Goal: Task Accomplishment & Management: Manage account settings

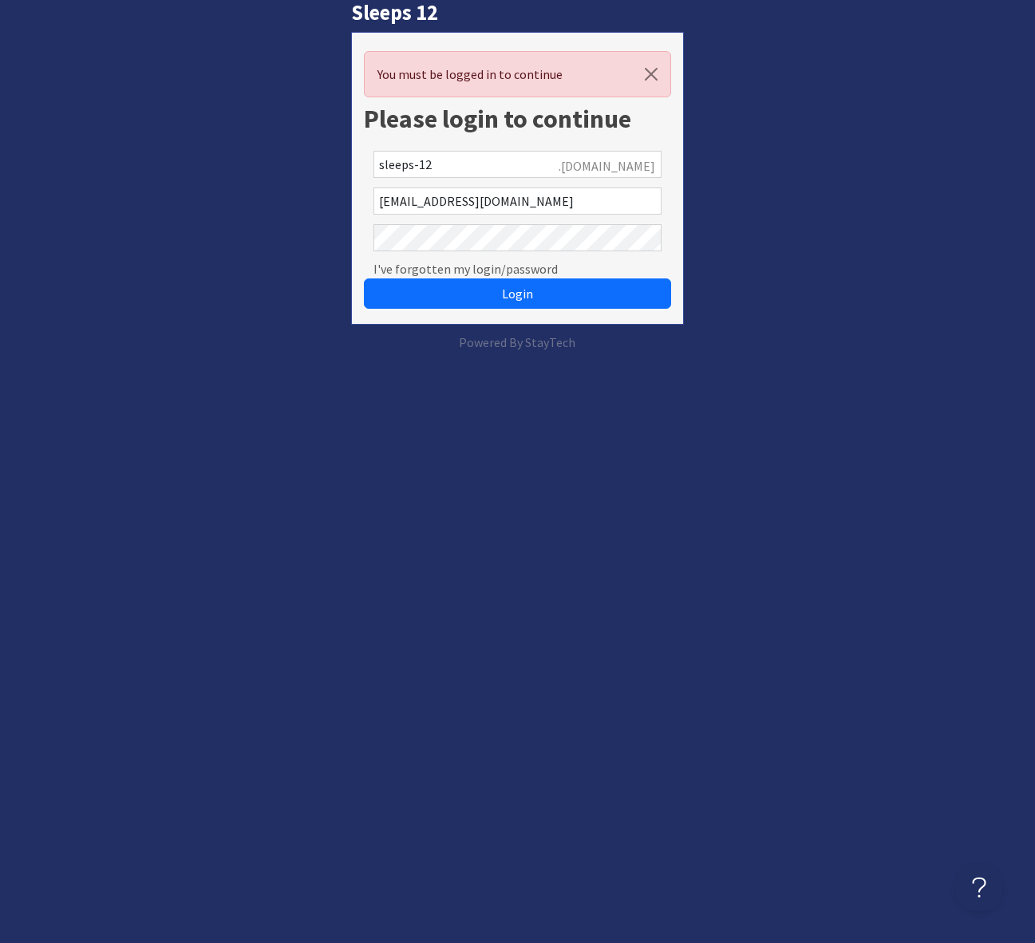
drag, startPoint x: 792, startPoint y: 214, endPoint x: 851, endPoint y: 6, distance: 216.5
click at [795, 201] on div "Sleeps 12 You must be logged in to continue Please login to continue sleeps-12 …" at bounding box center [517, 176] width 1054 height 352
drag, startPoint x: 495, startPoint y: 298, endPoint x: 567, endPoint y: 286, distance: 73.5
click at [495, 298] on button "Login" at bounding box center [517, 293] width 306 height 30
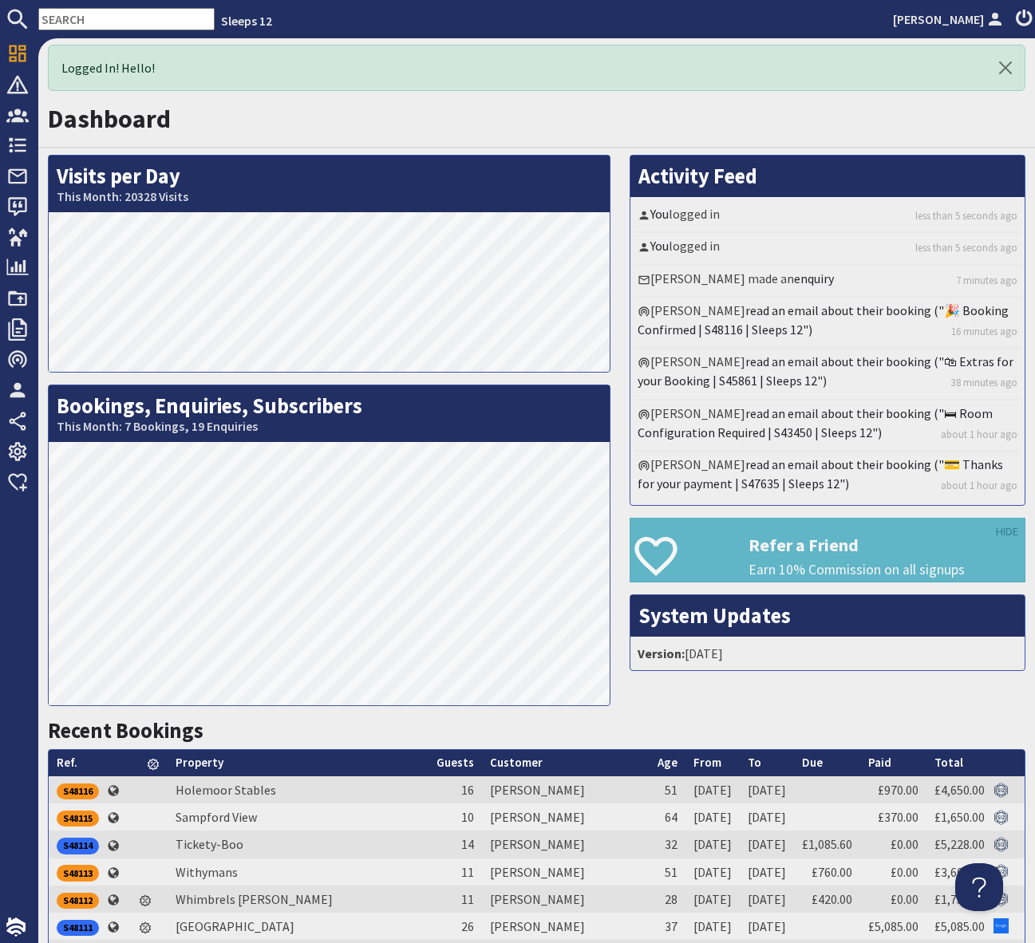
click at [69, 17] on input "text" at bounding box center [126, 19] width 176 height 22
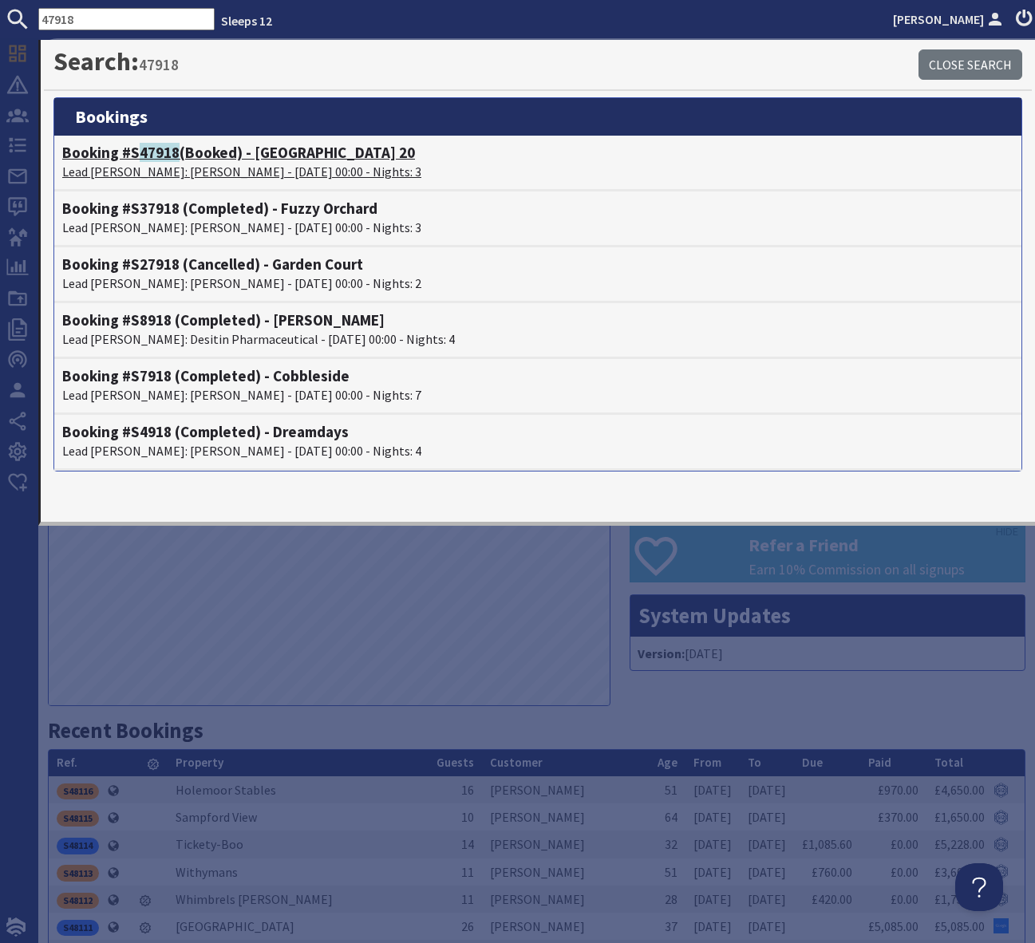
type input "47918"
click at [306, 156] on h4 "Booking #S 47918 (Booked) - Beaverbrook 20" at bounding box center [537, 153] width 951 height 18
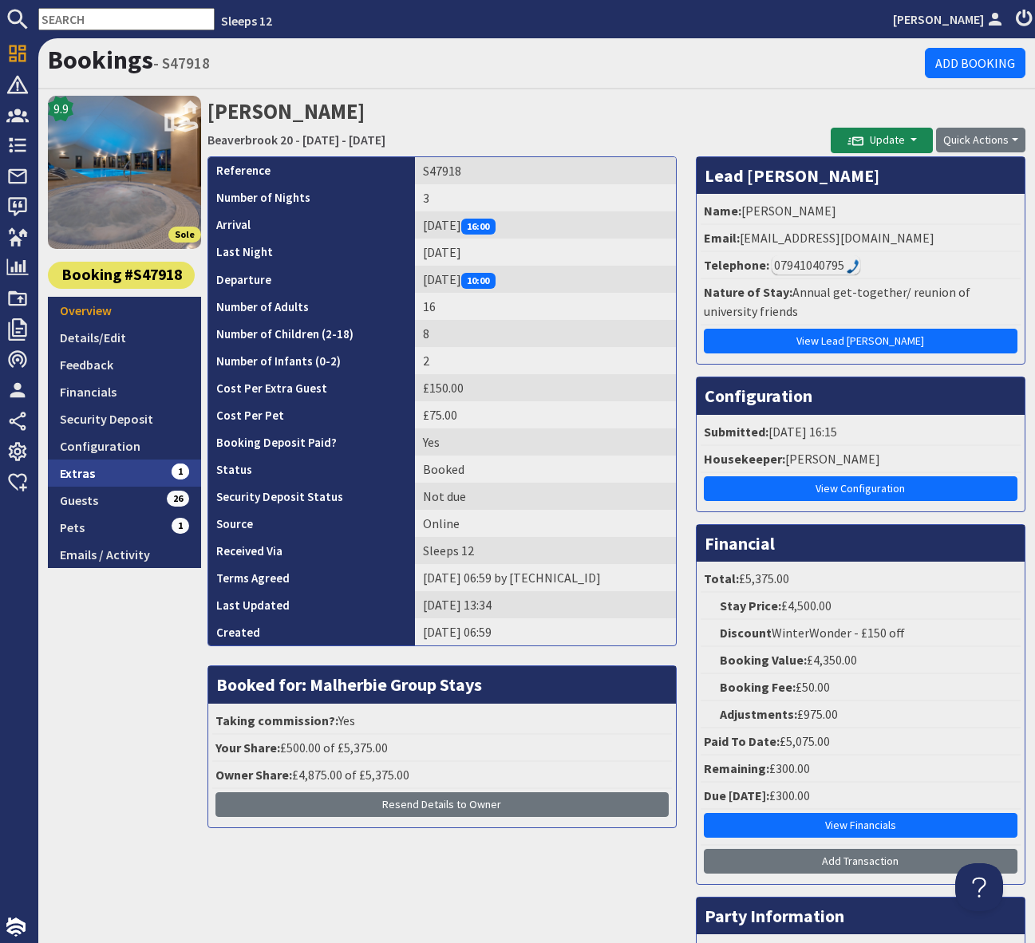
click at [128, 466] on link "Extras 1" at bounding box center [124, 473] width 153 height 27
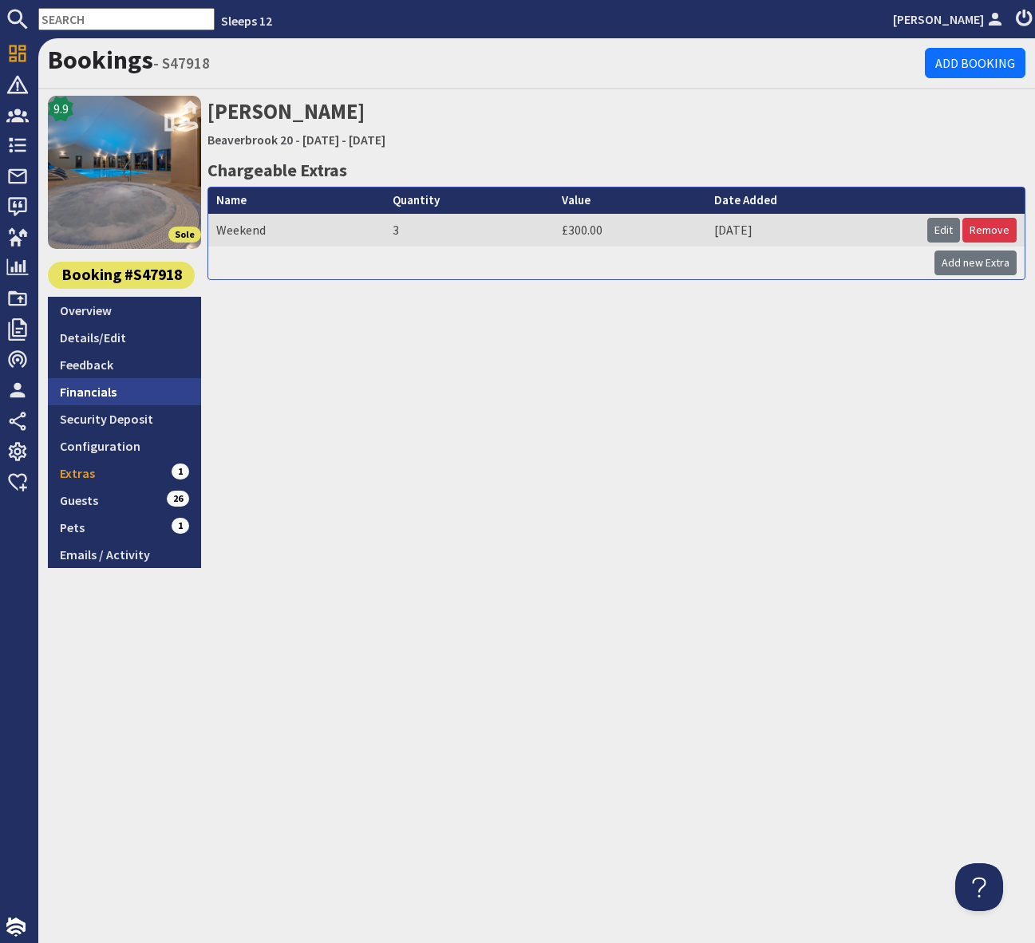
click at [130, 393] on link "Financials" at bounding box center [124, 391] width 153 height 27
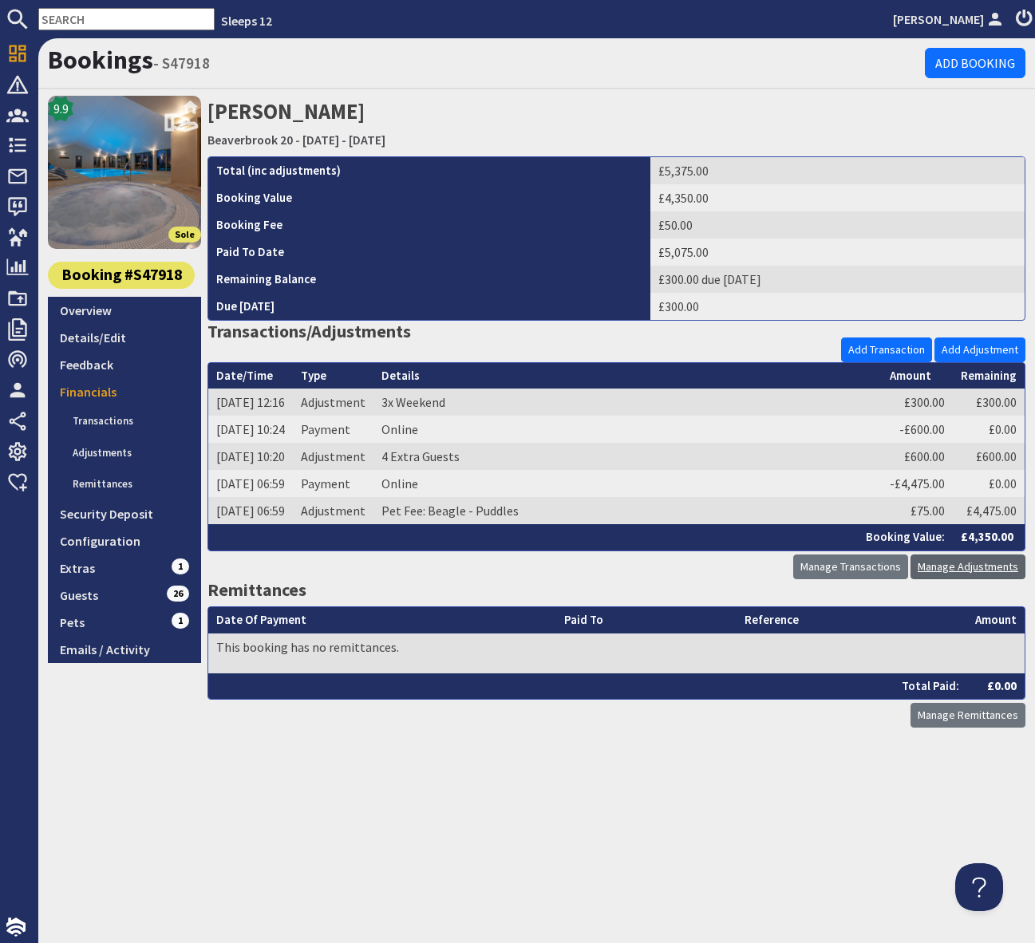
click at [938, 571] on link "Manage Adjustments" at bounding box center [967, 567] width 115 height 25
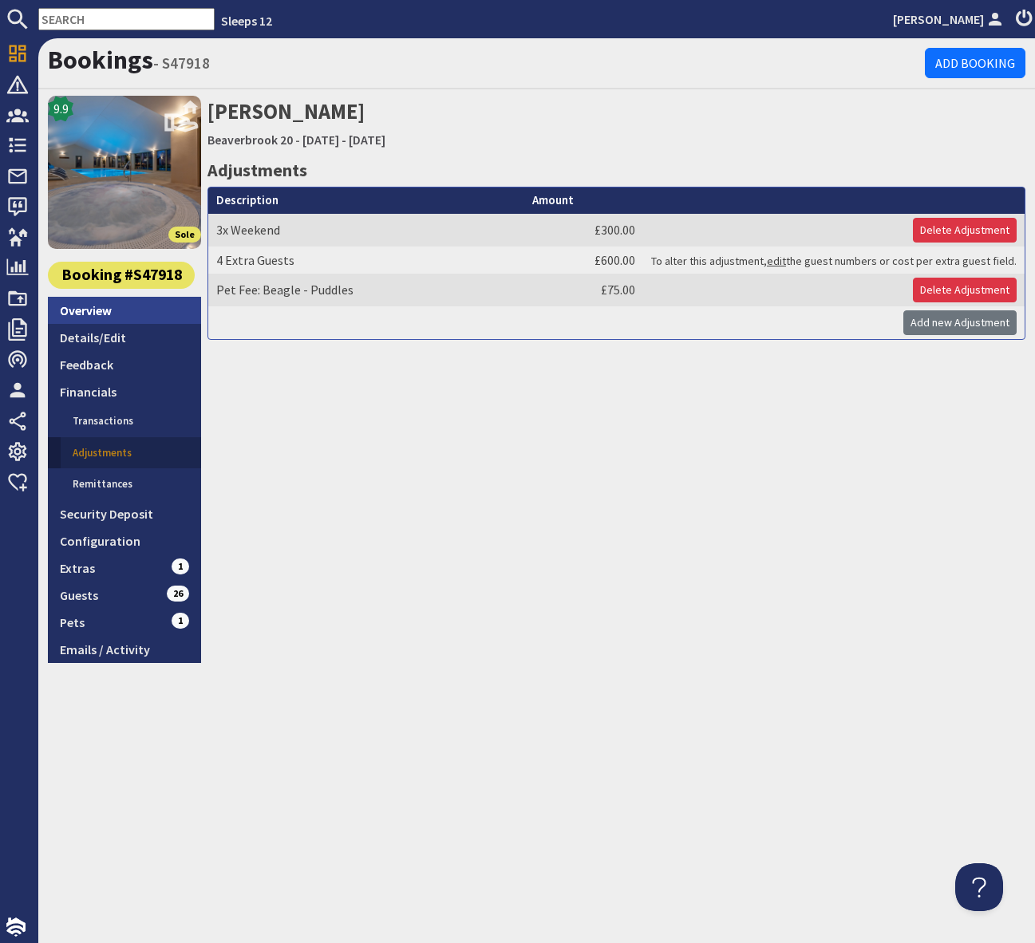
click at [134, 308] on link "Overview" at bounding box center [124, 310] width 153 height 27
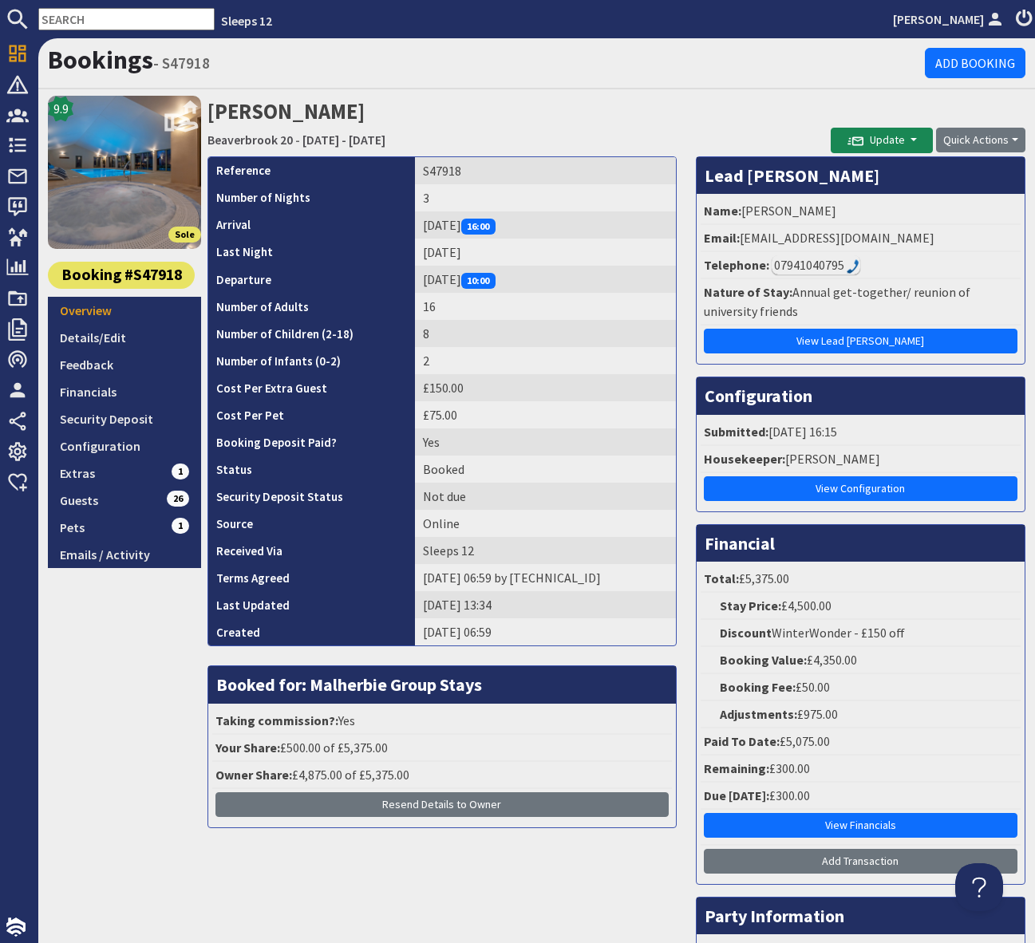
click at [93, 14] on input "text" at bounding box center [126, 19] width 176 height 22
click at [69, 19] on input "text" at bounding box center [126, 19] width 176 height 22
paste input "mrjonathandunn@gmail.com"
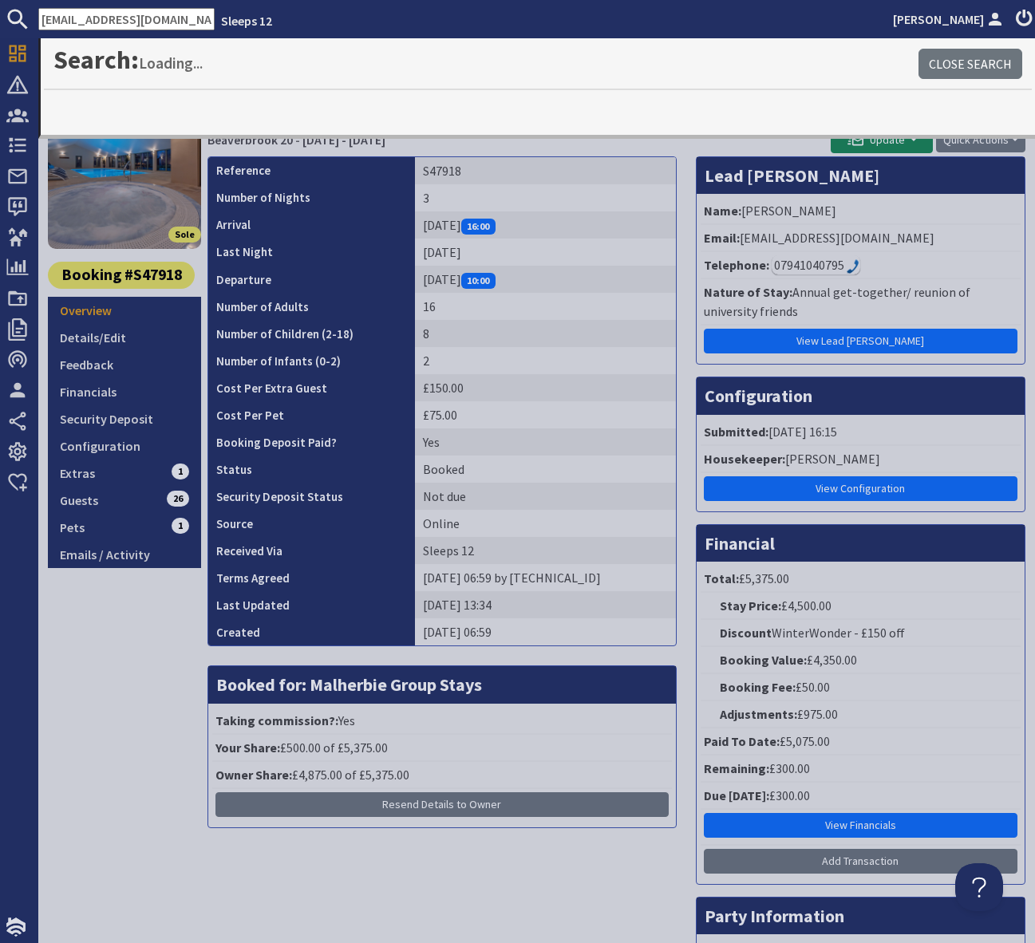
scroll to position [0, 33]
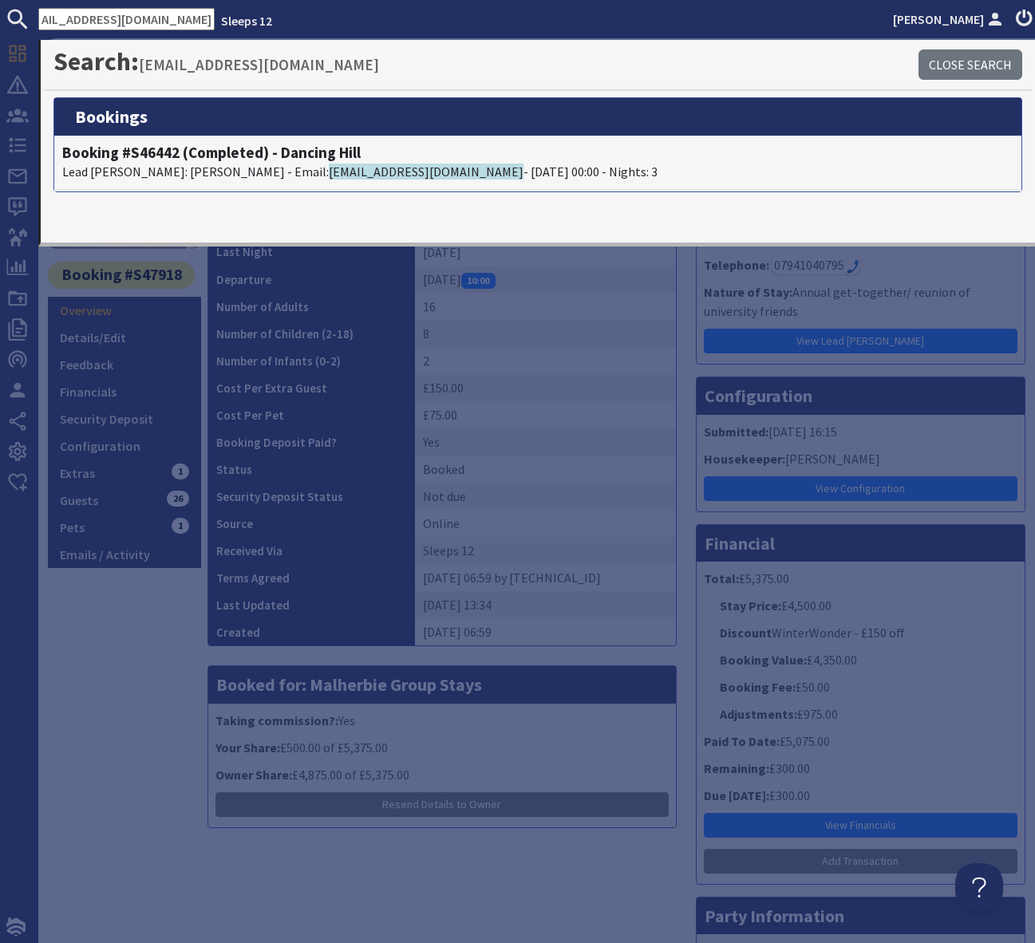
type input "mrjonathandunn@gmail.com"
click at [294, 158] on h4 "Booking #S46442 (Completed) - Dancing Hill" at bounding box center [537, 153] width 951 height 18
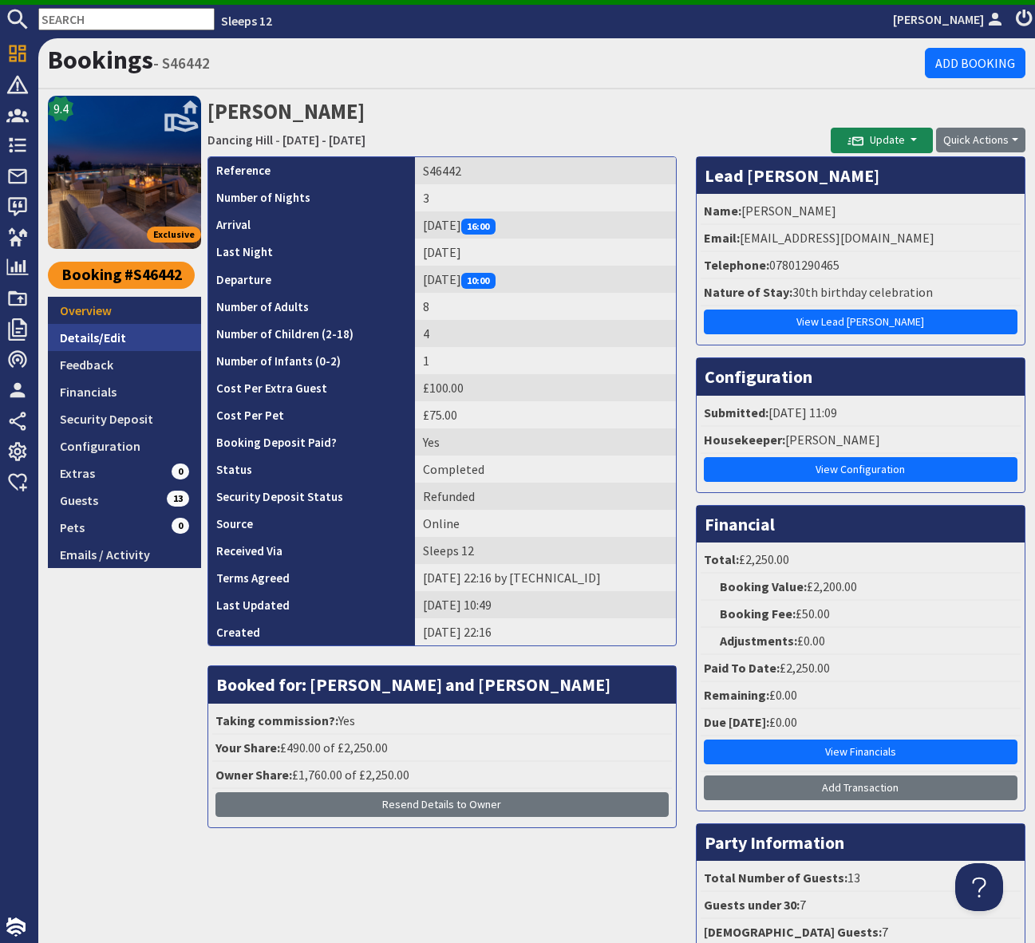
click at [118, 338] on link "Details/Edit" at bounding box center [124, 337] width 153 height 27
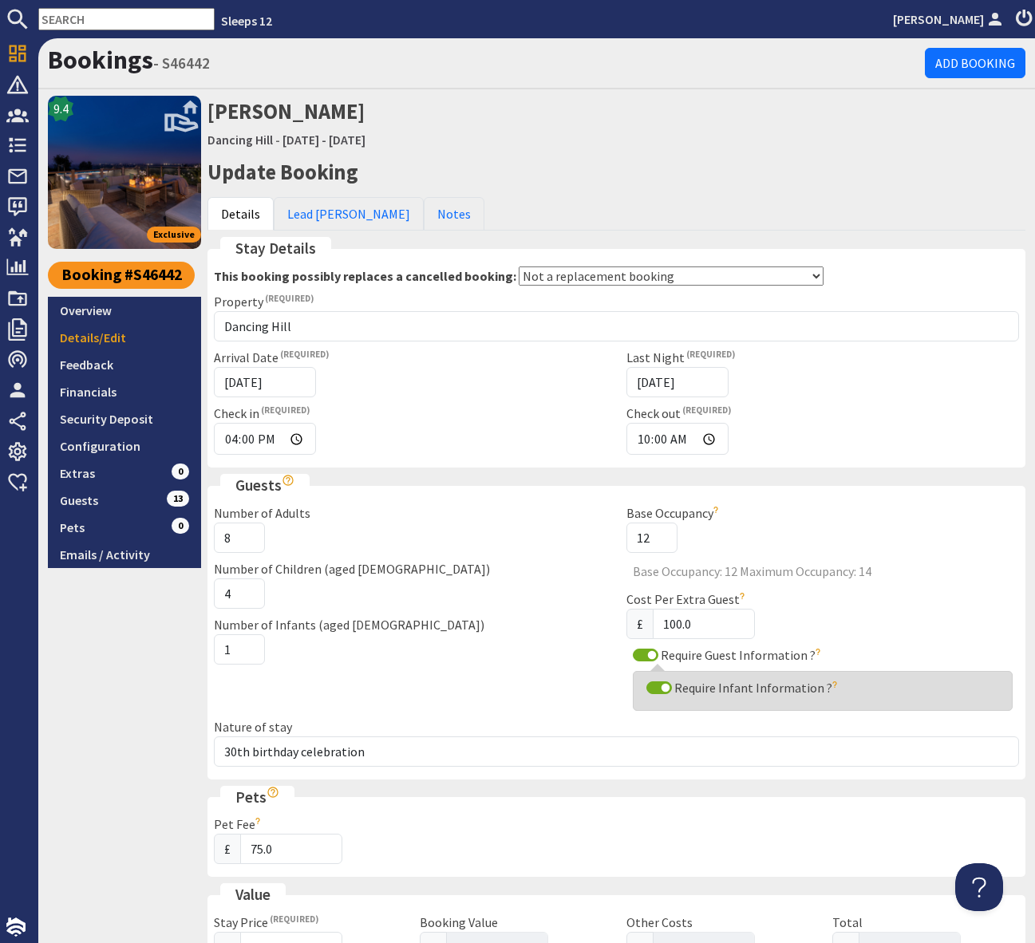
click at [61, 18] on input "text" at bounding box center [126, 19] width 176 height 22
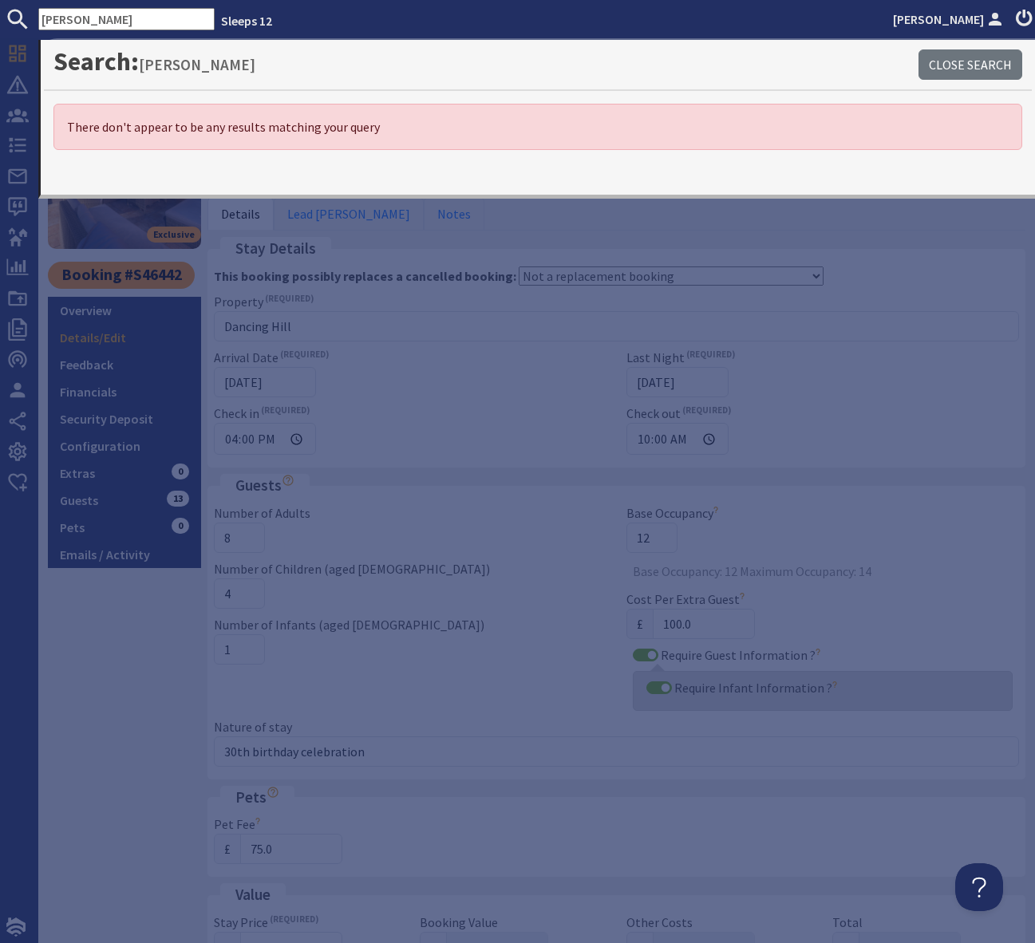
drag, startPoint x: 133, startPoint y: 22, endPoint x: 0, endPoint y: 21, distance: 133.3
click at [0, 21] on form "Linda Appling" at bounding box center [107, 19] width 215 height 22
drag, startPoint x: 136, startPoint y: 22, endPoint x: 0, endPoint y: 18, distance: 135.7
click at [0, 18] on form "Linda Appling" at bounding box center [107, 19] width 215 height 22
drag, startPoint x: 68, startPoint y: 18, endPoint x: 29, endPoint y: 13, distance: 39.4
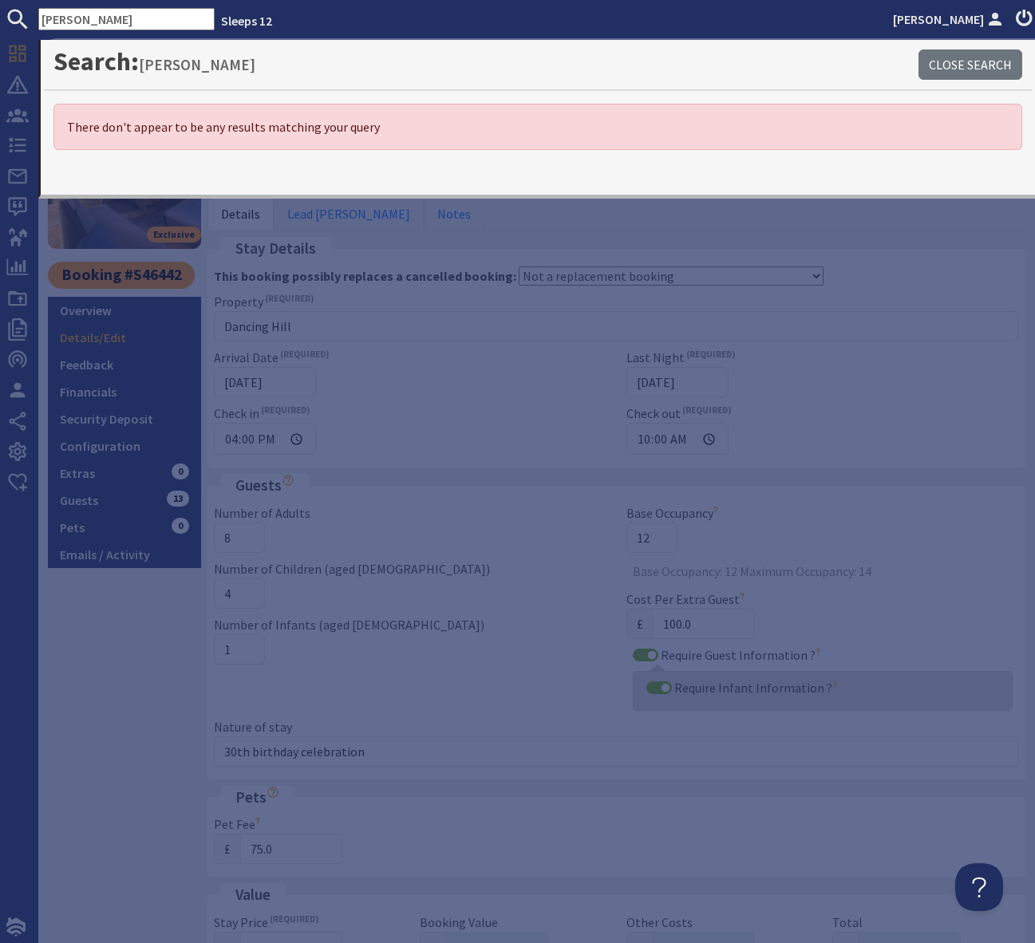
click at [29, 13] on form "Zoe Rose" at bounding box center [107, 19] width 215 height 22
paste input "zoerose80@gmail.com"
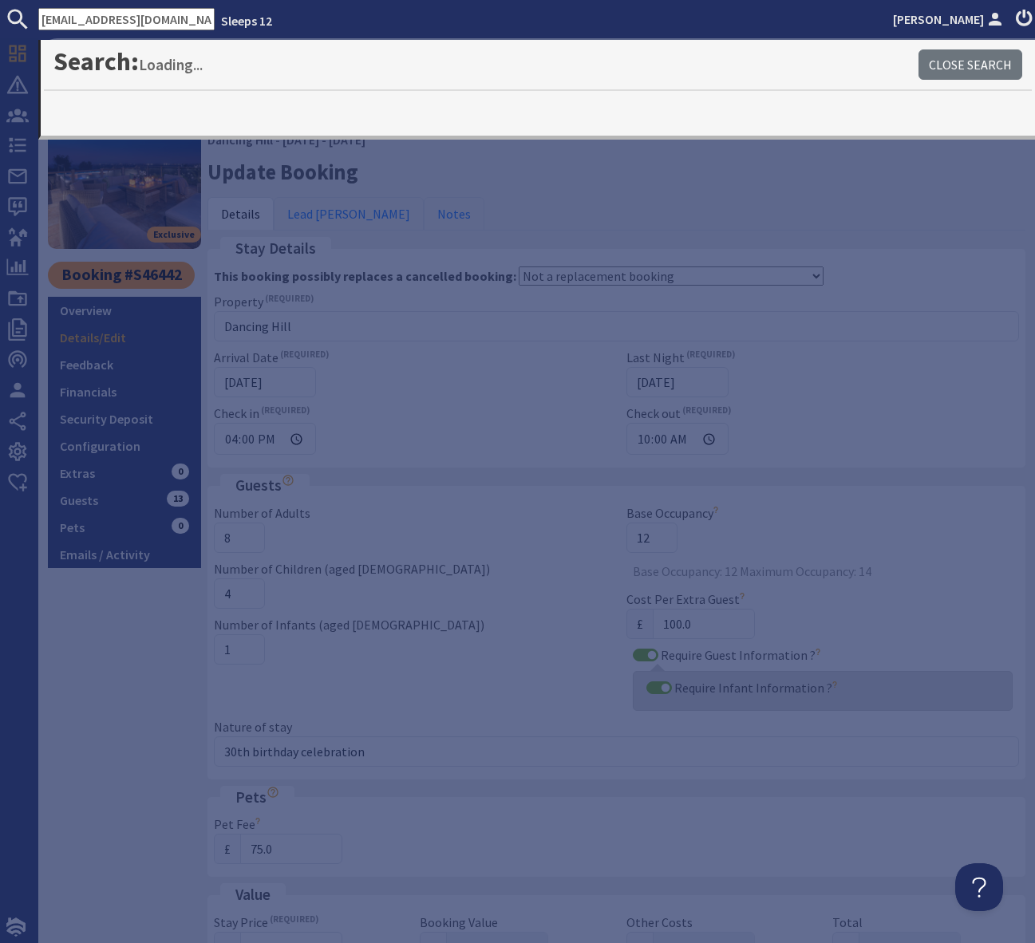
type input "zoerose80@gmail.com"
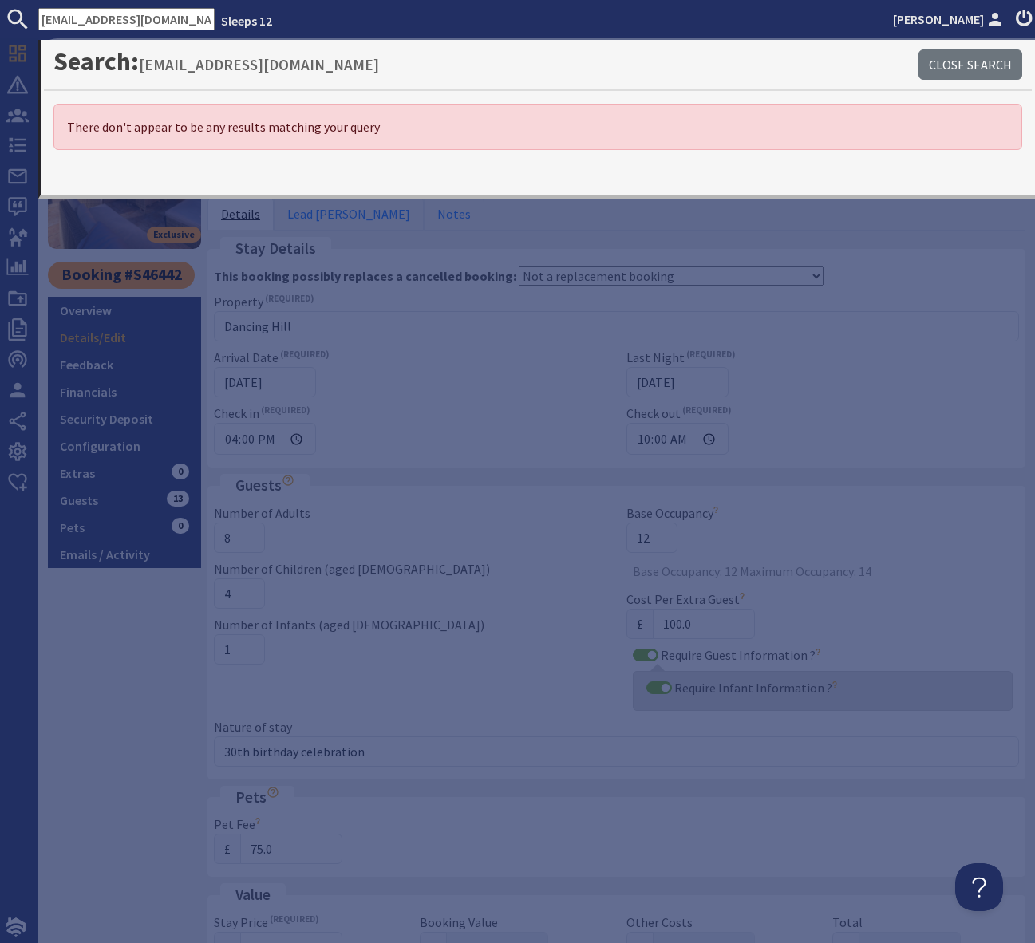
drag, startPoint x: 393, startPoint y: 242, endPoint x: 213, endPoint y: 202, distance: 184.7
click at [391, 242] on fieldset "Stay Details This booking possibly replaces a cancelled booking: Not a replacem…" at bounding box center [616, 352] width 818 height 231
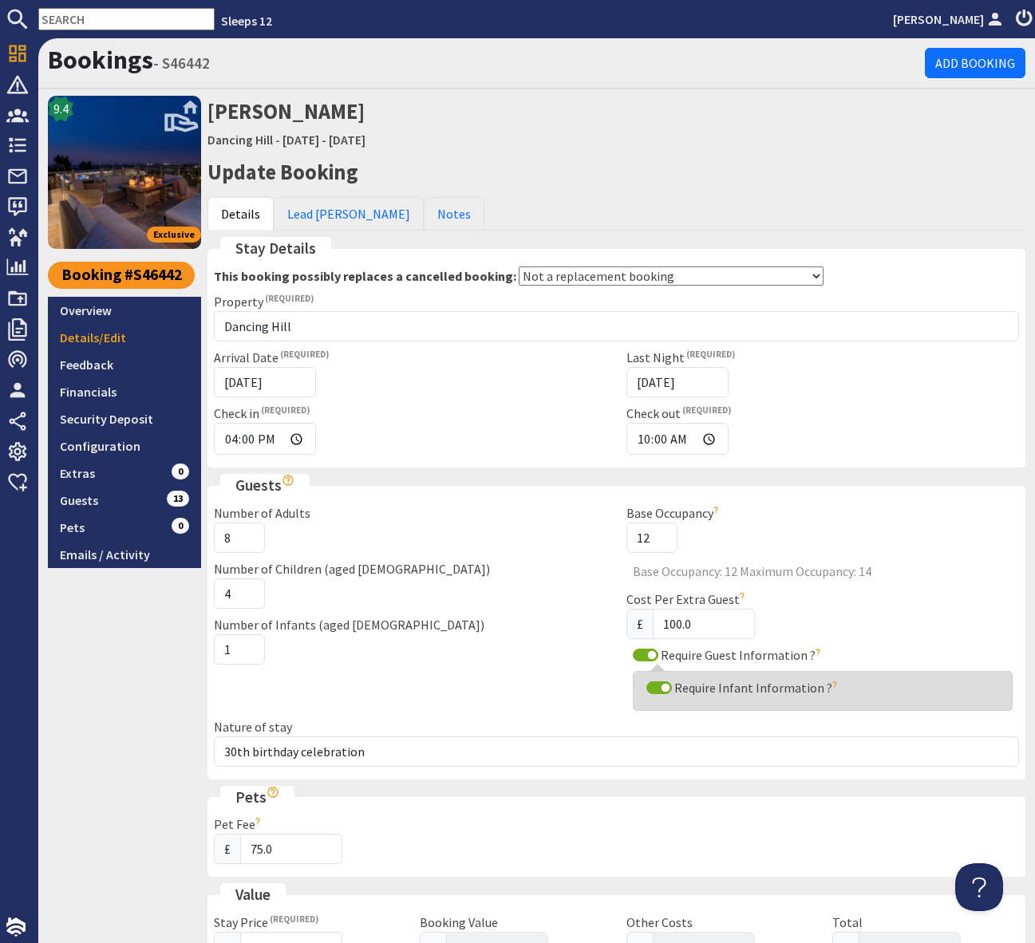
drag, startPoint x: 76, startPoint y: 26, endPoint x: 72, endPoint y: 18, distance: 8.2
click at [75, 25] on input "text" at bounding box center [126, 19] width 176 height 22
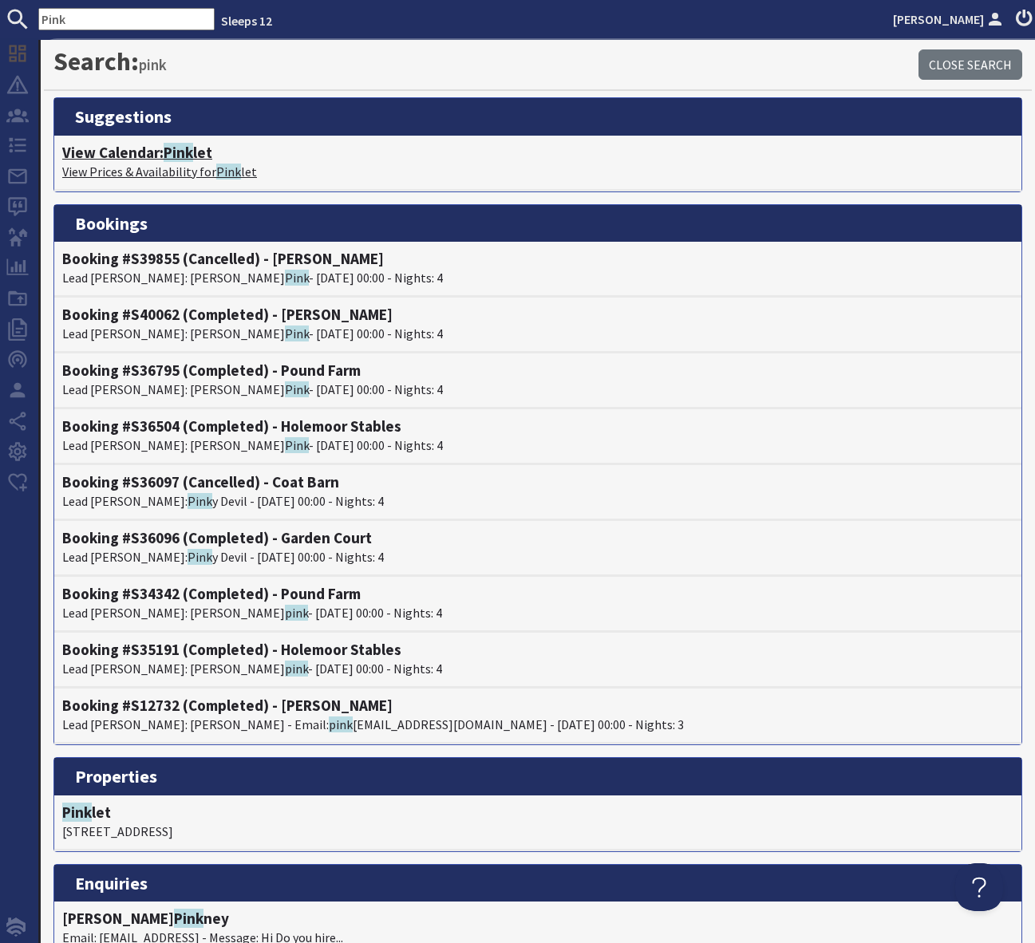
type input "Pink"
click at [190, 149] on span "Pink" at bounding box center [179, 152] width 30 height 19
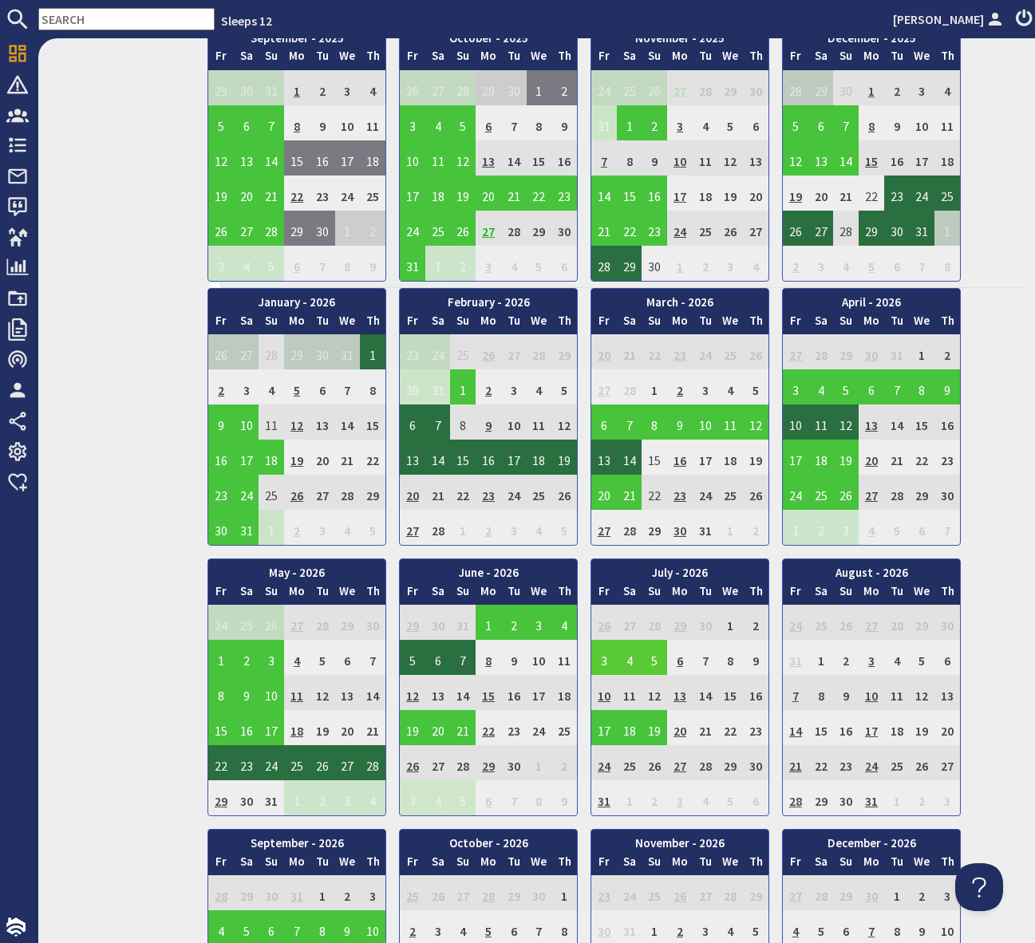
scroll to position [719, 0]
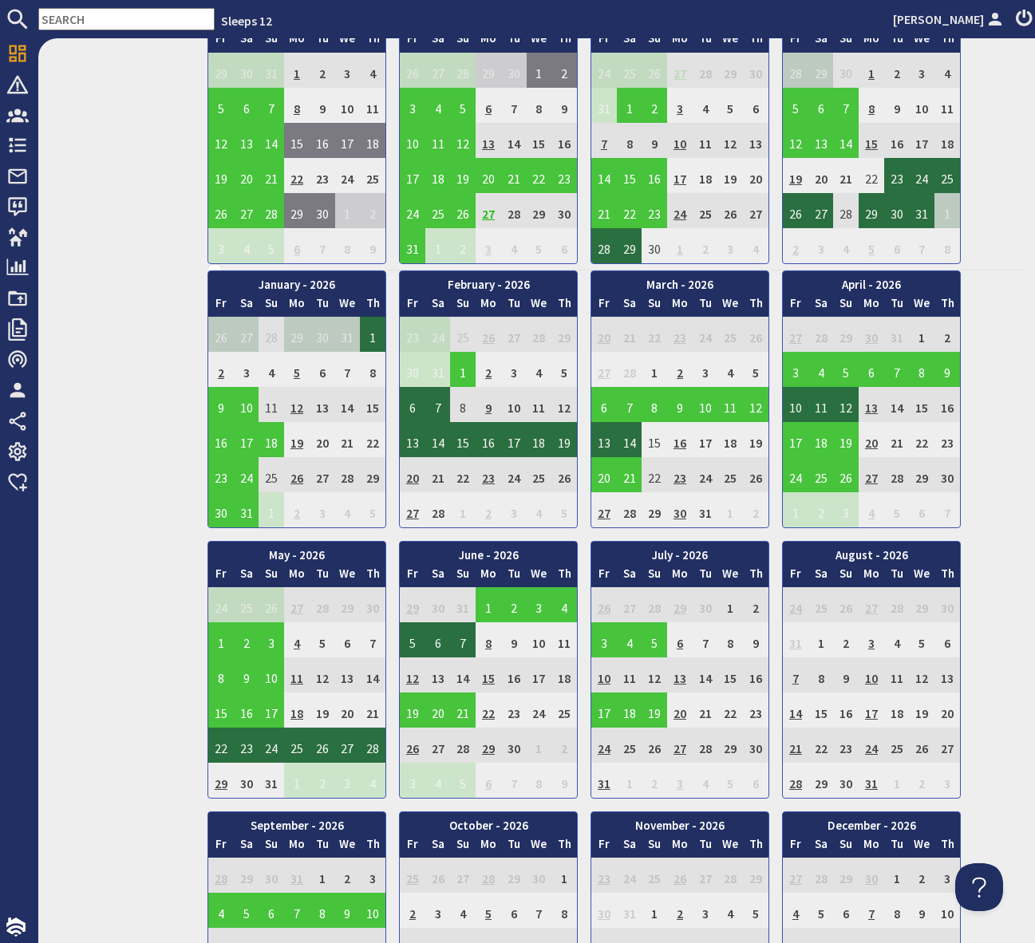
click at [69, 20] on input "text" at bounding box center [126, 19] width 176 height 22
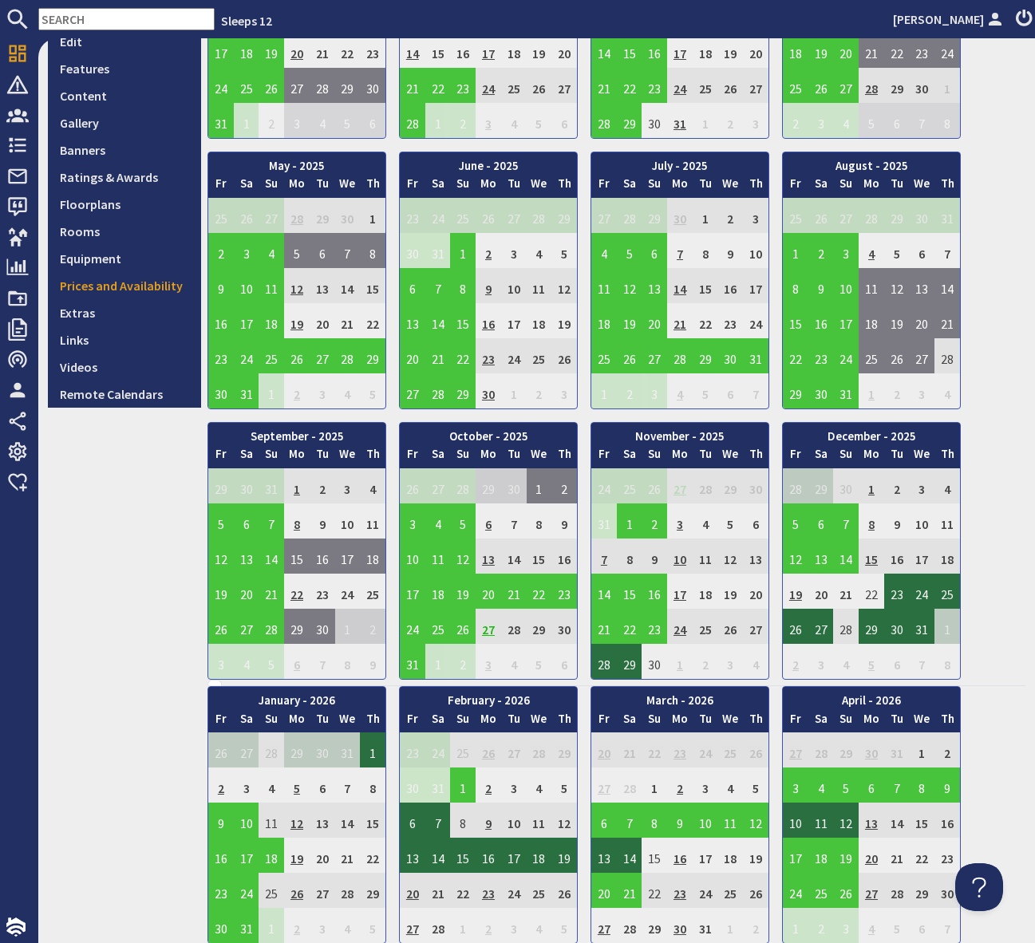
scroll to position [310, 0]
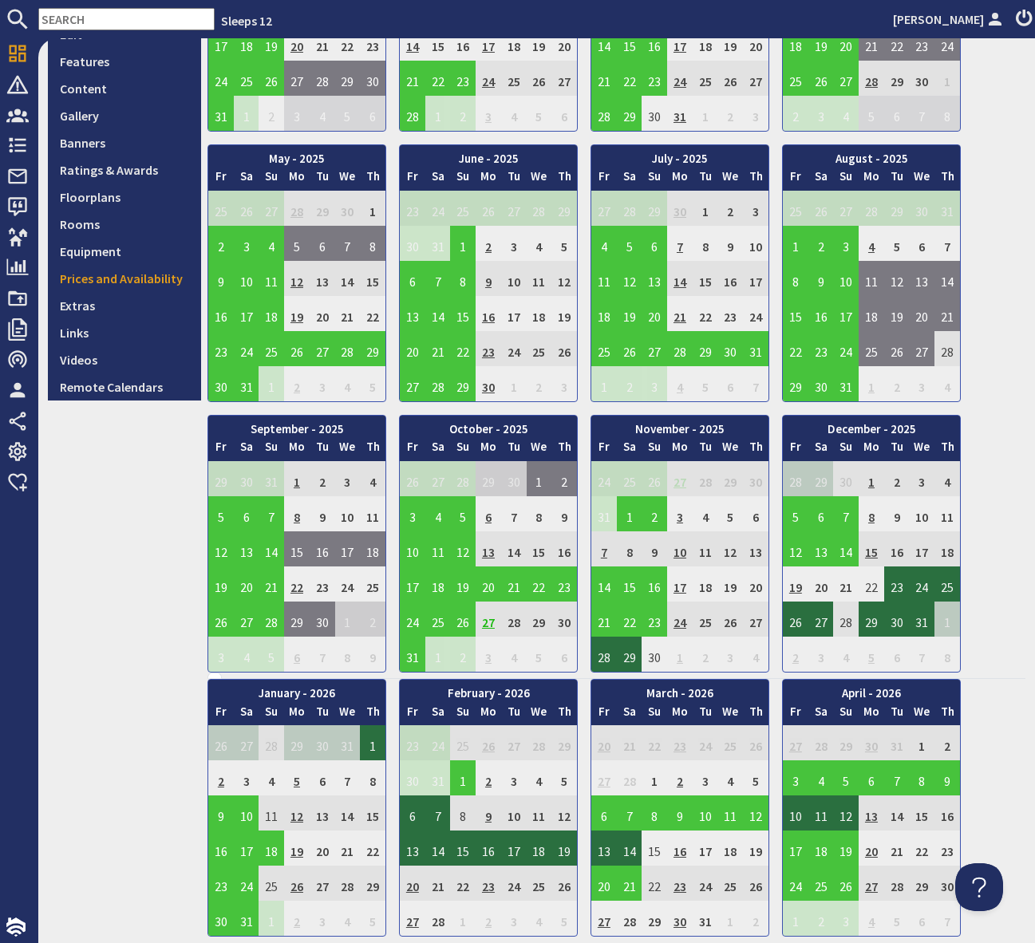
click at [103, 21] on input "text" at bounding box center [126, 19] width 176 height 22
paste input "zoerose80@gmail.com"
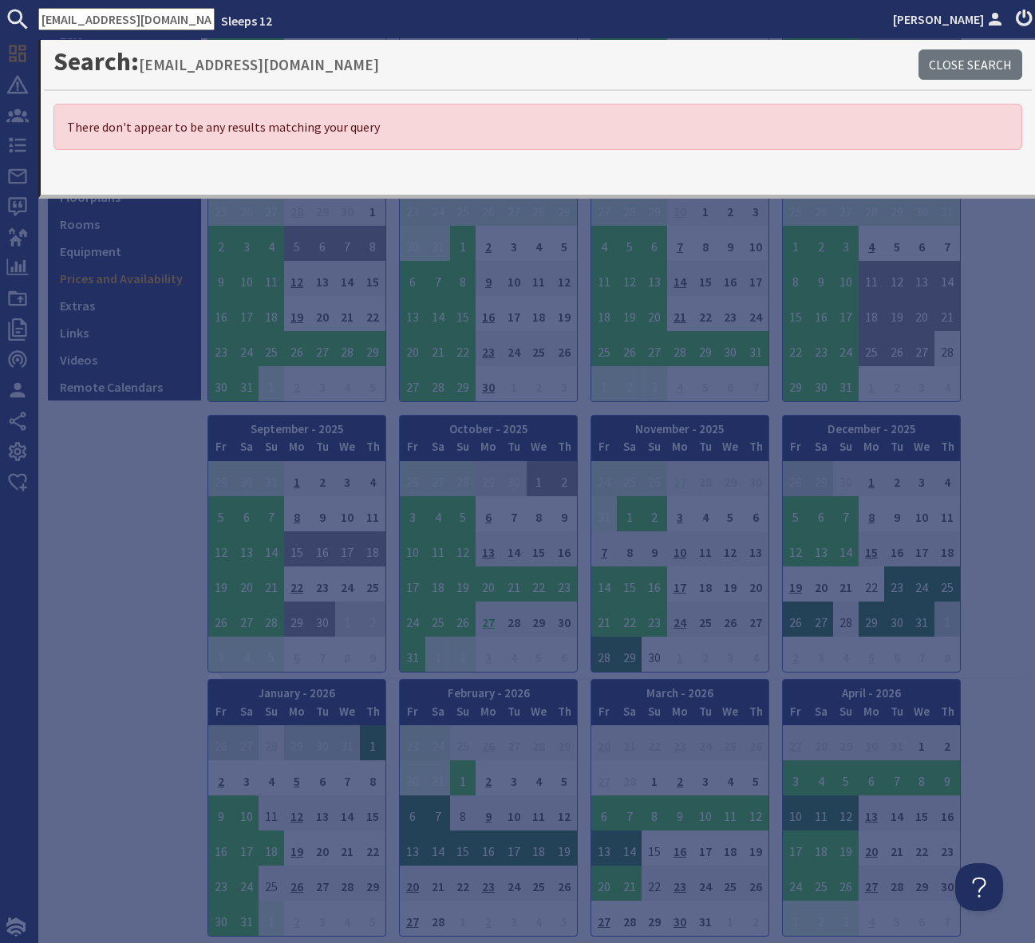
drag, startPoint x: 166, startPoint y: 19, endPoint x: 22, endPoint y: 21, distance: 143.6
click at [22, 21] on form "zoerose80@gmail.com" at bounding box center [107, 19] width 215 height 22
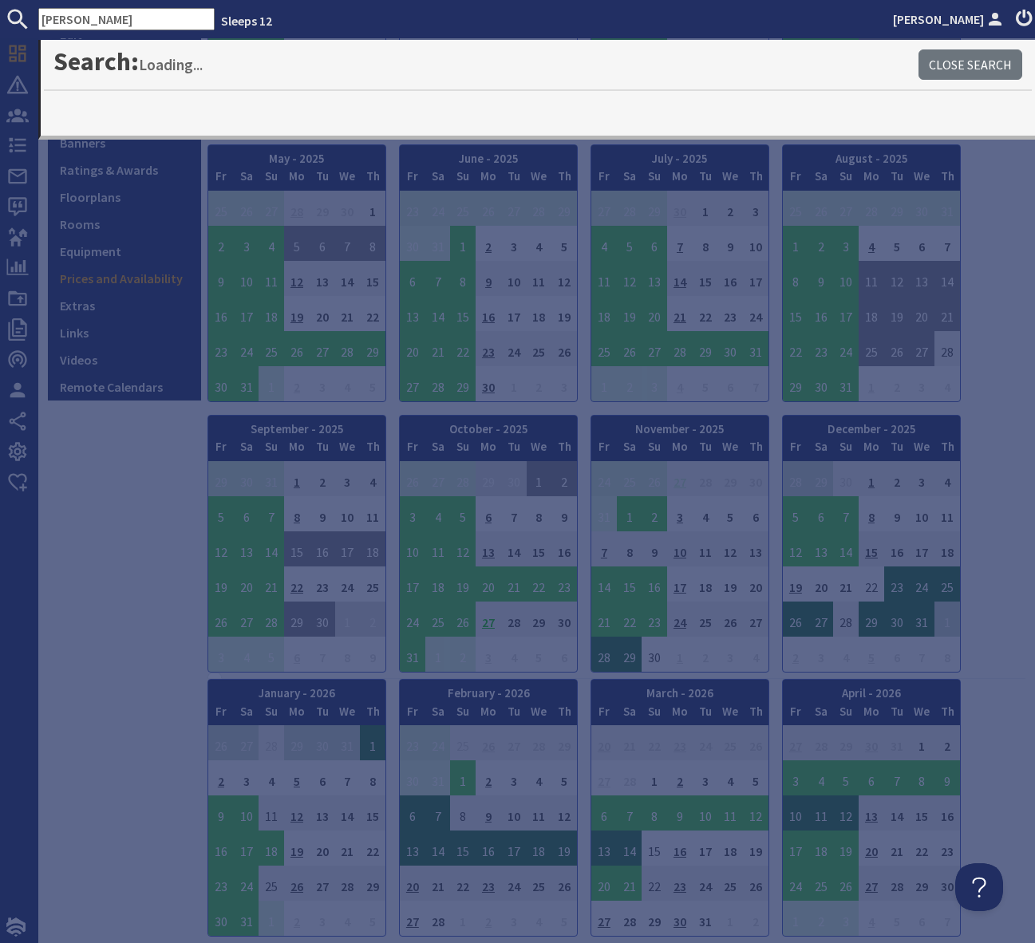
type input "Jonathan Dunn"
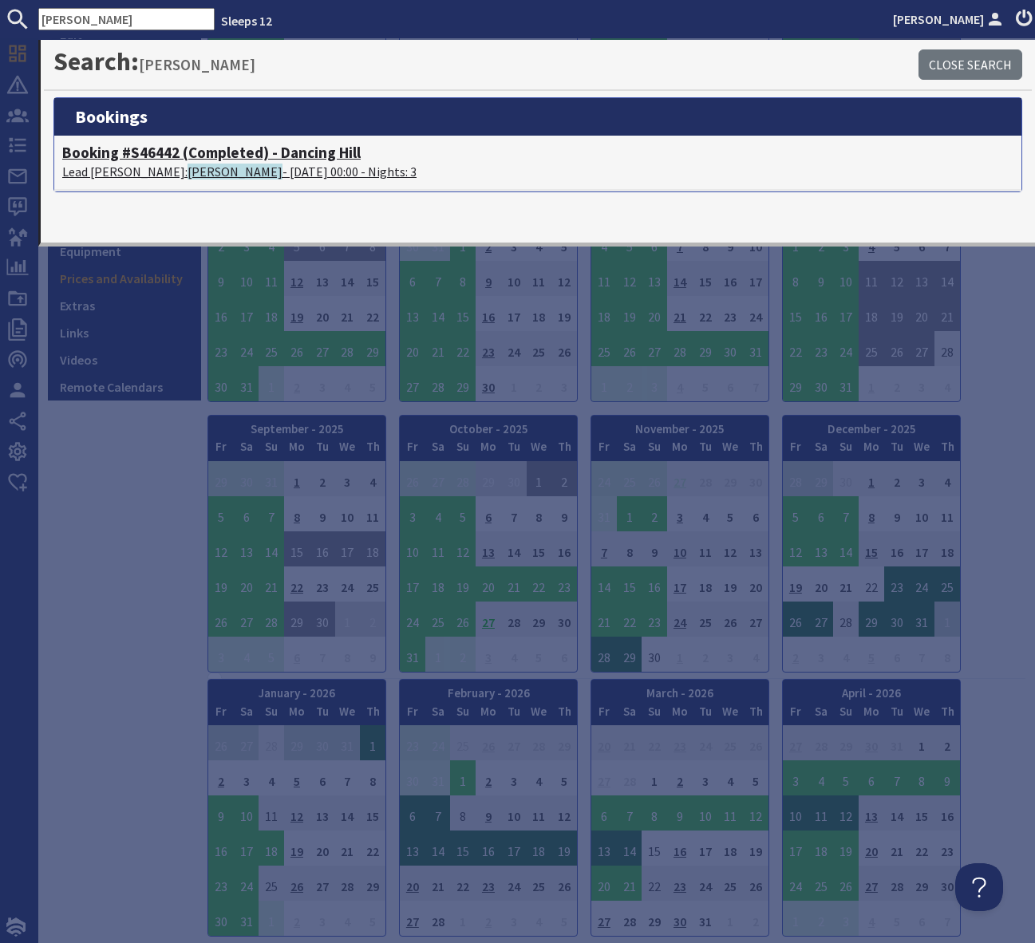
click at [270, 171] on p "Lead Booker: Jonathan Dunn - 26/09/2025 00:00 - Nights: 3" at bounding box center [537, 171] width 951 height 19
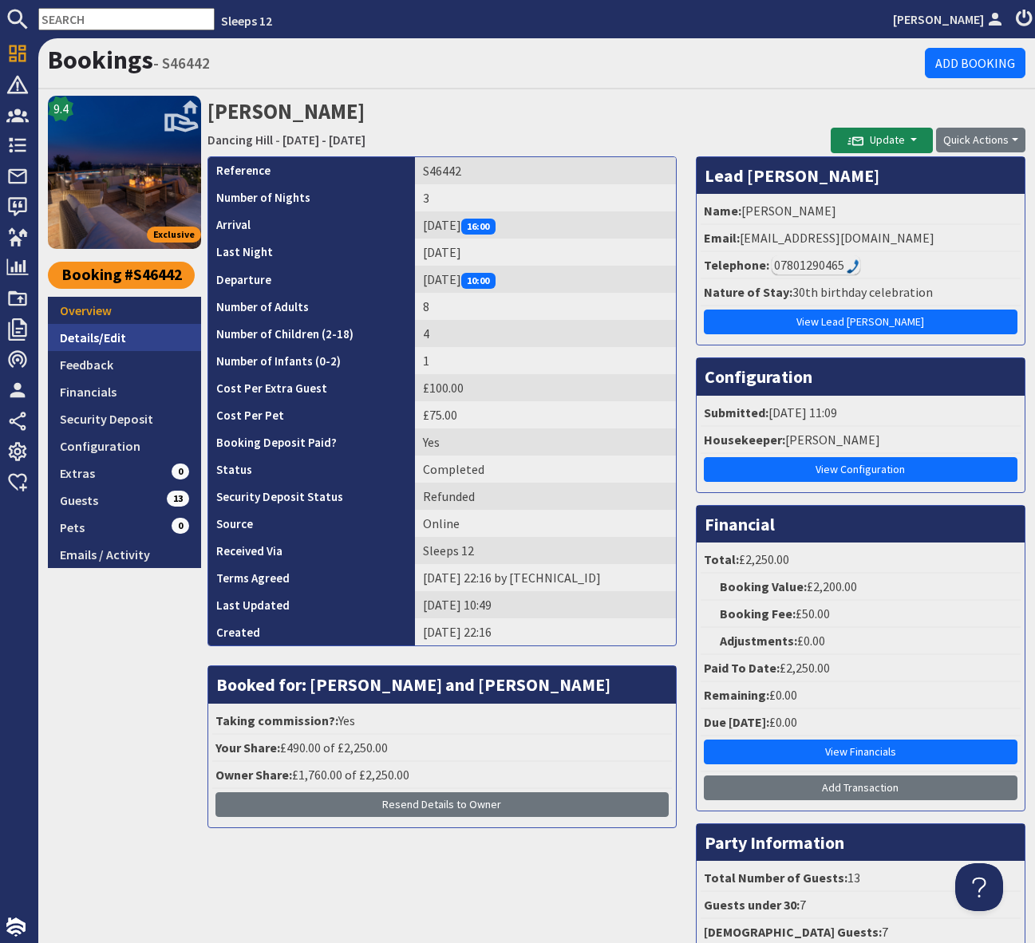
click at [81, 335] on link "Details/Edit" at bounding box center [124, 337] width 153 height 27
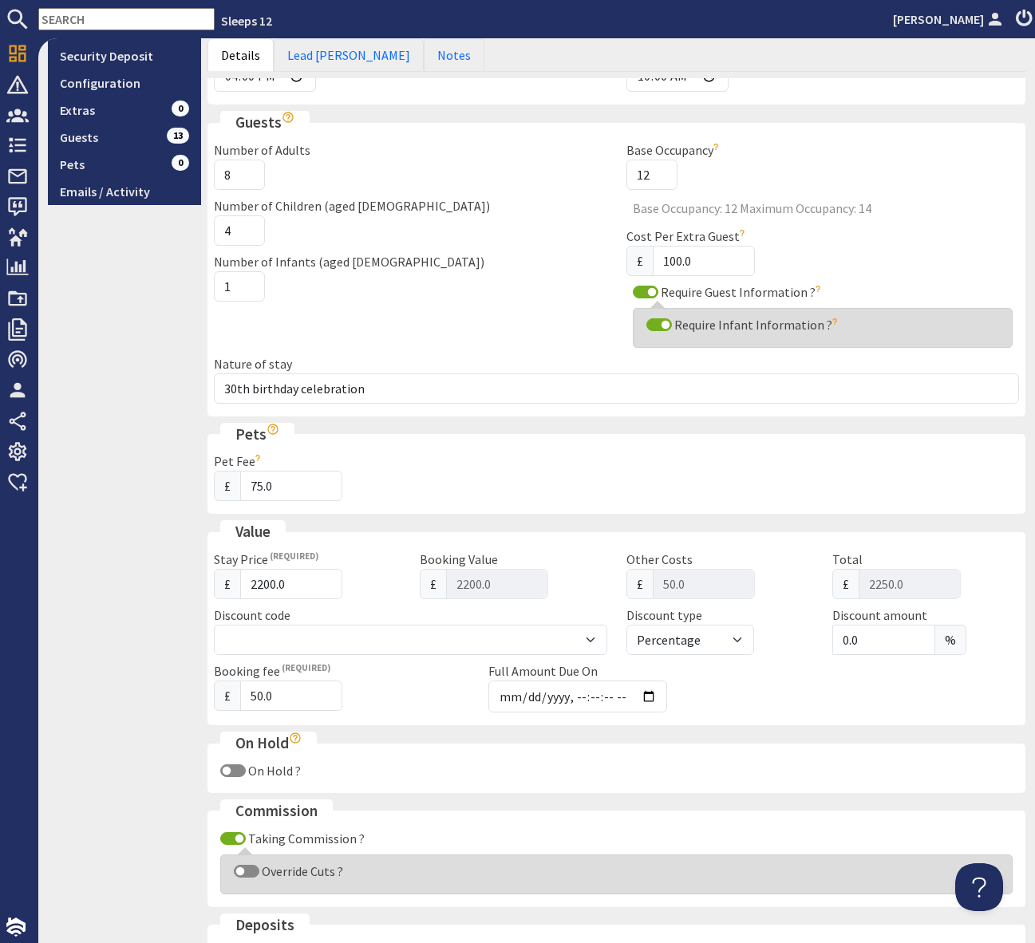
scroll to position [370, 0]
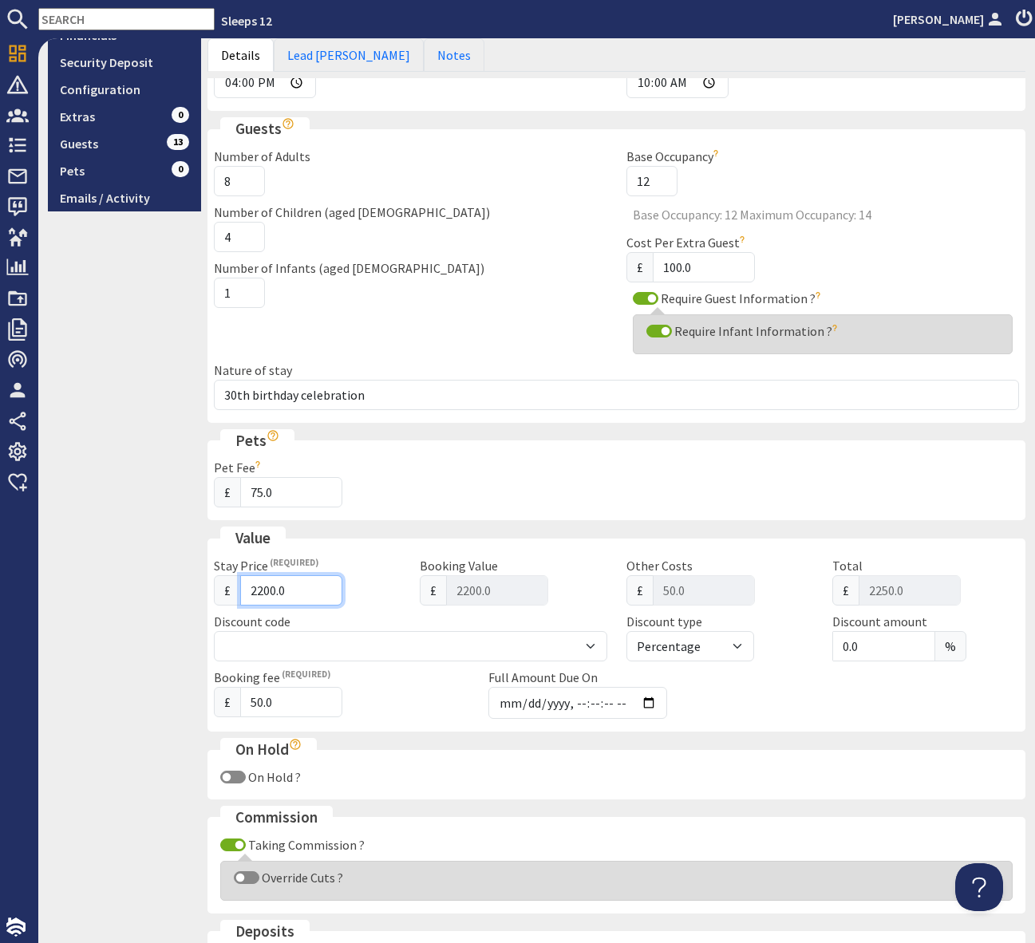
type input "2199.99"
type input "2249.99"
type input "2199.98"
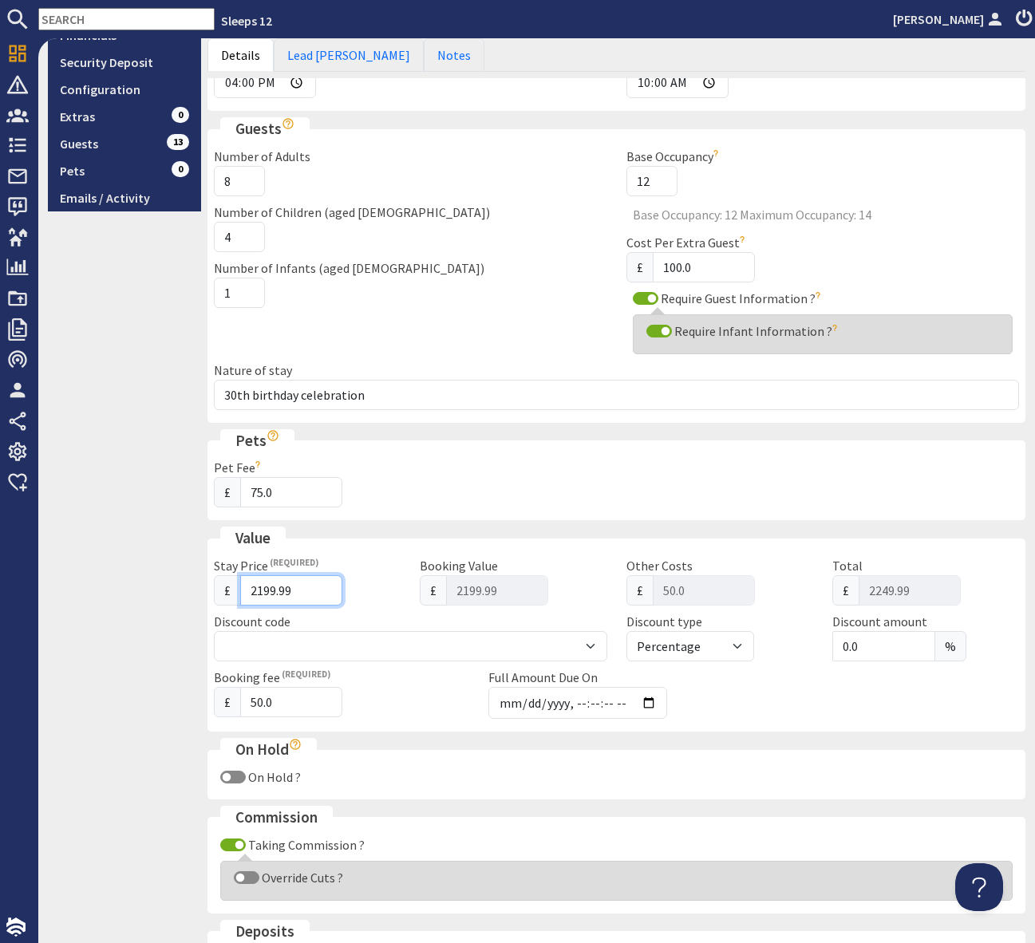
type input "2249.98"
type input "2199.97"
type input "2249.97"
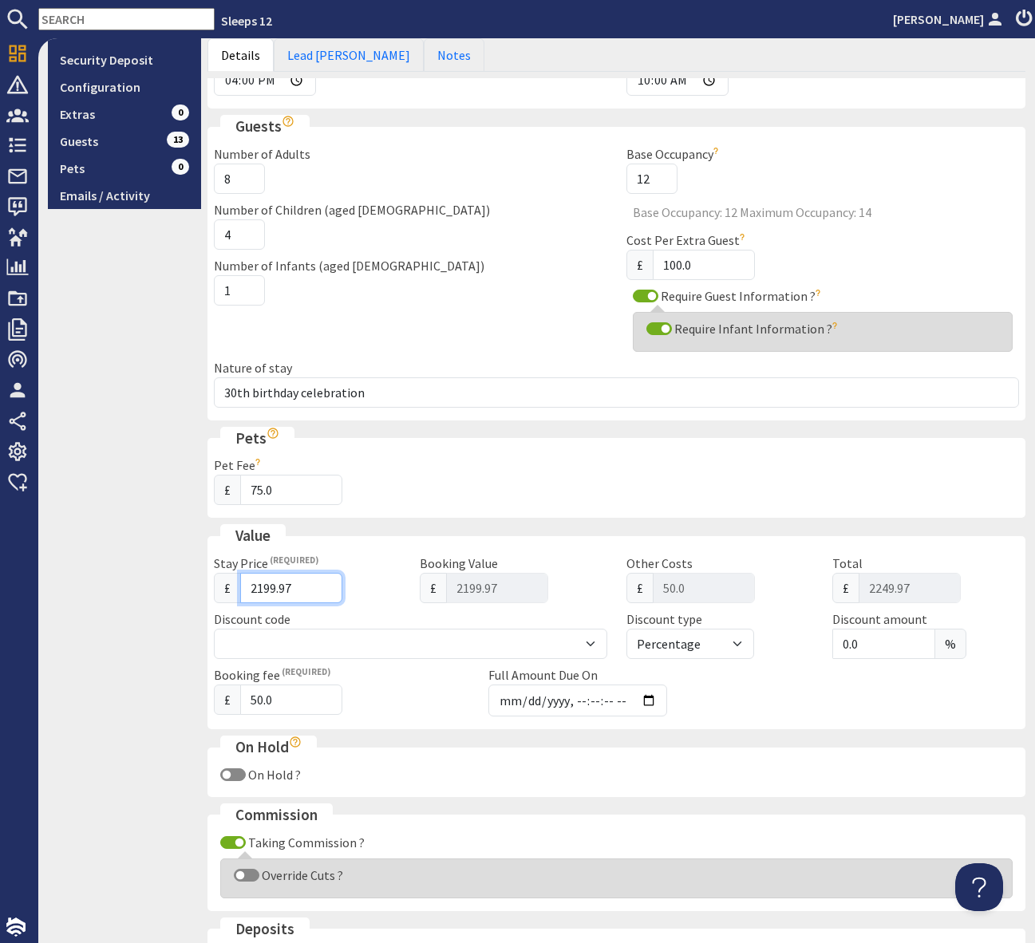
type input "2199.98"
type input "2249.98"
type input "2199.99"
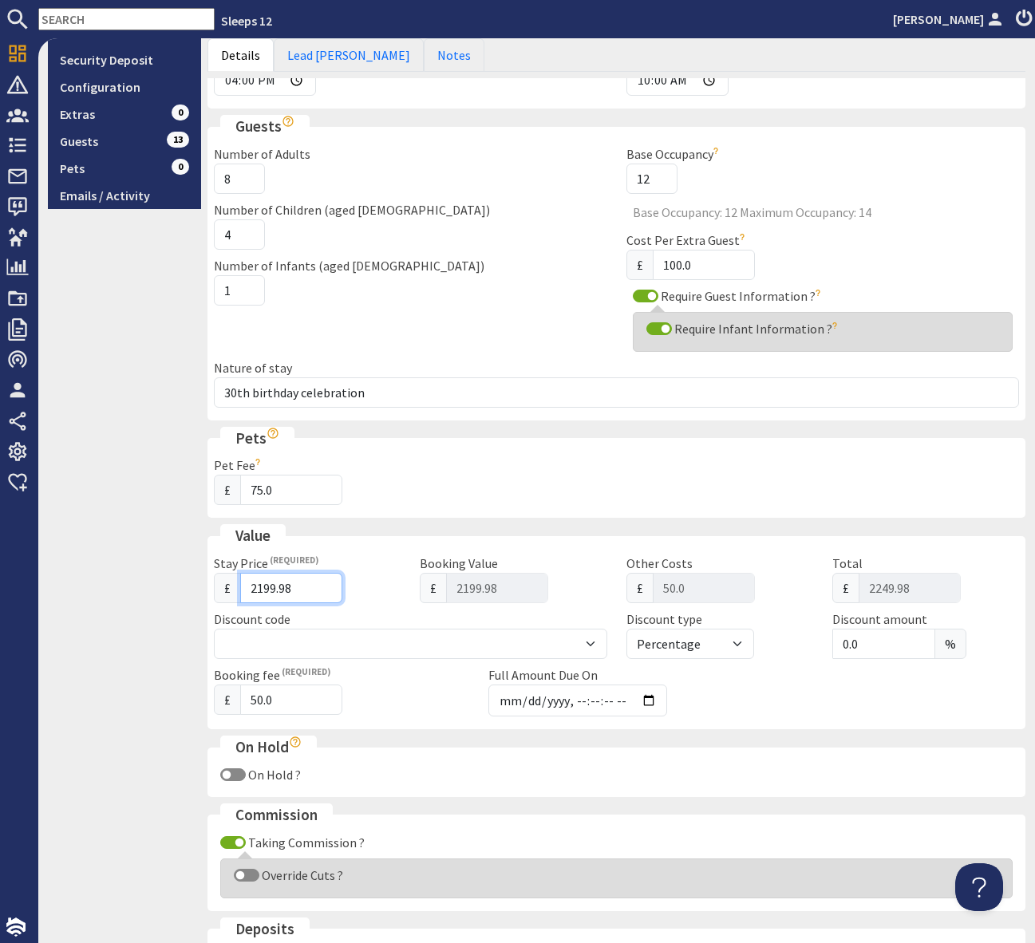
type input "2249.99"
drag, startPoint x: 300, startPoint y: 591, endPoint x: 293, endPoint y: 585, distance: 9.1
click at [294, 585] on input "2199.99" at bounding box center [291, 590] width 102 height 30
drag, startPoint x: 301, startPoint y: 587, endPoint x: 243, endPoint y: 588, distance: 58.3
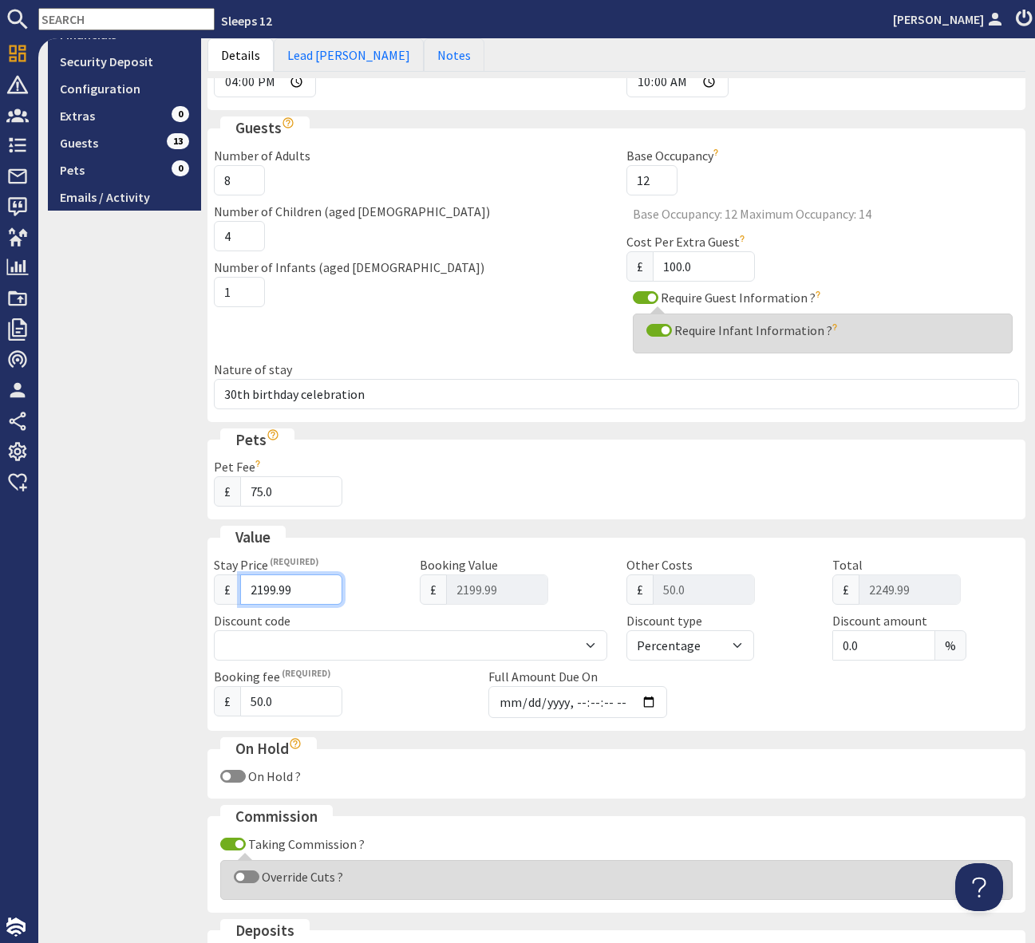
click at [243, 588] on input "2199.99" at bounding box center [291, 590] width 102 height 30
type input "1"
type input "51.00"
type input "19"
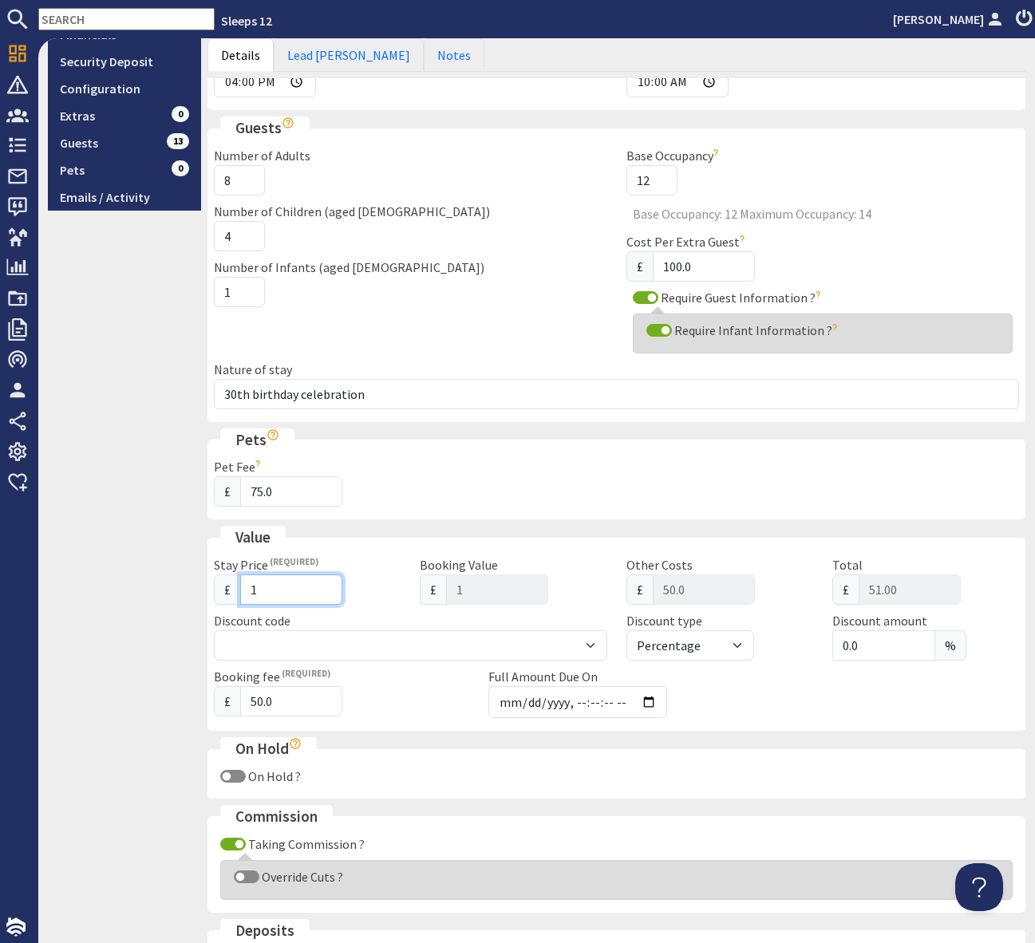
type input "19"
type input "69.00"
type input "195"
type input "245.00"
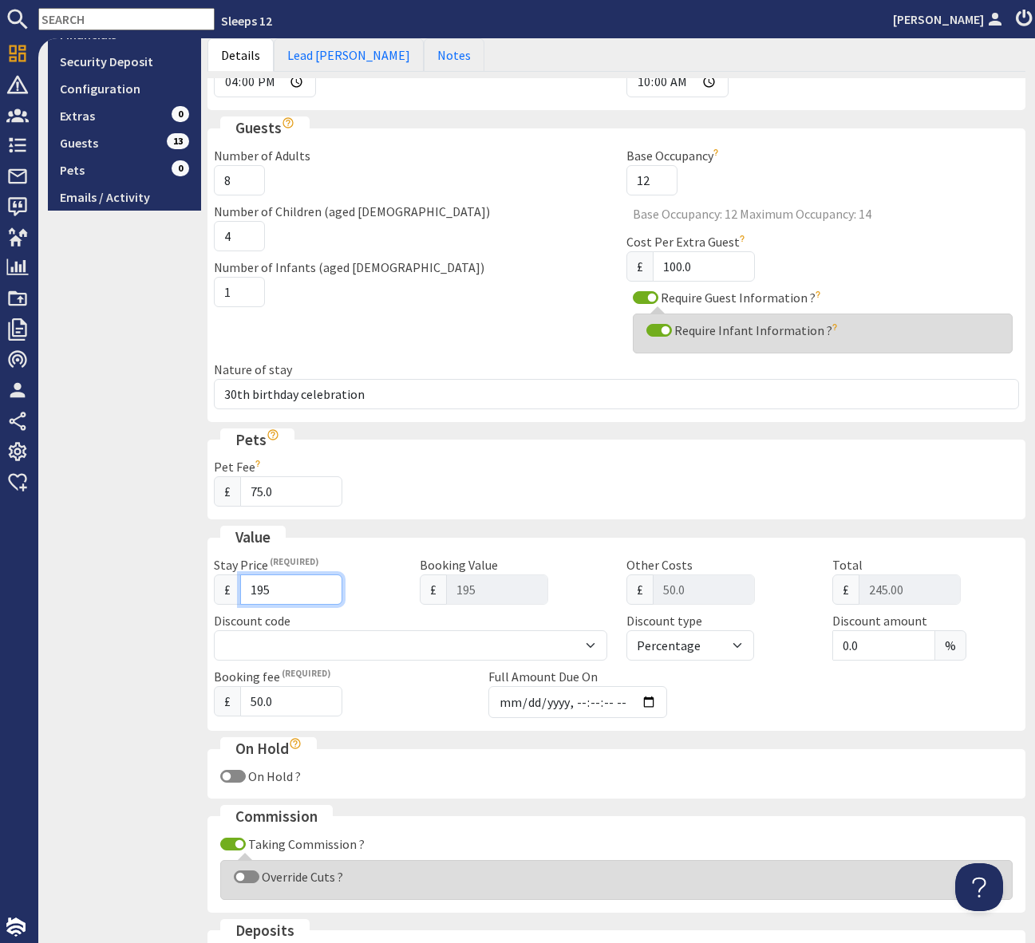
type input "1950"
type input "2000.00"
type input "1950"
click at [387, 611] on div "Discount code WinterWonder - £150 off" at bounding box center [410, 635] width 413 height 49
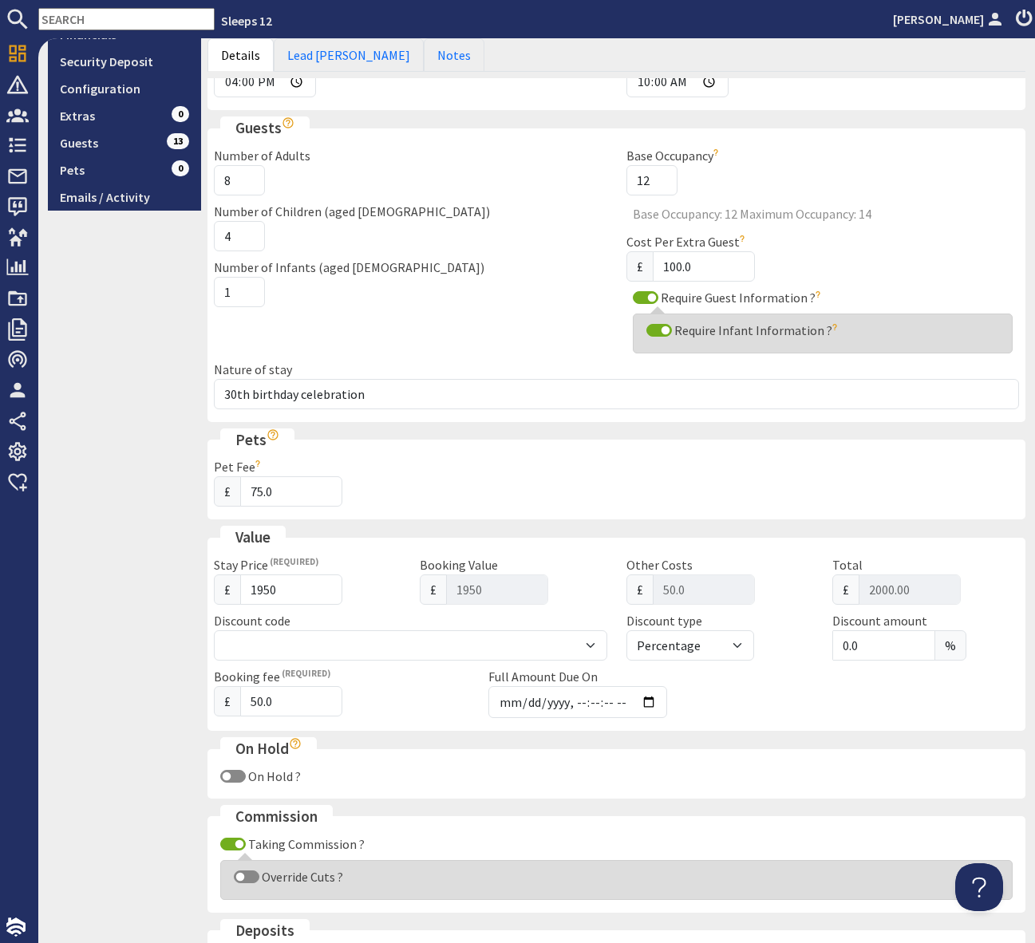
scroll to position [746, 0]
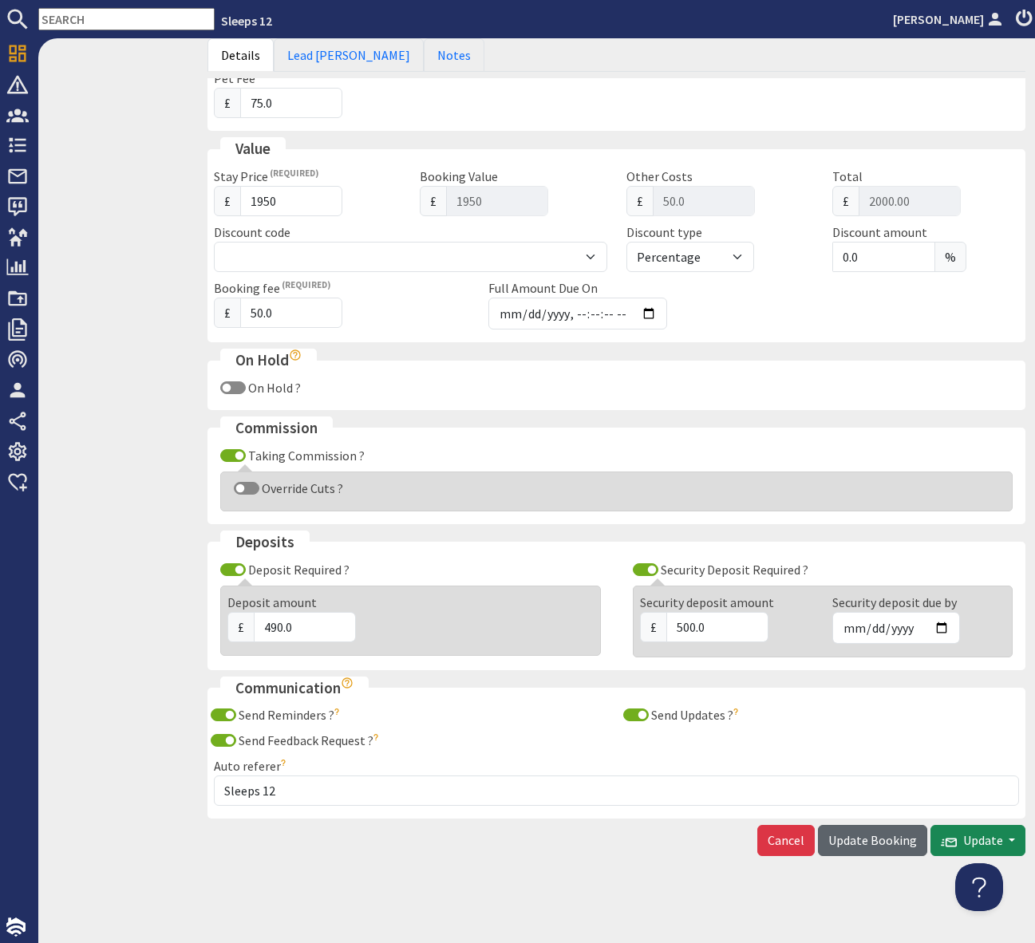
click at [855, 842] on span "Update Booking" at bounding box center [872, 840] width 89 height 16
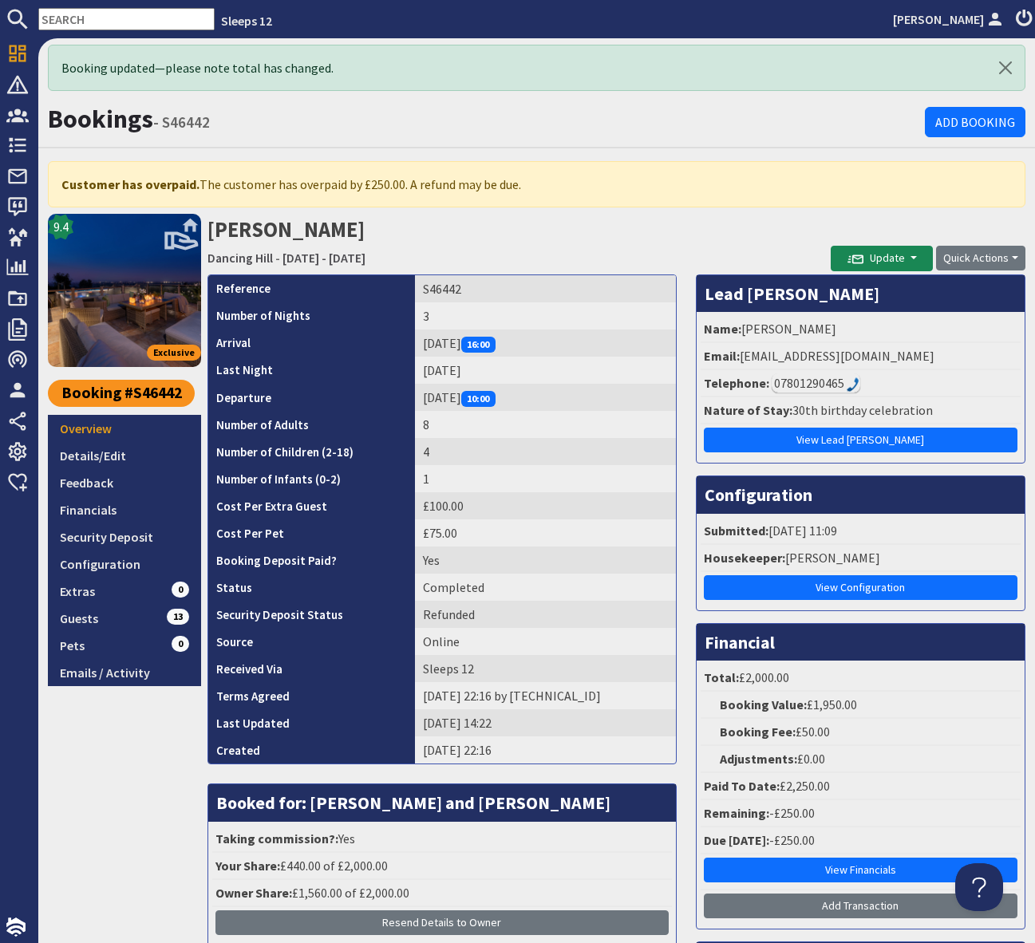
click at [586, 235] on h2 "Jonathan Dunn Dancing Hill - Friday 26/09/2025 - Sunday 28/09/2025" at bounding box center [518, 242] width 623 height 57
click at [97, 508] on link "Financials" at bounding box center [124, 509] width 153 height 27
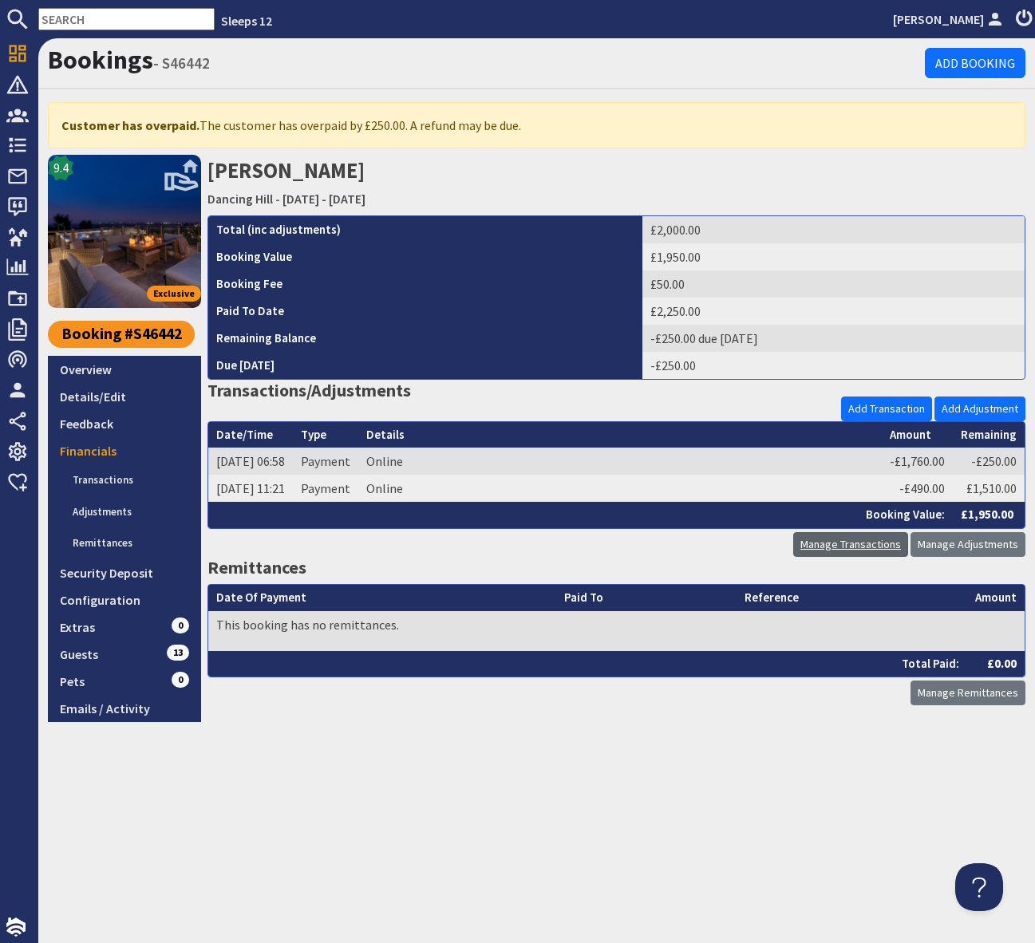
click at [845, 548] on link "Manage Transactions" at bounding box center [850, 544] width 115 height 25
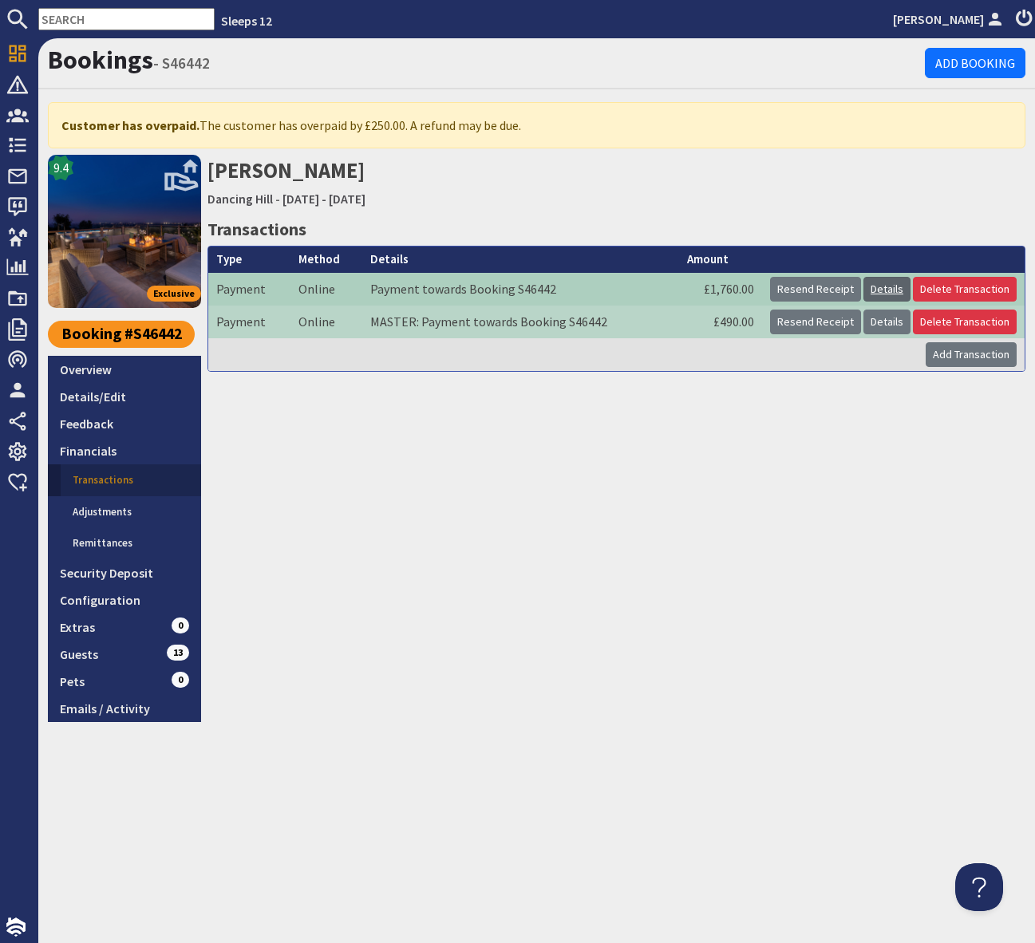
click at [884, 290] on link "Details" at bounding box center [886, 289] width 47 height 25
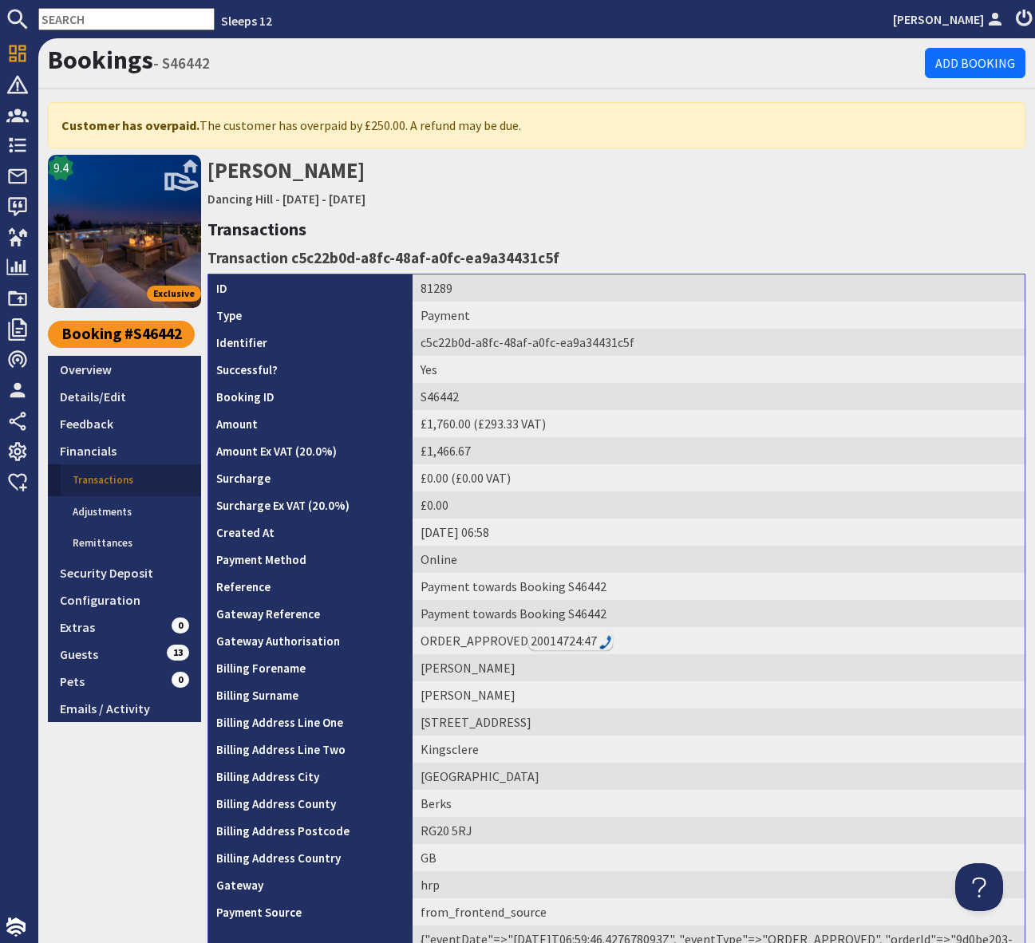
scroll to position [232, 0]
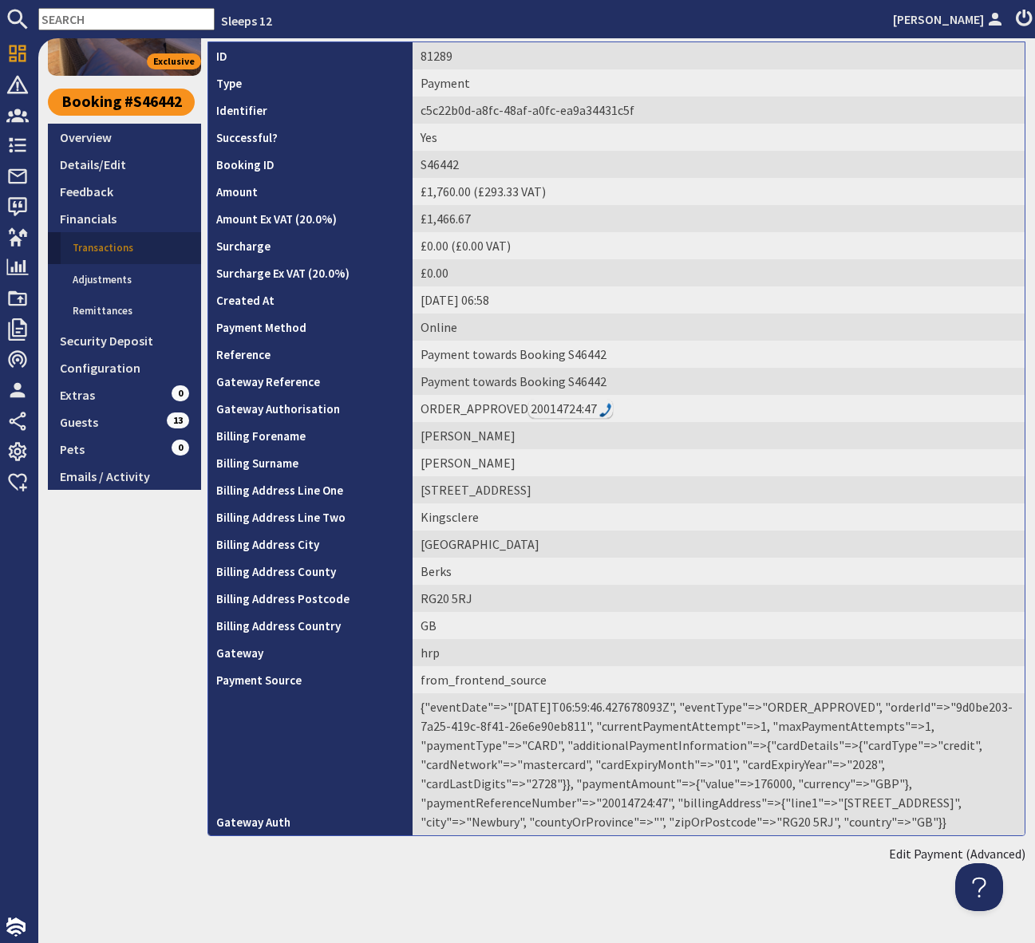
click at [630, 804] on td "{"eventDate"=>"2025-06-29T06:59:46.427678093Z", "eventType"=>"ORDER_APPROVED", …" at bounding box center [719, 764] width 612 height 142
copy td "20014724"
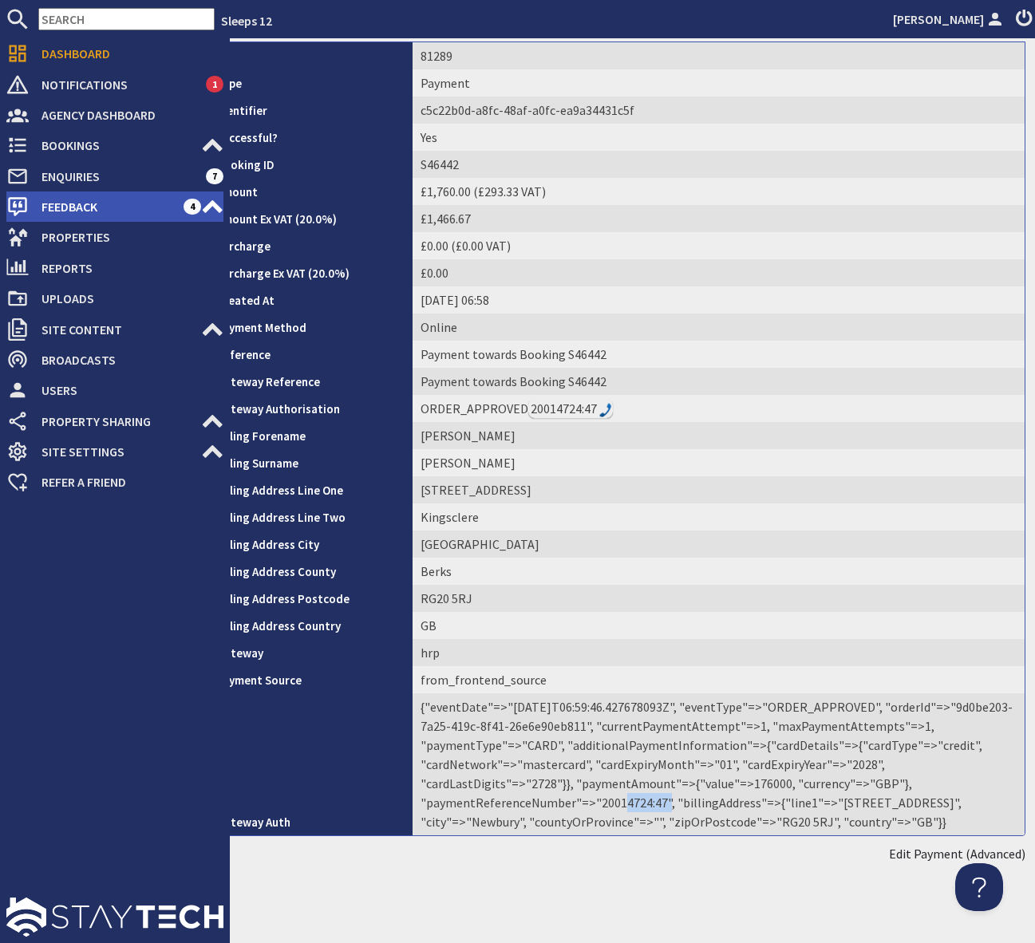
click at [136, 203] on span "Feedback" at bounding box center [106, 207] width 155 height 26
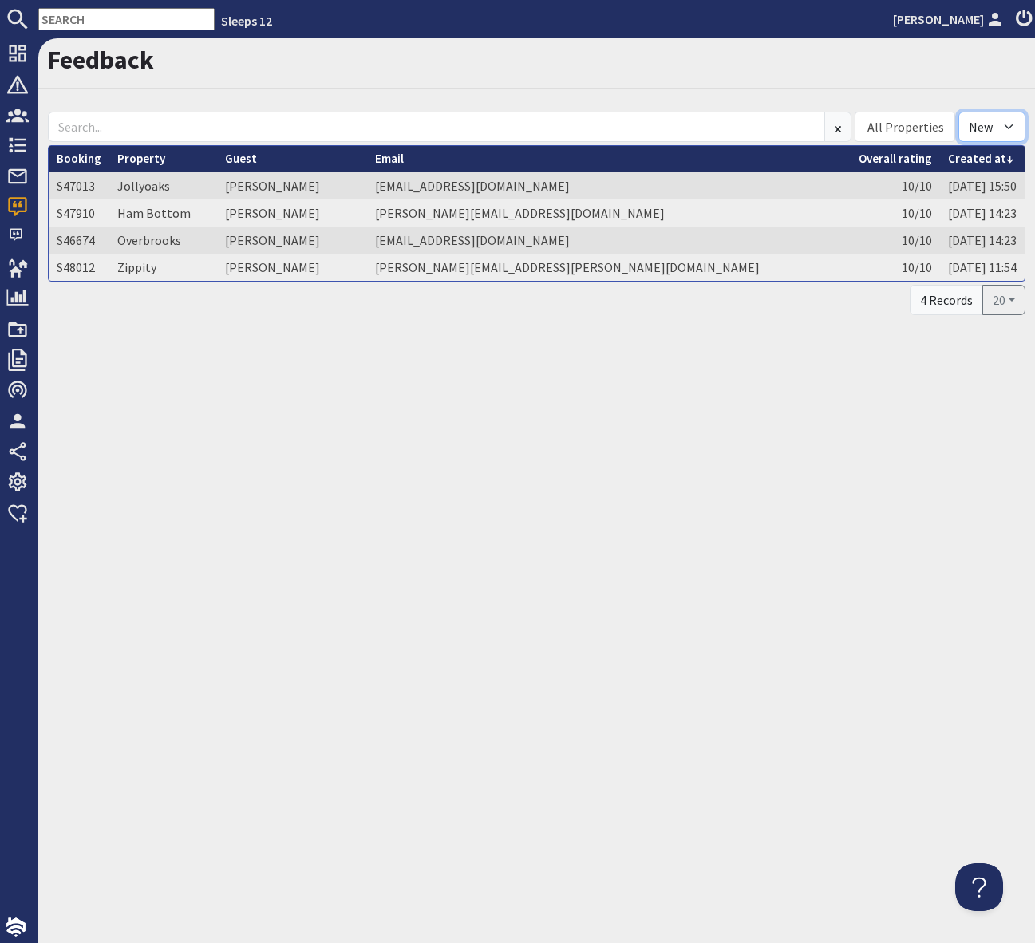
click at [1011, 127] on select "All New Read" at bounding box center [991, 127] width 67 height 30
select select "read"
click at [958, 112] on select "All New Read" at bounding box center [991, 127] width 67 height 30
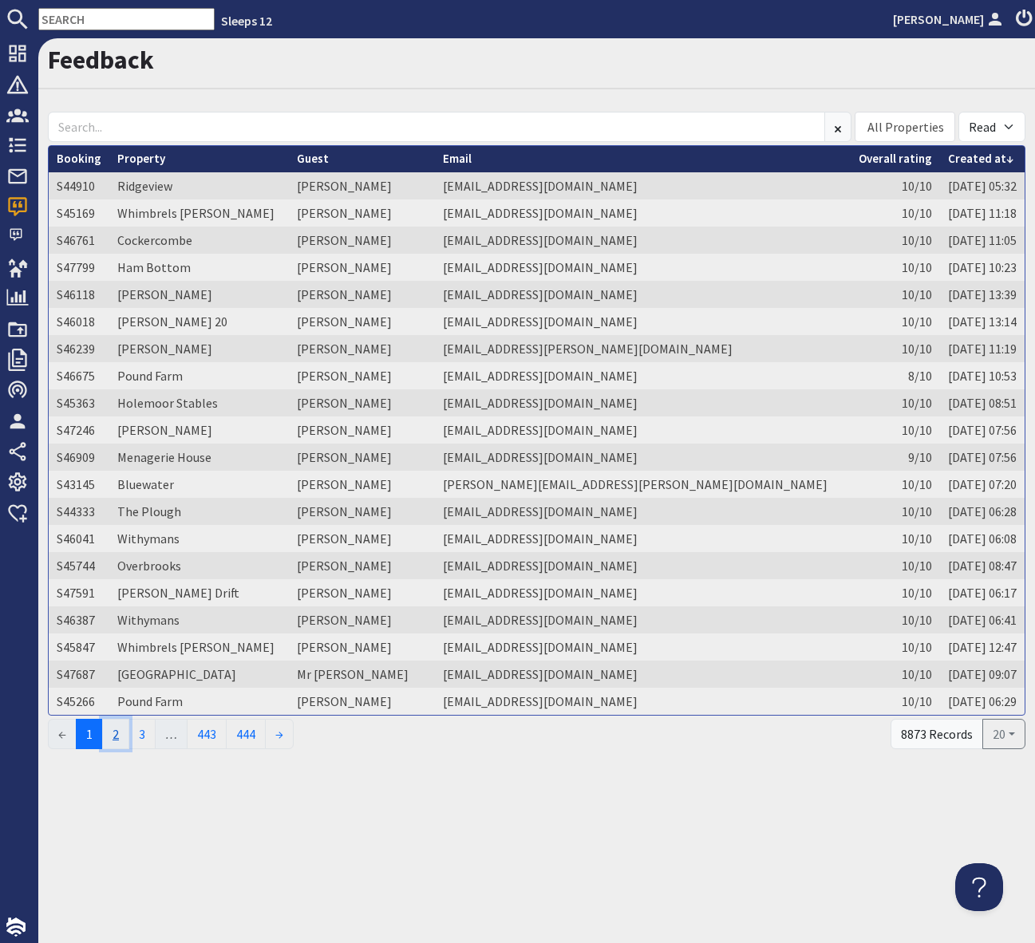
click at [123, 736] on link "2" at bounding box center [115, 734] width 27 height 30
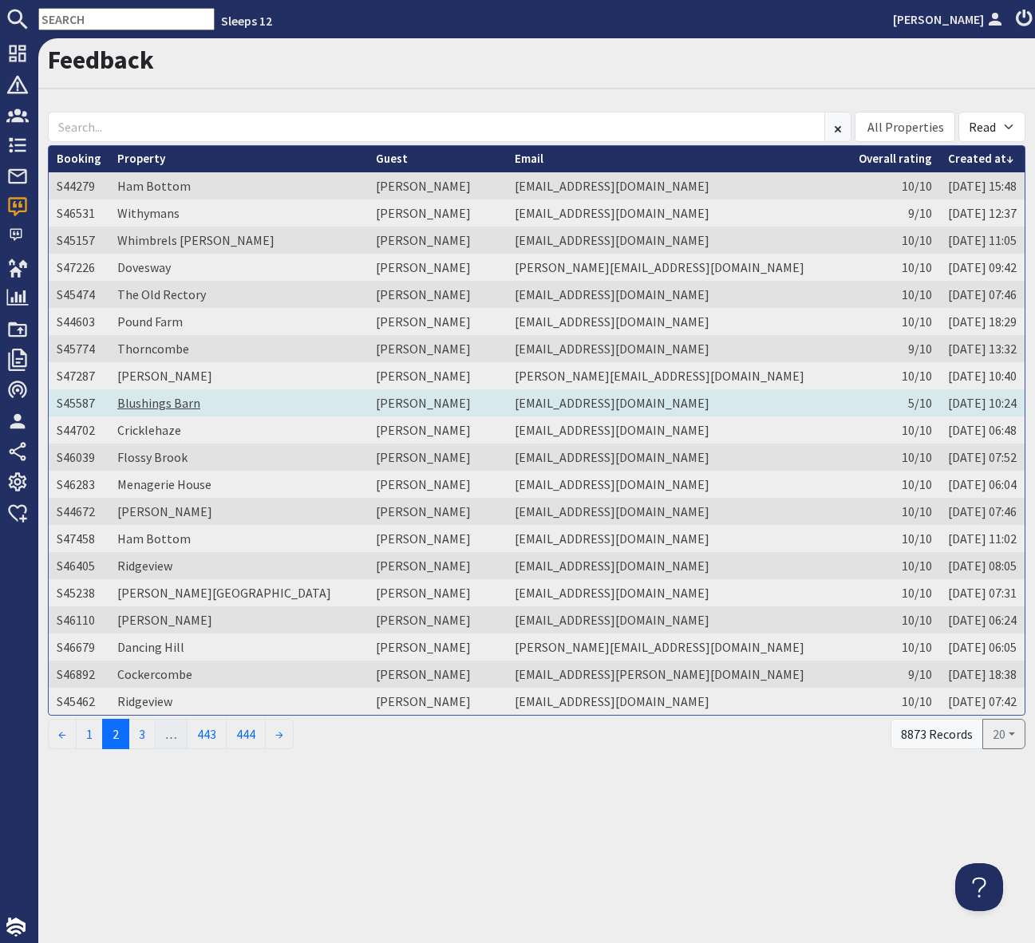
click at [160, 402] on link "Blushings Barn" at bounding box center [158, 403] width 83 height 16
click at [408, 402] on td "Rosamond Barnes" at bounding box center [437, 402] width 139 height 27
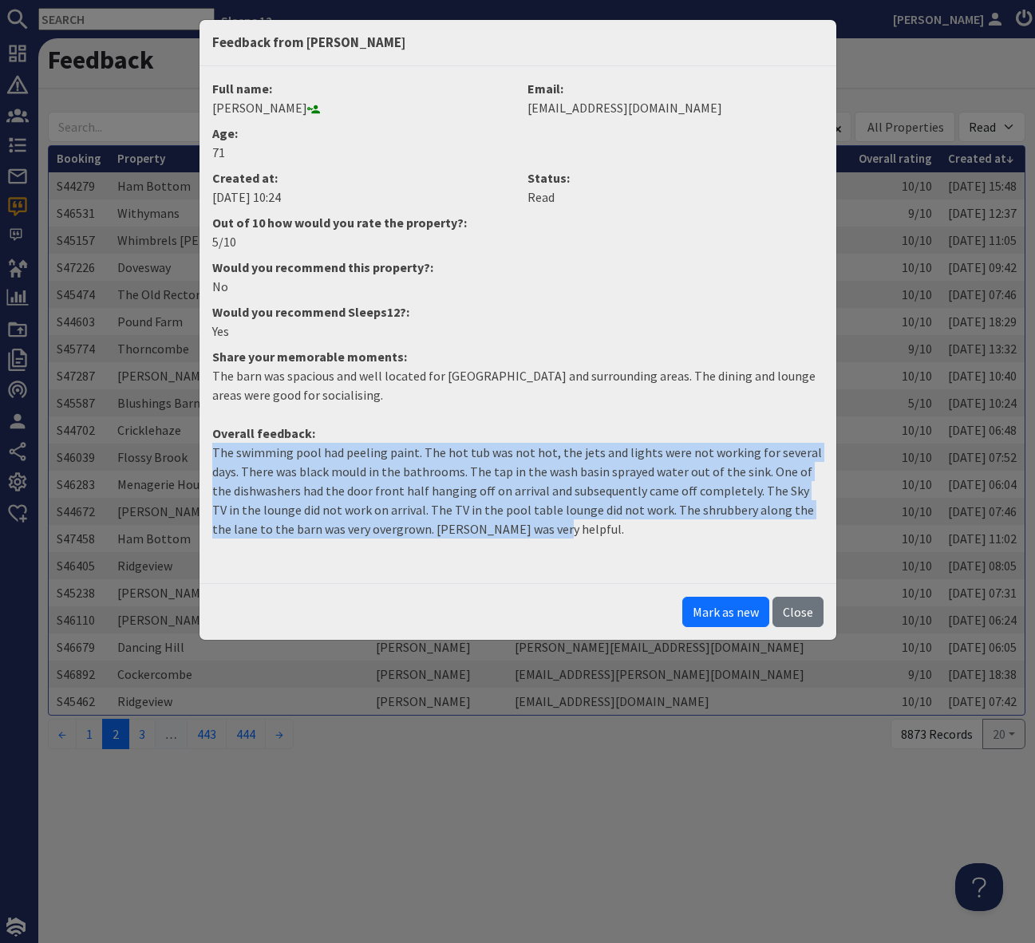
drag, startPoint x: 493, startPoint y: 532, endPoint x: 208, endPoint y: 452, distance: 296.1
click at [208, 452] on dd "The swimming pool had peeling paint. The hot tub was not hot, the jets and ligh…" at bounding box center [518, 497] width 630 height 109
copy p "The swimming pool had peeling paint. The hot tub was not hot, the jets and ligh…"
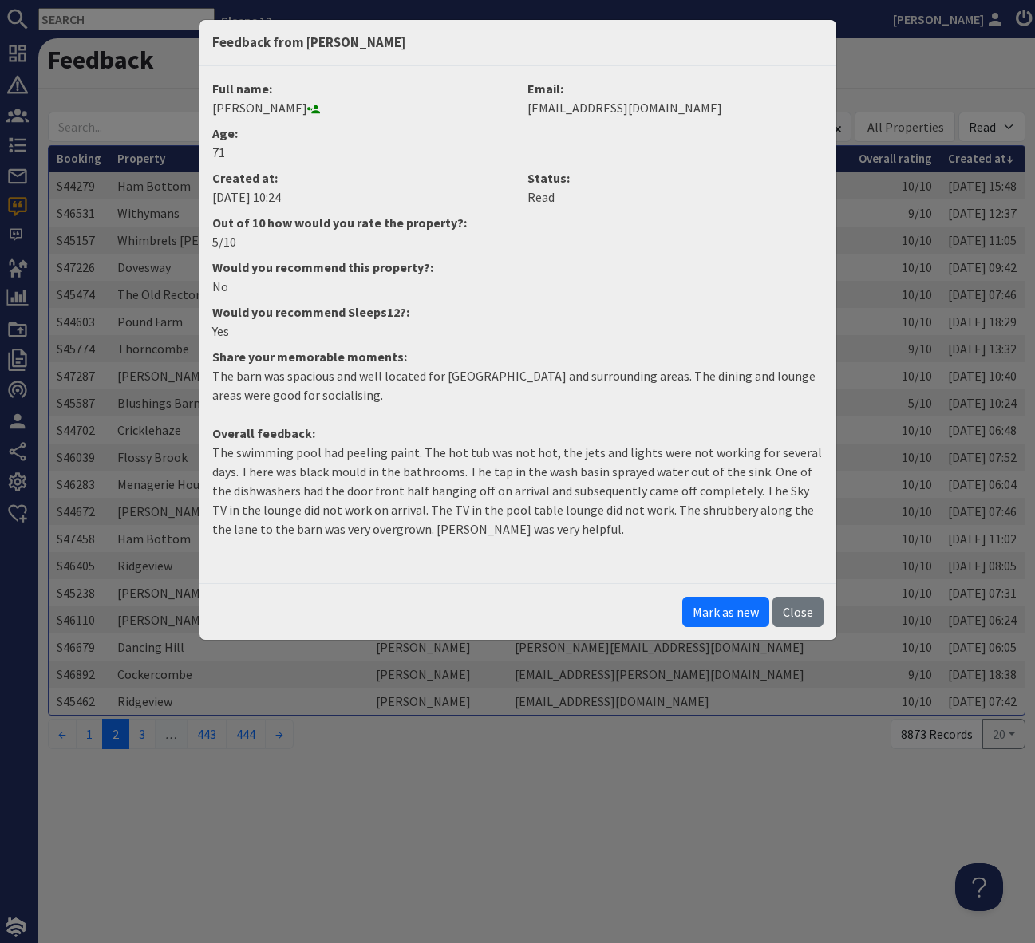
click at [168, 101] on div "Feedback from Rosamond Barnes Full name: Rosamond Barnes Email: rozbarnes2@hotm…" at bounding box center [517, 471] width 1035 height 943
drag, startPoint x: 114, startPoint y: 38, endPoint x: 190, endPoint y: 37, distance: 75.8
click at [115, 37] on div "Feedback from Rosamond Barnes Full name: Rosamond Barnes Email: rozbarnes2@hotm…" at bounding box center [517, 471] width 1035 height 943
drag, startPoint x: 807, startPoint y: 613, endPoint x: 786, endPoint y: 586, distance: 34.2
click at [806, 610] on button "Close" at bounding box center [797, 612] width 51 height 30
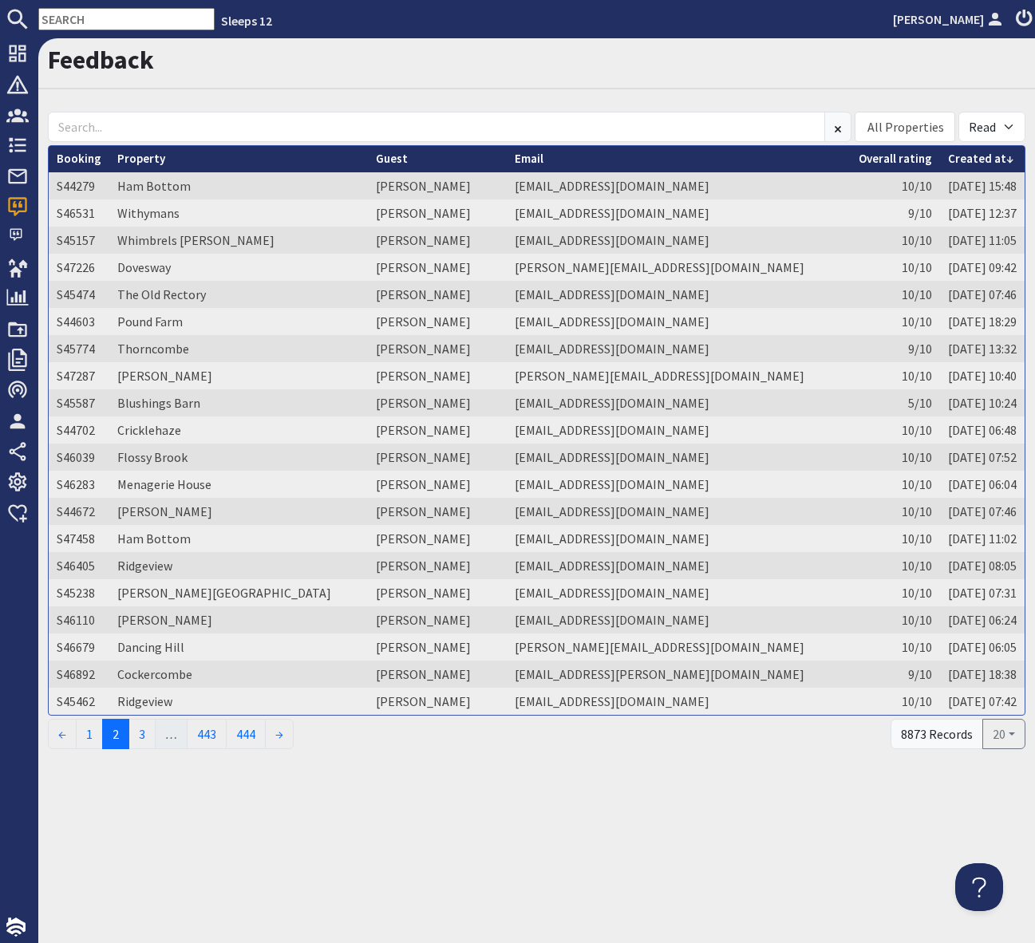
click at [27, 14] on icon at bounding box center [17, 19] width 22 height 22
click at [38, 14] on input "text" at bounding box center [126, 19] width 176 height 22
click at [49, 18] on input "text" at bounding box center [126, 19] width 176 height 22
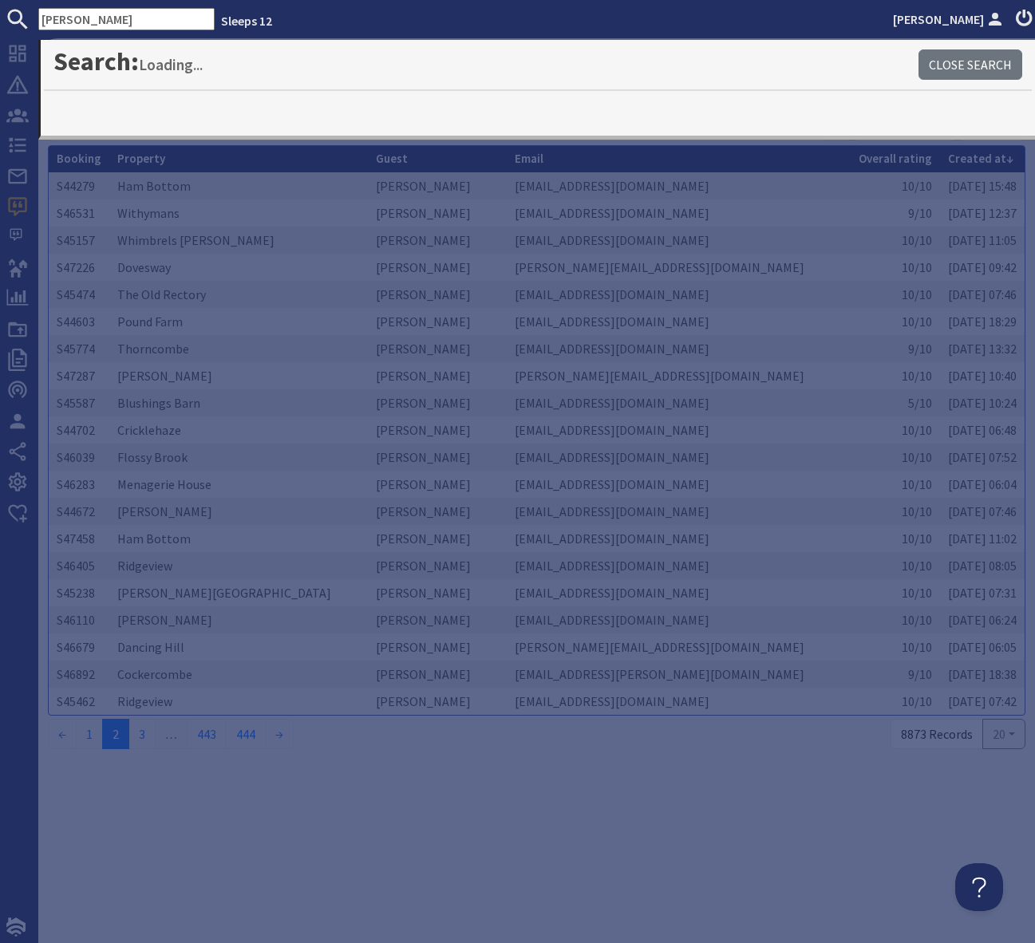
type input "Jonathan"
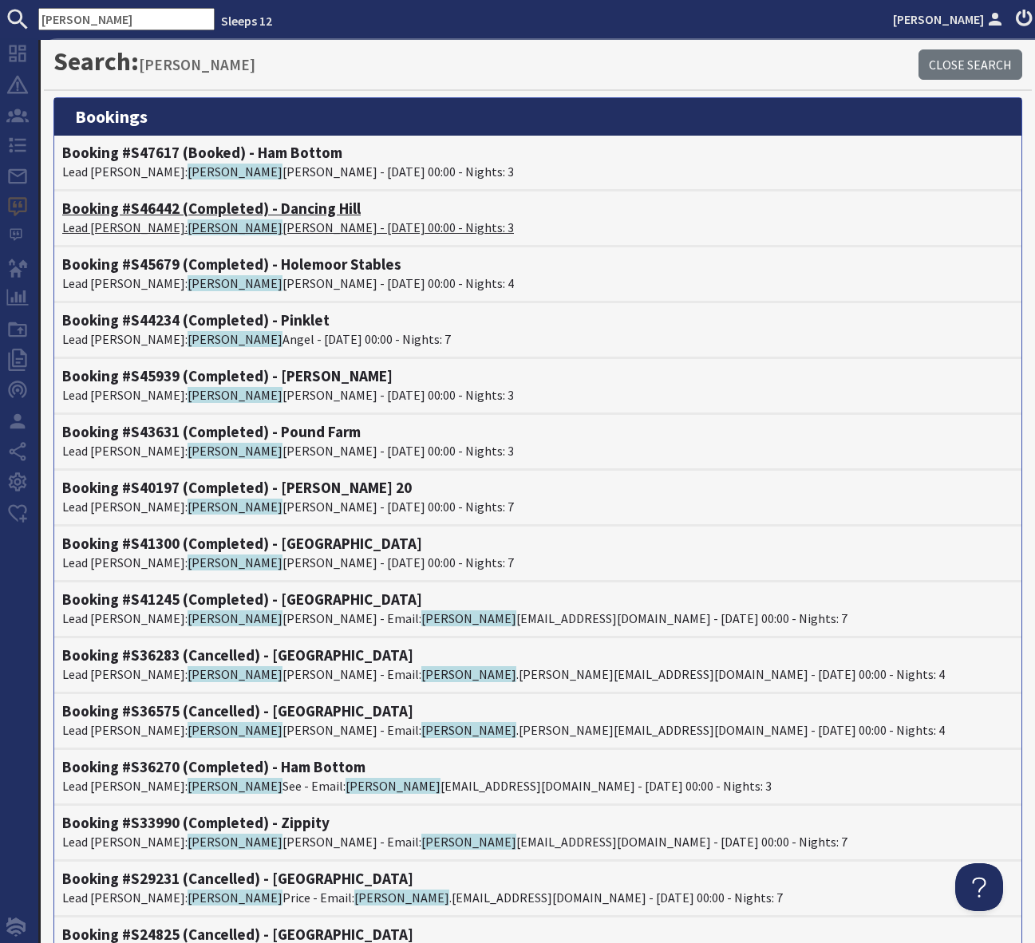
click at [267, 211] on h4 "Booking #S46442 (Completed) - Dancing Hill" at bounding box center [537, 208] width 951 height 18
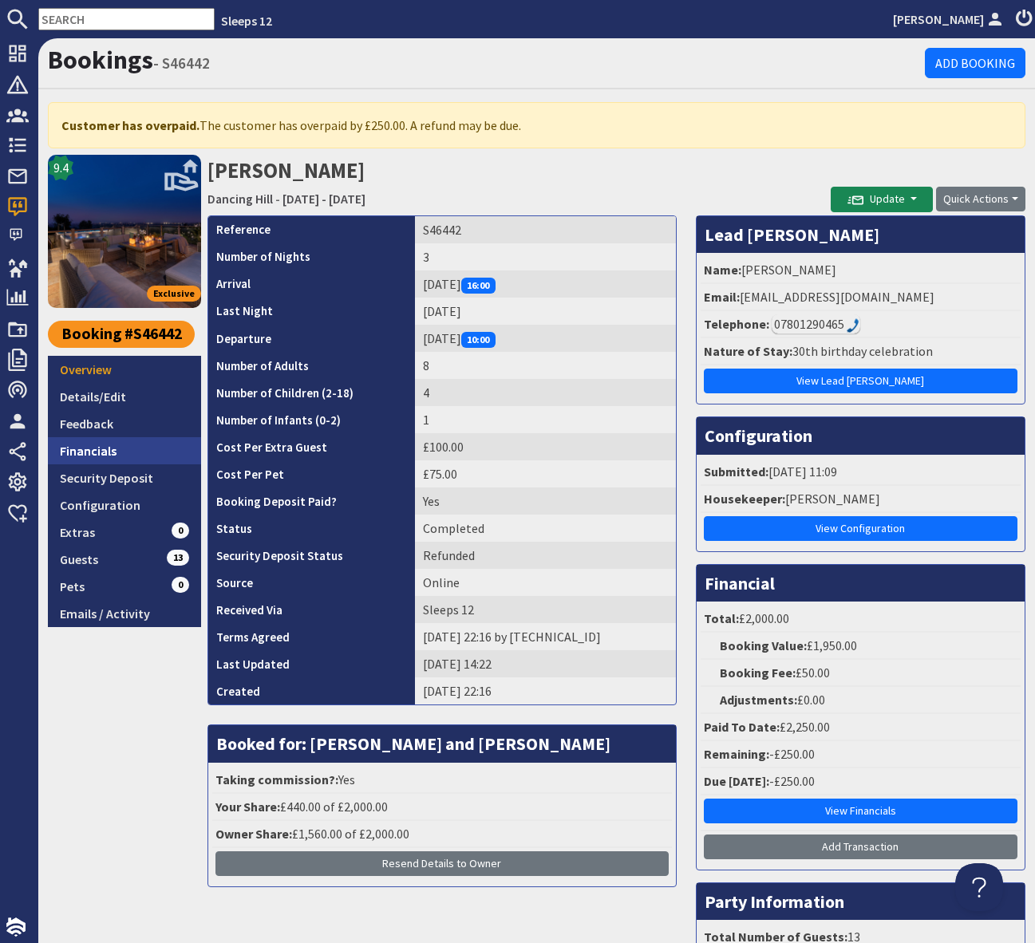
click at [101, 451] on link "Financials" at bounding box center [124, 450] width 153 height 27
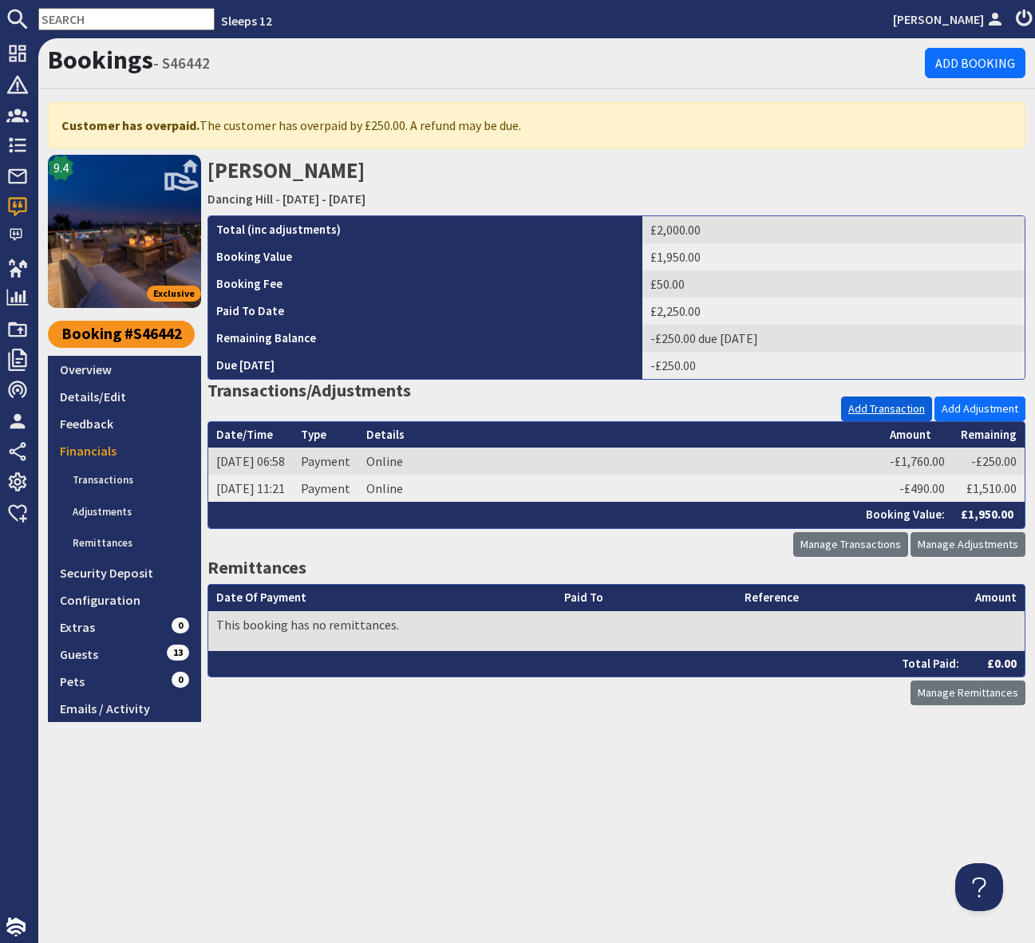
click at [877, 407] on link "Add Transaction" at bounding box center [886, 409] width 91 height 25
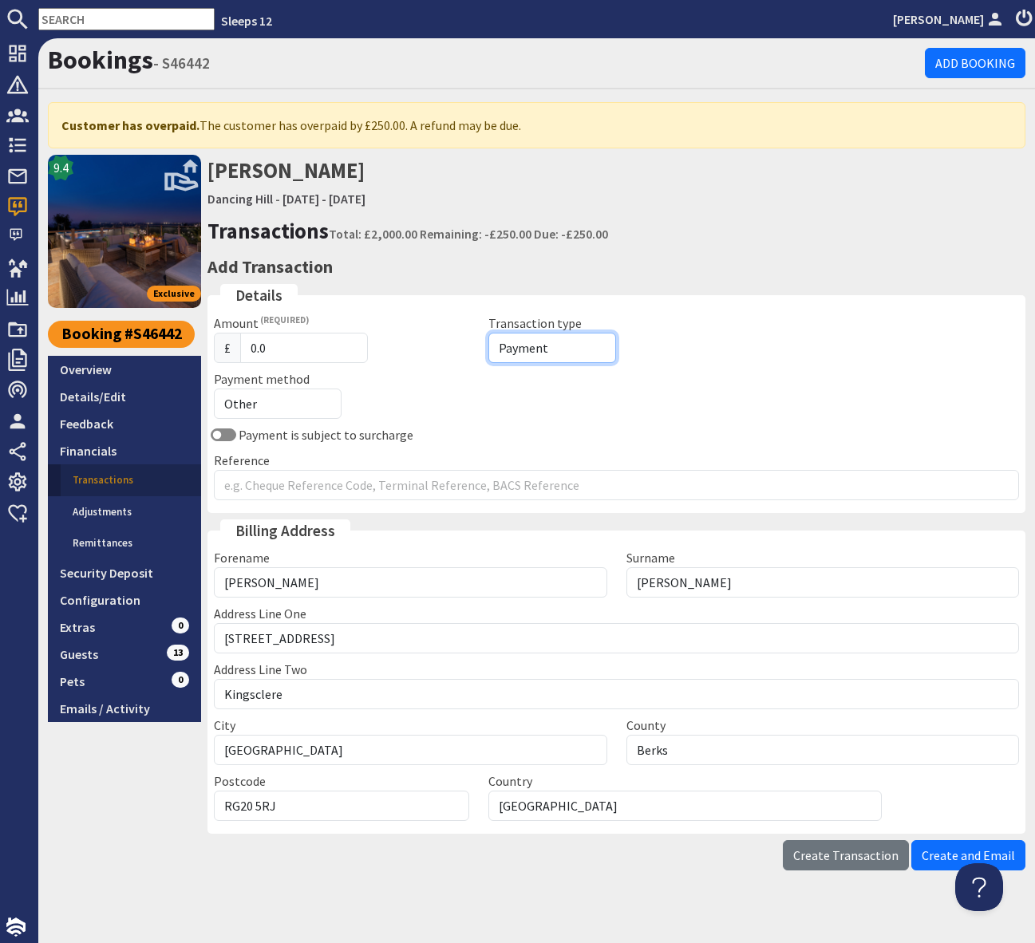
click at [531, 351] on select "Payment Refund" at bounding box center [552, 348] width 128 height 30
select select "refund"
click at [488, 333] on select "Payment Refund" at bounding box center [552, 348] width 128 height 30
drag, startPoint x: 277, startPoint y: 346, endPoint x: 247, endPoint y: 348, distance: 30.4
click at [247, 348] on input "0.0" at bounding box center [304, 348] width 128 height 30
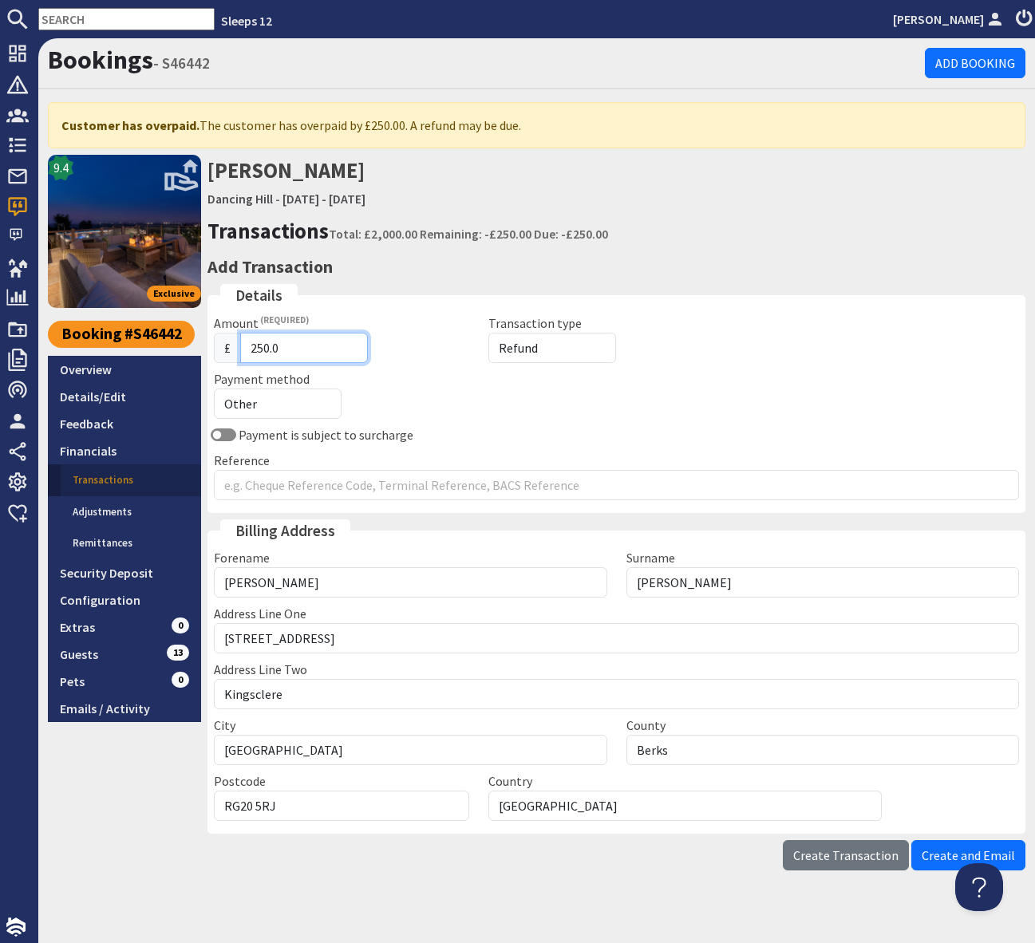
type input "250.0"
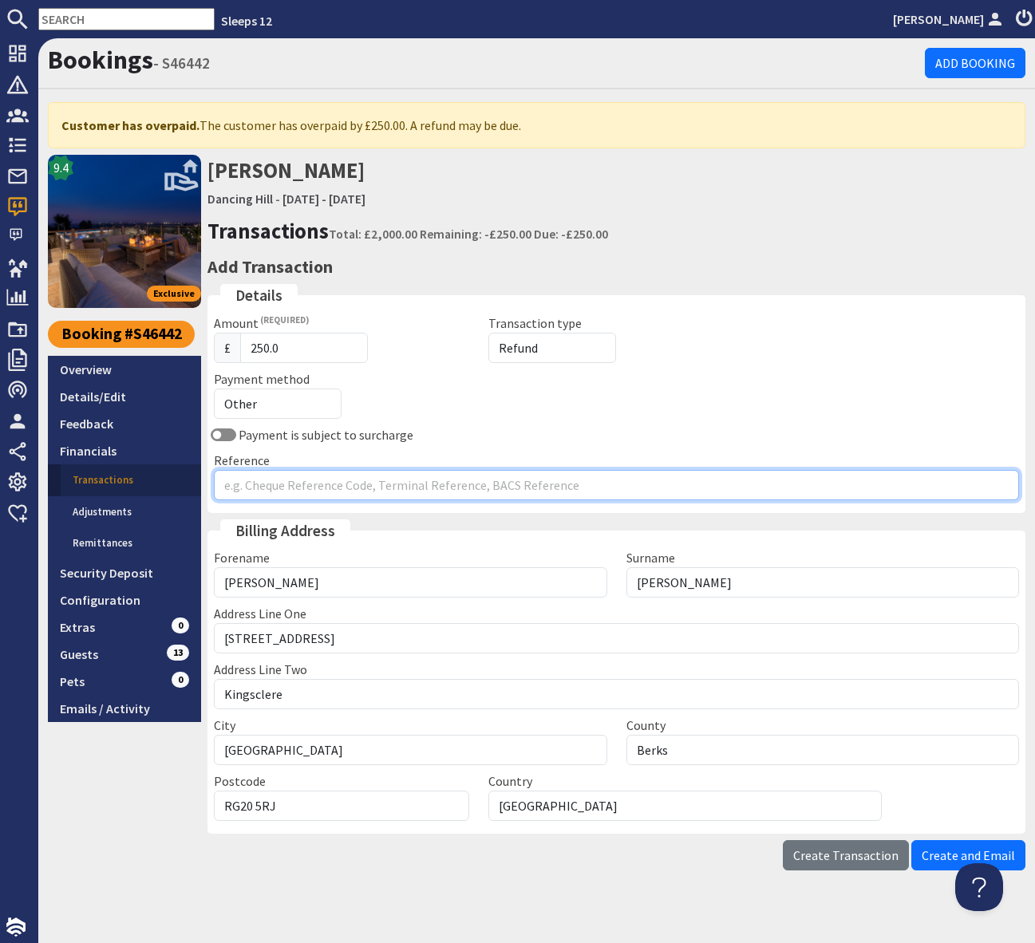
click at [262, 492] on input "Reference" at bounding box center [616, 485] width 805 height 30
type input "Compensation"
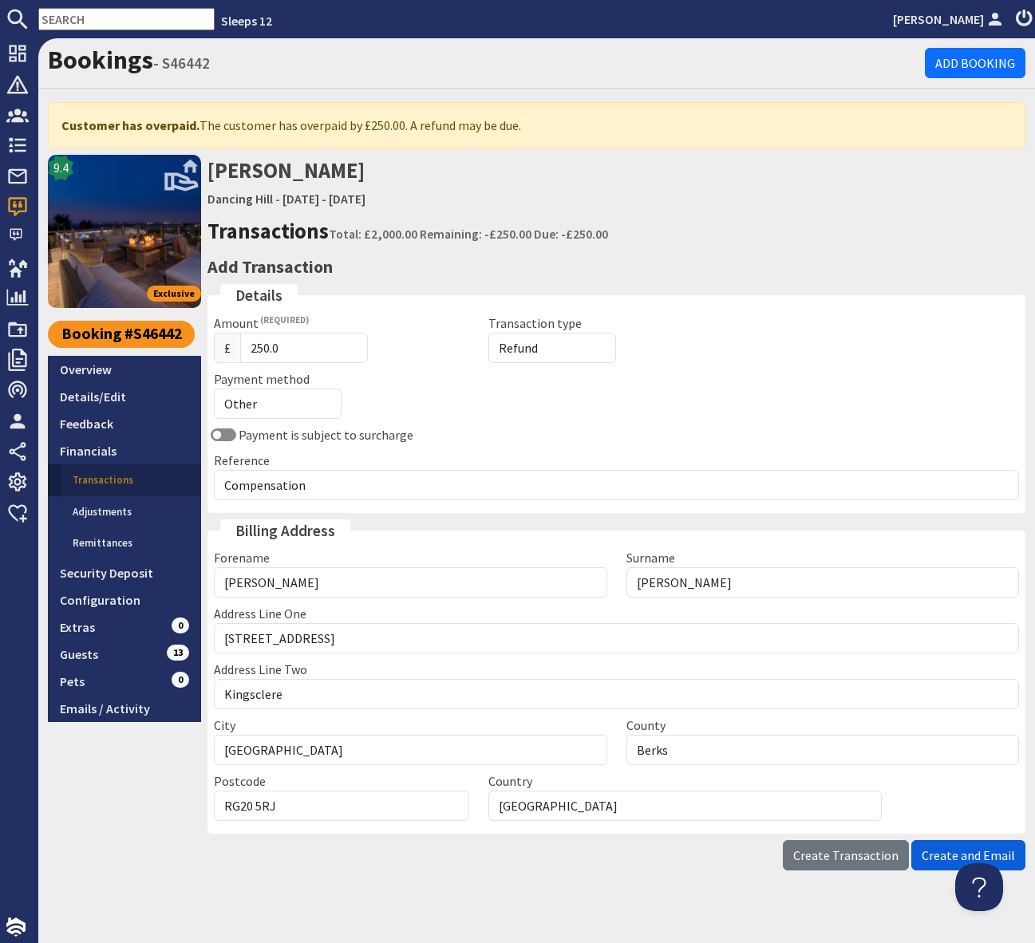
click at [947, 853] on span "Create and Email" at bounding box center [968, 855] width 93 height 16
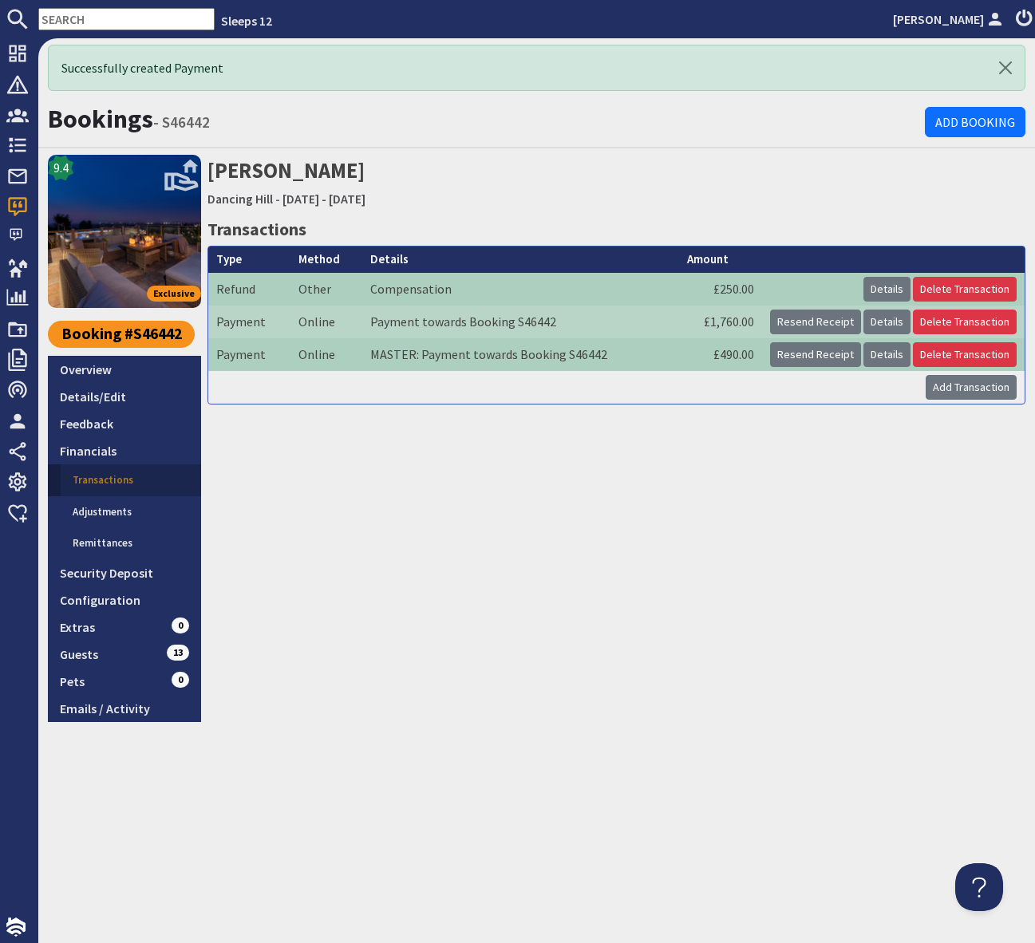
click at [62, 20] on input "text" at bounding box center [126, 19] width 176 height 22
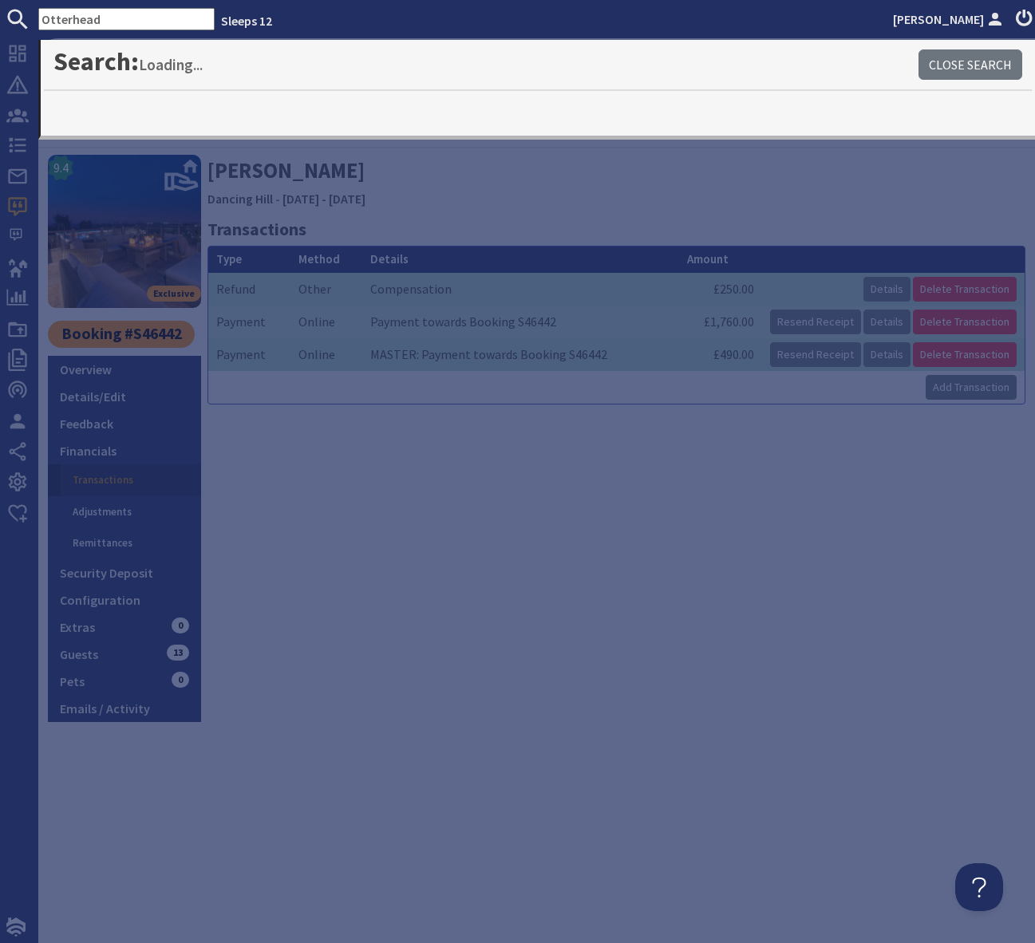
type input "Otterhead"
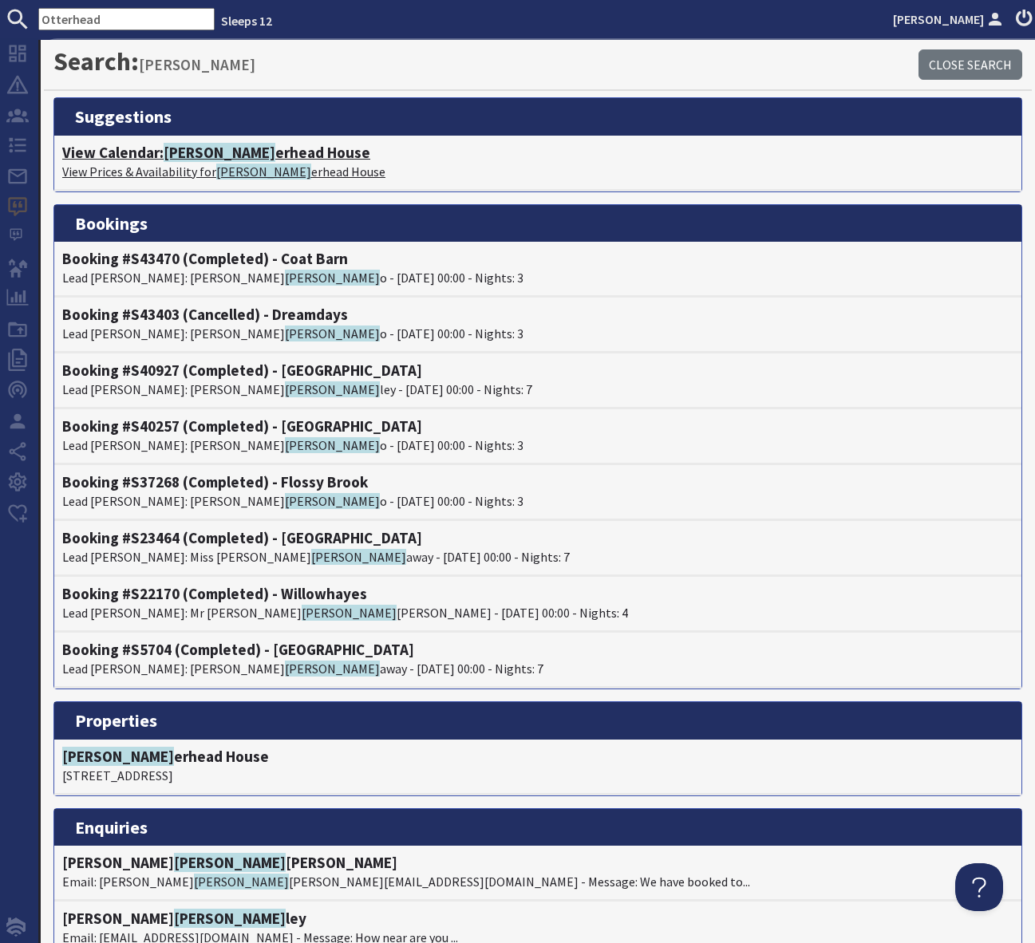
click at [219, 156] on h4 "View Calendar: Ott erhead House" at bounding box center [537, 153] width 951 height 18
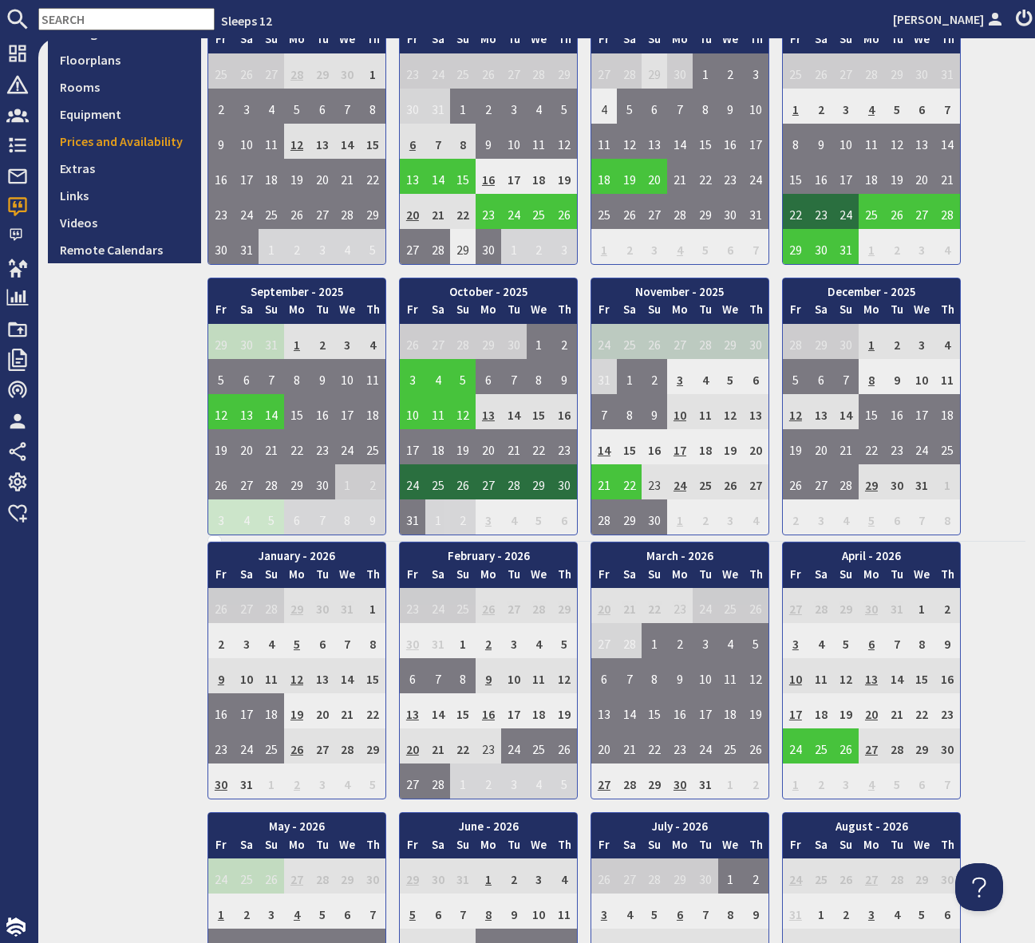
scroll to position [447, 0]
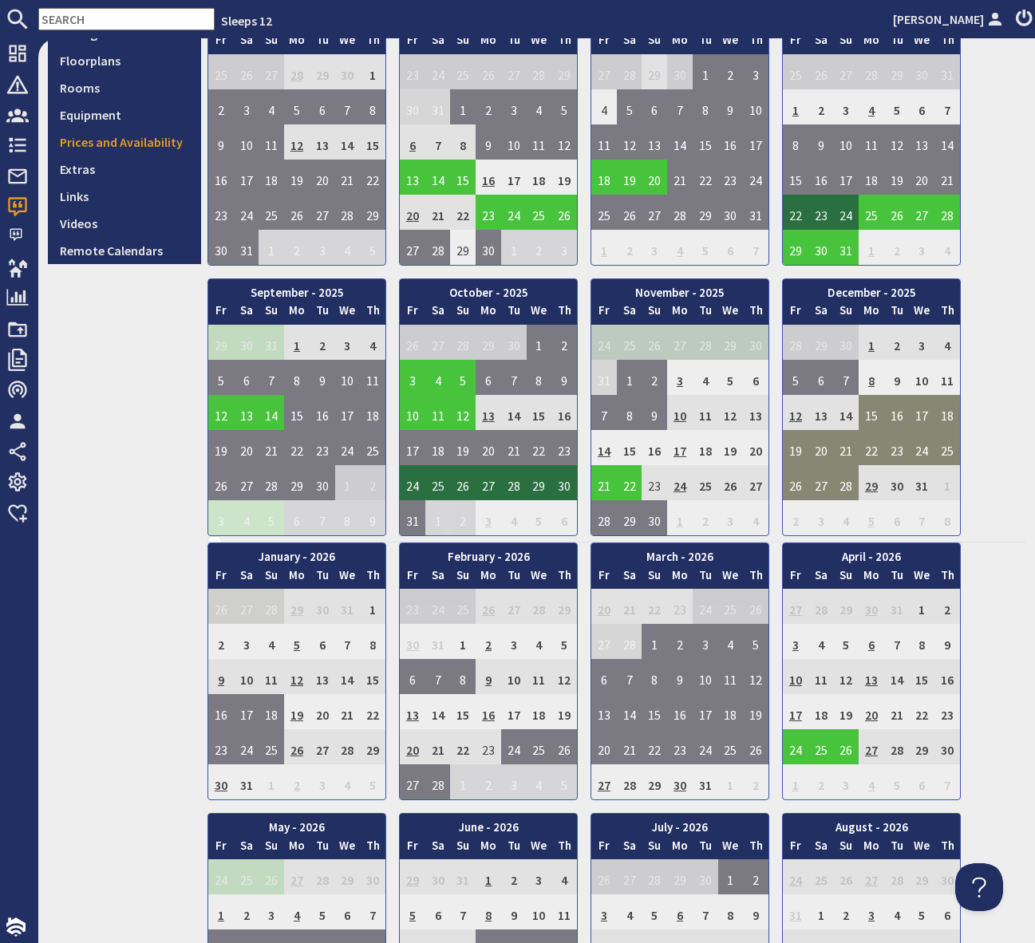
click at [63, 12] on input "text" at bounding box center [126, 19] width 176 height 22
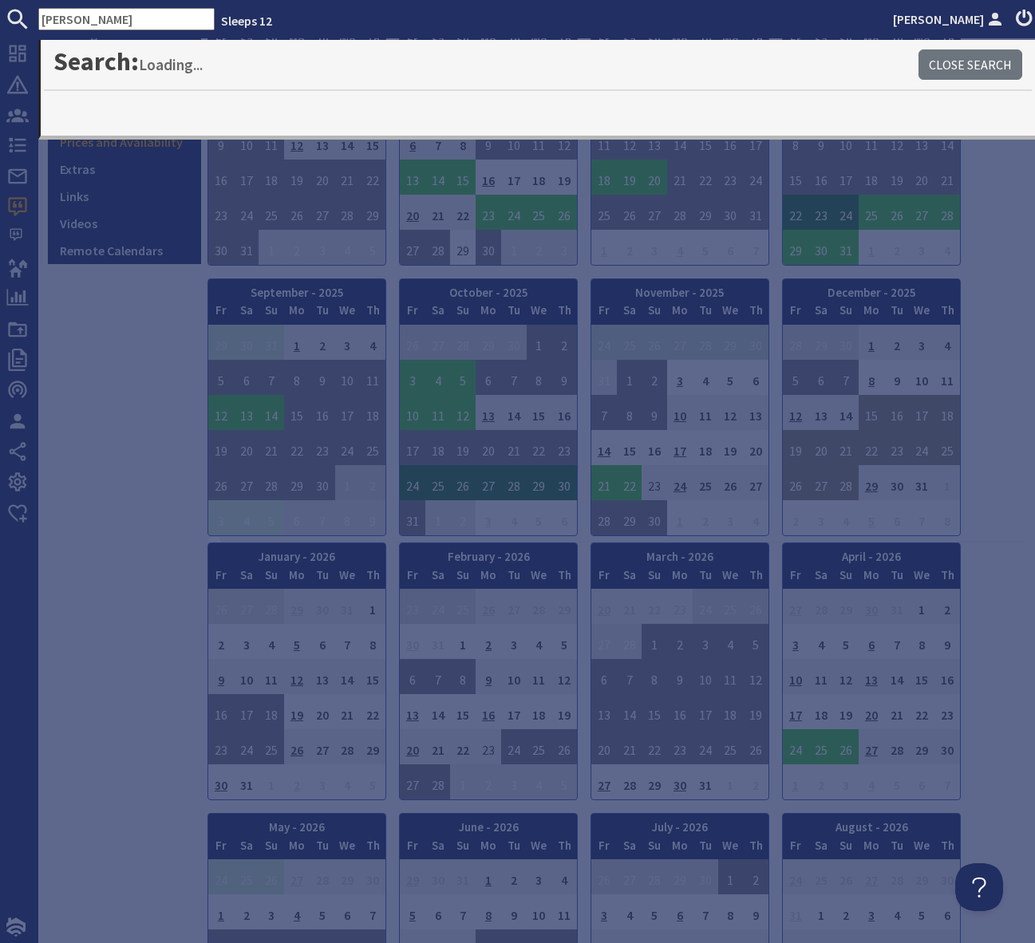
type input "Churchill"
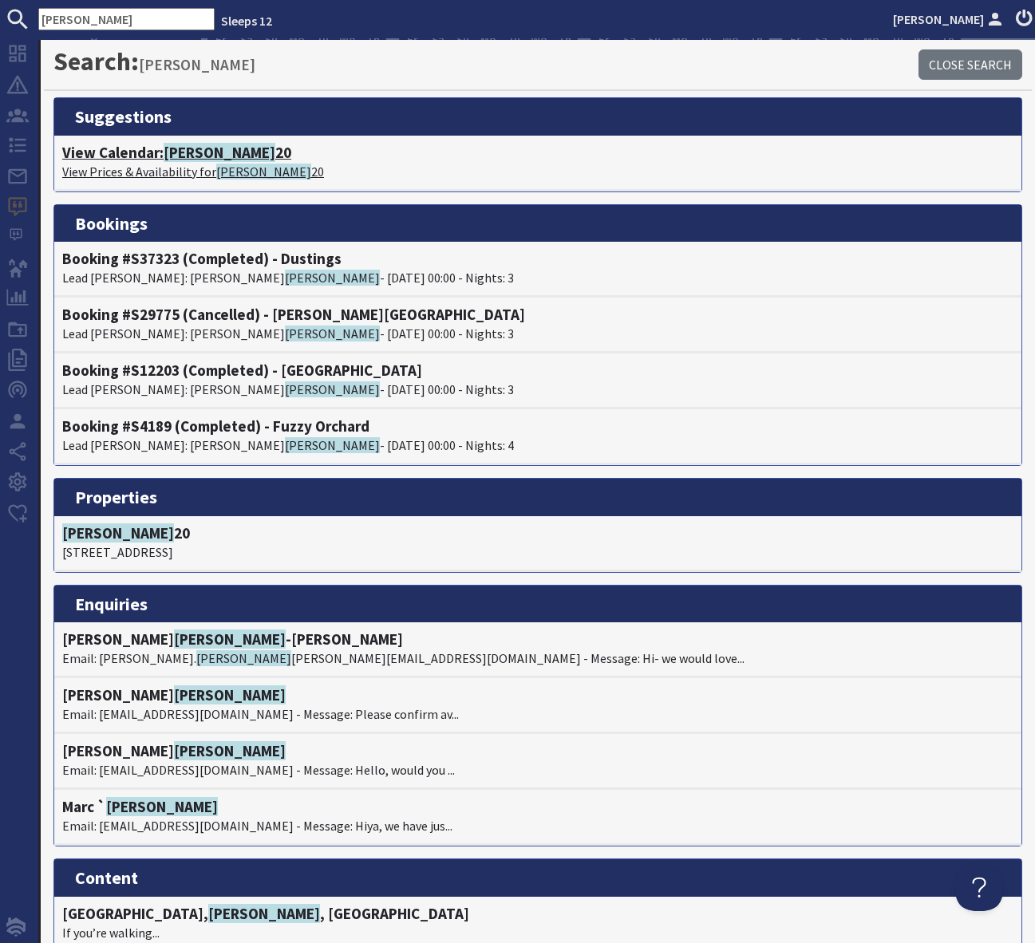
click at [211, 148] on span "Churchill" at bounding box center [220, 152] width 112 height 19
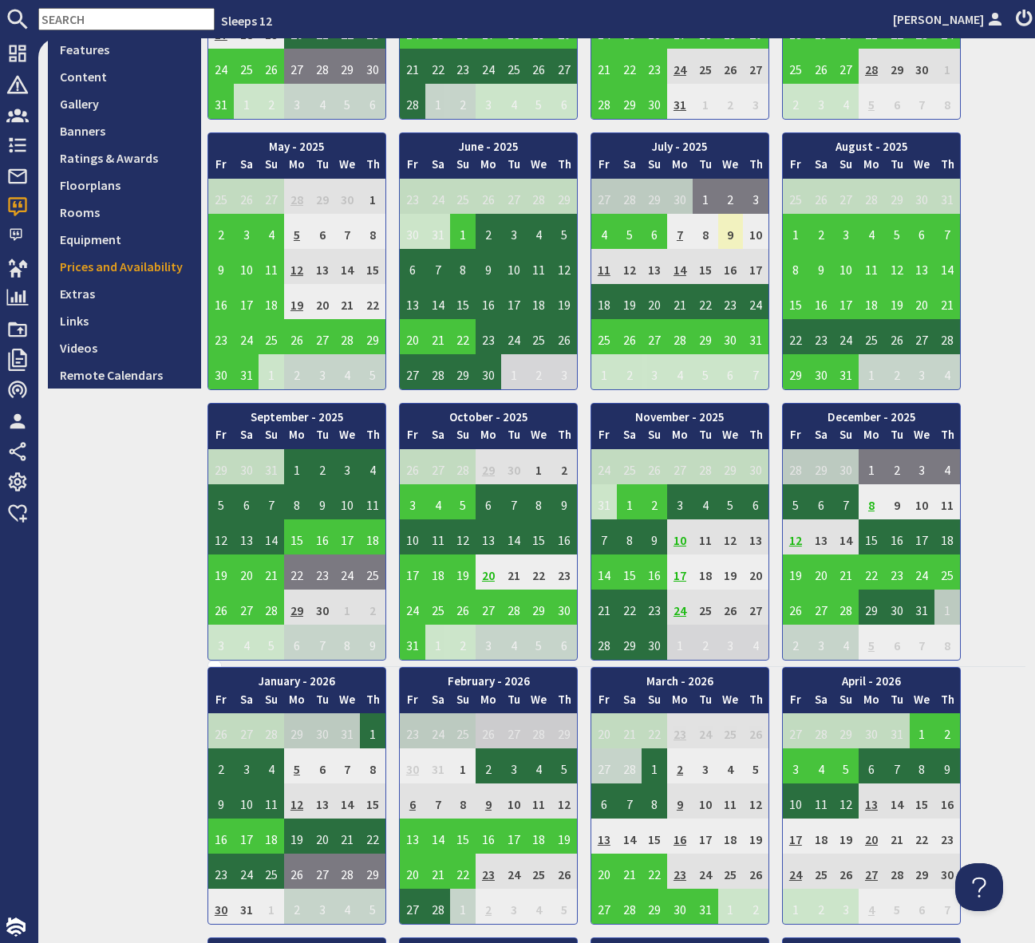
scroll to position [332, 0]
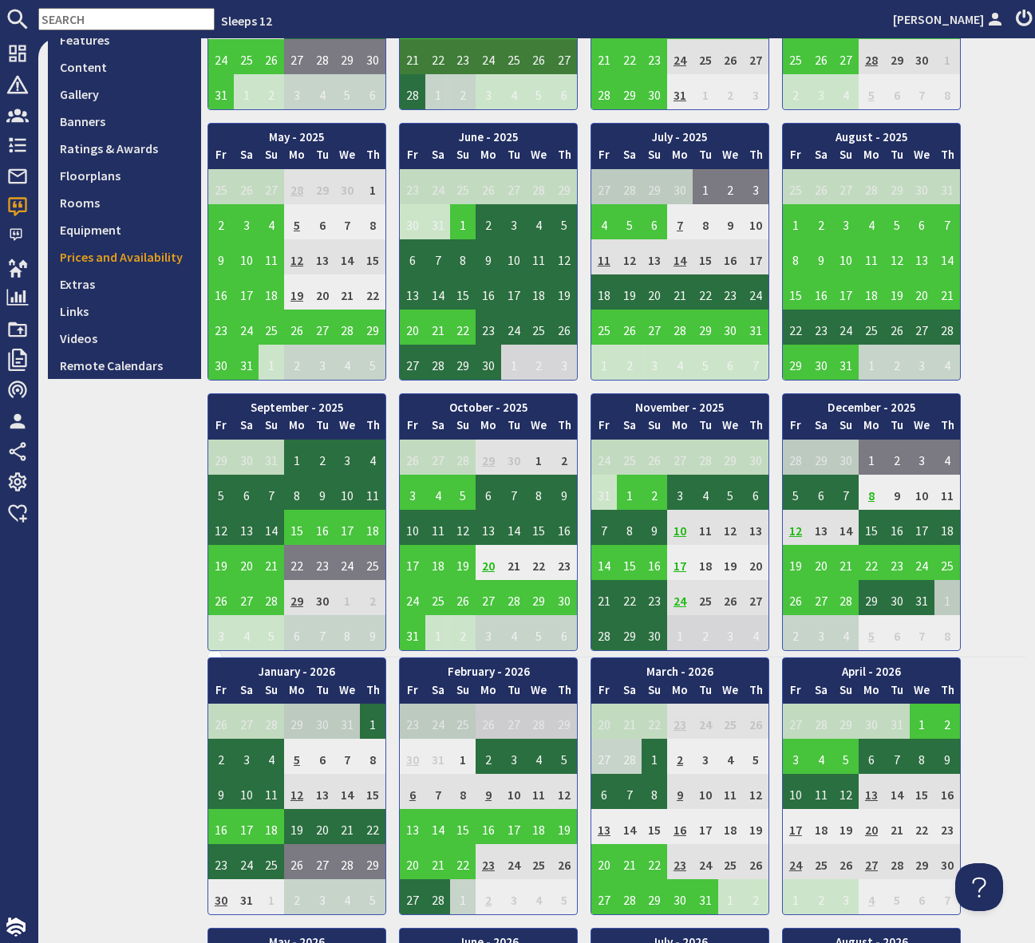
click at [77, 12] on input "text" at bounding box center [126, 19] width 176 height 22
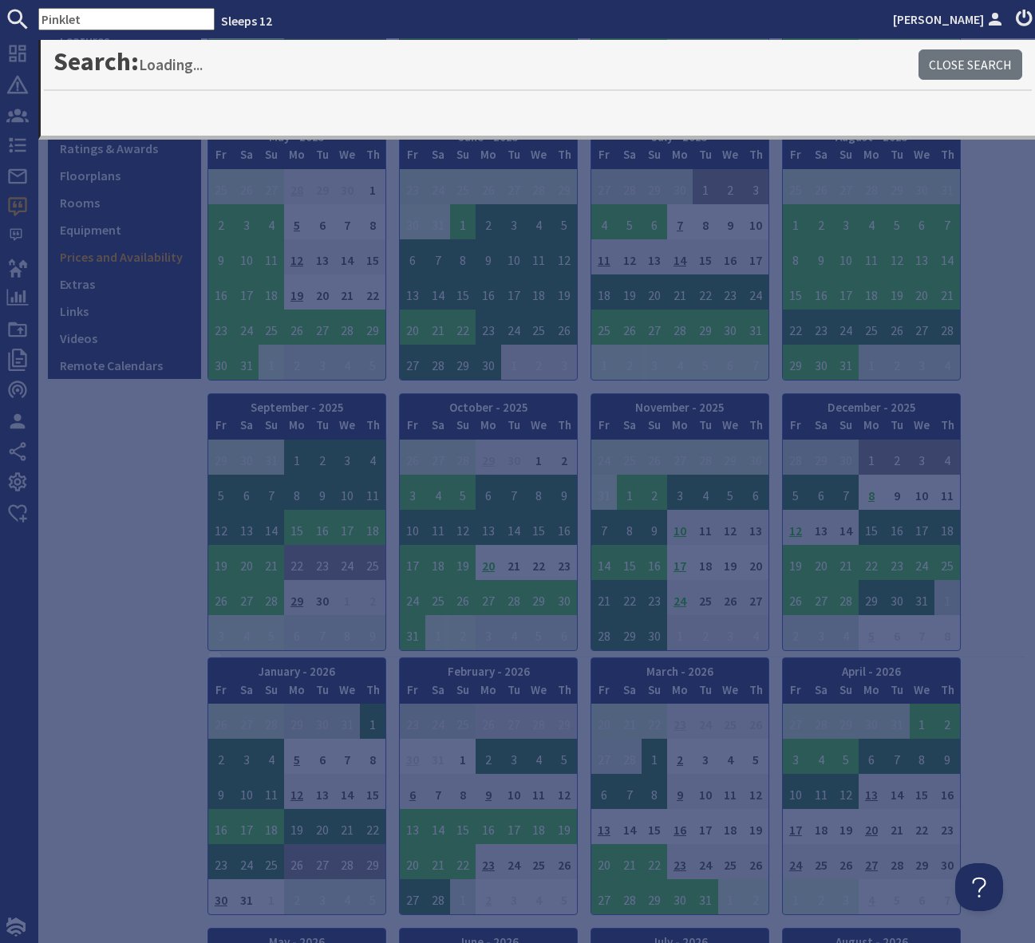
type input "Pinklet"
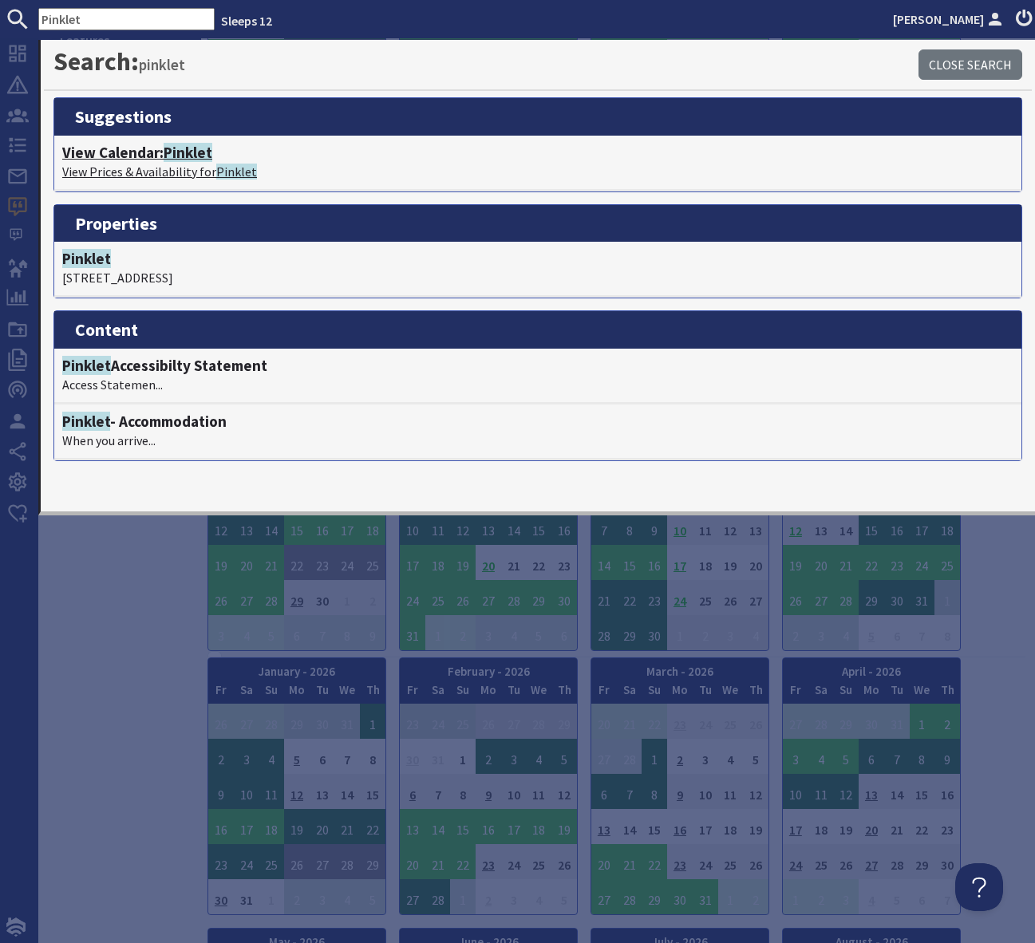
click at [188, 149] on span "Pinklet" at bounding box center [188, 152] width 49 height 19
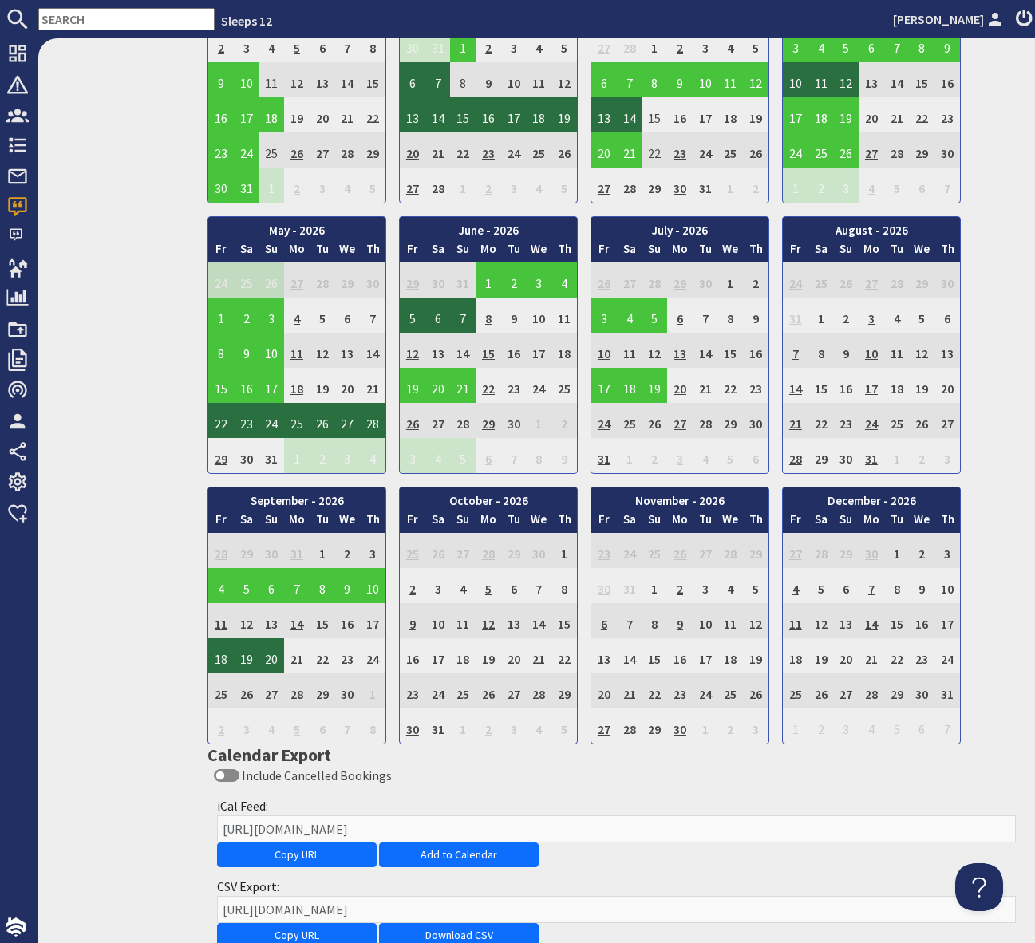
scroll to position [1045, 0]
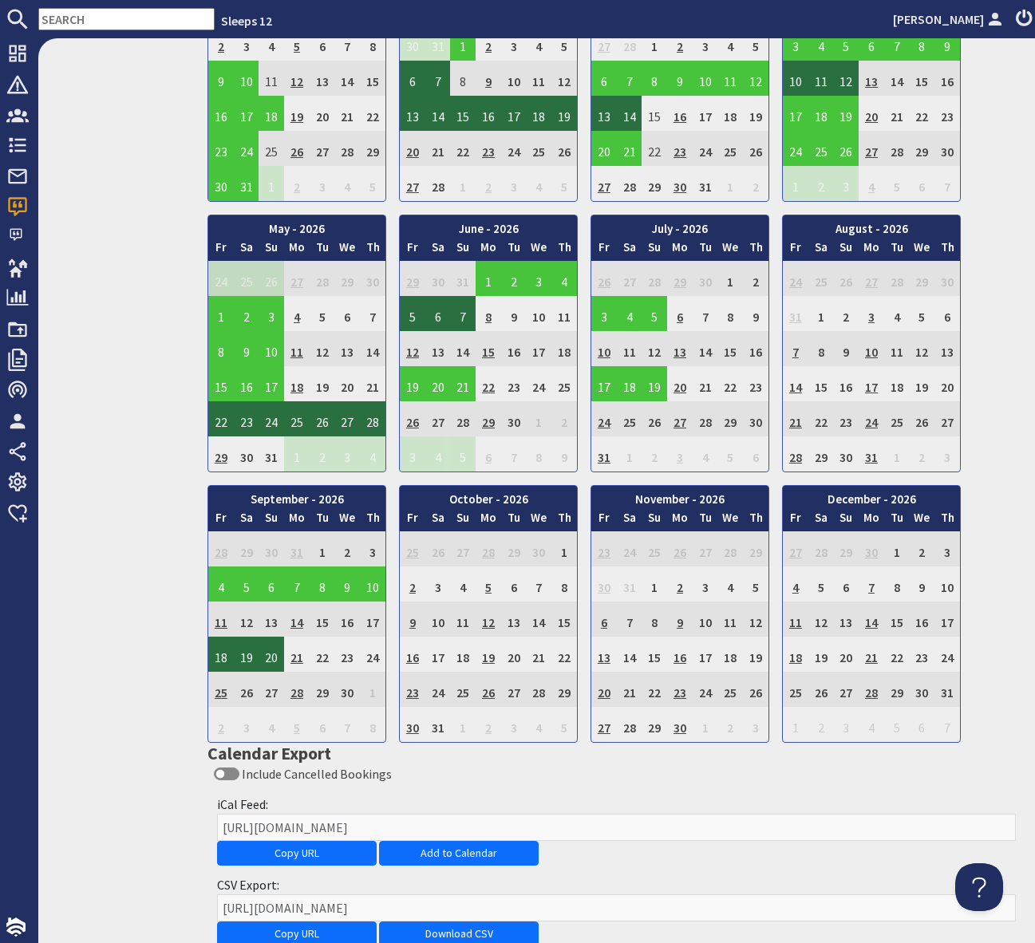
click at [413, 420] on td "26" at bounding box center [413, 418] width 26 height 35
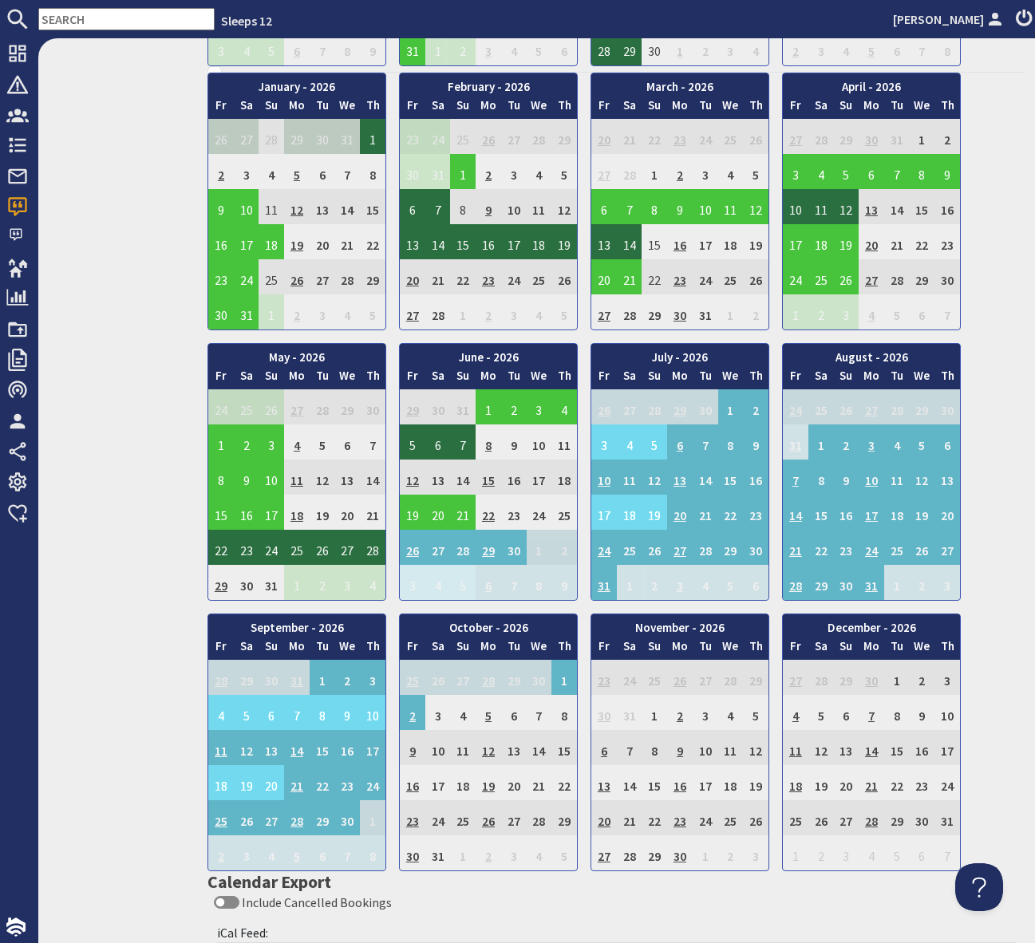
scroll to position [906, 0]
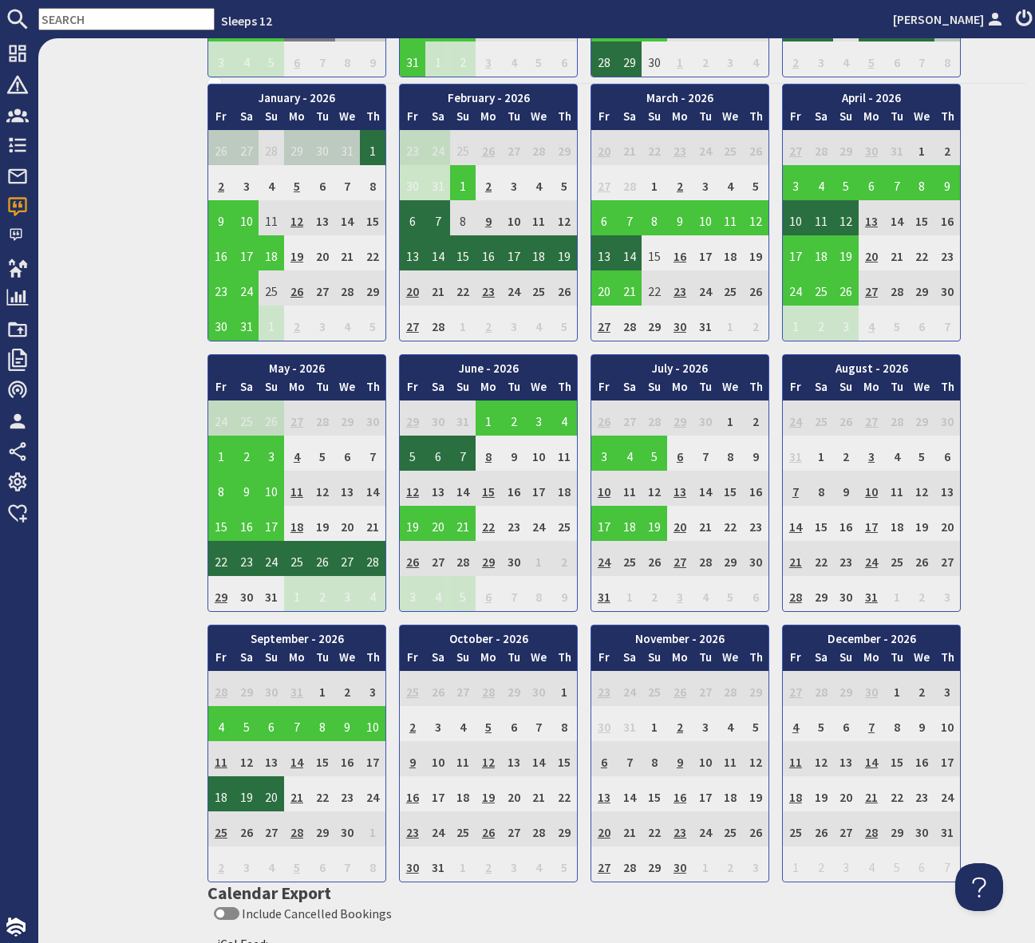
click at [84, 25] on input "text" at bounding box center [126, 19] width 176 height 22
click at [84, 26] on input "text" at bounding box center [126, 19] width 176 height 22
click at [115, 23] on input "text" at bounding box center [126, 19] width 176 height 22
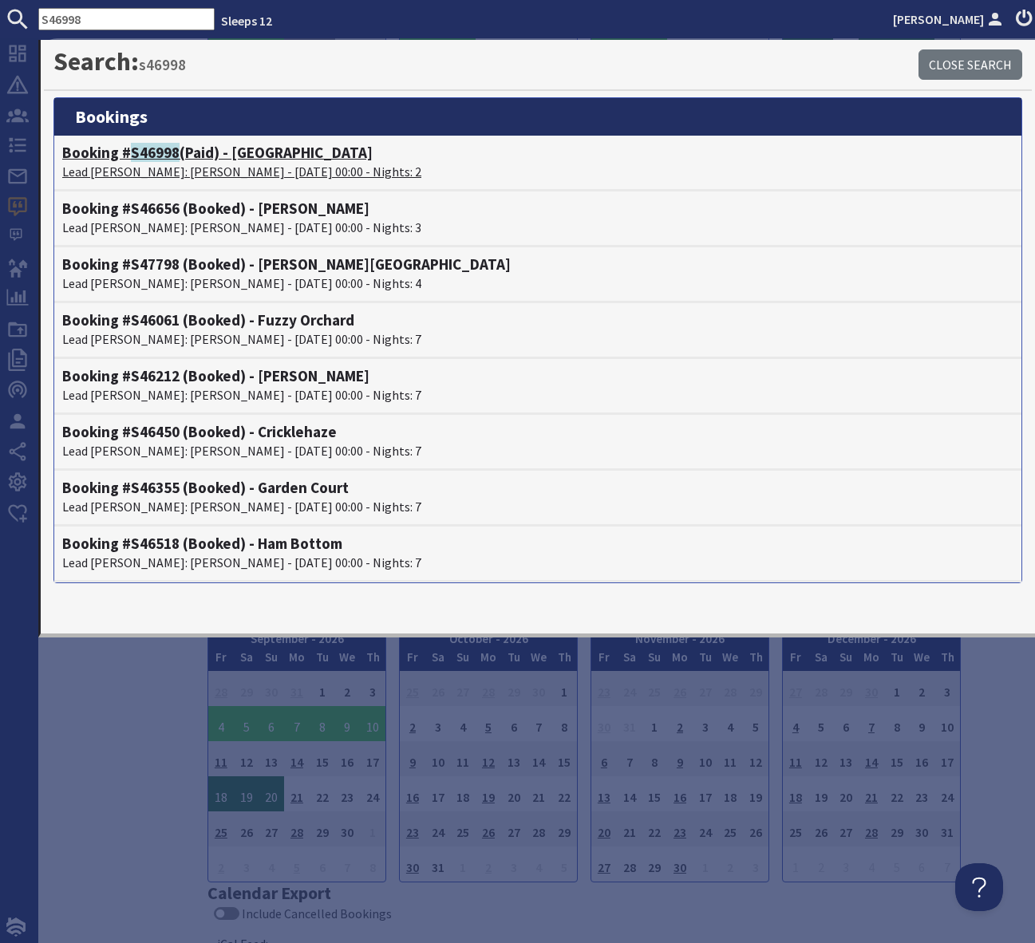
type input "S46998"
click at [261, 152] on h4 "Booking # S46998 (Paid) - Menagerie House" at bounding box center [537, 153] width 951 height 18
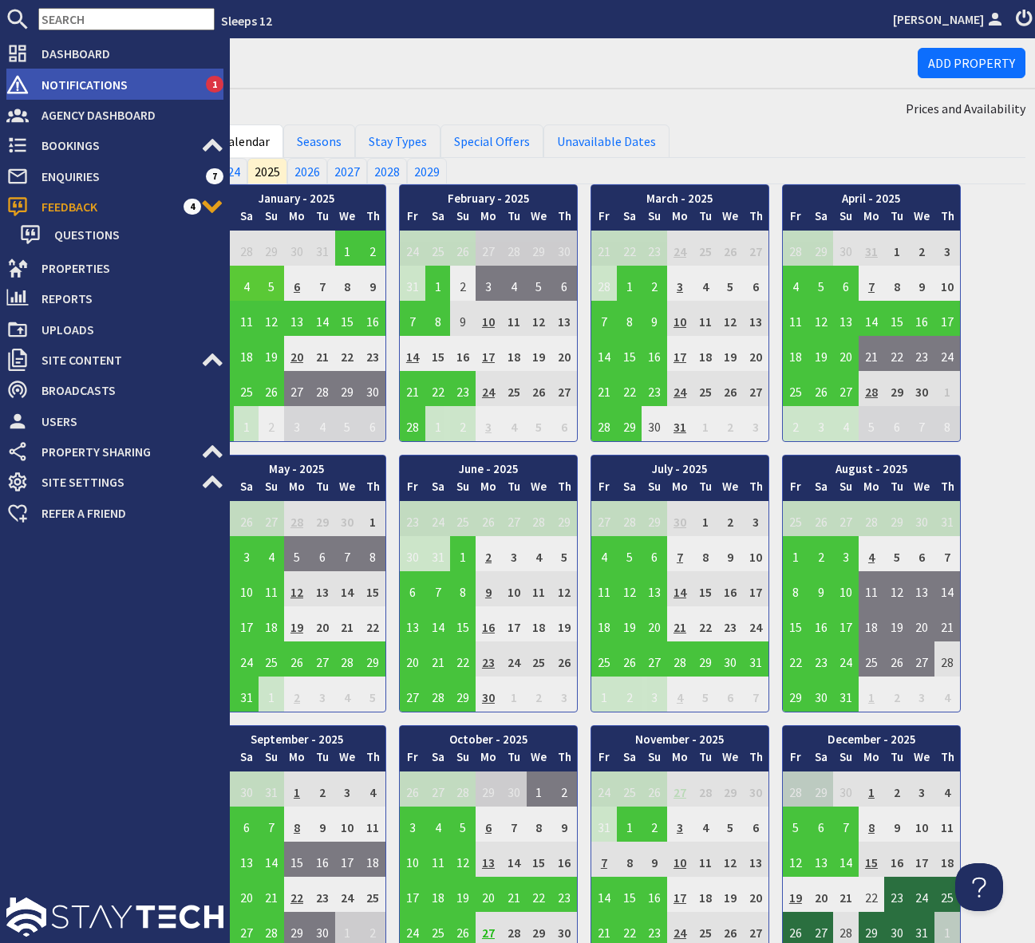
click at [155, 78] on span "Notifications" at bounding box center [117, 85] width 177 height 26
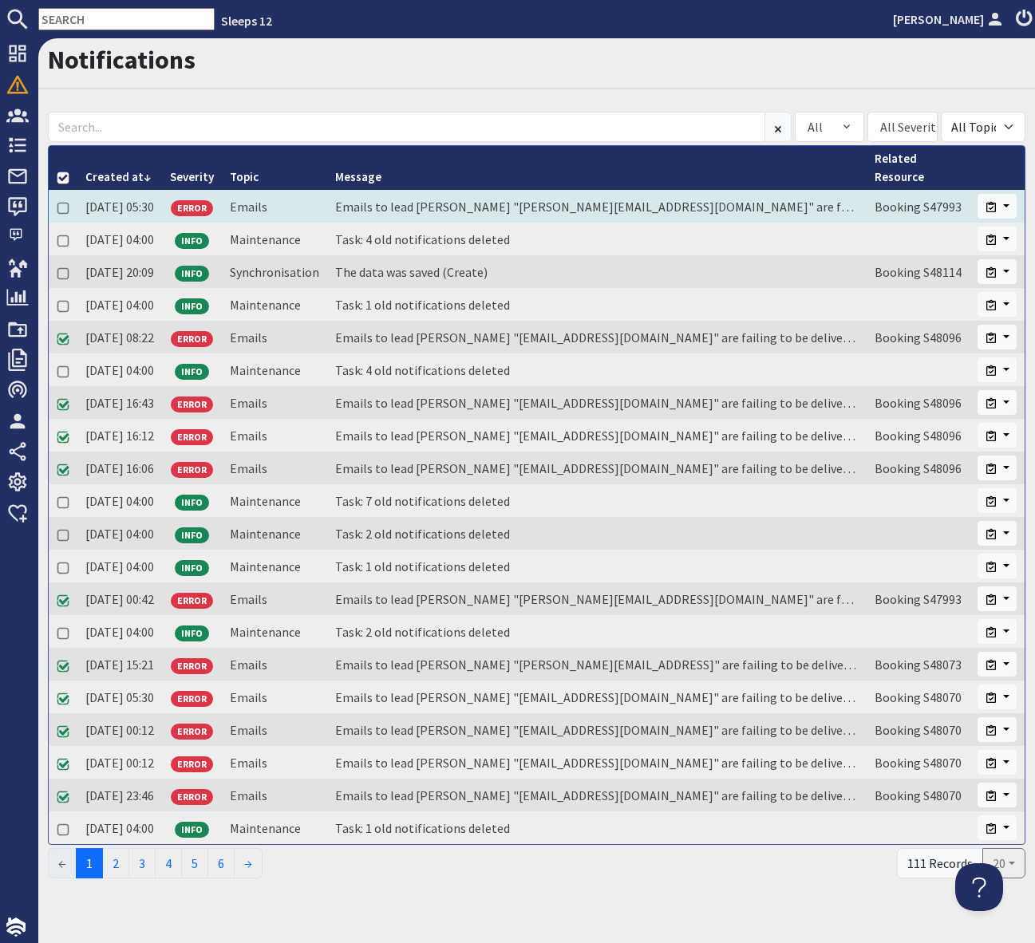
click at [748, 207] on td "Emails to lead booker "abbie.phillips1@hotmail.co.uk" are failing to be deliver…" at bounding box center [596, 206] width 539 height 33
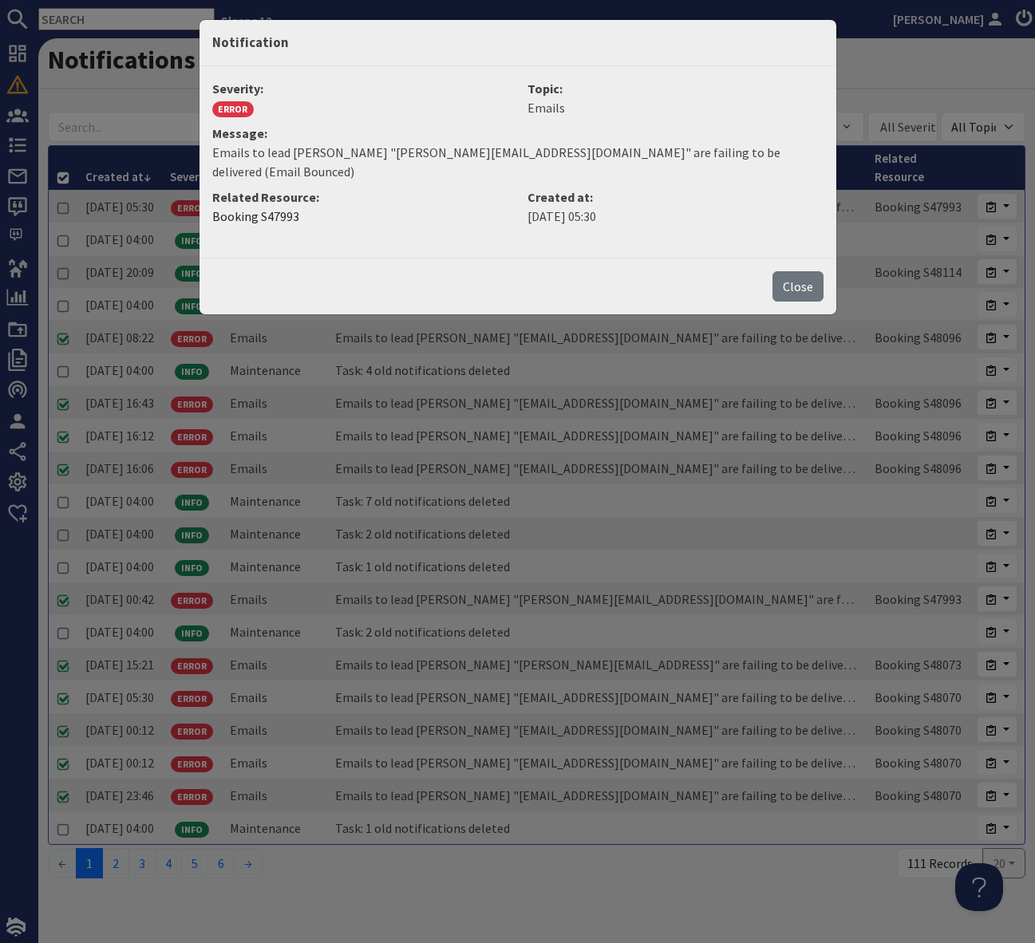
drag, startPoint x: 448, startPoint y: 176, endPoint x: 457, endPoint y: 168, distance: 11.9
click at [448, 188] on dt "Related Resource:" at bounding box center [360, 197] width 296 height 19
drag, startPoint x: 497, startPoint y: 153, endPoint x: 334, endPoint y: 157, distance: 163.6
click at [334, 157] on dd "Emails to lead booker "abbie.phillips1@hotmail.co.uk" are failing to be deliver…" at bounding box center [517, 162] width 611 height 38
copy dd "abbie.phillips1@hotmail.co.uk"
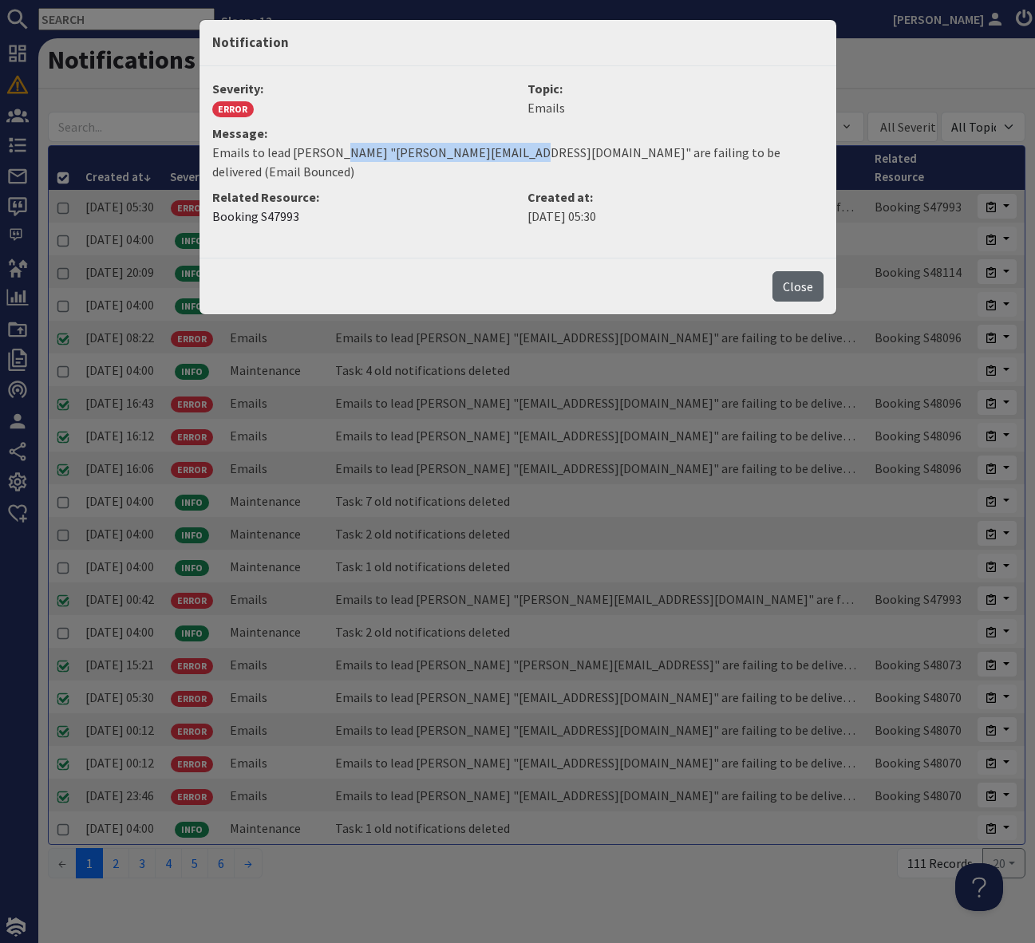
click at [803, 271] on button "Close" at bounding box center [797, 286] width 51 height 30
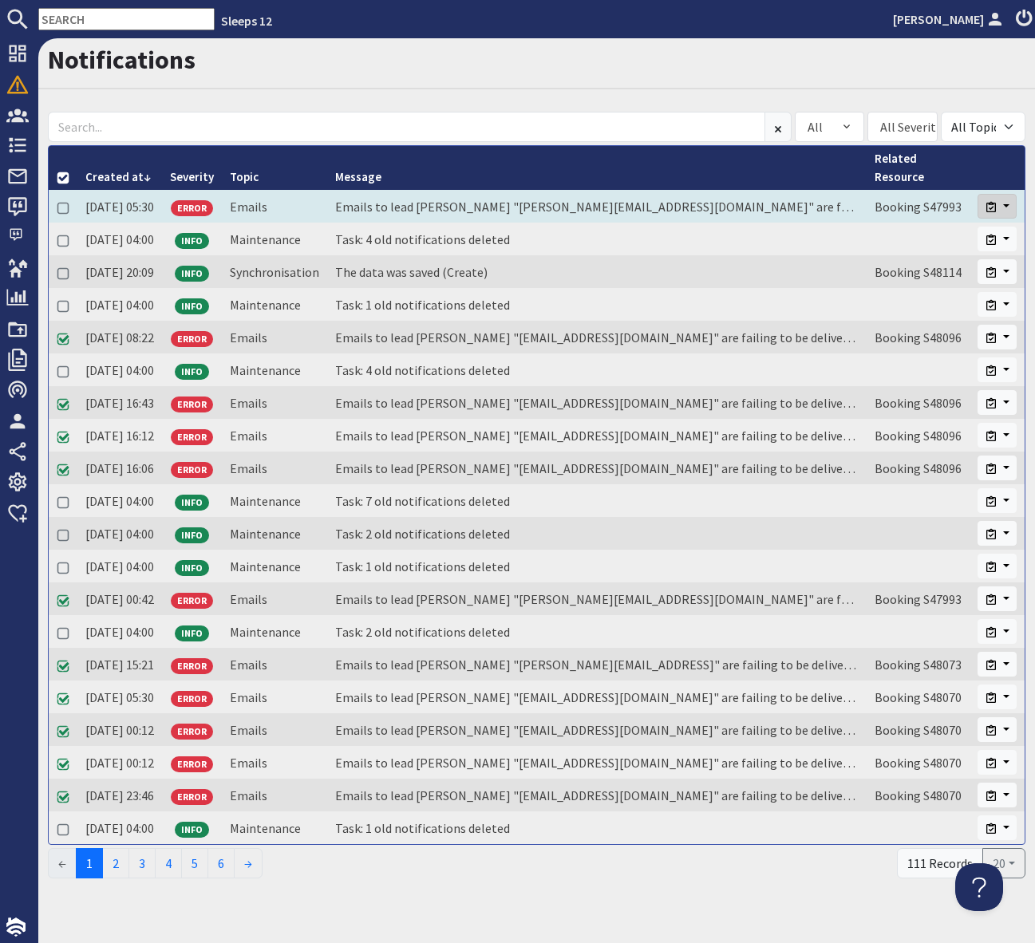
click at [1004, 206] on button "button" at bounding box center [997, 206] width 39 height 25
click at [934, 240] on link "Close" at bounding box center [953, 241] width 126 height 26
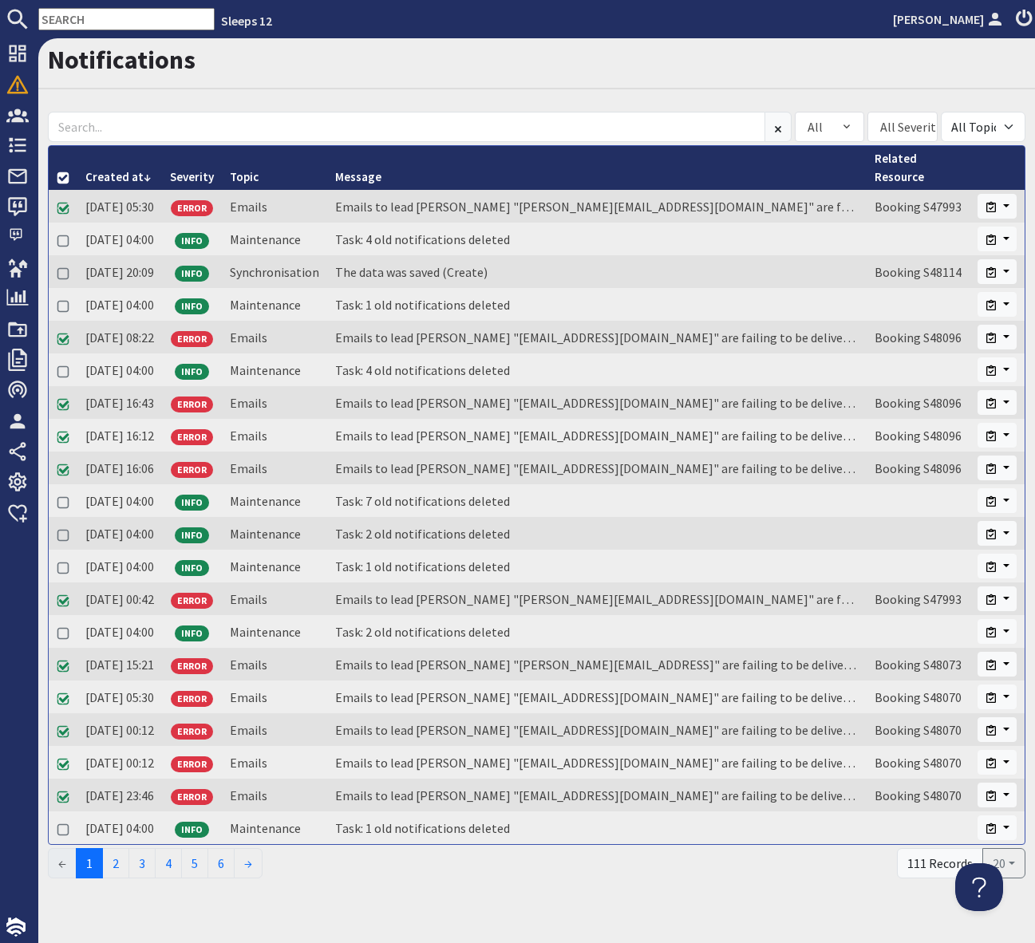
click at [87, 19] on input "text" at bounding box center [126, 19] width 176 height 22
paste input "abbie.phillips1@hotmail.co.uk"
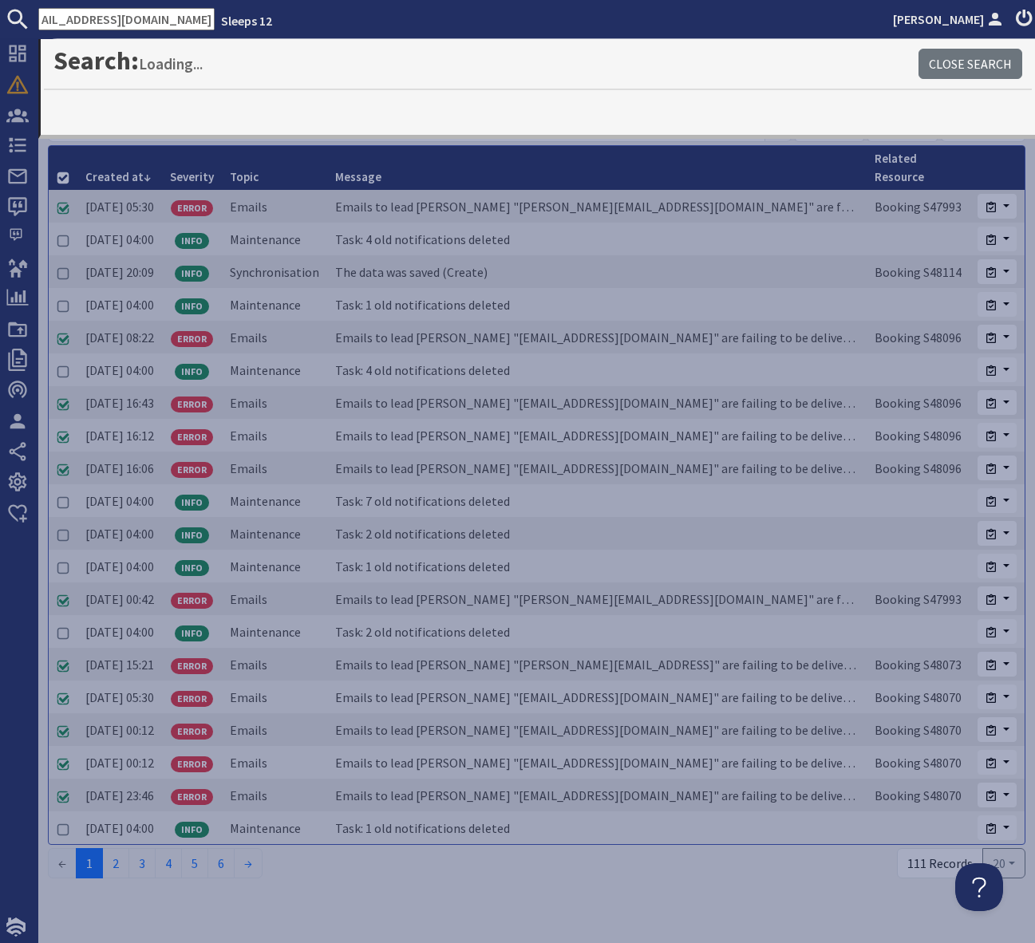
type input "abbie.phillips1@hotmail.co.uk"
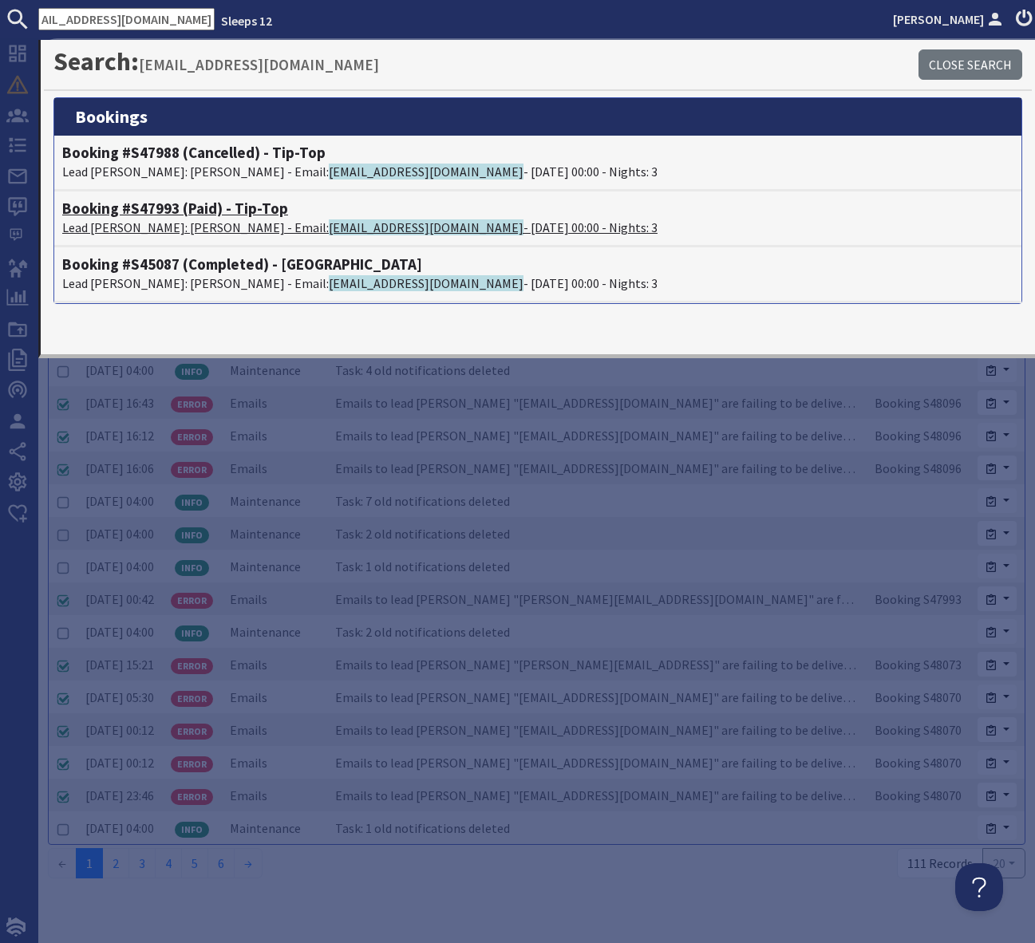
scroll to position [0, 0]
click at [218, 208] on h4 "Booking #S47993 (Paid) - Tip-Top" at bounding box center [537, 208] width 951 height 18
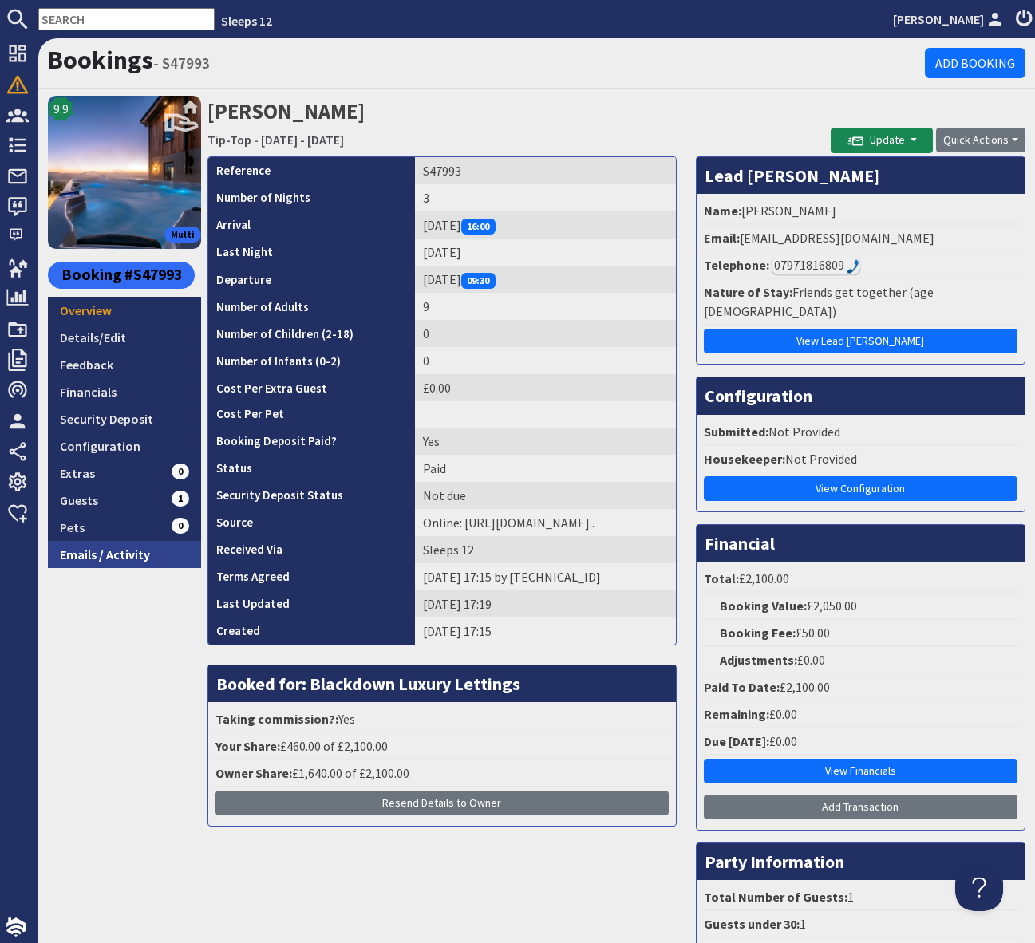
click at [128, 555] on link "Emails / Activity" at bounding box center [124, 554] width 153 height 27
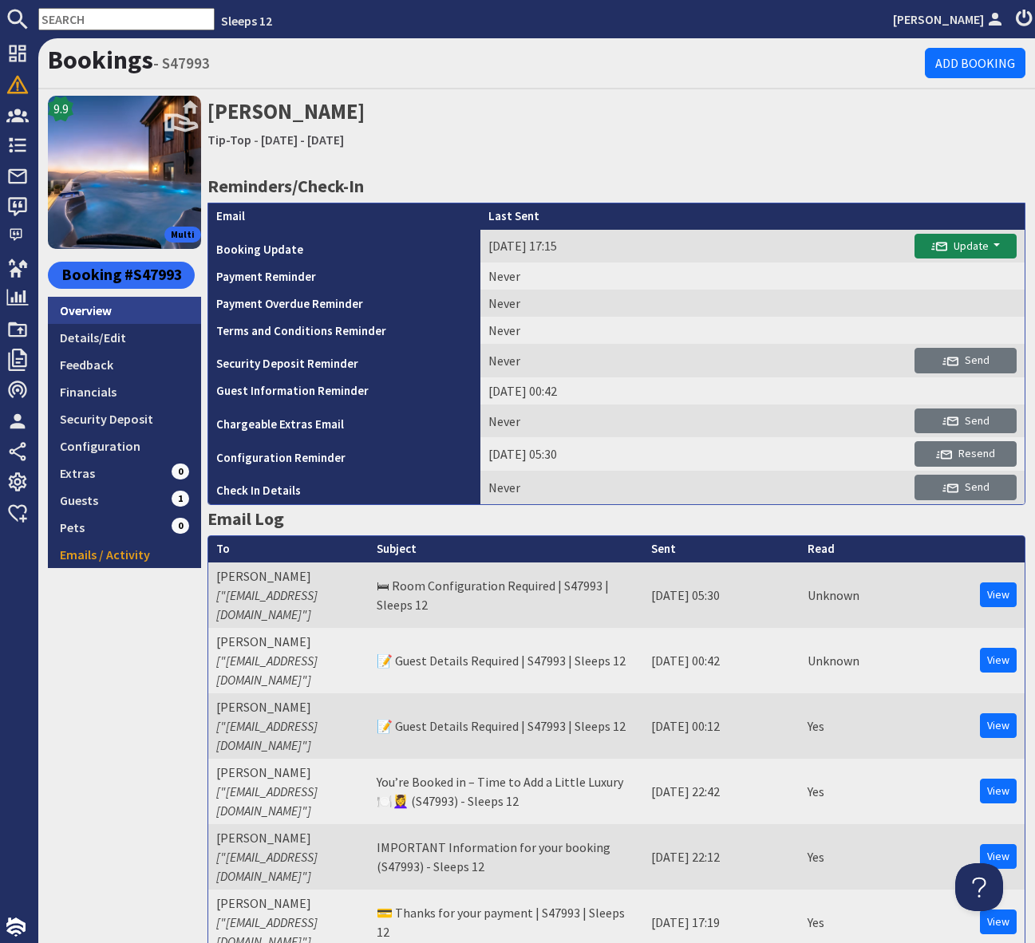
click at [95, 310] on link "Overview" at bounding box center [124, 310] width 153 height 27
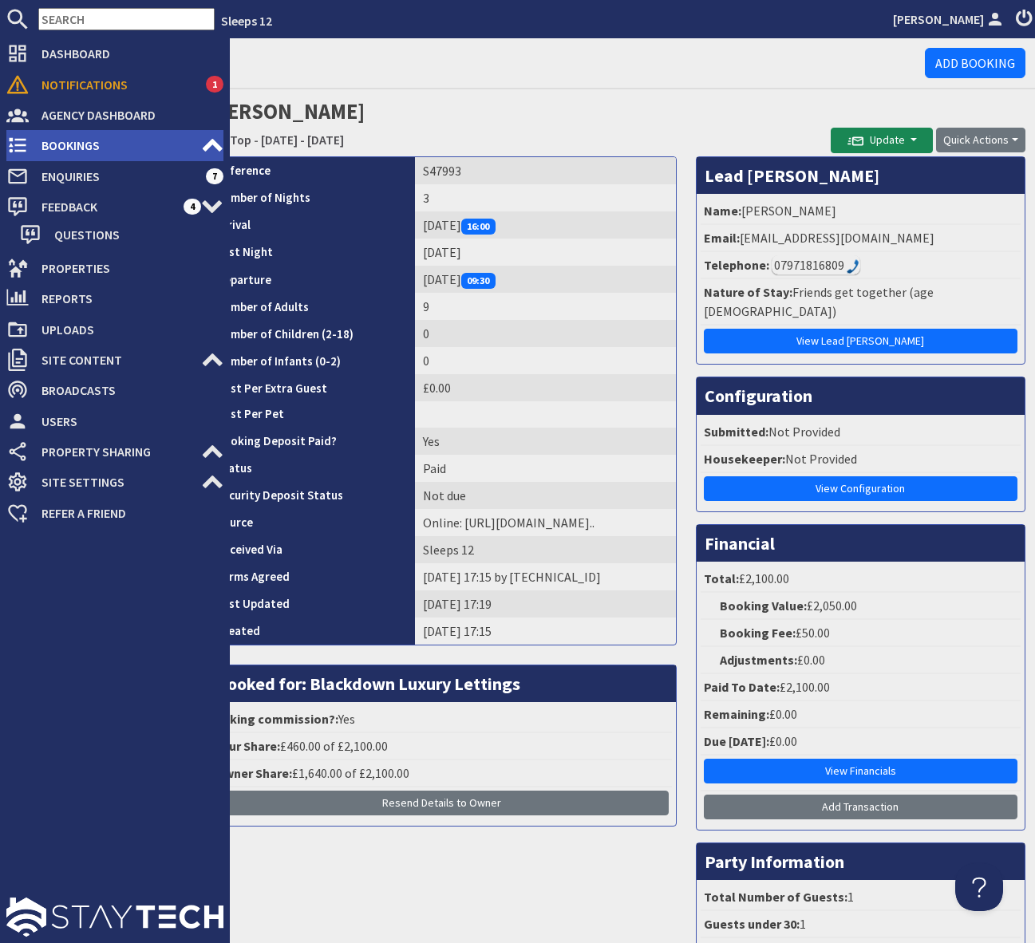
click at [140, 147] on span "Bookings" at bounding box center [115, 145] width 172 height 26
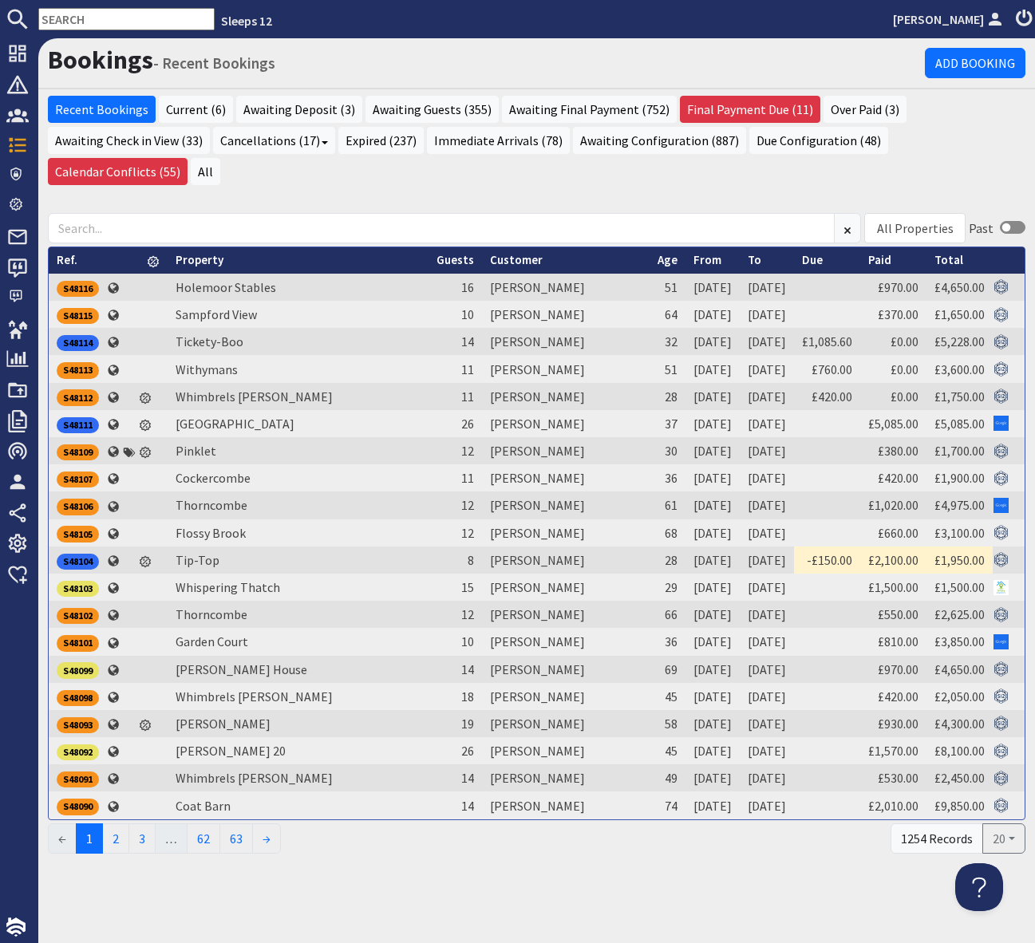
click at [81, 24] on input "text" at bounding box center [126, 19] width 176 height 22
click at [82, 24] on input "text" at bounding box center [126, 19] width 176 height 22
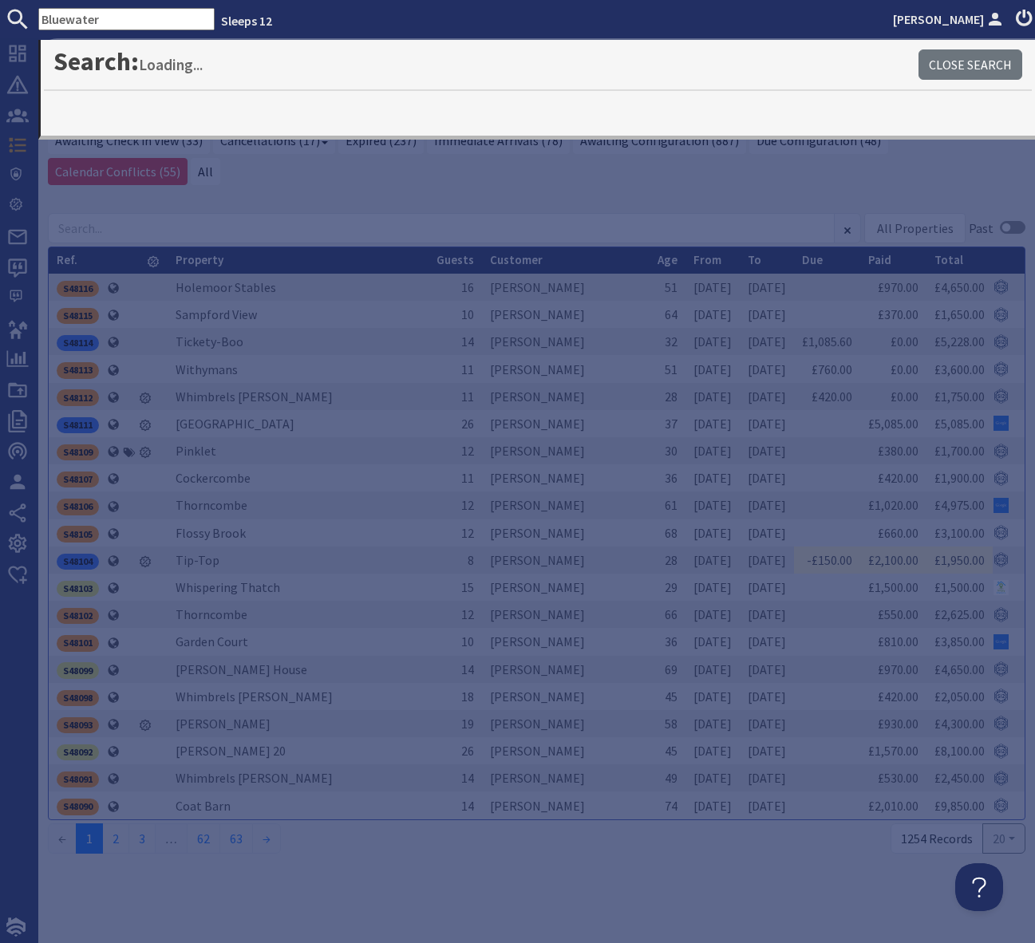
type input "Bluewater"
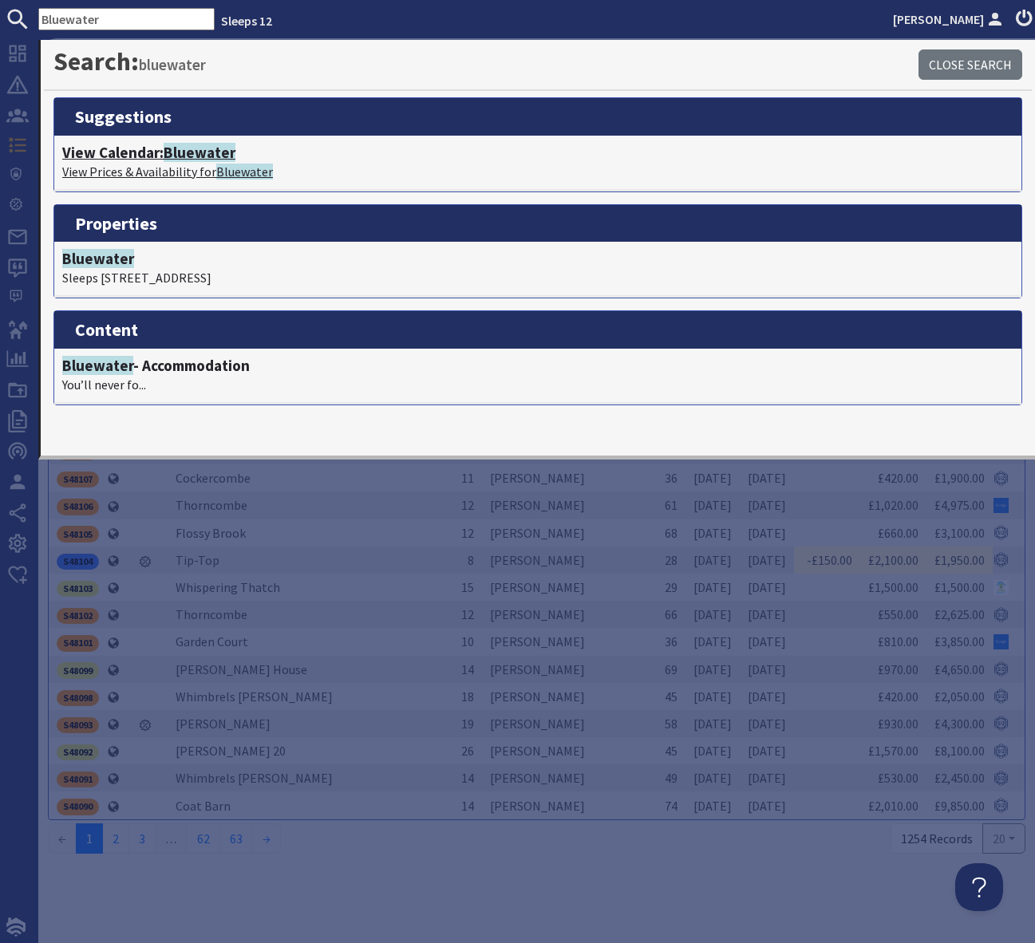
click at [188, 155] on span "Bluewater" at bounding box center [200, 152] width 72 height 19
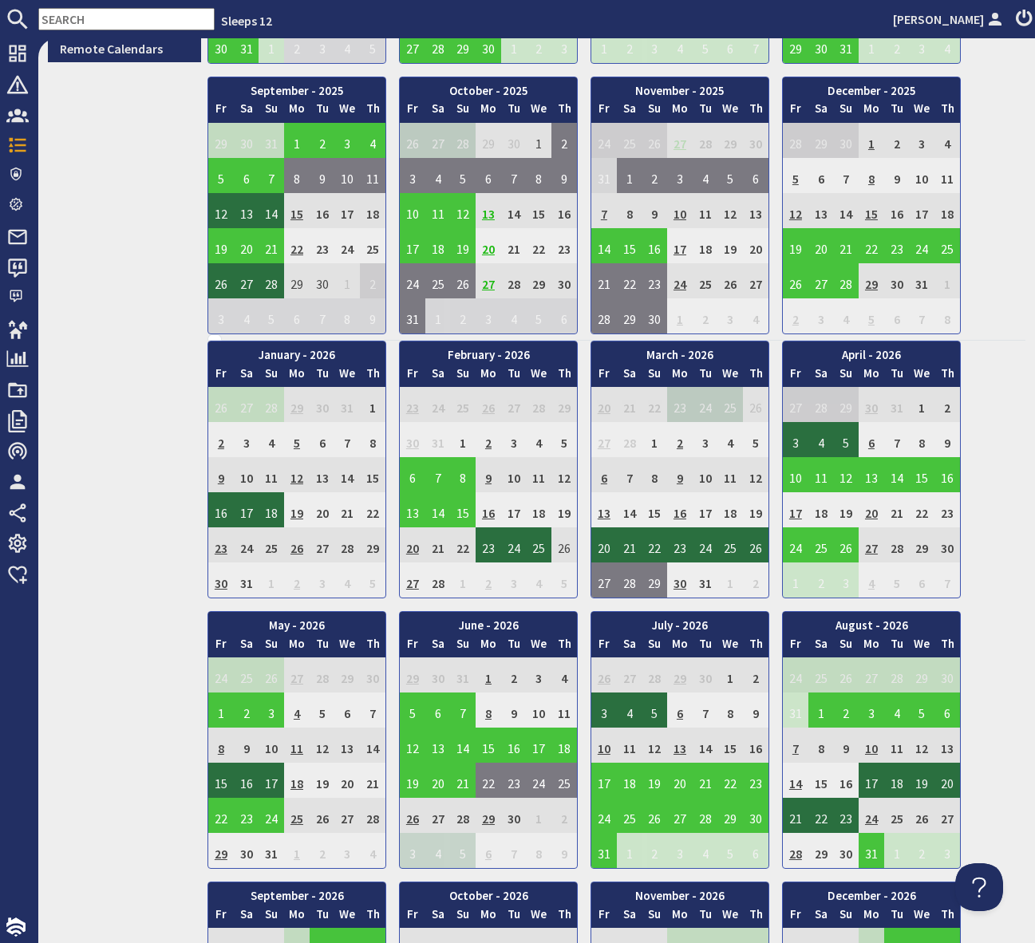
scroll to position [651, 0]
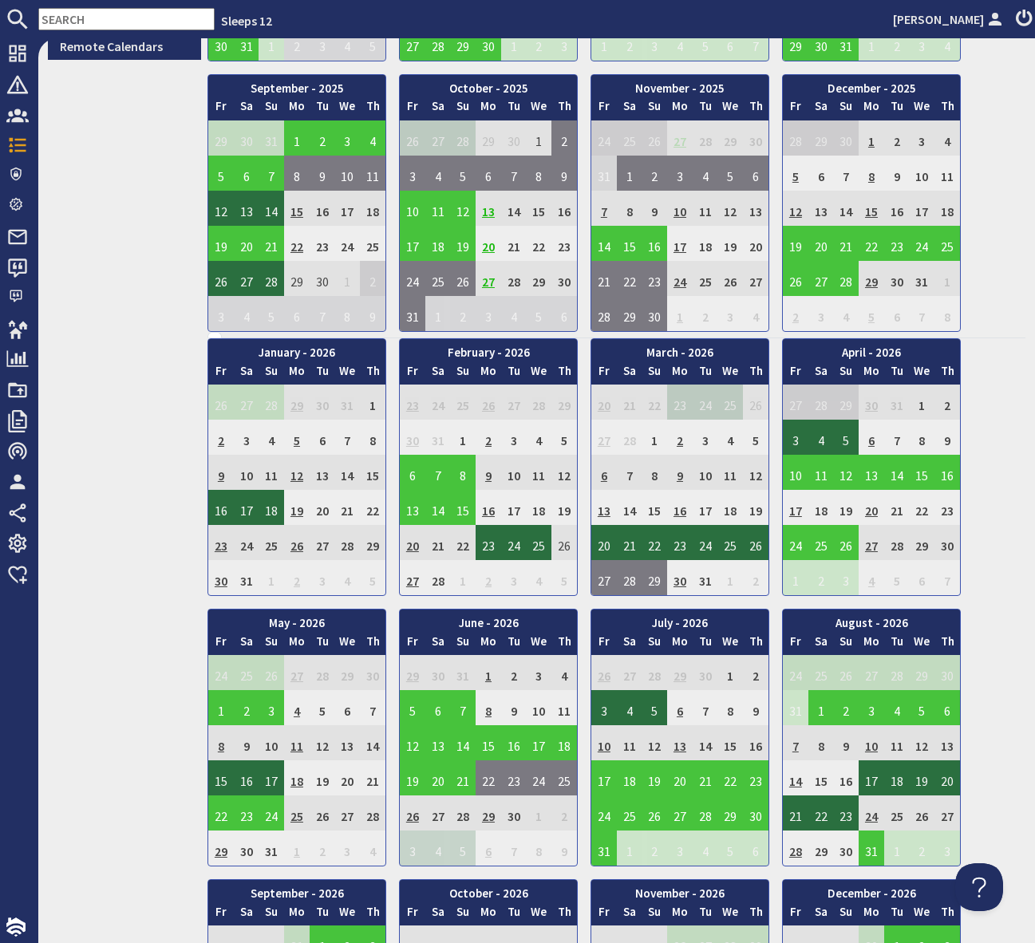
click at [599, 508] on td "13" at bounding box center [604, 507] width 26 height 35
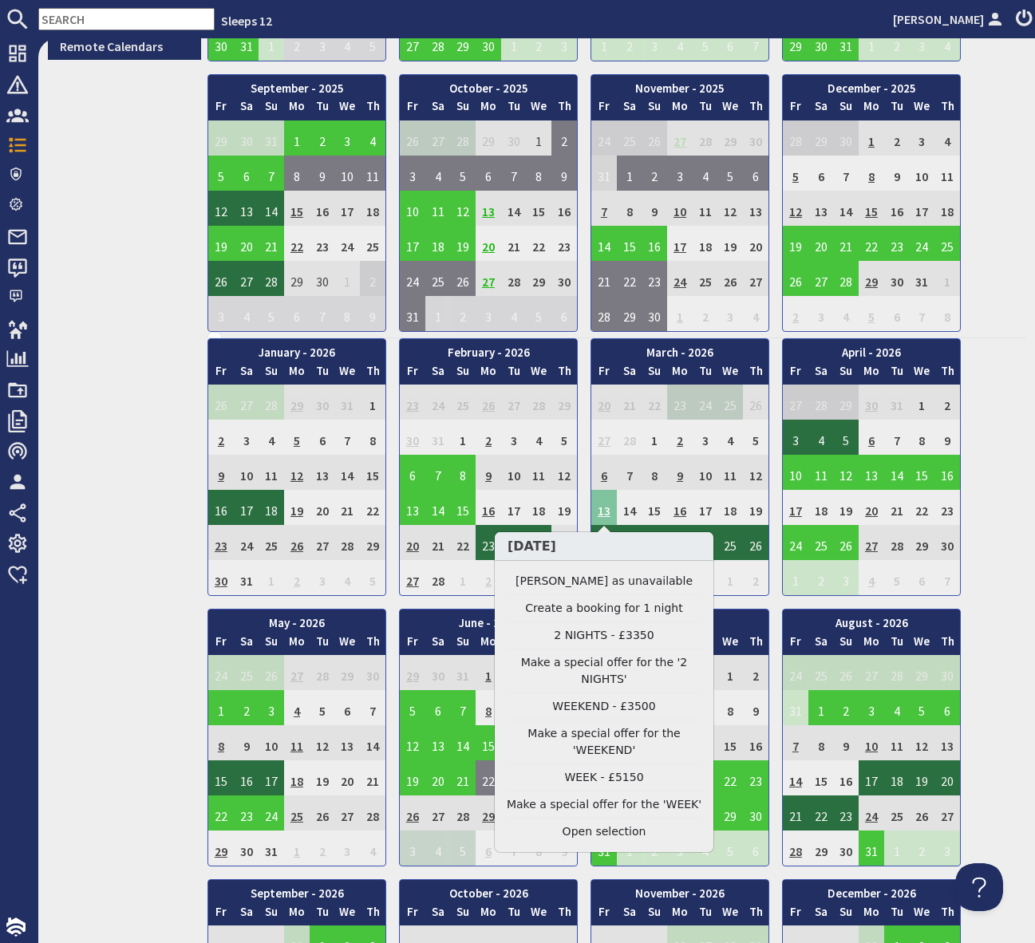
scroll to position [654, 0]
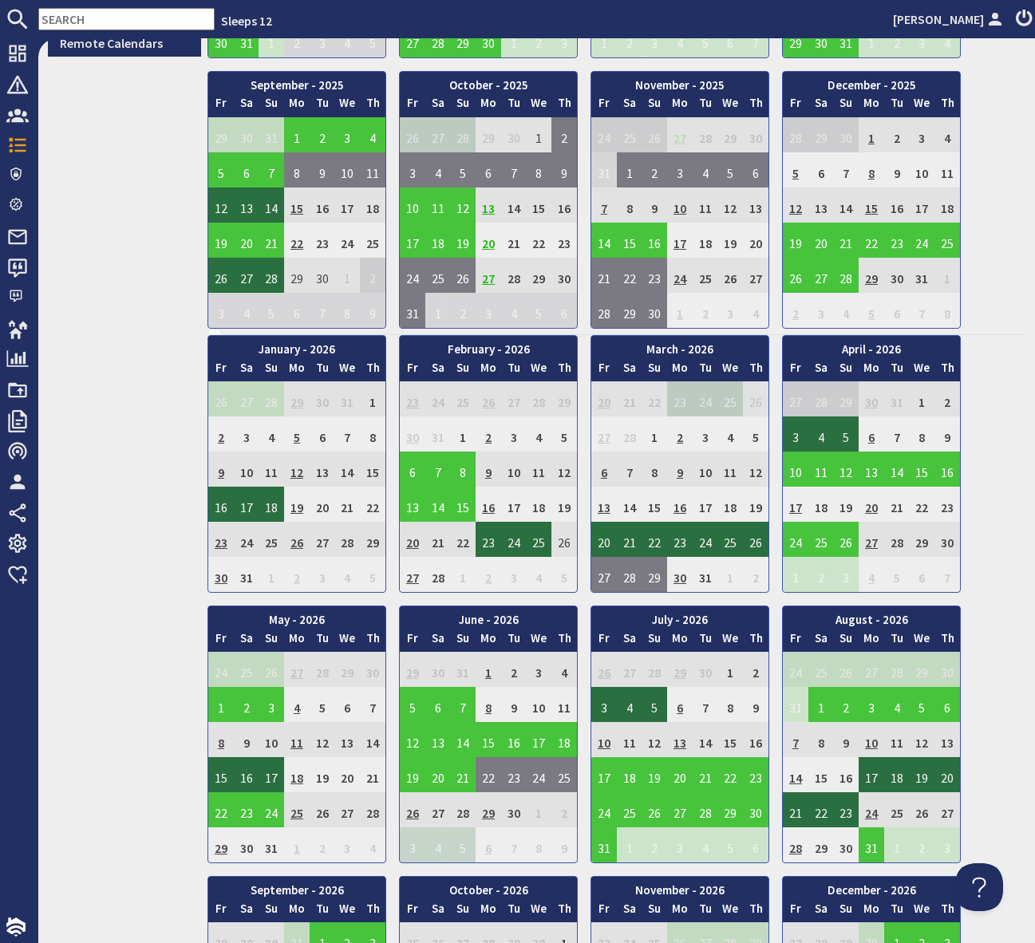
click at [606, 476] on td "6" at bounding box center [604, 469] width 26 height 35
click at [602, 504] on td "13" at bounding box center [604, 504] width 26 height 35
click at [58, 19] on input "text" at bounding box center [126, 19] width 176 height 22
paste input "corrinemullish@gmail.com"
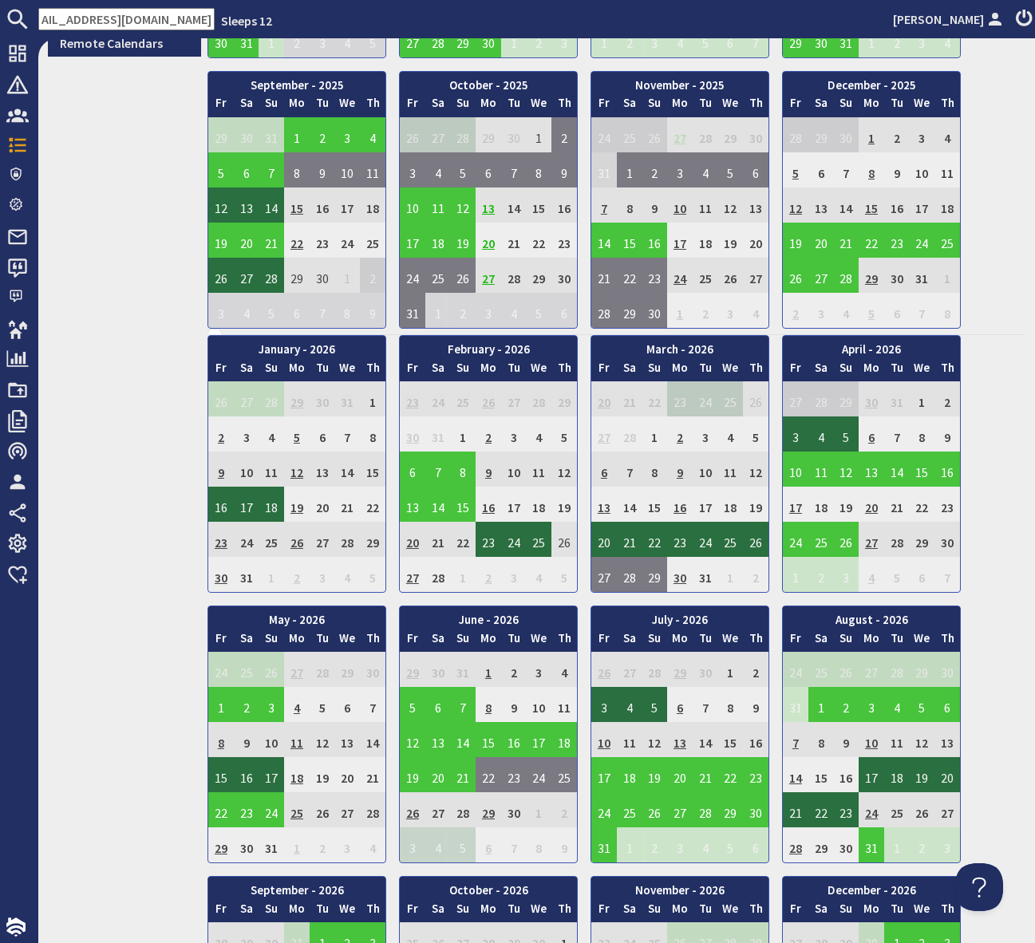
type input "corrinemullish@gmail.com"
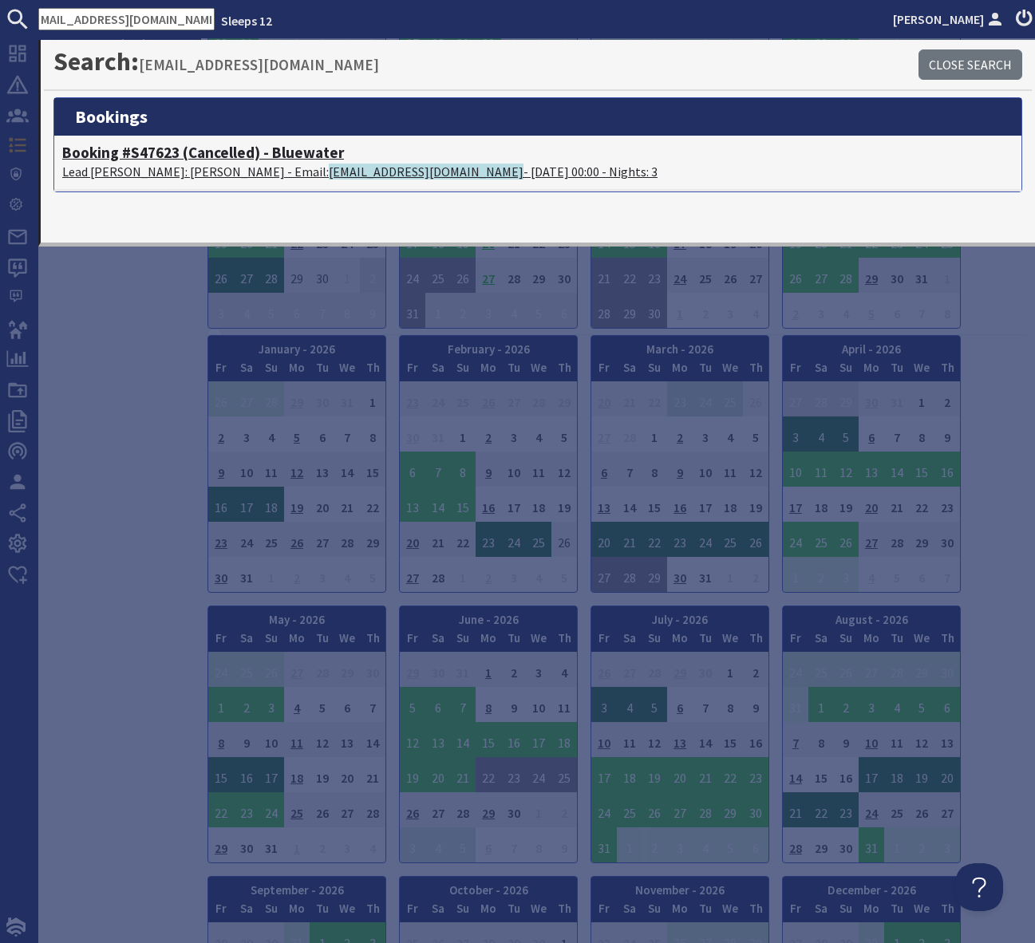
scroll to position [0, 0]
click at [305, 159] on h4 "Booking #S47623 (Cancelled) - Bluewater" at bounding box center [537, 153] width 951 height 18
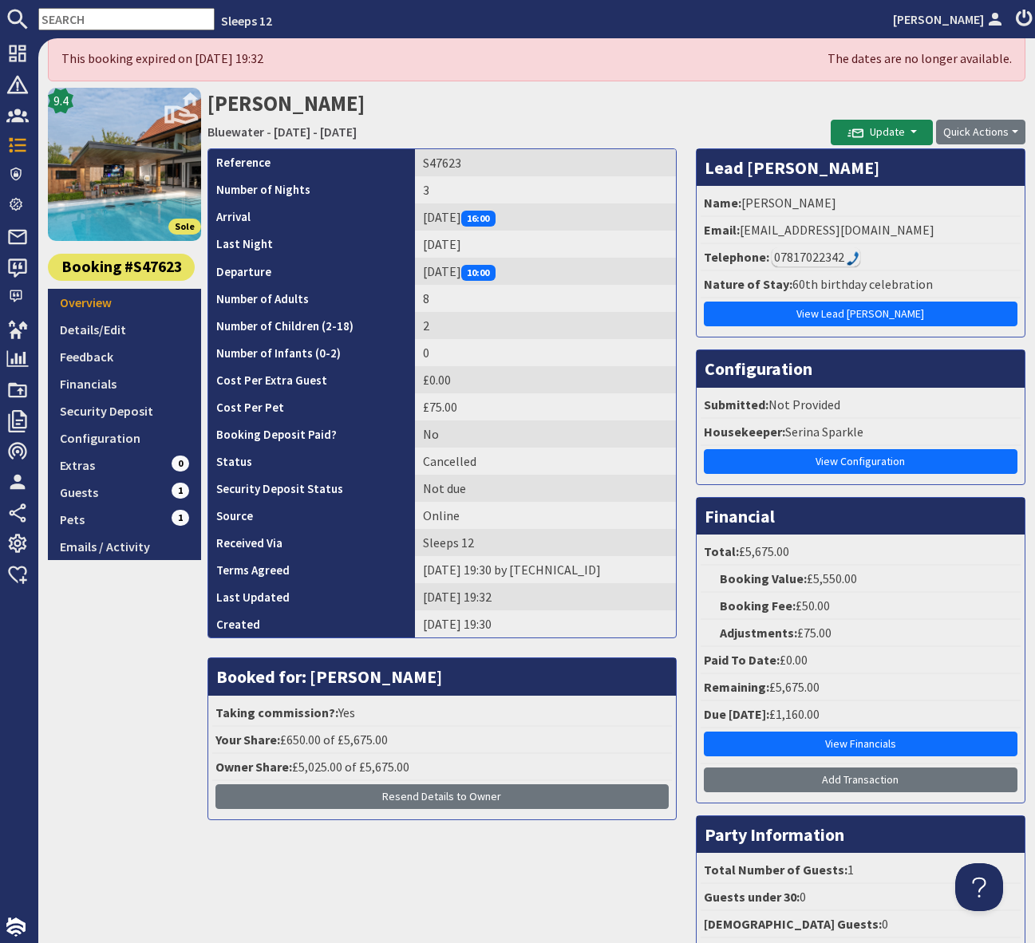
scroll to position [64, 0]
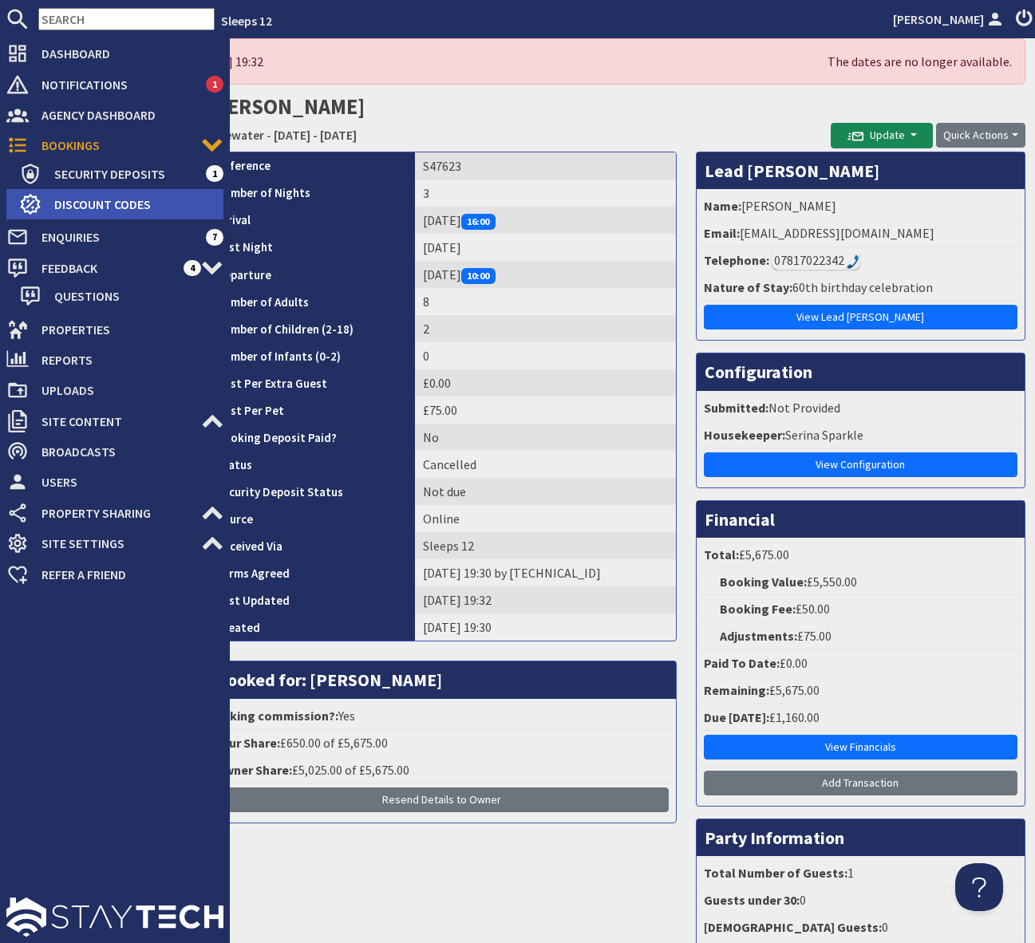
drag, startPoint x: 120, startPoint y: 172, endPoint x: 180, endPoint y: 191, distance: 62.8
click at [120, 172] on span "Security Deposits" at bounding box center [123, 174] width 164 height 26
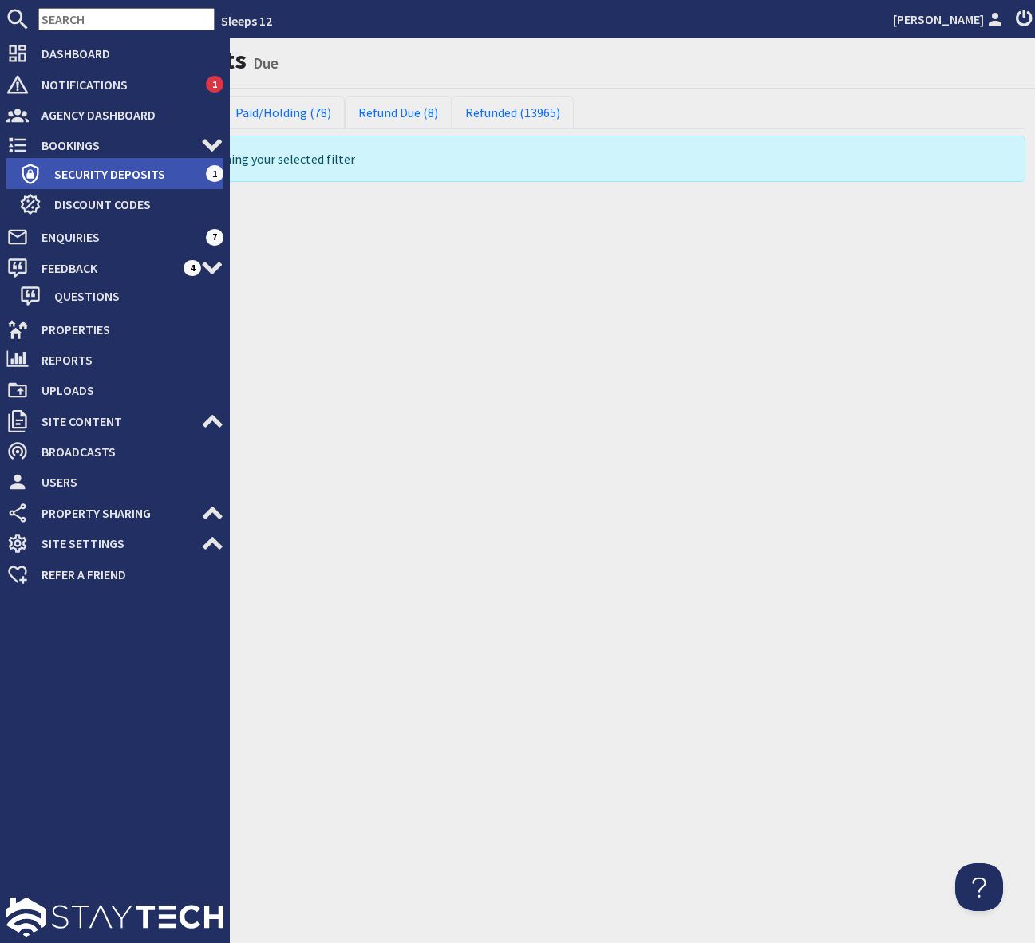
click at [105, 172] on span "Security Deposits" at bounding box center [123, 174] width 164 height 26
click at [180, 173] on span "Security Deposits" at bounding box center [123, 174] width 164 height 26
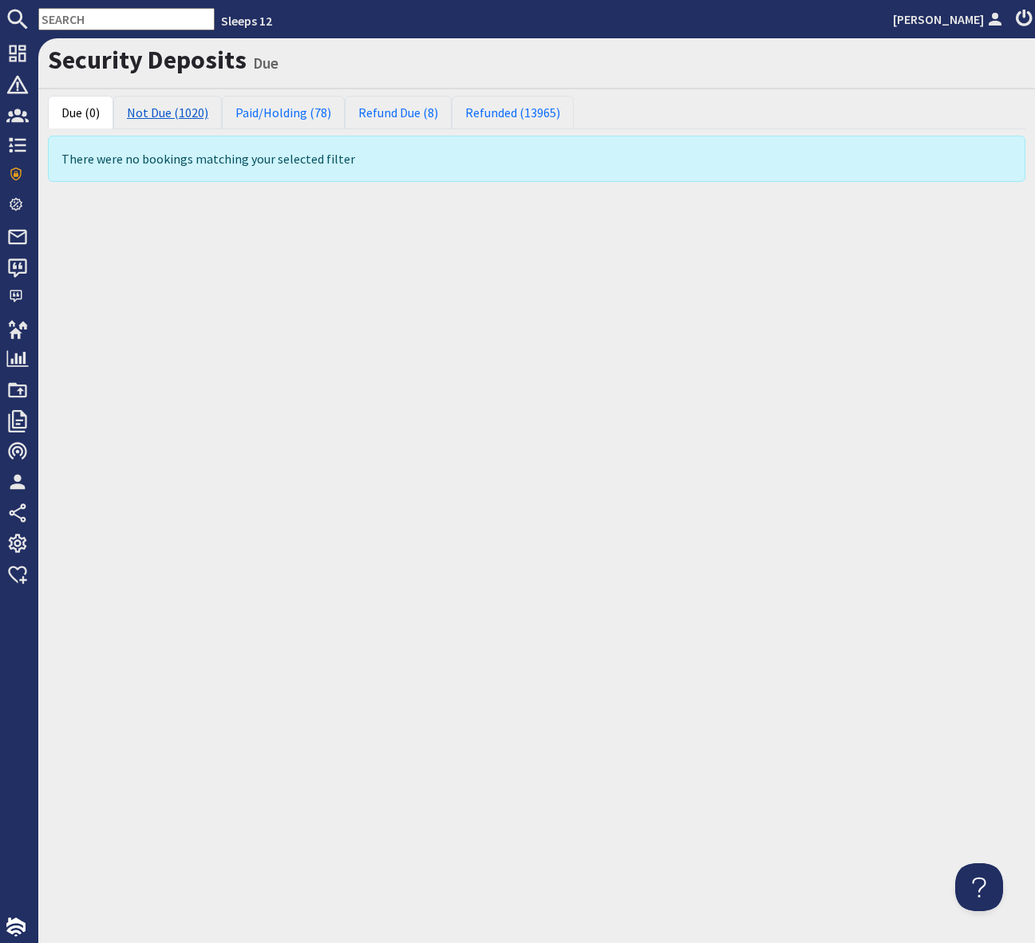
click at [172, 118] on link "Not Due (1020)" at bounding box center [167, 113] width 109 height 34
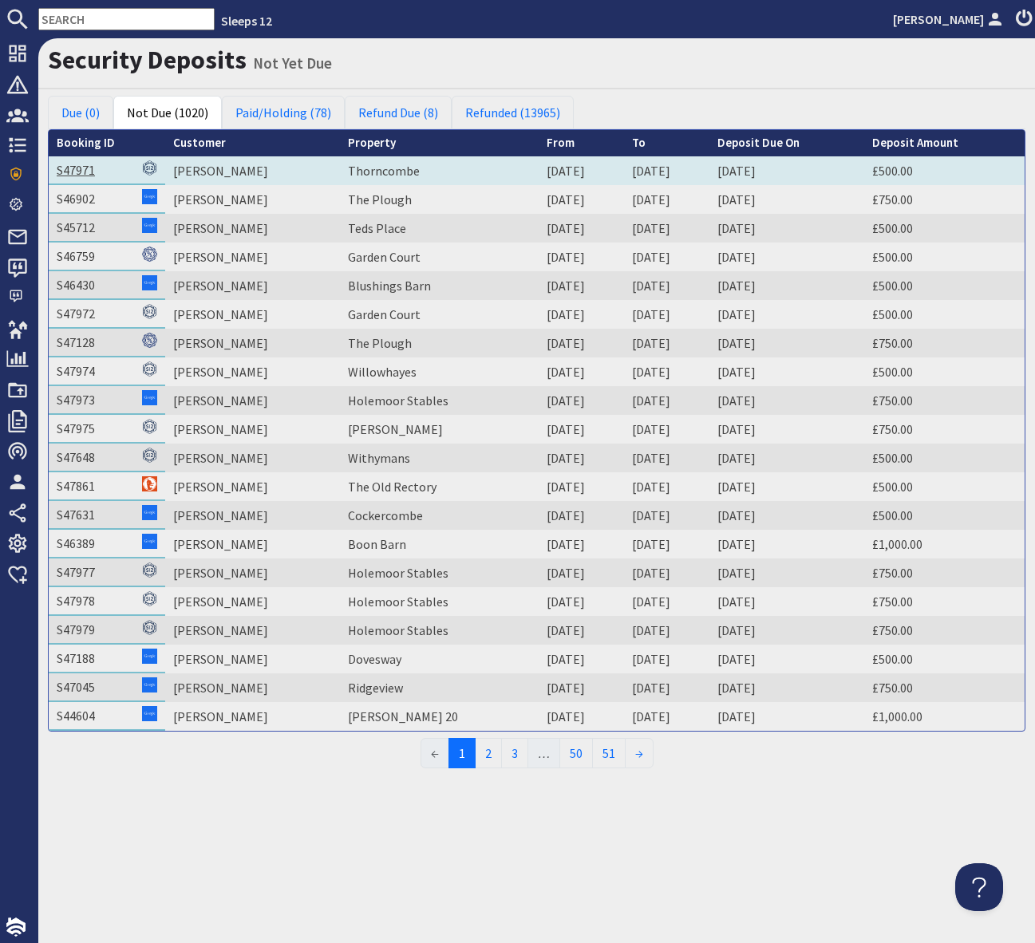
click at [72, 171] on link "S47971" at bounding box center [76, 170] width 38 height 16
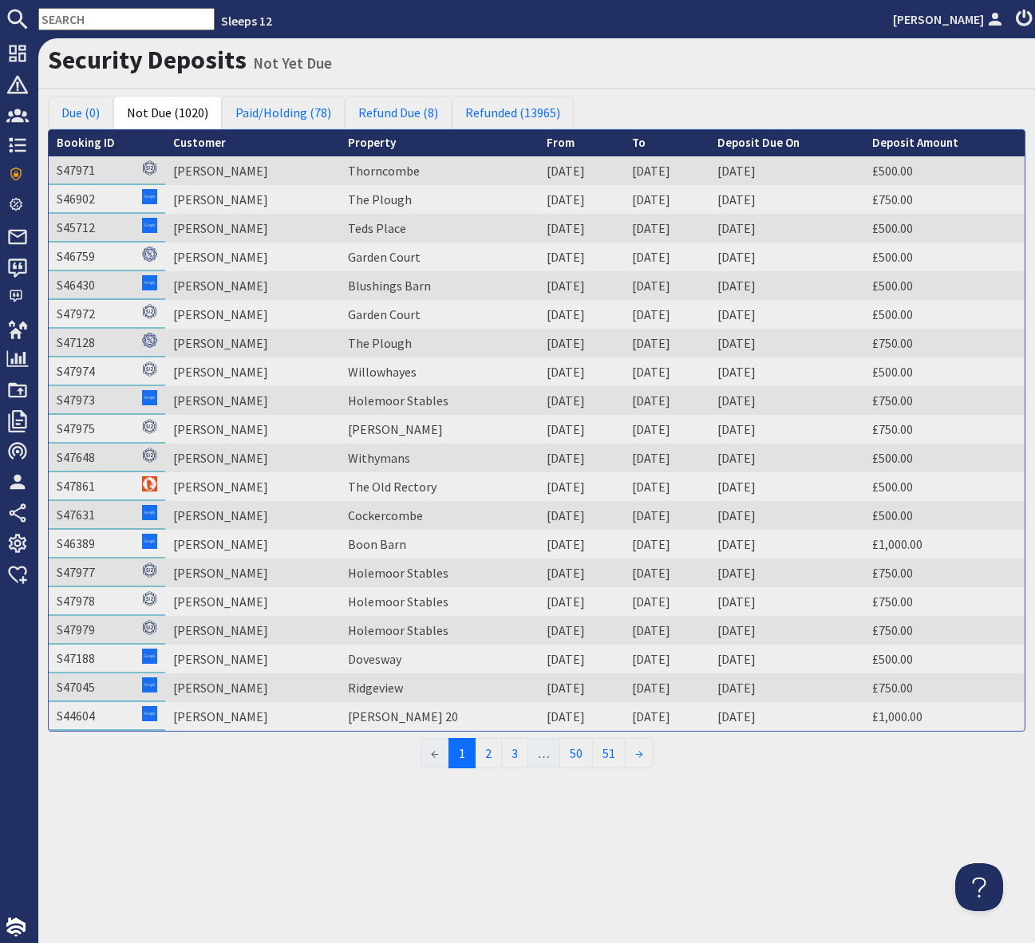
click at [539, 147] on th "From" at bounding box center [581, 143] width 85 height 26
click at [539, 149] on th "From" at bounding box center [581, 143] width 85 height 26
click at [539, 147] on th "From" at bounding box center [581, 143] width 85 height 26
drag, startPoint x: 528, startPoint y: 144, endPoint x: 546, endPoint y: 146, distance: 17.6
click at [539, 145] on th "From" at bounding box center [581, 143] width 85 height 26
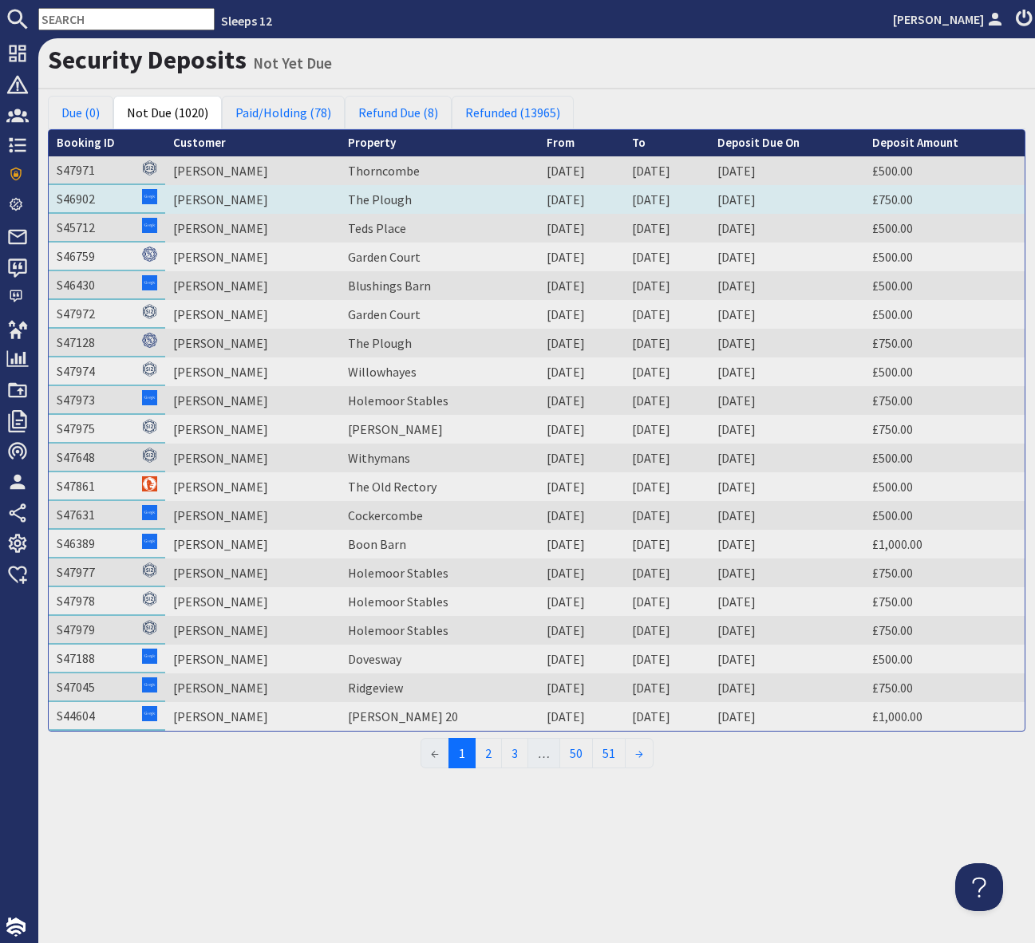
drag, startPoint x: 563, startPoint y: 148, endPoint x: 523, endPoint y: 187, distance: 55.3
click at [563, 148] on th "From" at bounding box center [581, 143] width 85 height 26
click at [559, 200] on link "13/10/2025" at bounding box center [566, 200] width 38 height 16
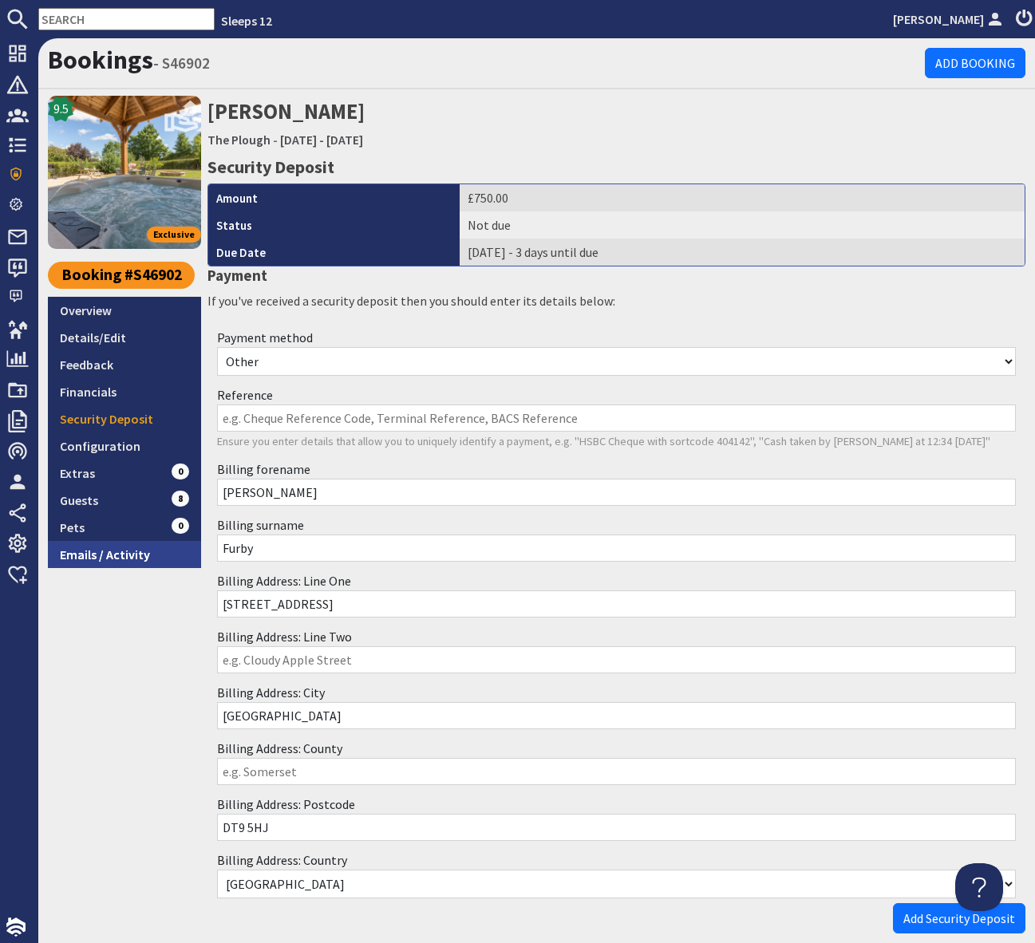
click at [114, 559] on link "Emails / Activity" at bounding box center [124, 554] width 153 height 27
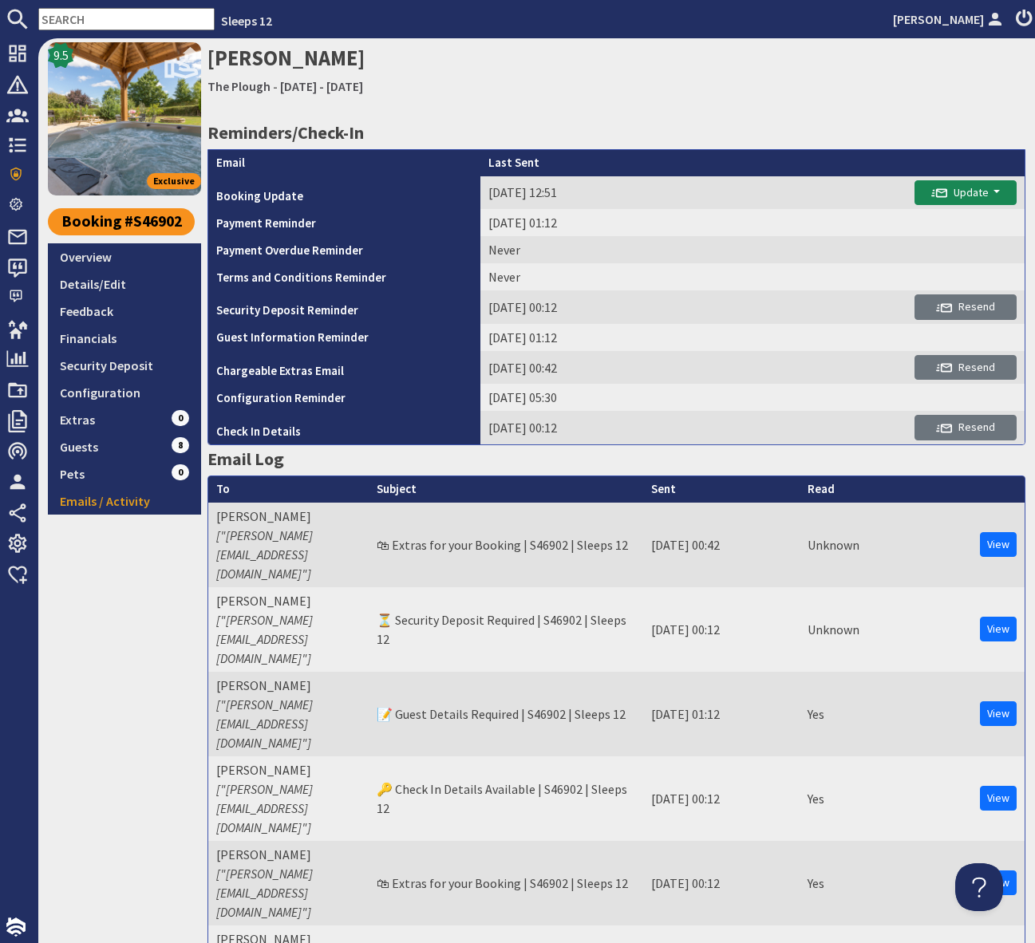
scroll to position [54, 0]
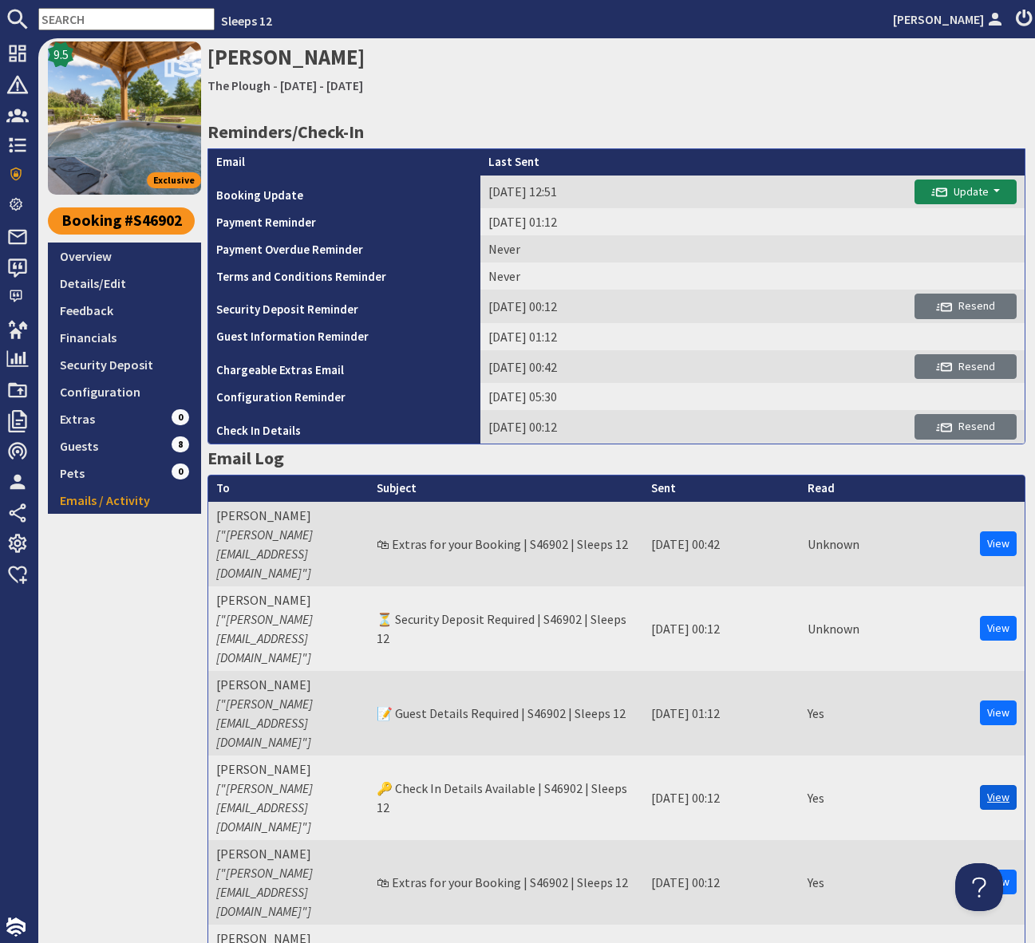
click at [997, 785] on link "View" at bounding box center [998, 797] width 37 height 25
click at [79, 16] on input "text" at bounding box center [126, 19] width 176 height 22
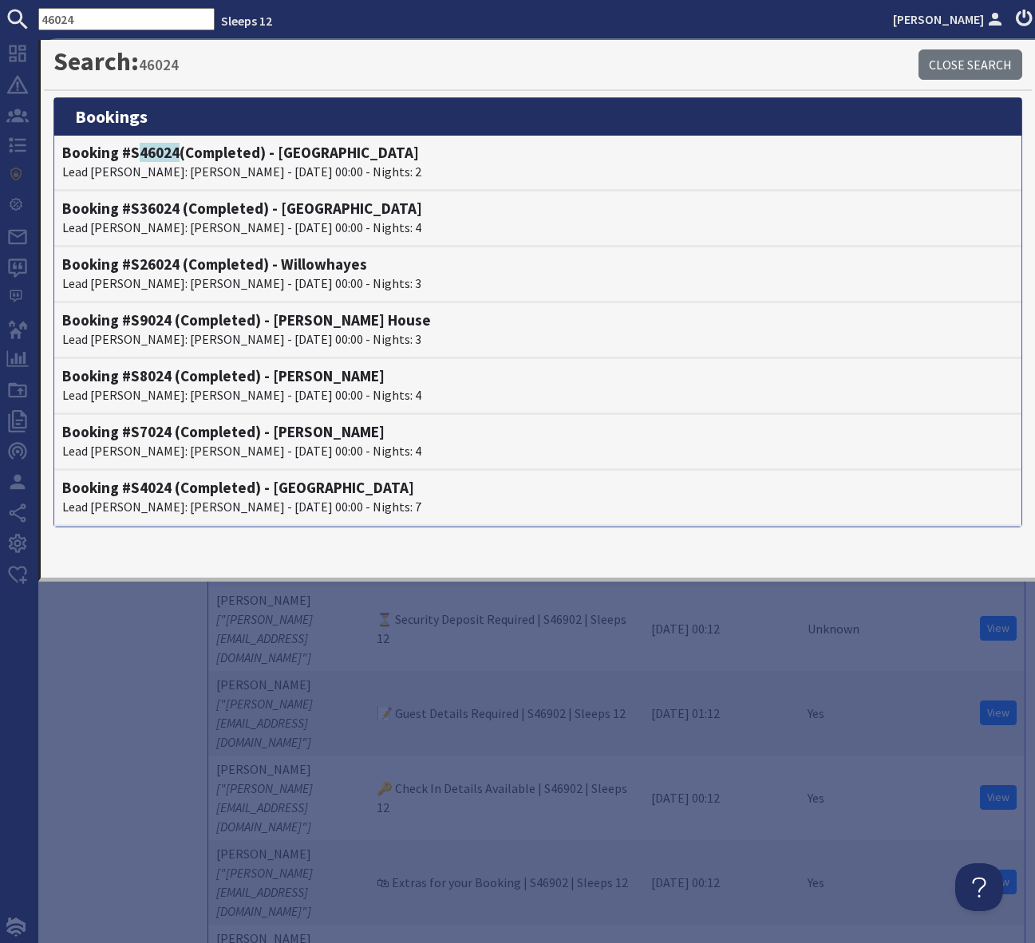
click at [95, 28] on input "46024" at bounding box center [126, 19] width 176 height 22
click at [91, 25] on input "46024" at bounding box center [126, 19] width 176 height 22
drag, startPoint x: 91, startPoint y: 23, endPoint x: 0, endPoint y: 14, distance: 91.4
click at [0, 14] on form "46024" at bounding box center [107, 19] width 215 height 22
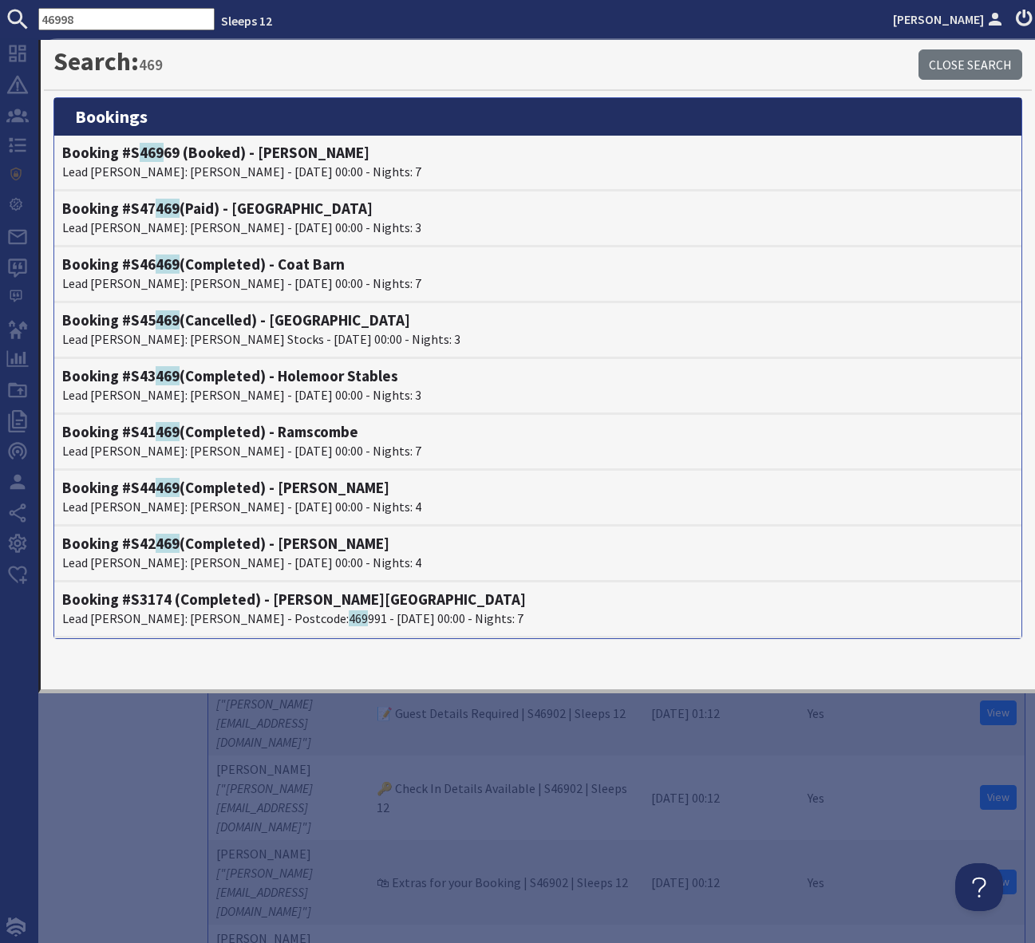
type input "46998"
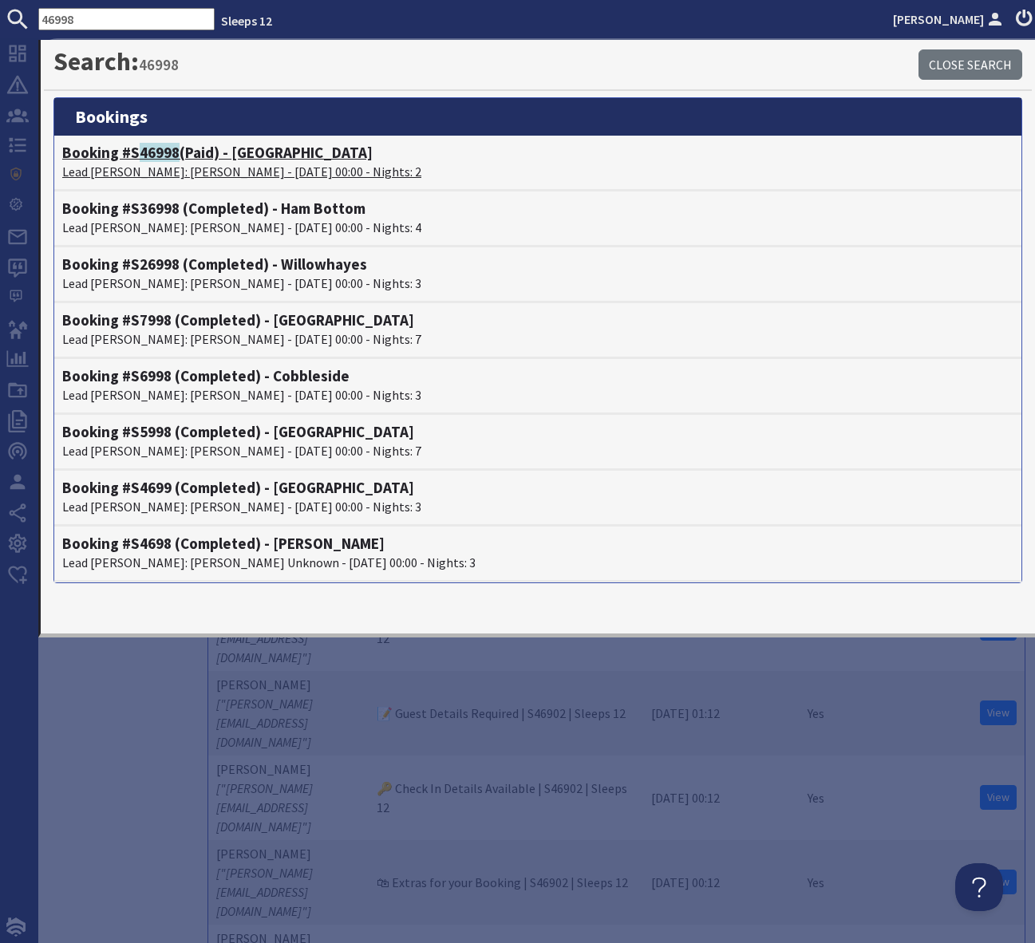
click at [265, 156] on h4 "Booking #S 46998 (Paid) - Menagerie House" at bounding box center [537, 153] width 951 height 18
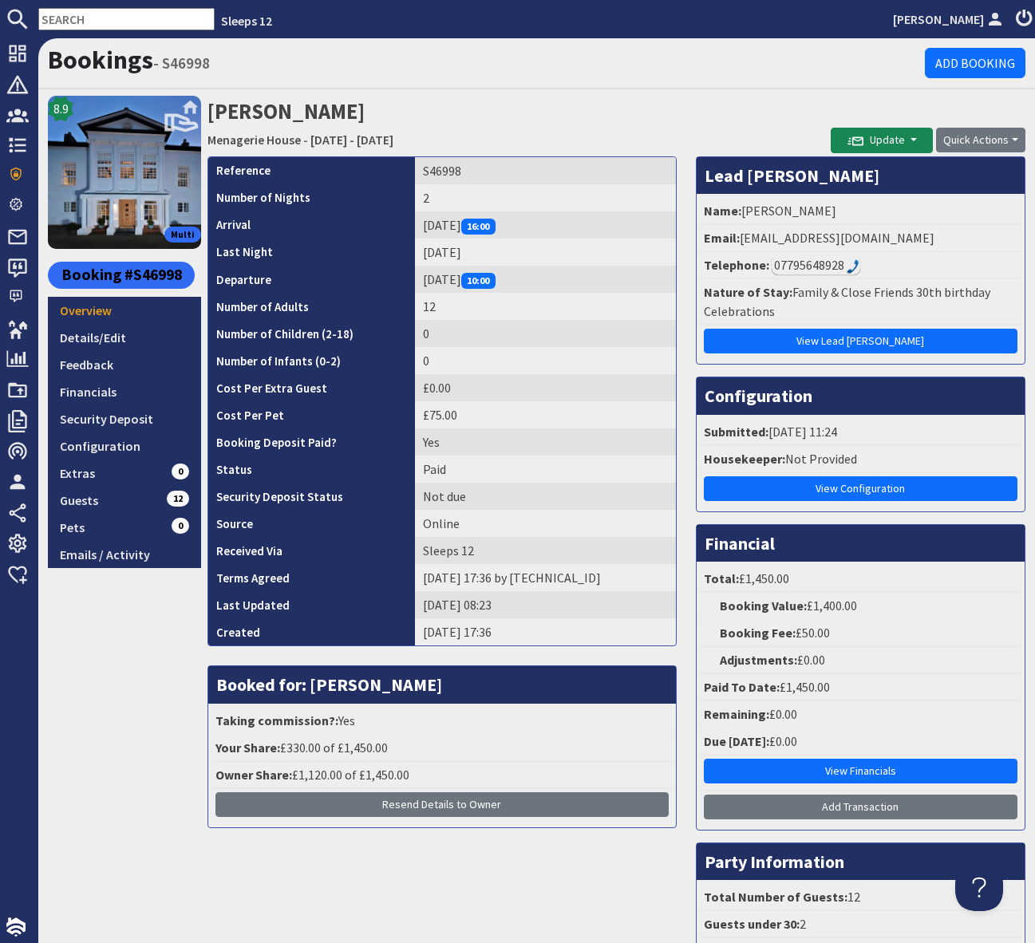
drag, startPoint x: 244, startPoint y: 137, endPoint x: 362, endPoint y: 170, distance: 122.5
click at [244, 137] on link "Menagerie House" at bounding box center [253, 140] width 93 height 16
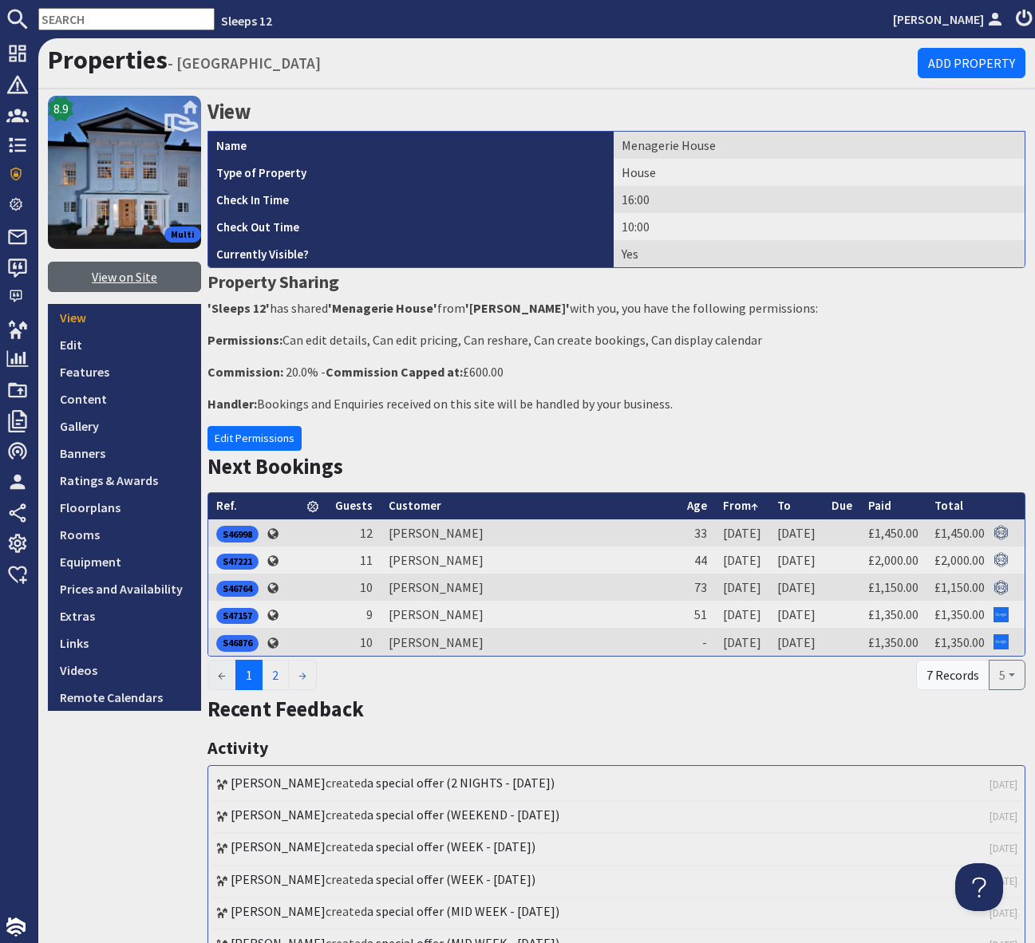
click at [128, 271] on link "View on Site" at bounding box center [124, 277] width 153 height 30
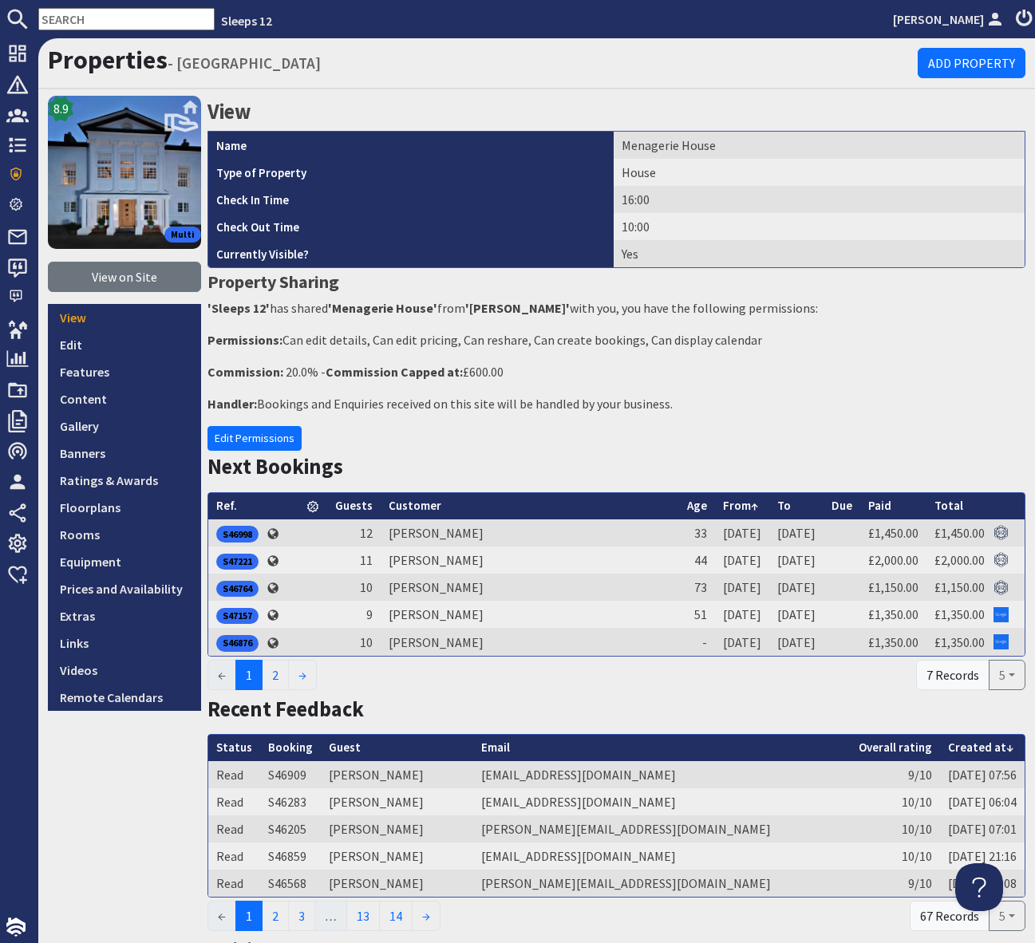
click at [67, 26] on input "text" at bounding box center [126, 19] width 176 height 22
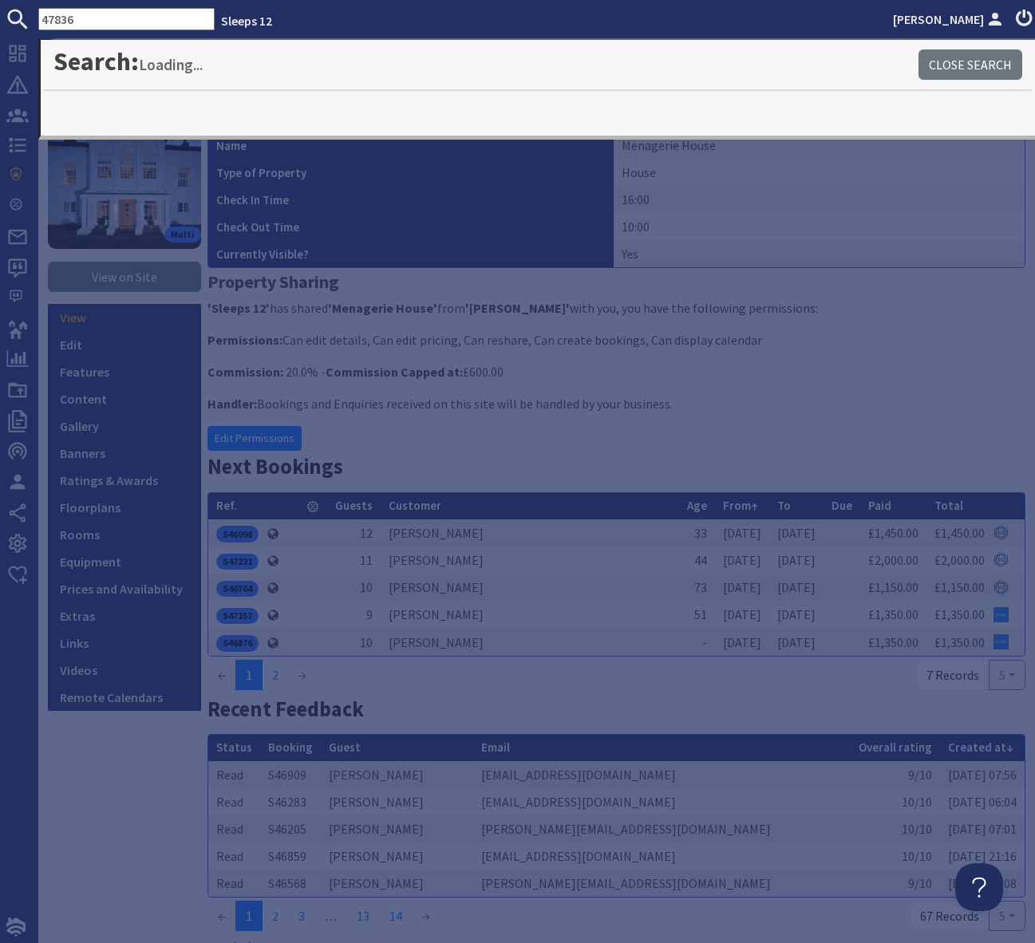
type input "47836"
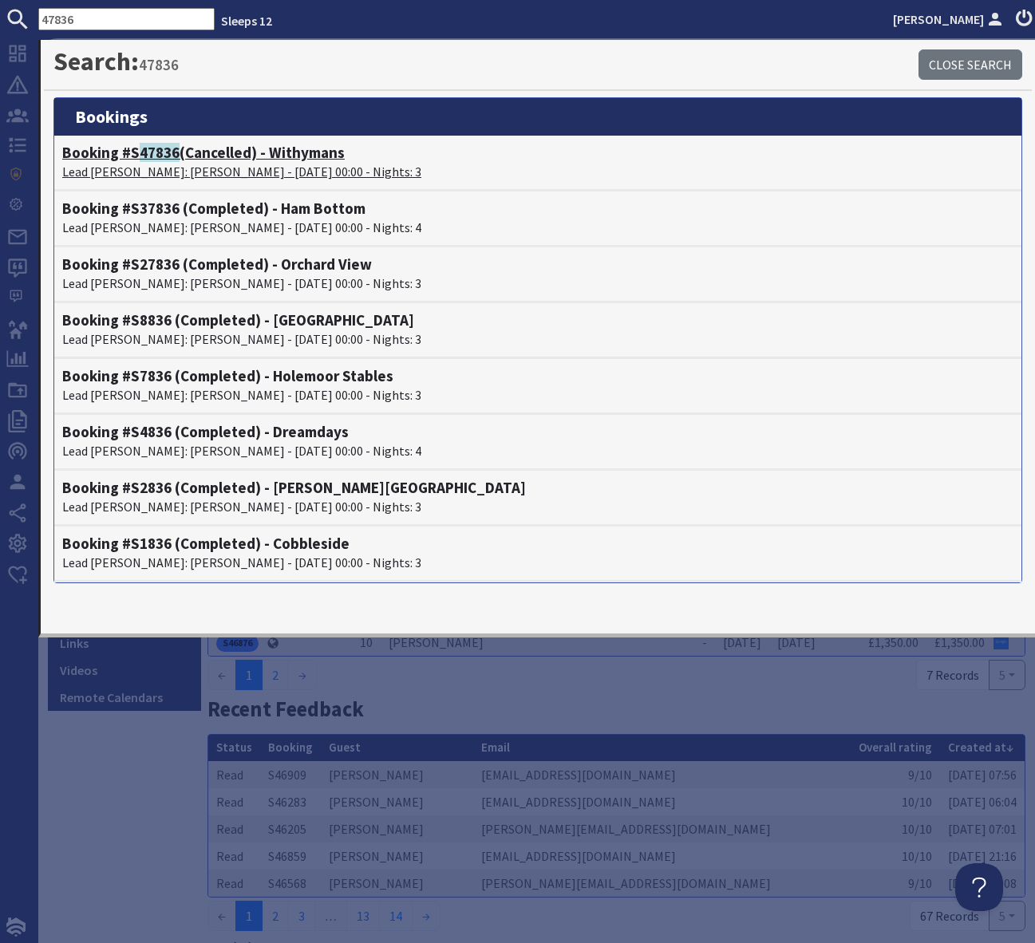
click at [298, 151] on h4 "Booking #S 47836 (Cancelled) - Withymans" at bounding box center [537, 153] width 951 height 18
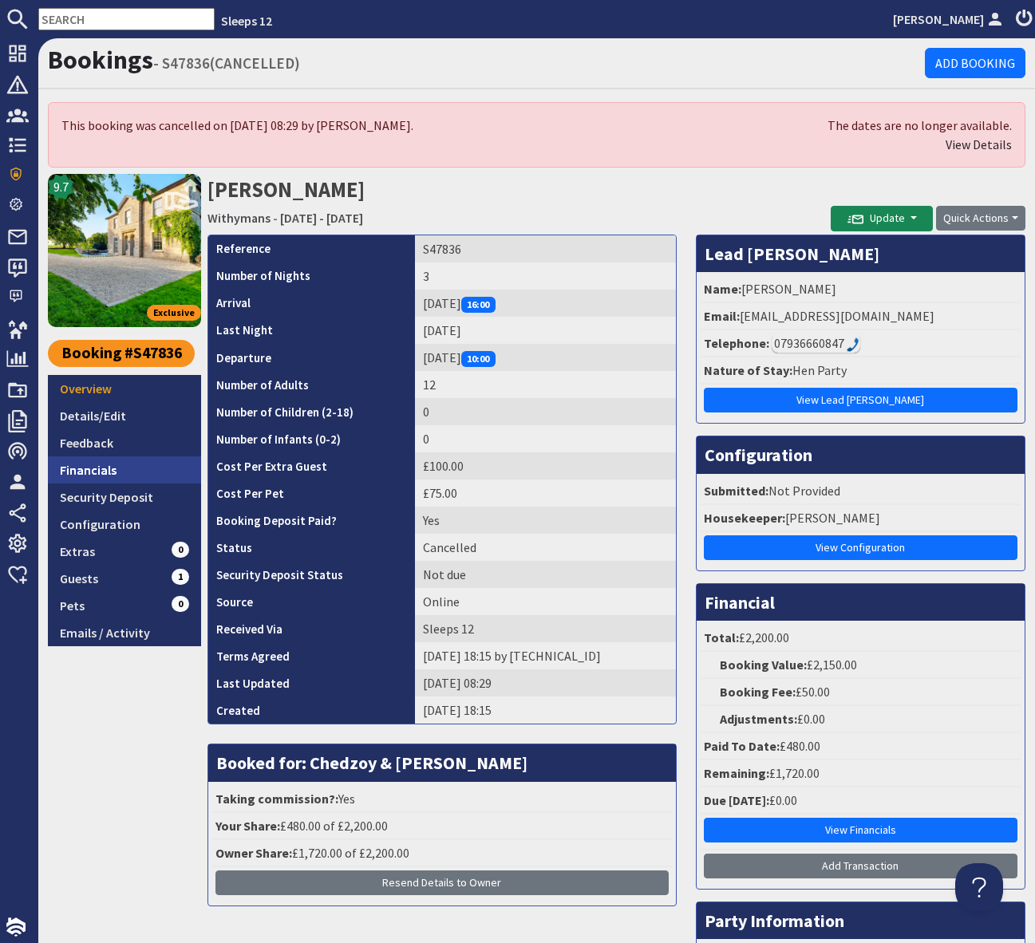
click at [124, 471] on link "Financials" at bounding box center [124, 469] width 153 height 27
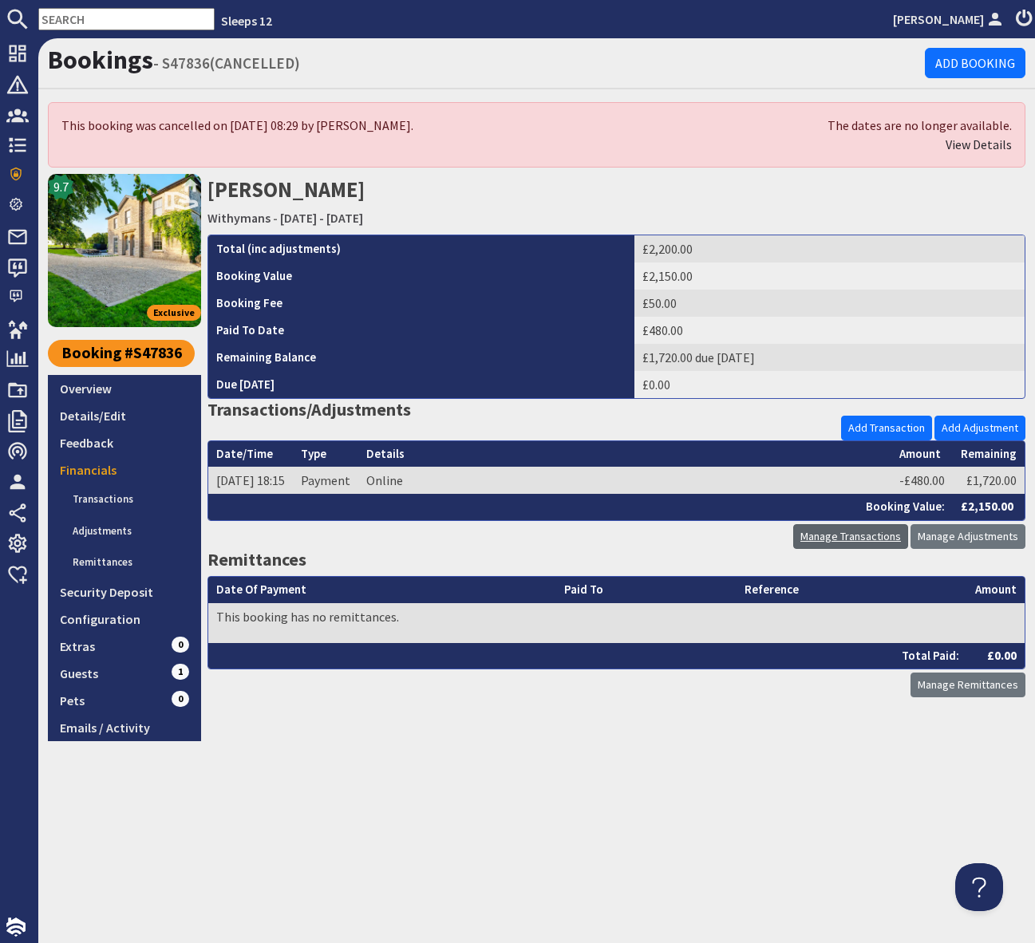
click at [869, 539] on link "Manage Transactions" at bounding box center [850, 536] width 115 height 25
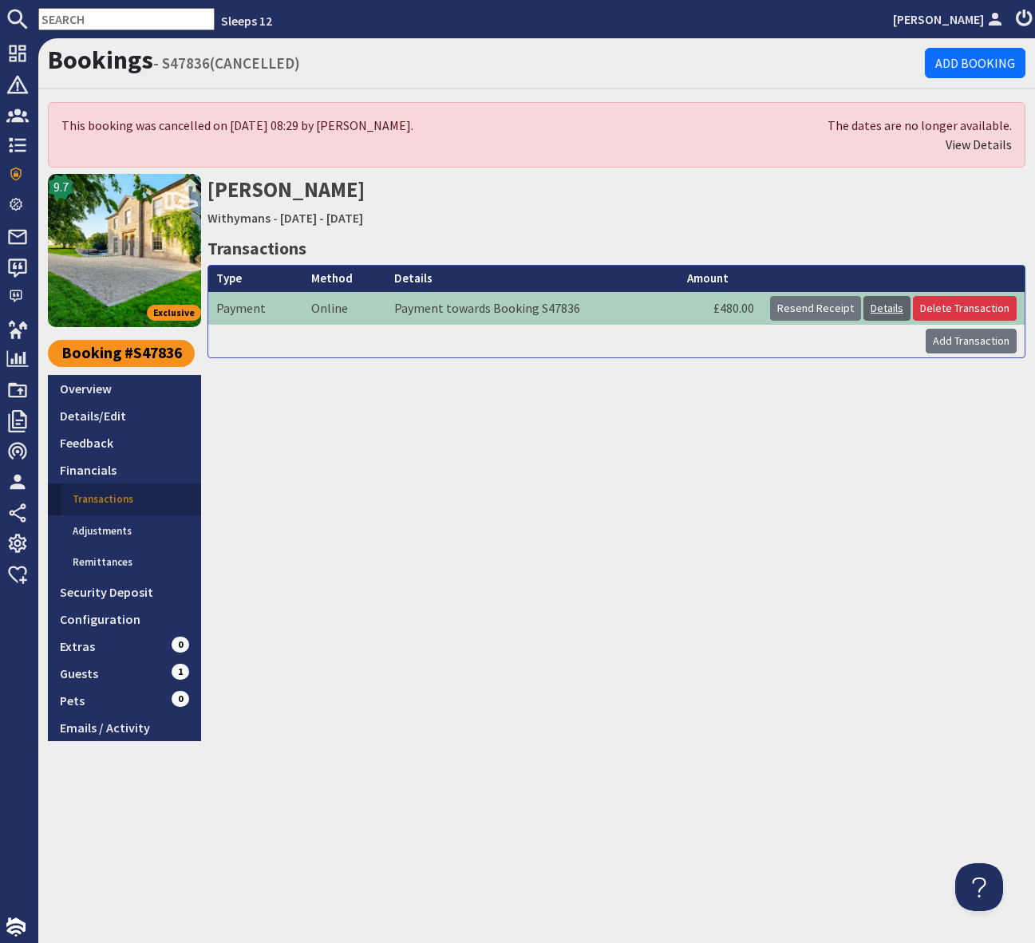
click at [887, 311] on link "Details" at bounding box center [886, 308] width 47 height 25
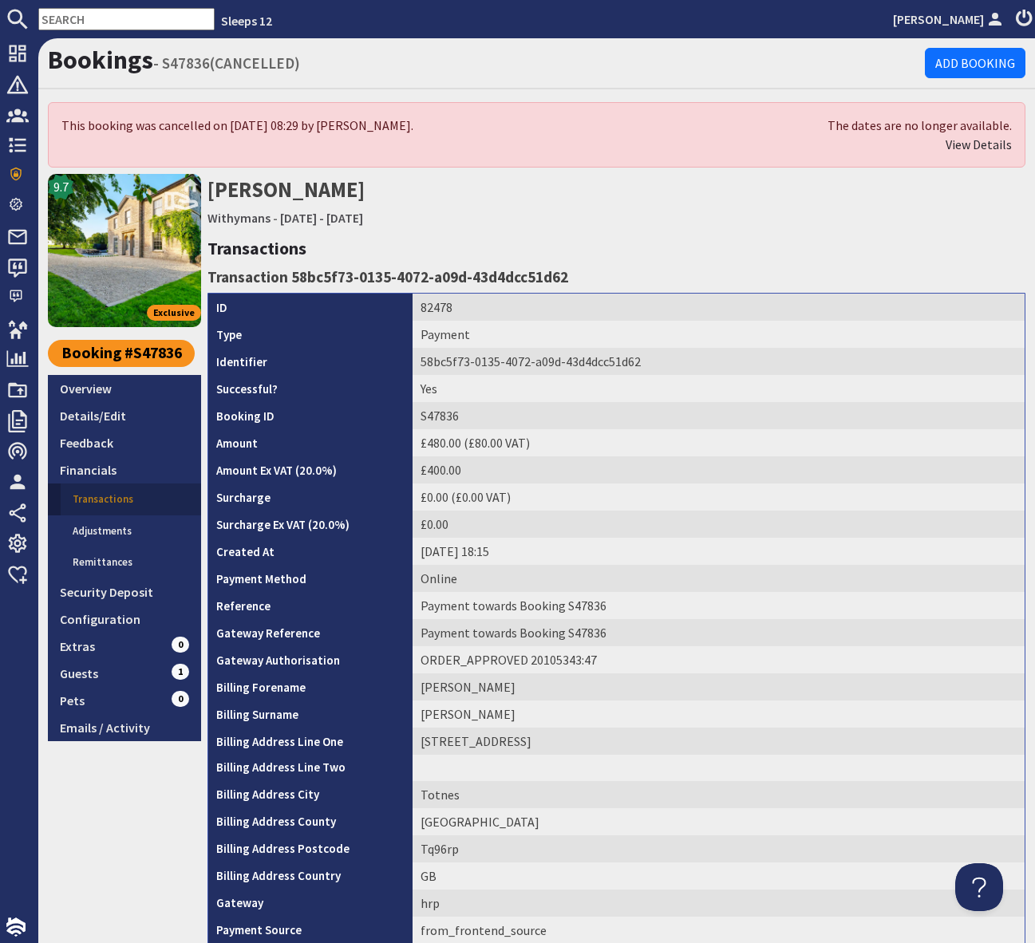
scroll to position [250, 0]
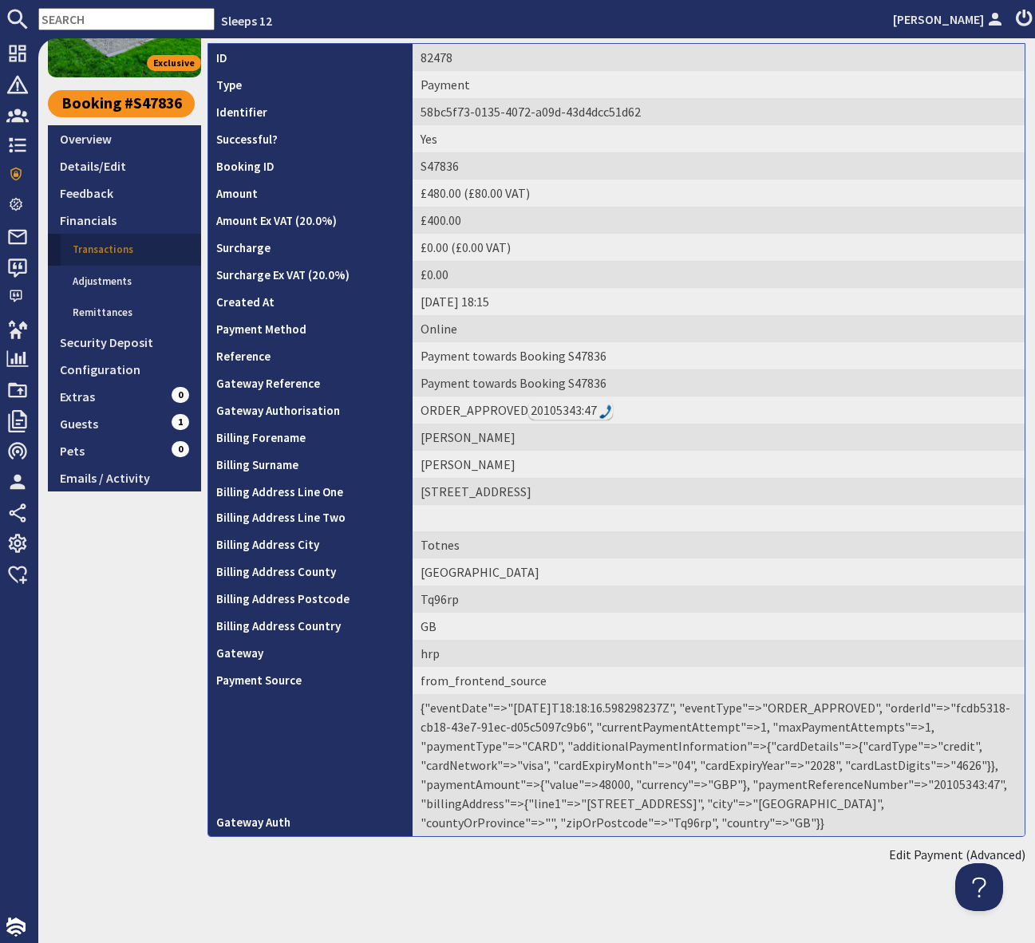
click at [938, 784] on td "{"eventDate"=>"2025-08-25T18:18:16.598298237Z", "eventType"=>"ORDER_APPROVED", …" at bounding box center [719, 765] width 612 height 142
copy td "20105343"
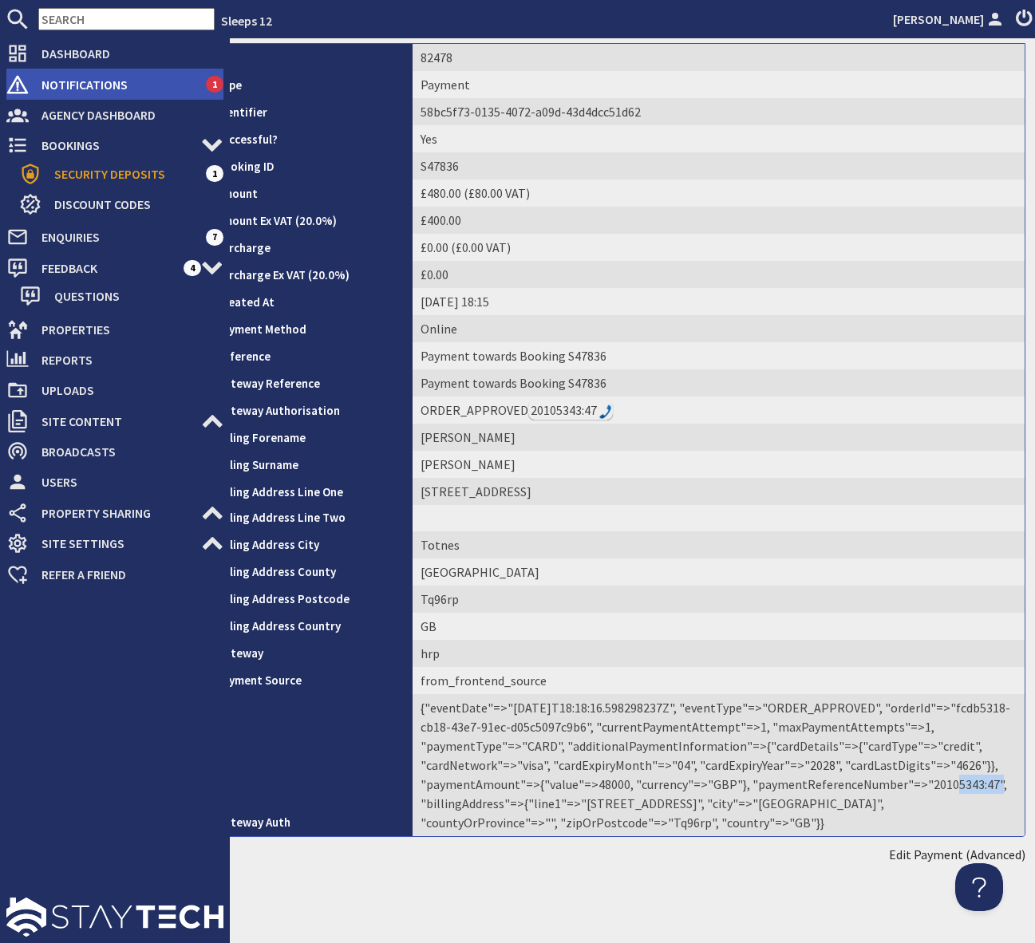
click at [152, 81] on span "Notifications" at bounding box center [117, 85] width 177 height 26
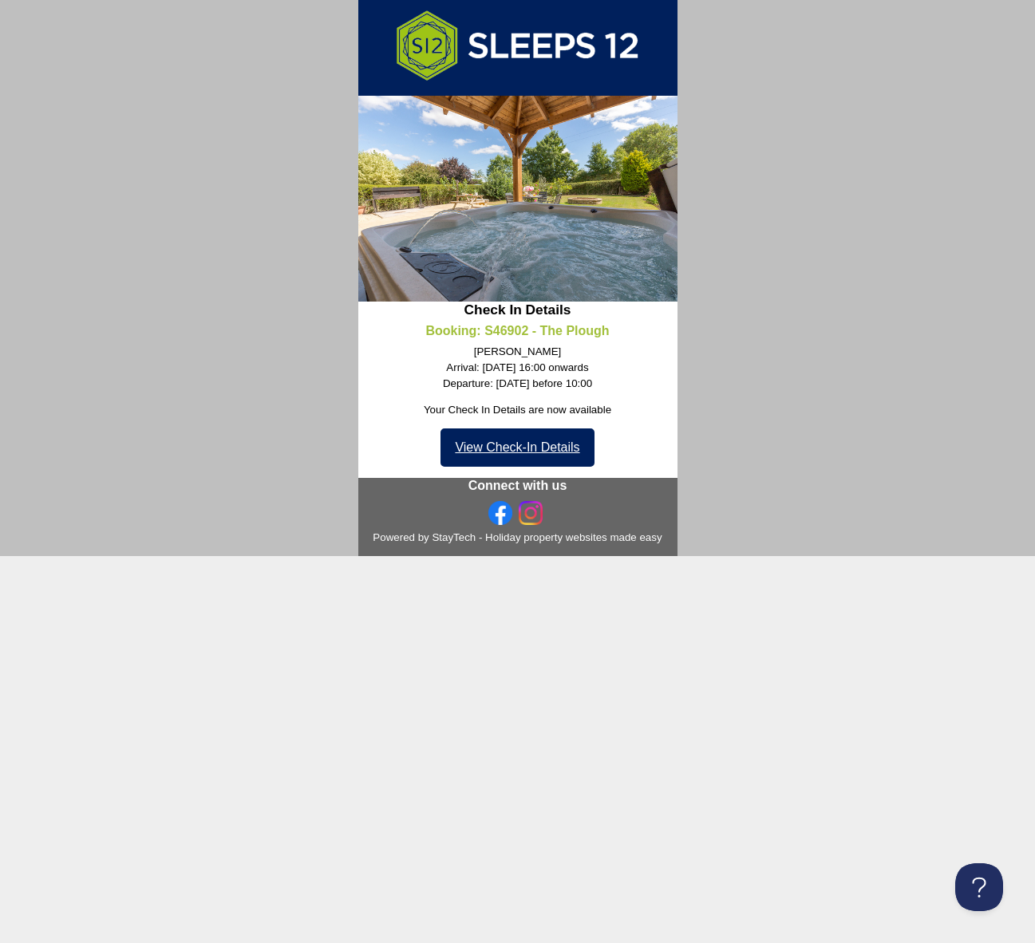
click at [501, 443] on link "View Check-In Details" at bounding box center [516, 448] width 153 height 38
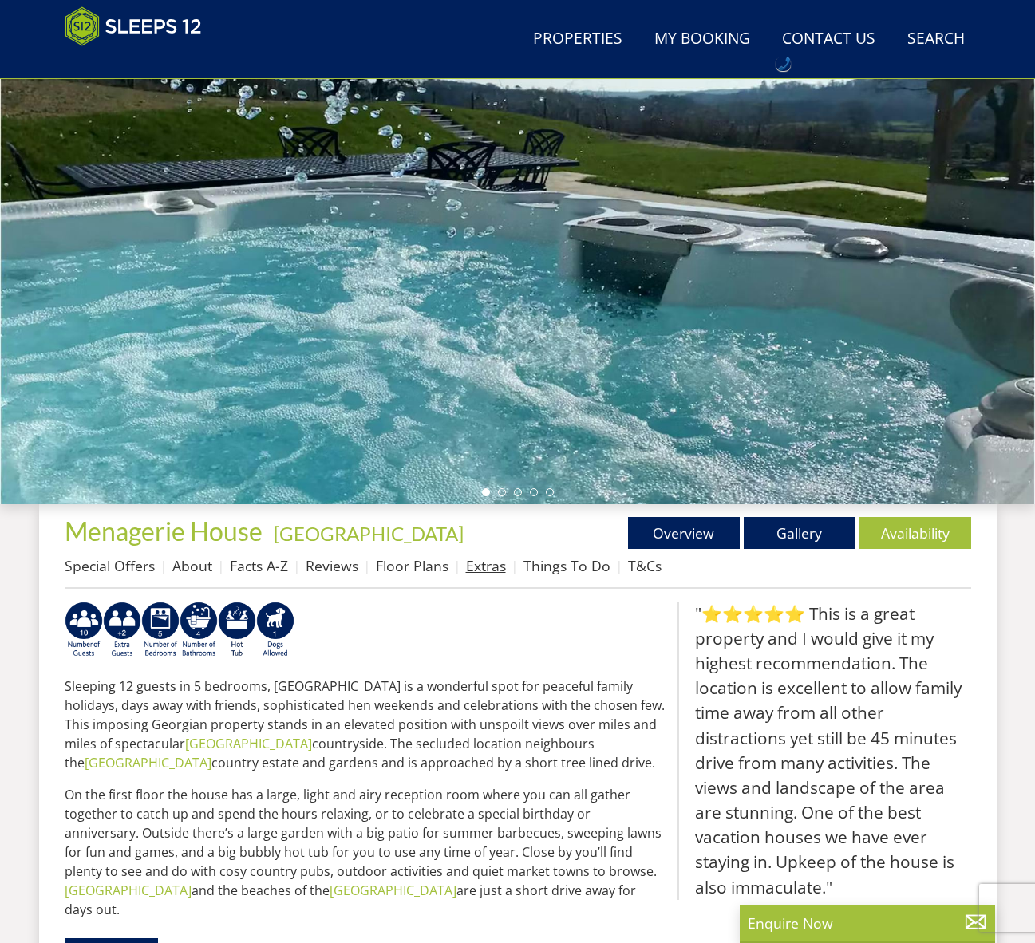
scroll to position [192, 0]
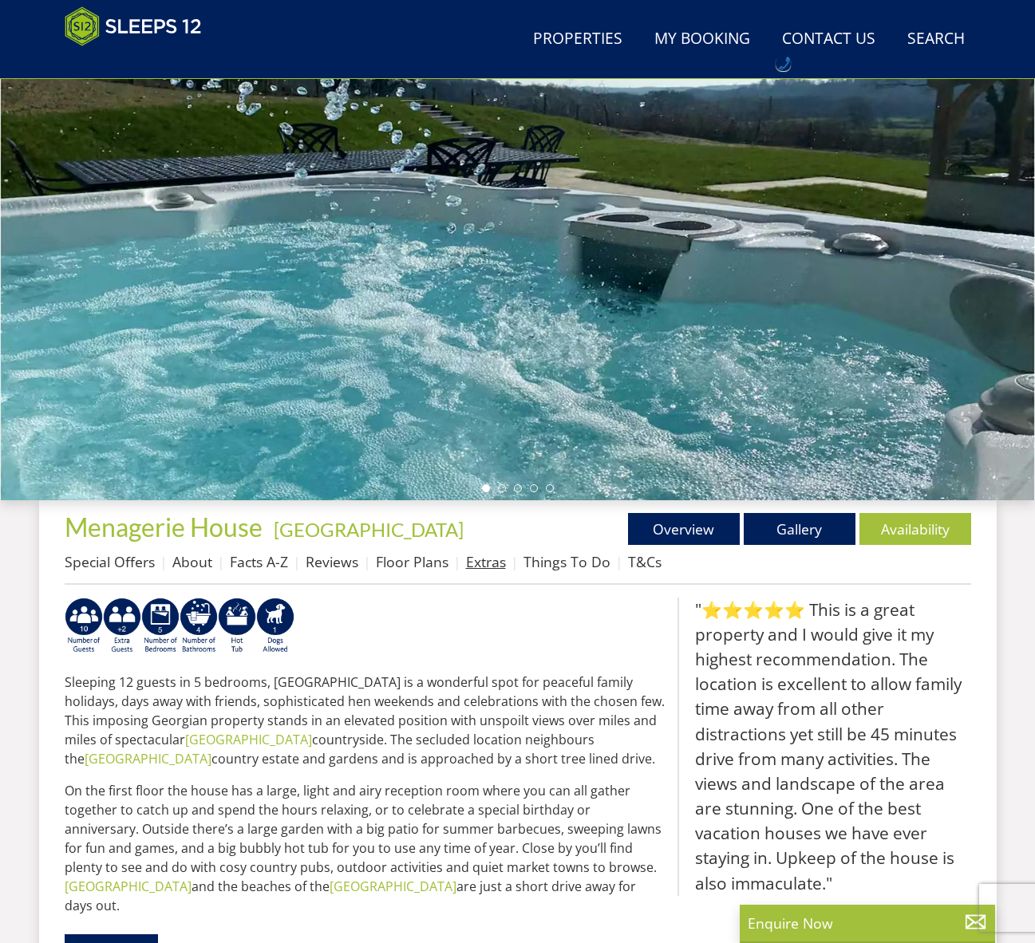
click at [485, 559] on link "Extras" at bounding box center [486, 561] width 40 height 19
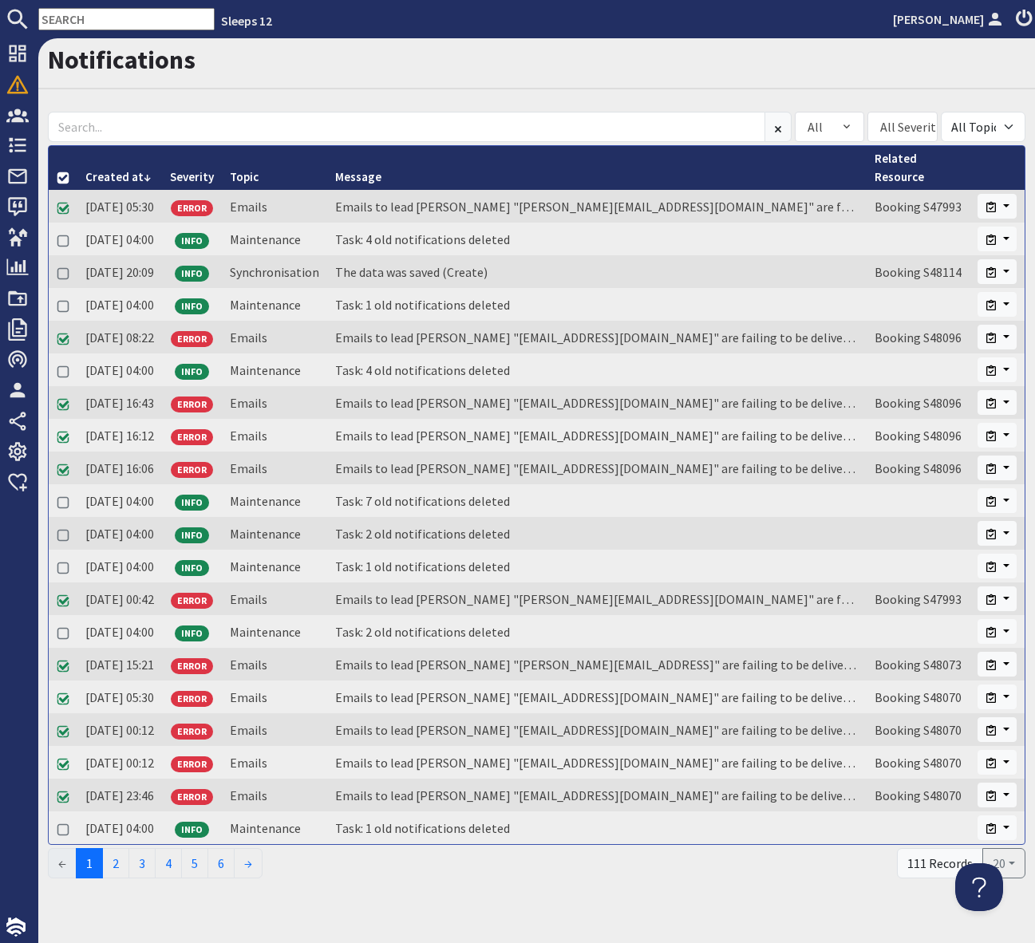
click at [335, 97] on div "Notifications All Open Closed Pinned All All Severities INFO NOTICE WARNING ERR…" at bounding box center [536, 461] width 997 height 847
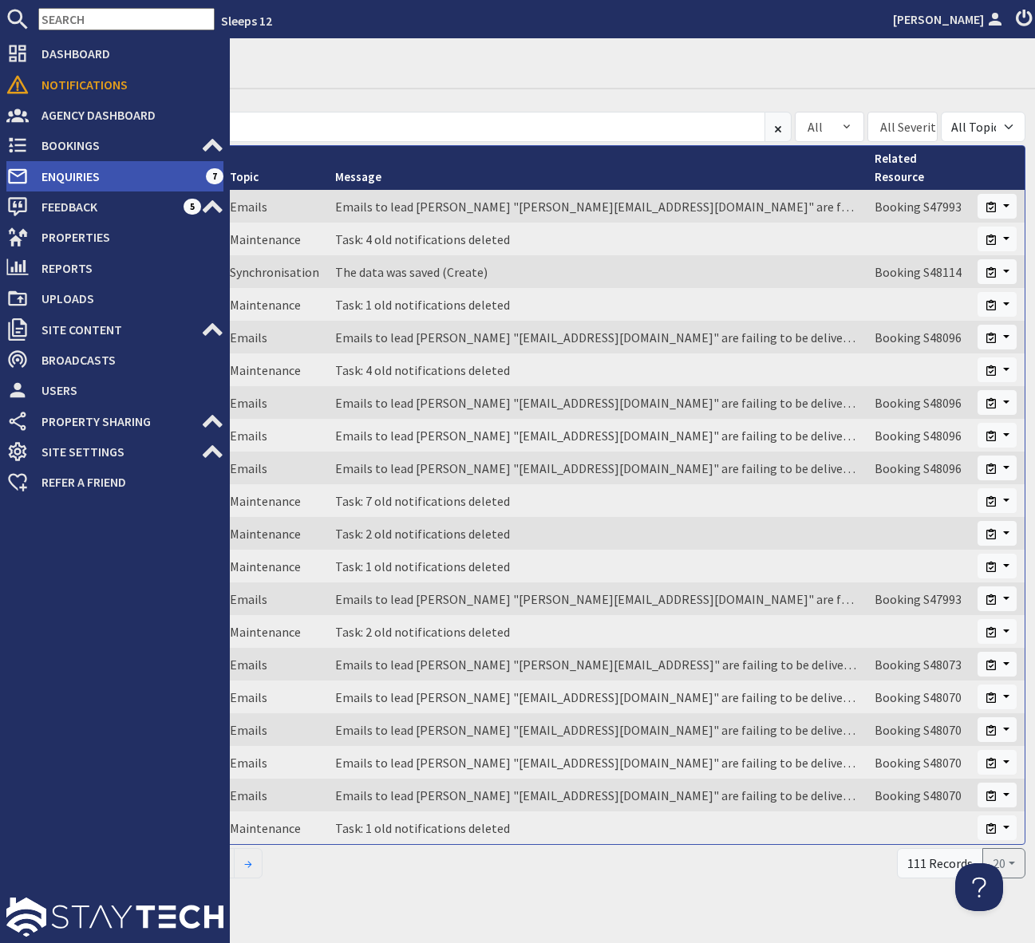
click at [113, 173] on span "Enquiries" at bounding box center [117, 177] width 177 height 26
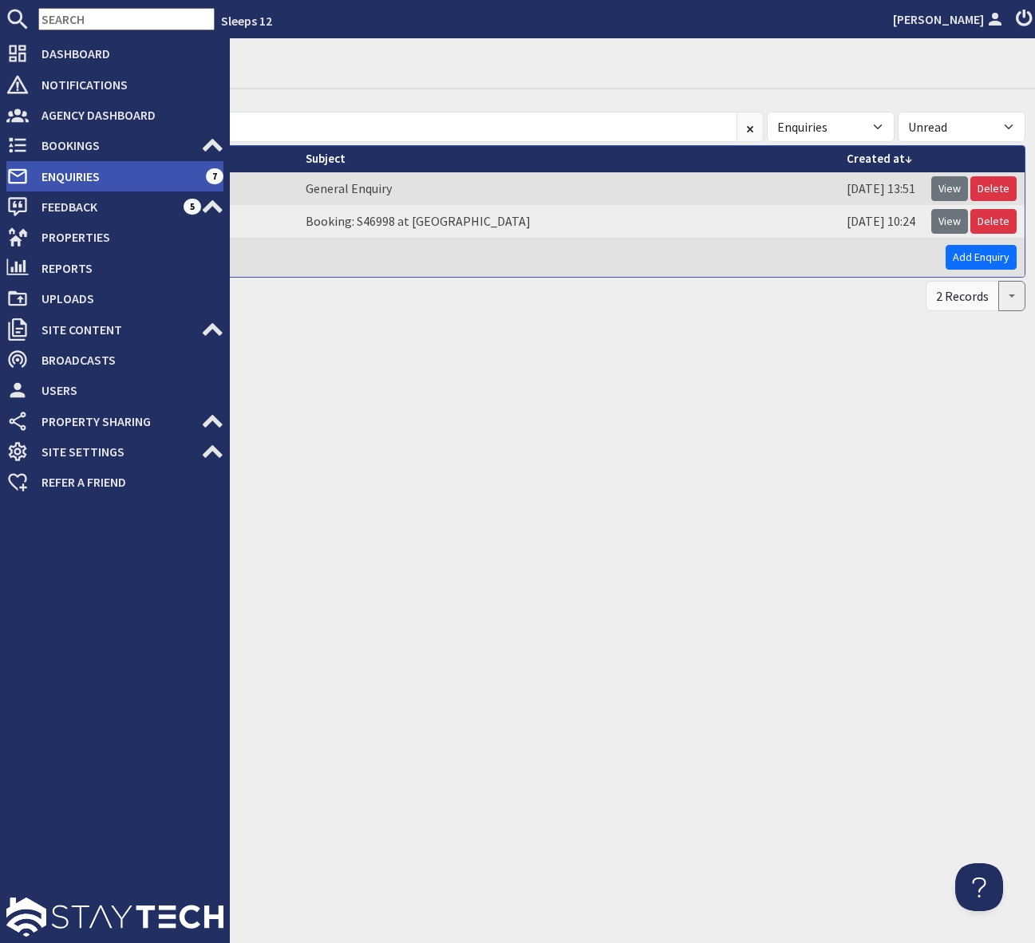
click at [184, 176] on span "Enquiries" at bounding box center [117, 177] width 177 height 26
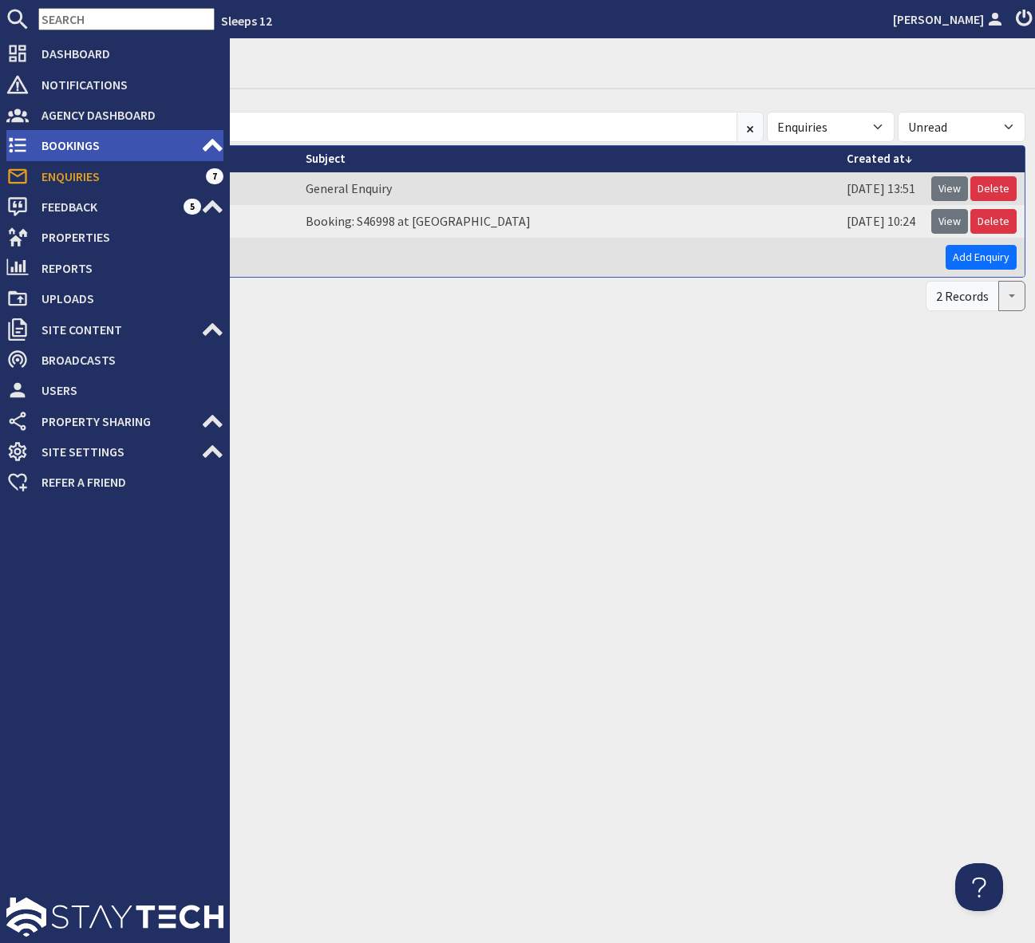
click at [101, 145] on span "Bookings" at bounding box center [115, 145] width 172 height 26
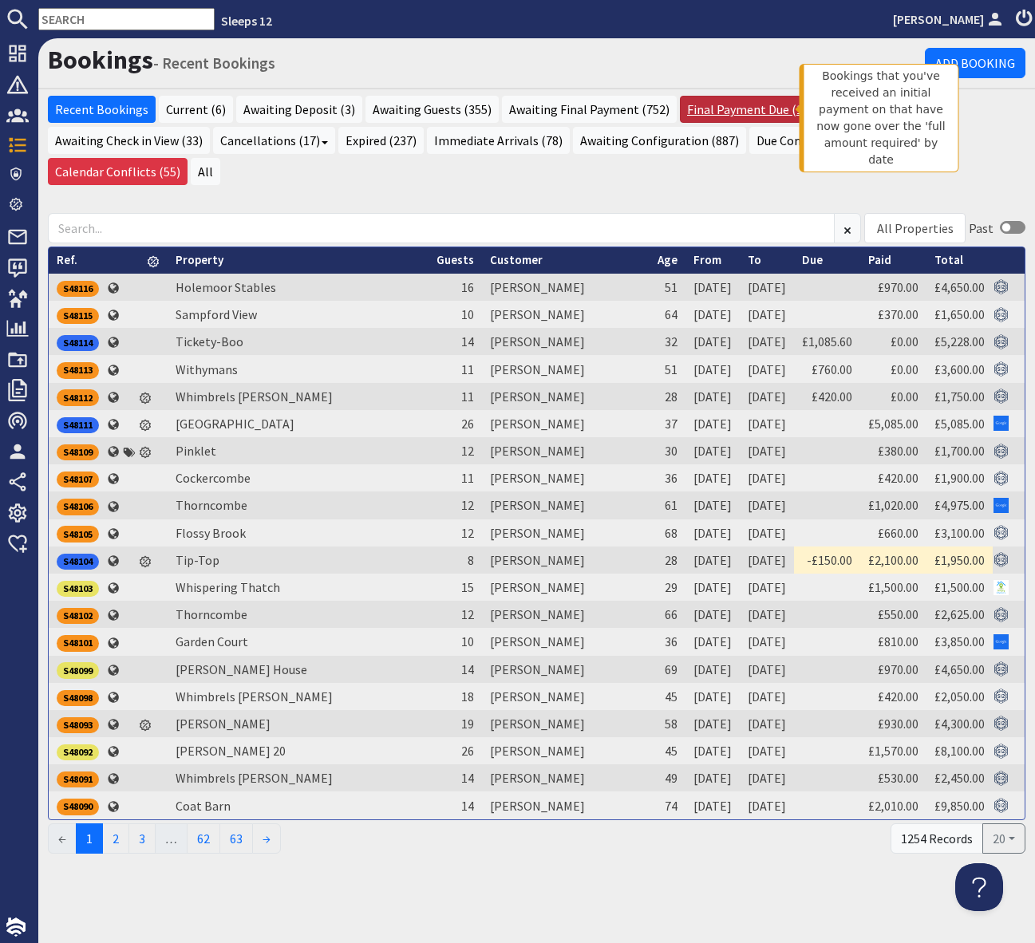
click at [730, 109] on link "Final Payment Due (11)" at bounding box center [750, 109] width 140 height 27
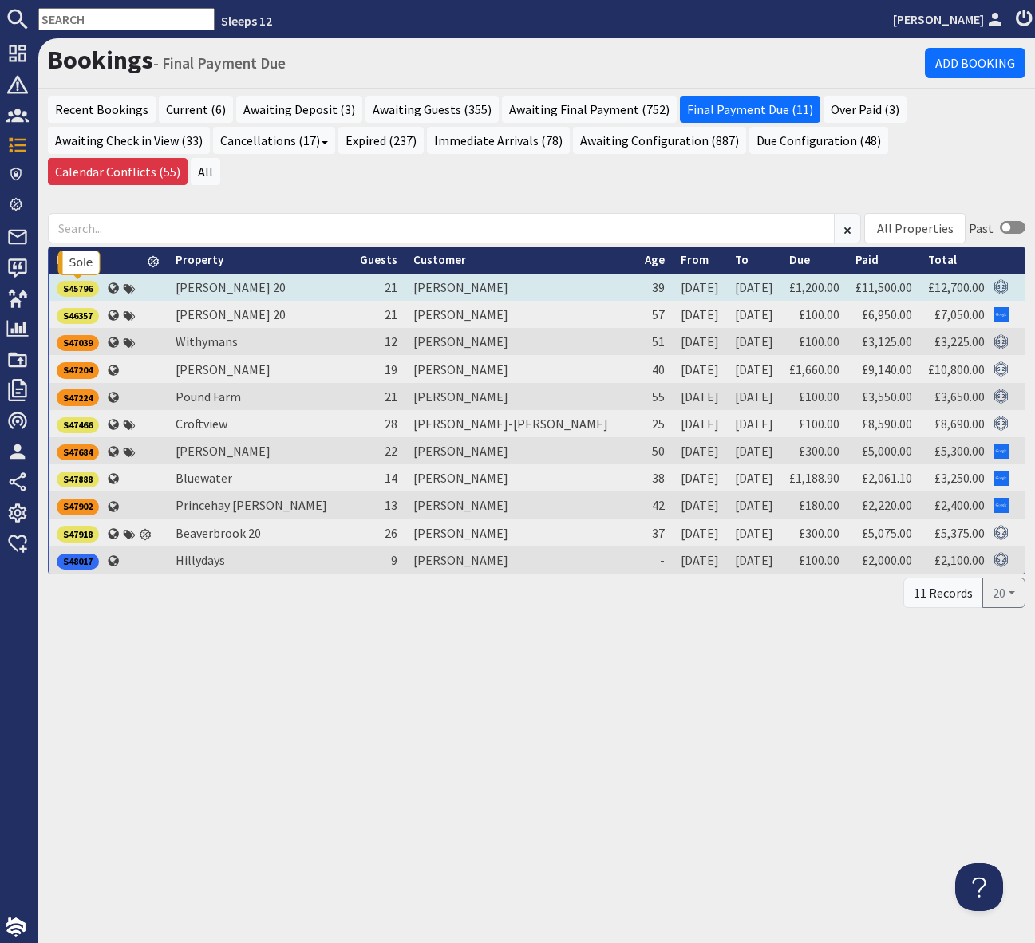
click at [80, 286] on div "S45796" at bounding box center [78, 289] width 42 height 16
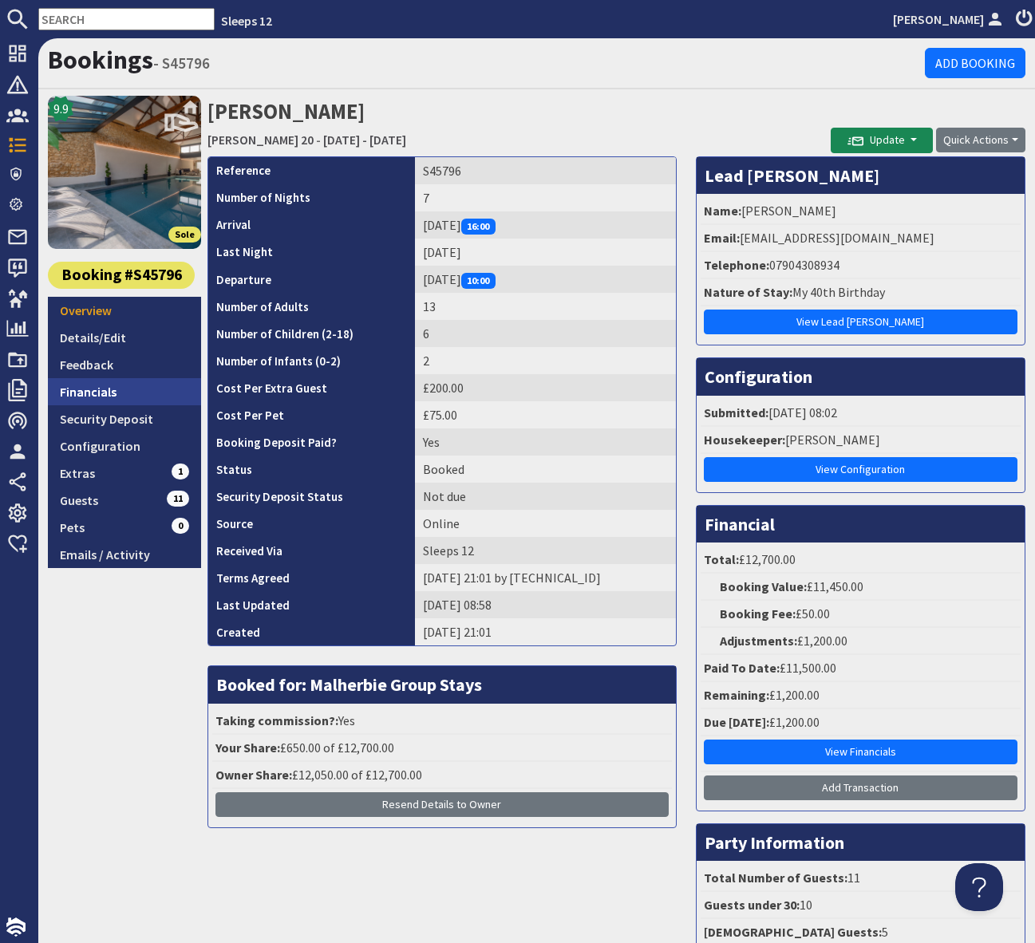
click at [139, 387] on link "Financials" at bounding box center [124, 391] width 153 height 27
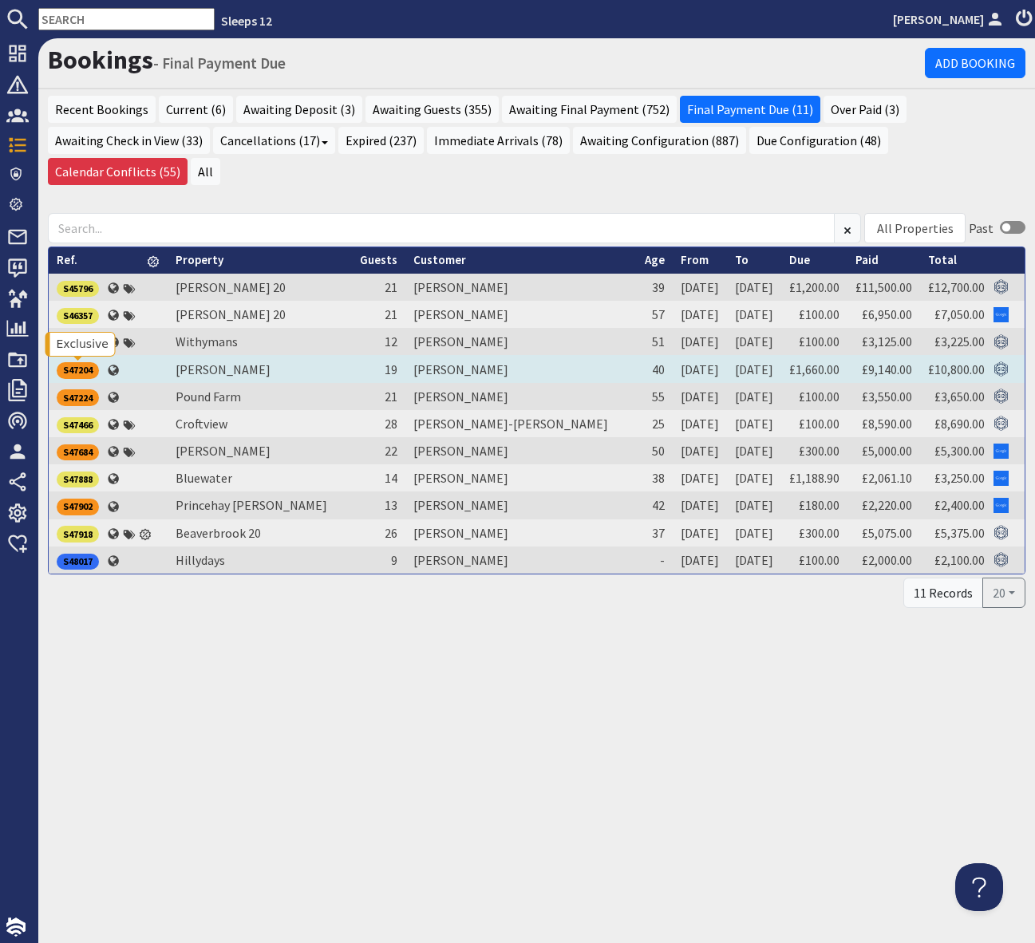
click at [84, 372] on div "S47204" at bounding box center [78, 370] width 42 height 16
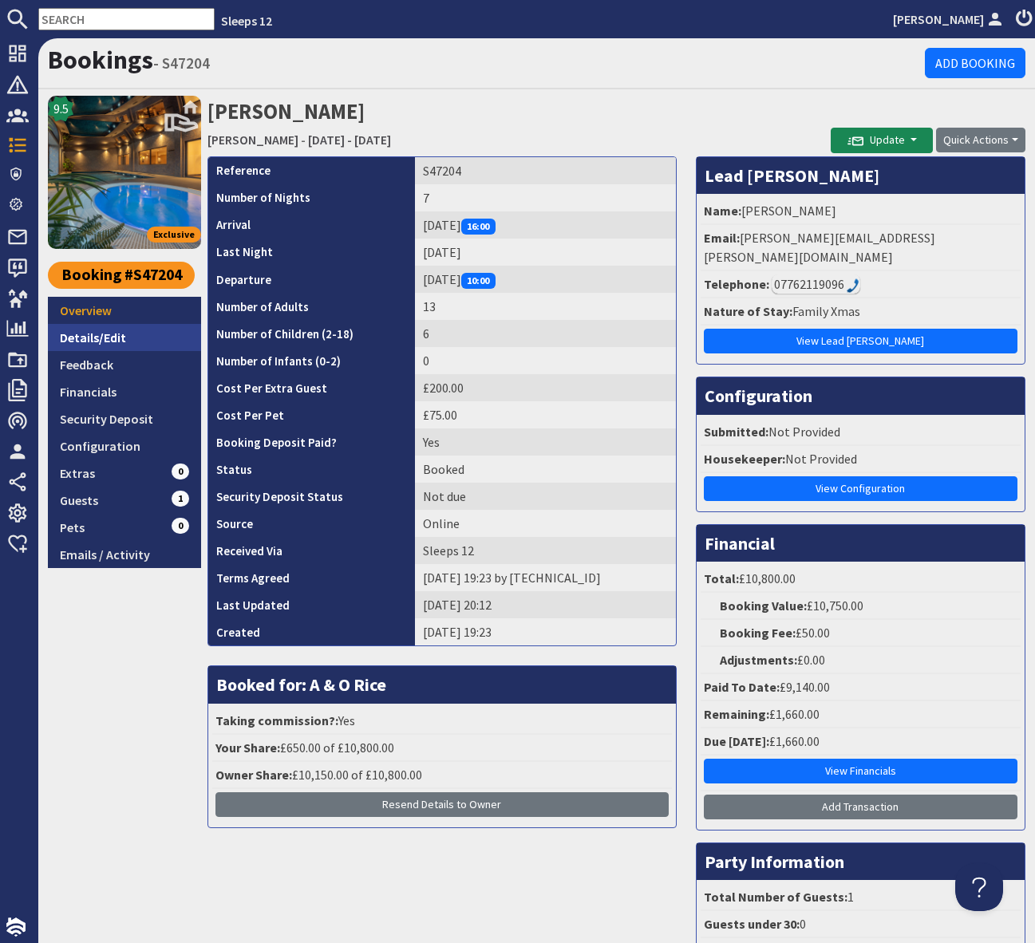
click at [120, 344] on link "Details/Edit" at bounding box center [124, 337] width 153 height 27
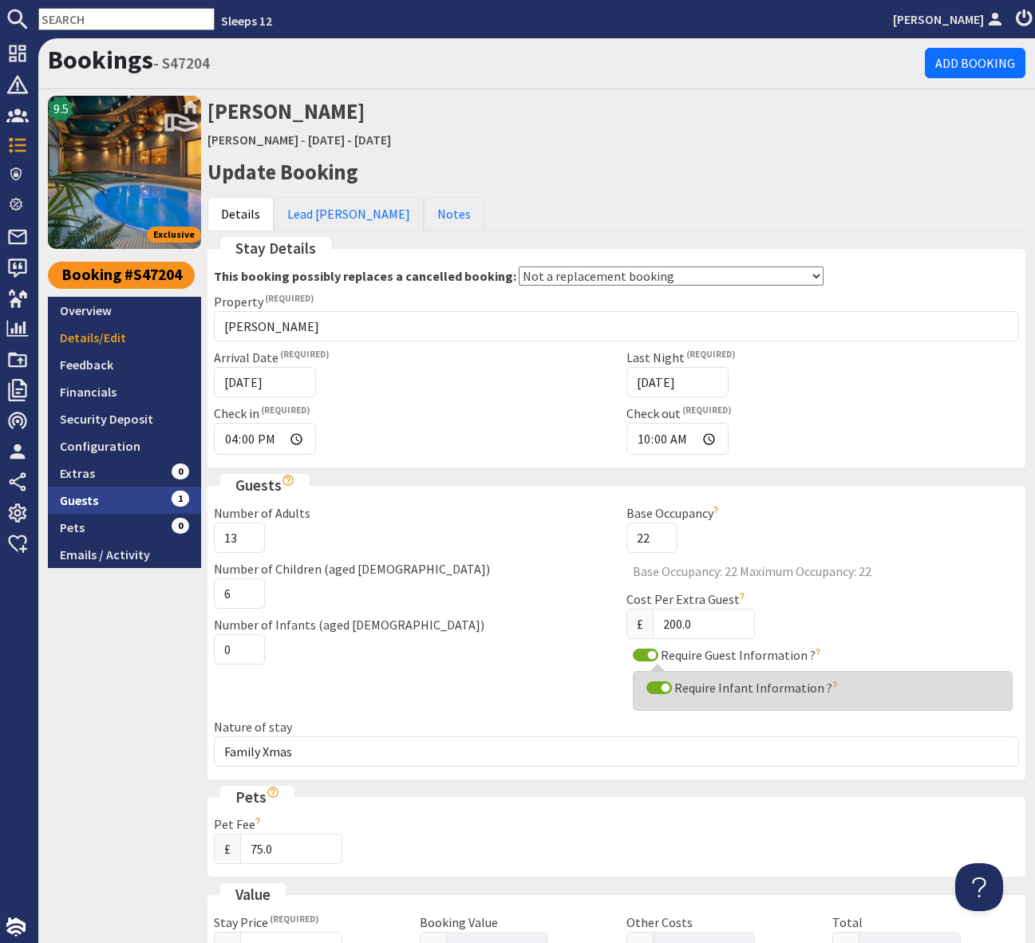
click at [132, 502] on link "Guests 1" at bounding box center [124, 500] width 153 height 27
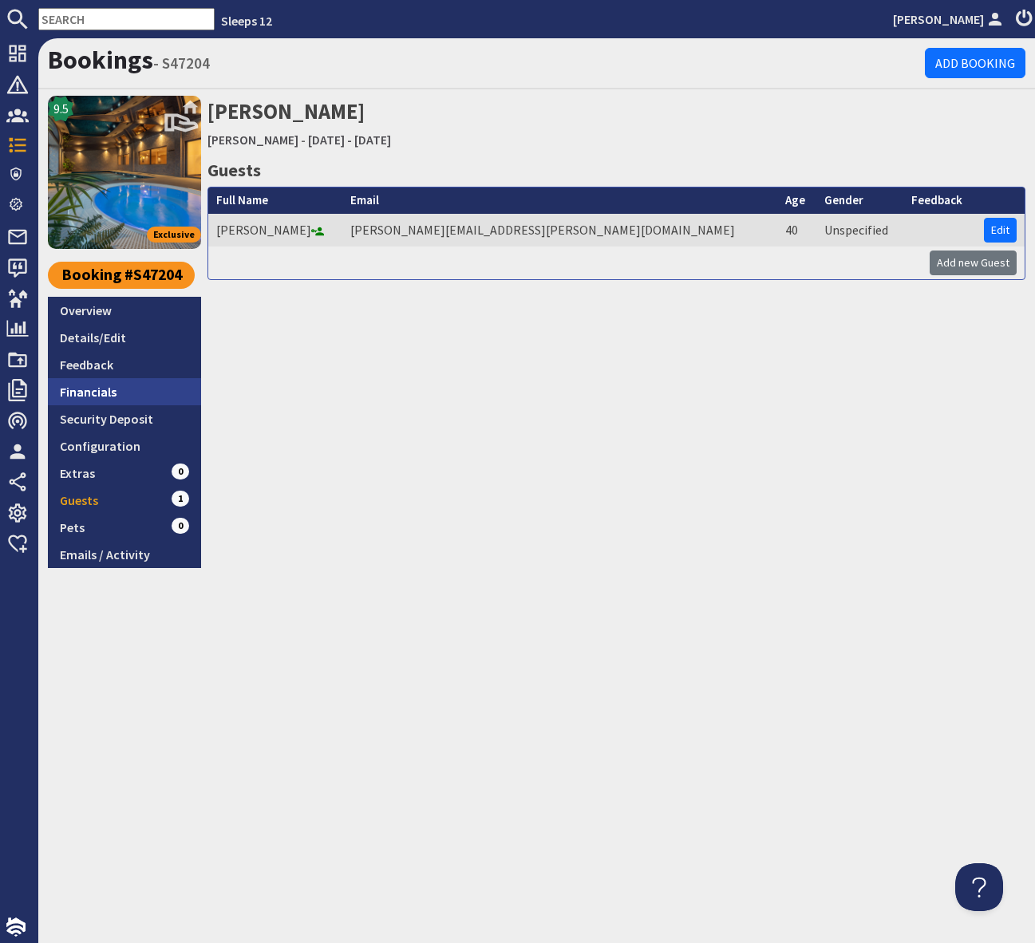
click at [115, 393] on link "Financials" at bounding box center [124, 391] width 153 height 27
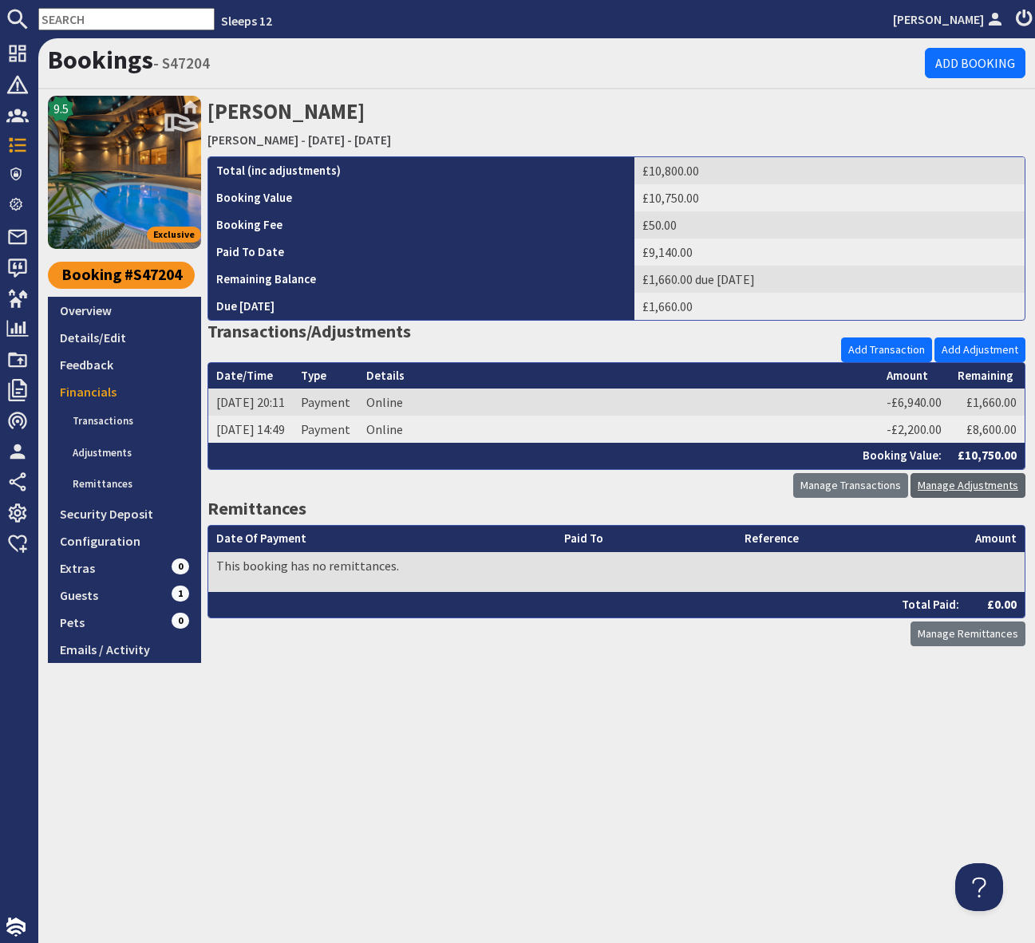
click at [950, 479] on link "Manage Adjustments" at bounding box center [967, 485] width 115 height 25
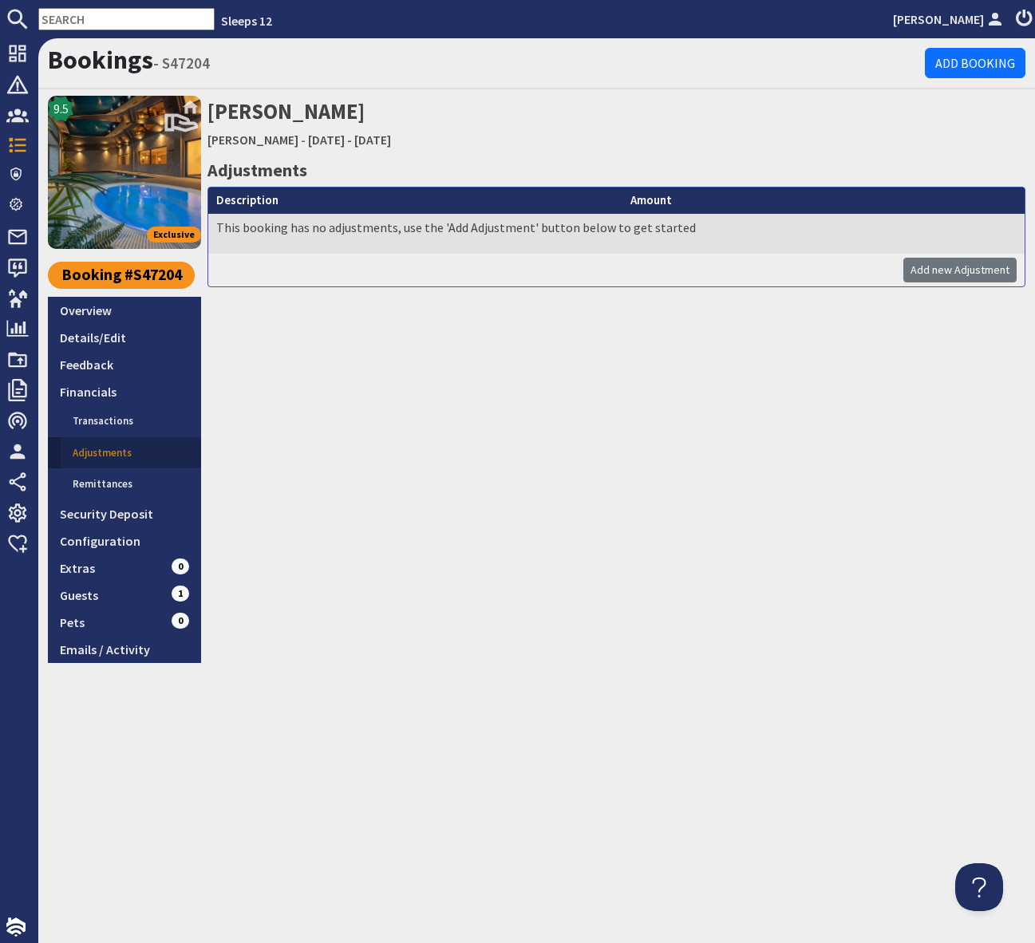
click at [926, 518] on div "Rebekah Hunt Hares Barton - Monday 22/12/2025 - Sunday 28/12/2025 Adjustments D…" at bounding box center [616, 379] width 818 height 567
click at [137, 337] on link "Details/Edit" at bounding box center [124, 337] width 153 height 27
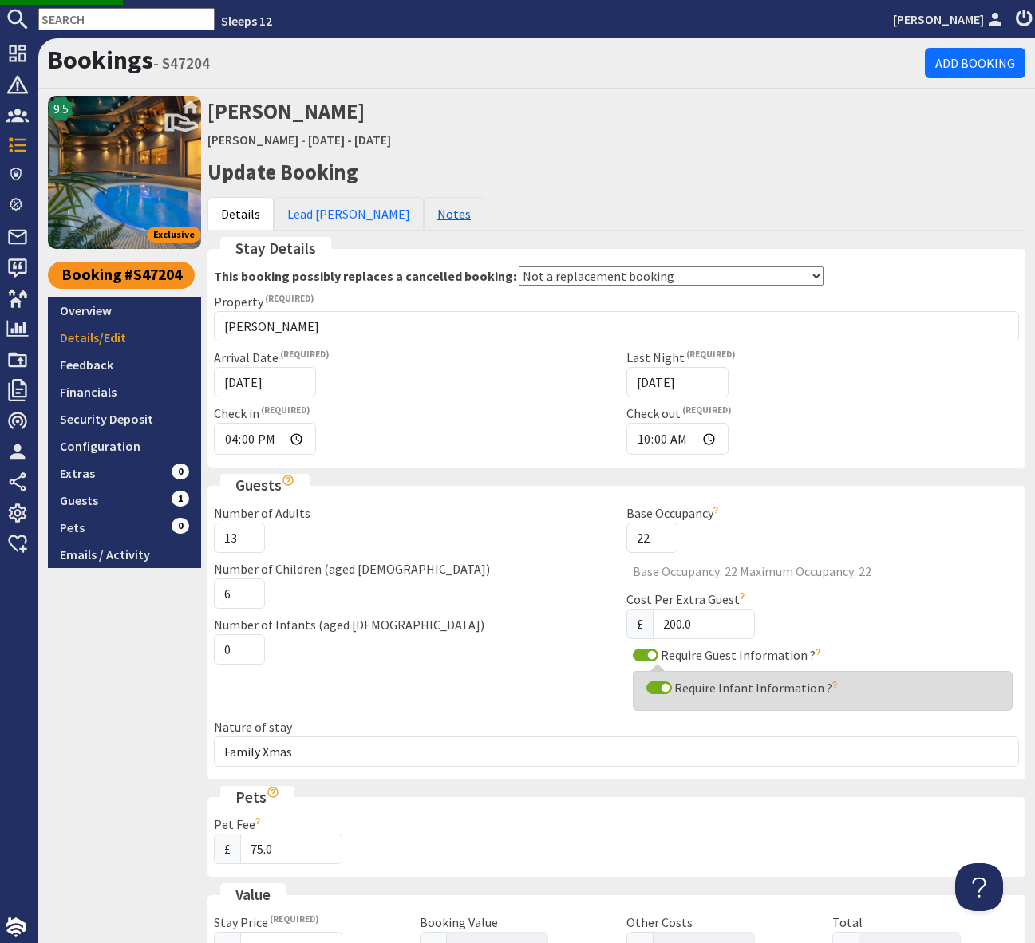
click at [424, 208] on link "Notes" at bounding box center [454, 214] width 61 height 34
click at [424, 215] on link "Notes" at bounding box center [454, 214] width 61 height 34
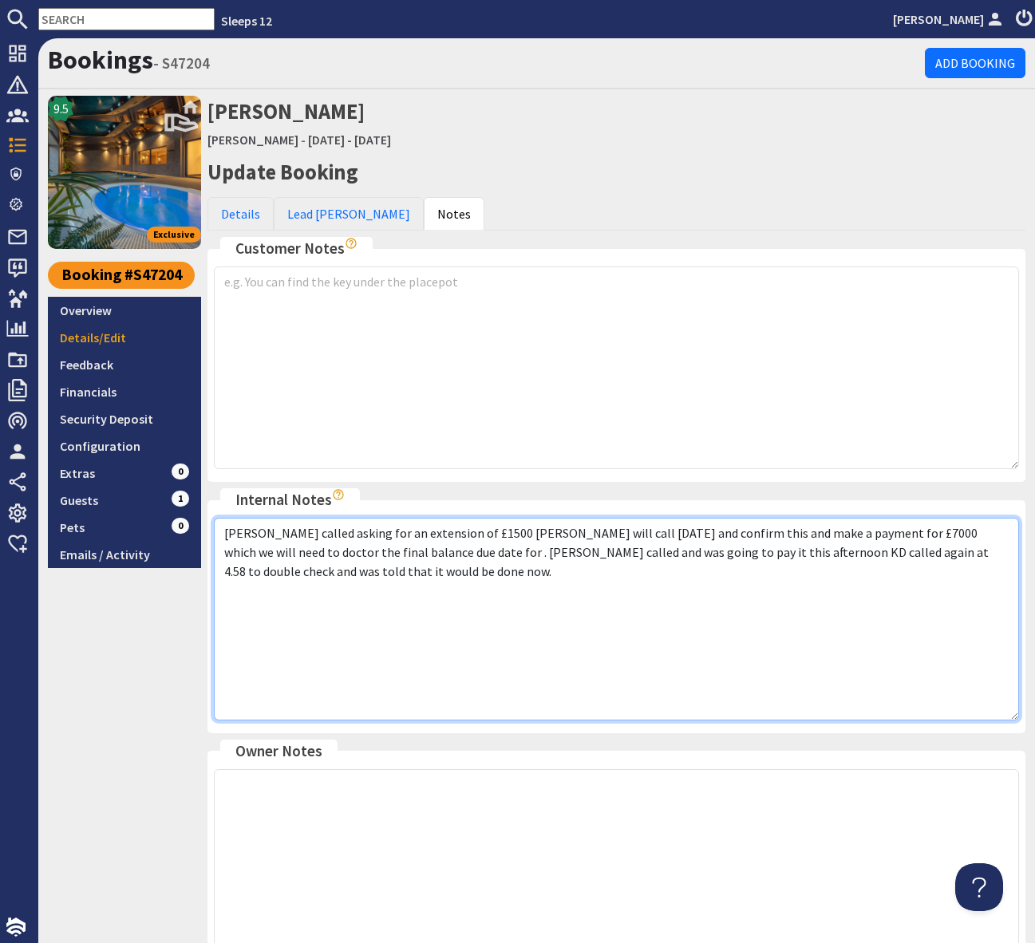
click at [583, 659] on textarea "Andy called asking for an extension of £1500 Becky will call today and confirm …" at bounding box center [616, 619] width 805 height 203
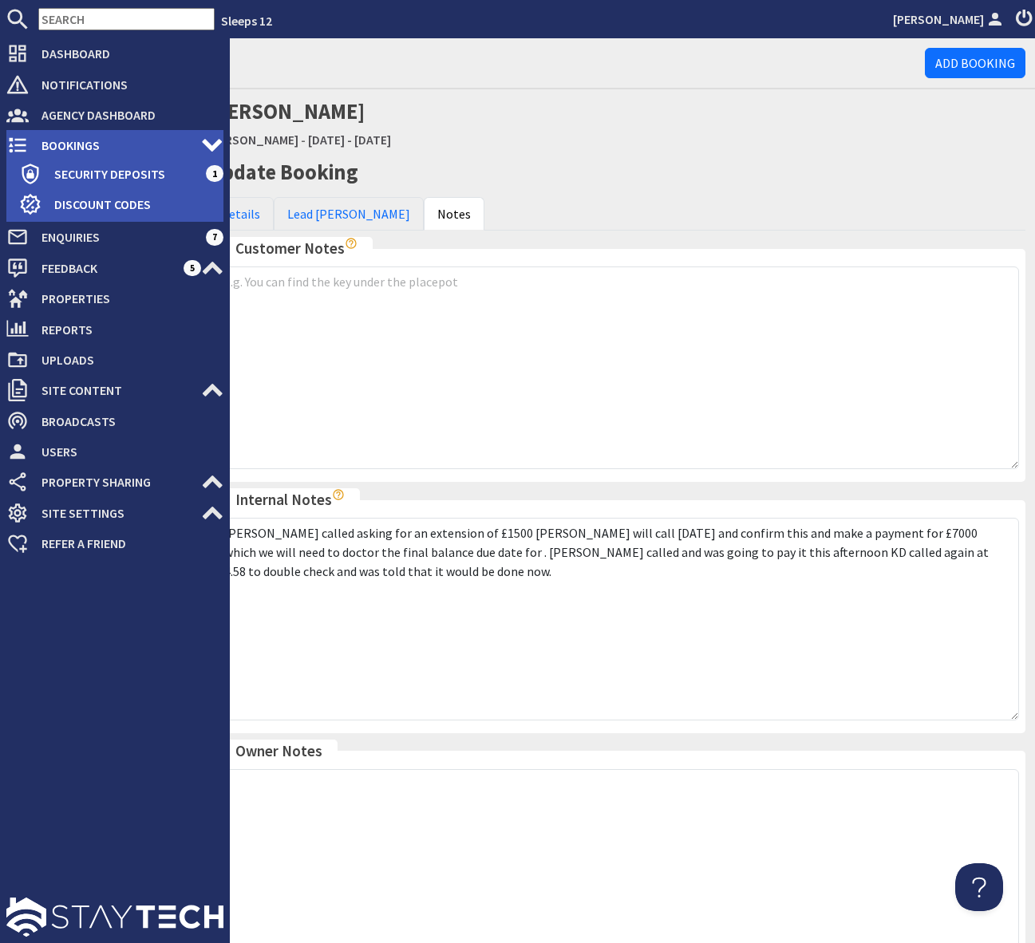
click at [87, 143] on span "Bookings" at bounding box center [115, 145] width 172 height 26
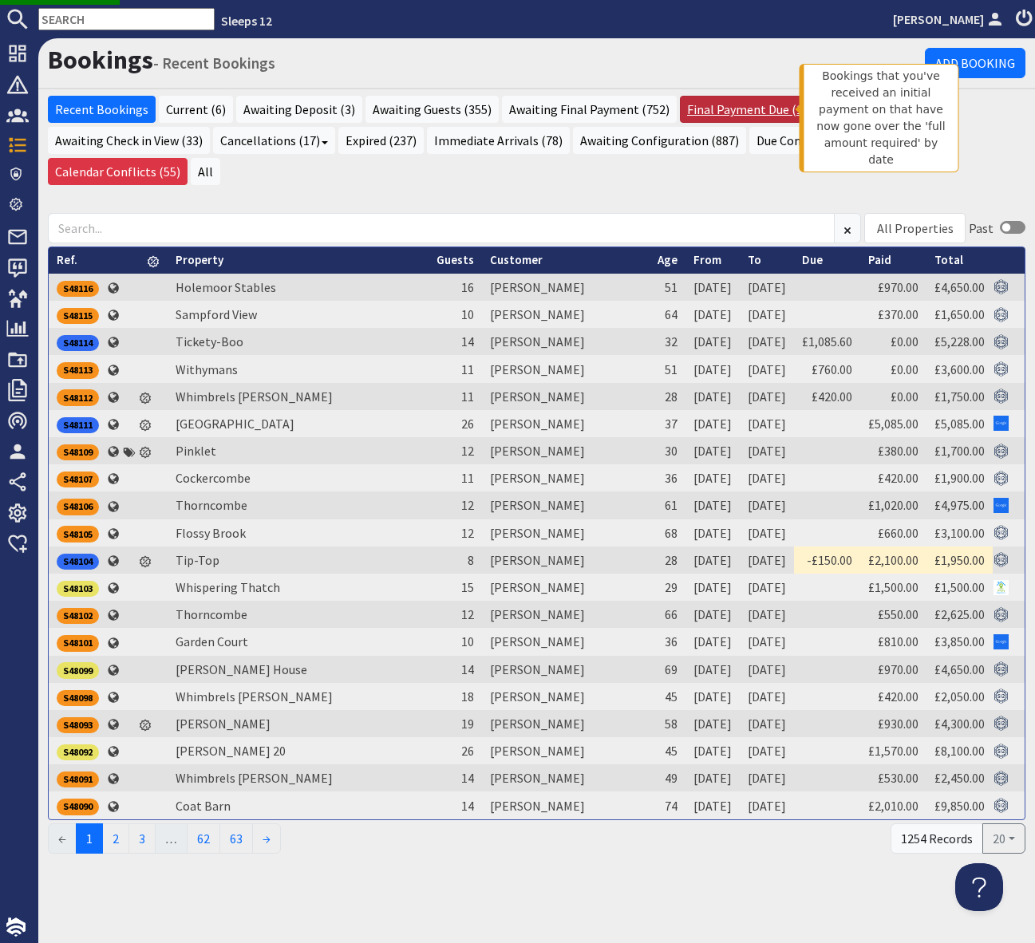
click at [744, 107] on link "Final Payment Due (11)" at bounding box center [750, 109] width 140 height 27
click at [721, 104] on link "Final Payment Due (11)" at bounding box center [750, 109] width 140 height 27
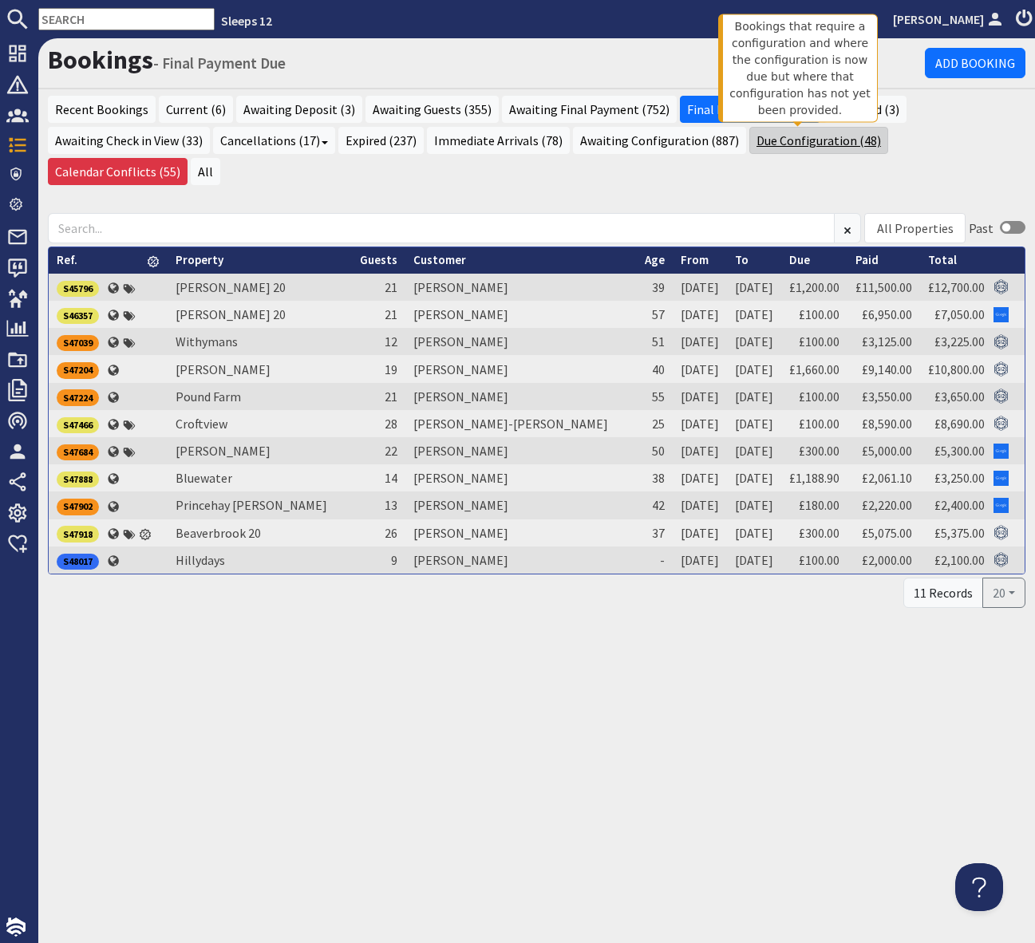
click at [804, 143] on link "Due Configuration (48)" at bounding box center [818, 140] width 139 height 27
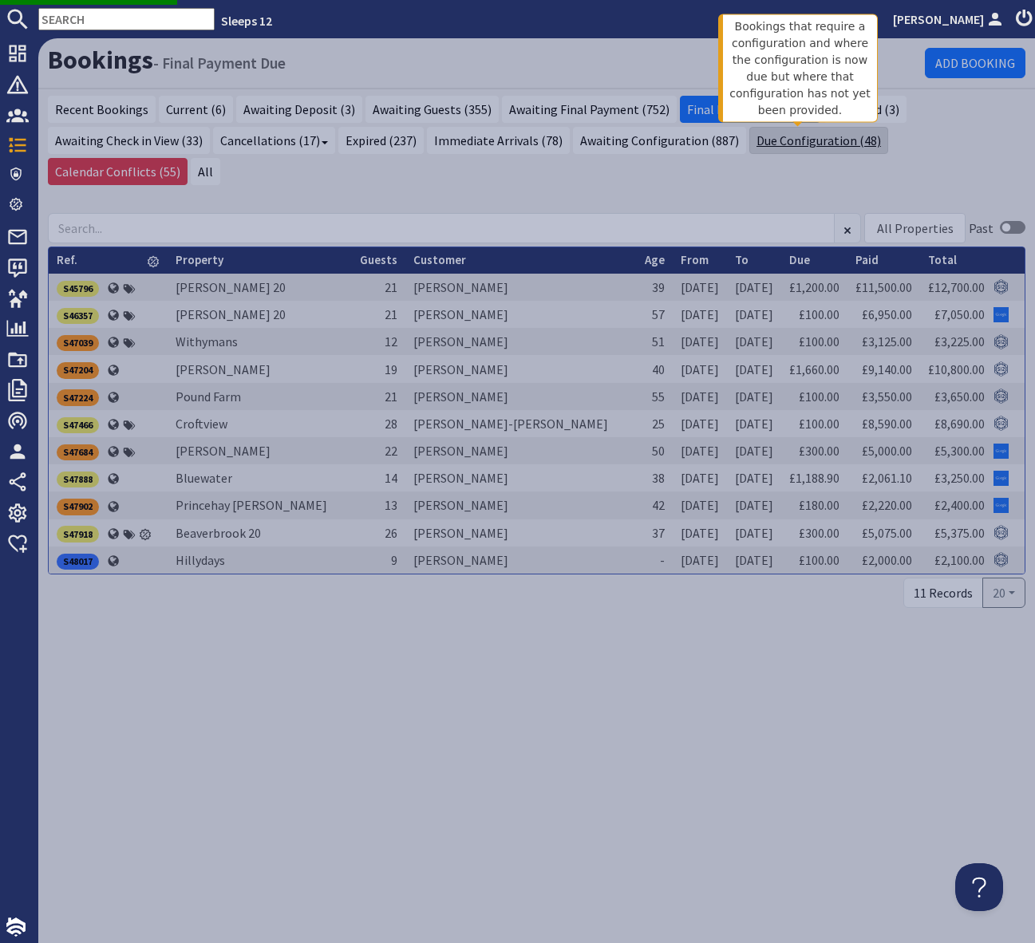
click at [803, 140] on link "Due Configuration (48)" at bounding box center [818, 140] width 139 height 27
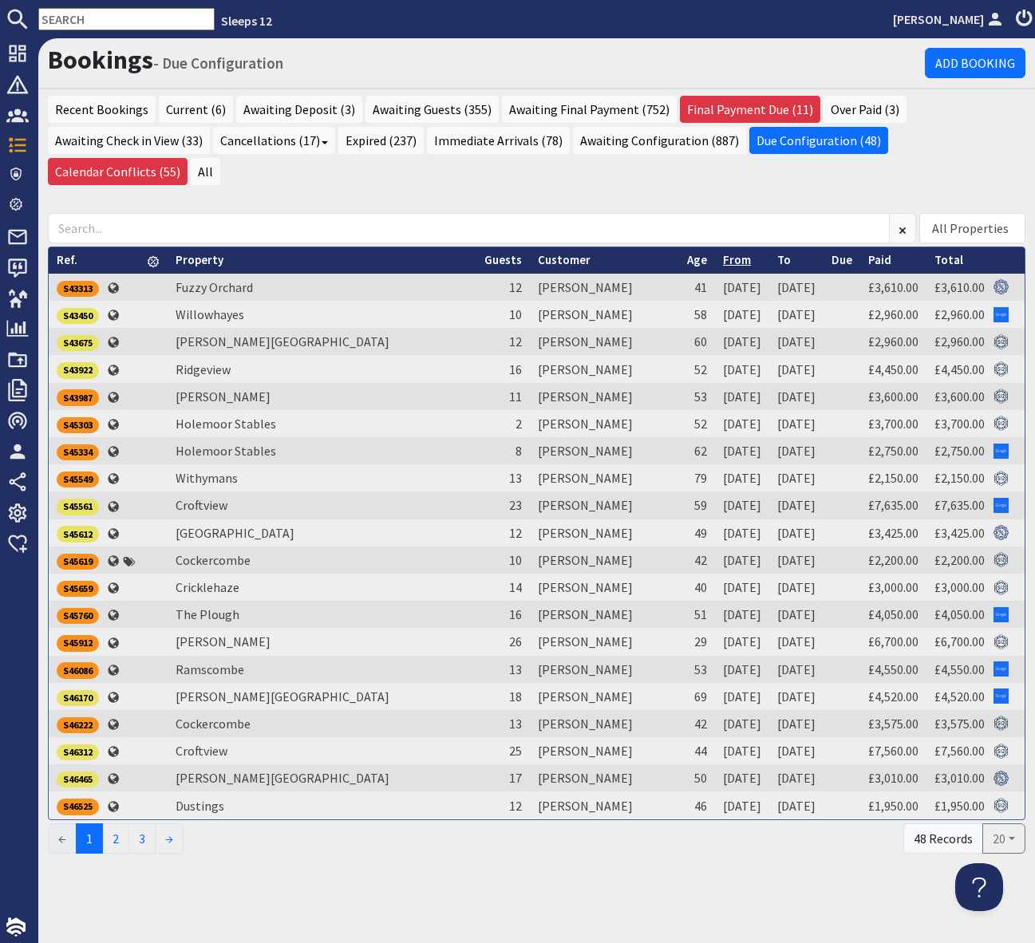
click at [723, 261] on link "From" at bounding box center [737, 259] width 28 height 15
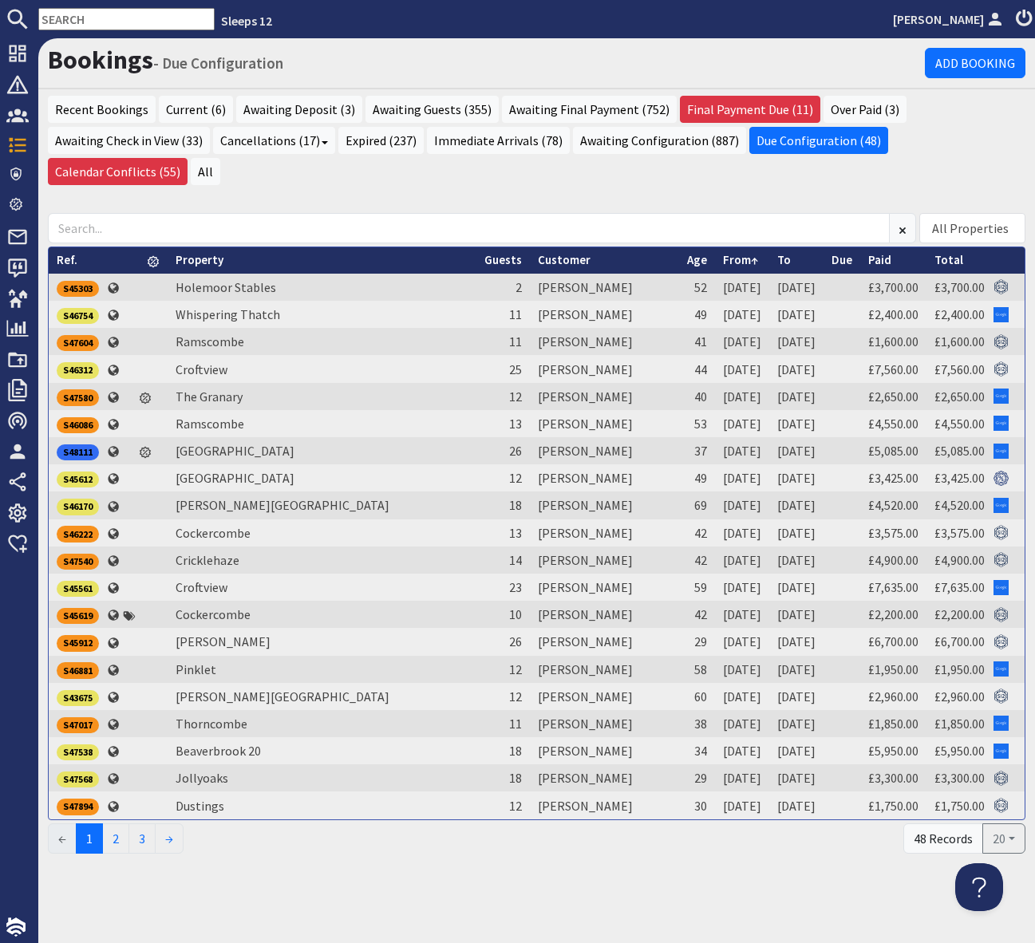
click at [86, 11] on input "text" at bounding box center [126, 19] width 176 height 22
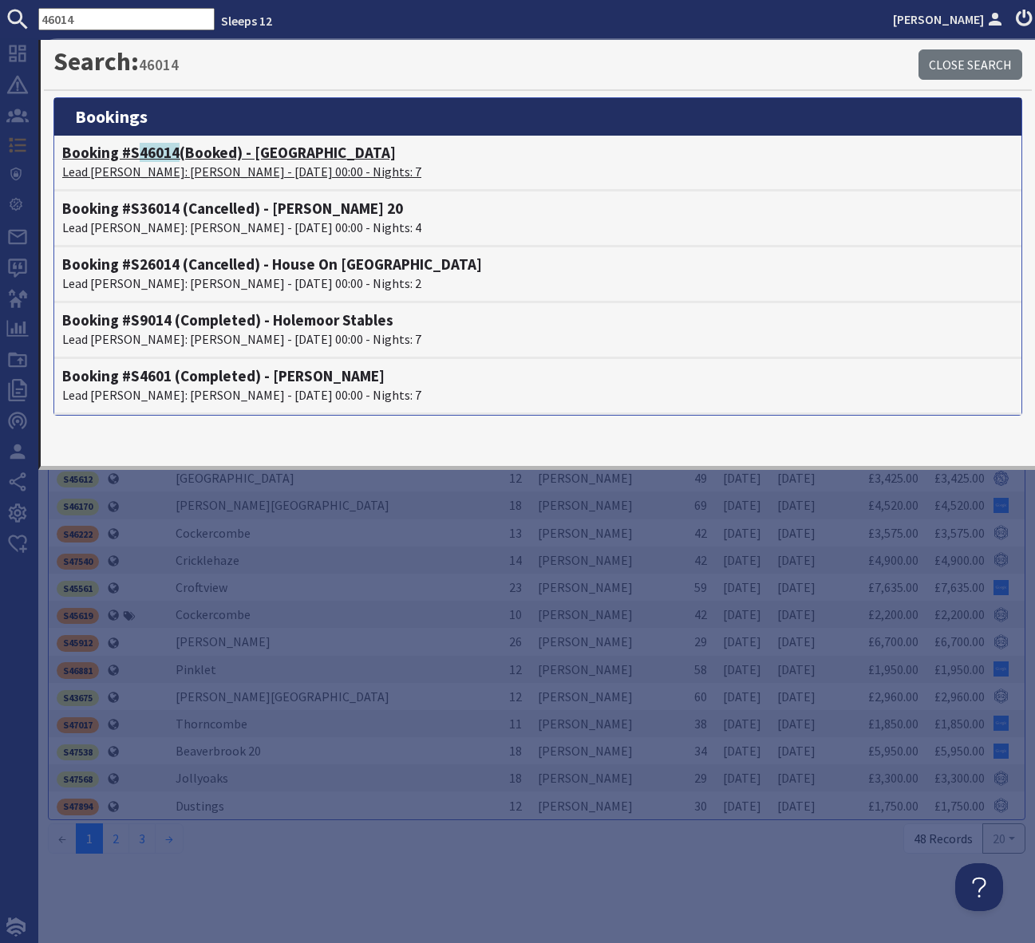
type input "46014"
click at [279, 147] on h4 "Booking #S 46014 (Booked) - Ridgeview" at bounding box center [537, 153] width 951 height 18
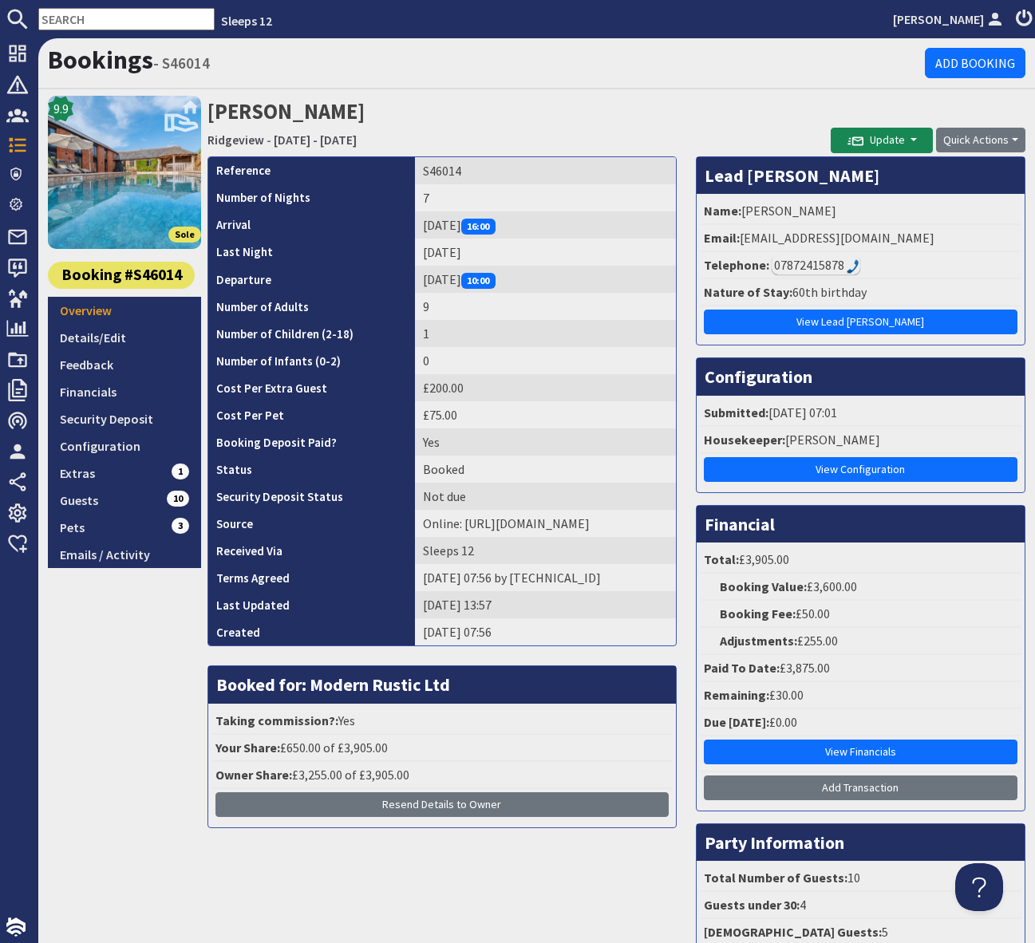
click at [842, 263] on div "07872415878" at bounding box center [816, 264] width 89 height 19
click at [143, 476] on link "Extras 1" at bounding box center [124, 473] width 153 height 27
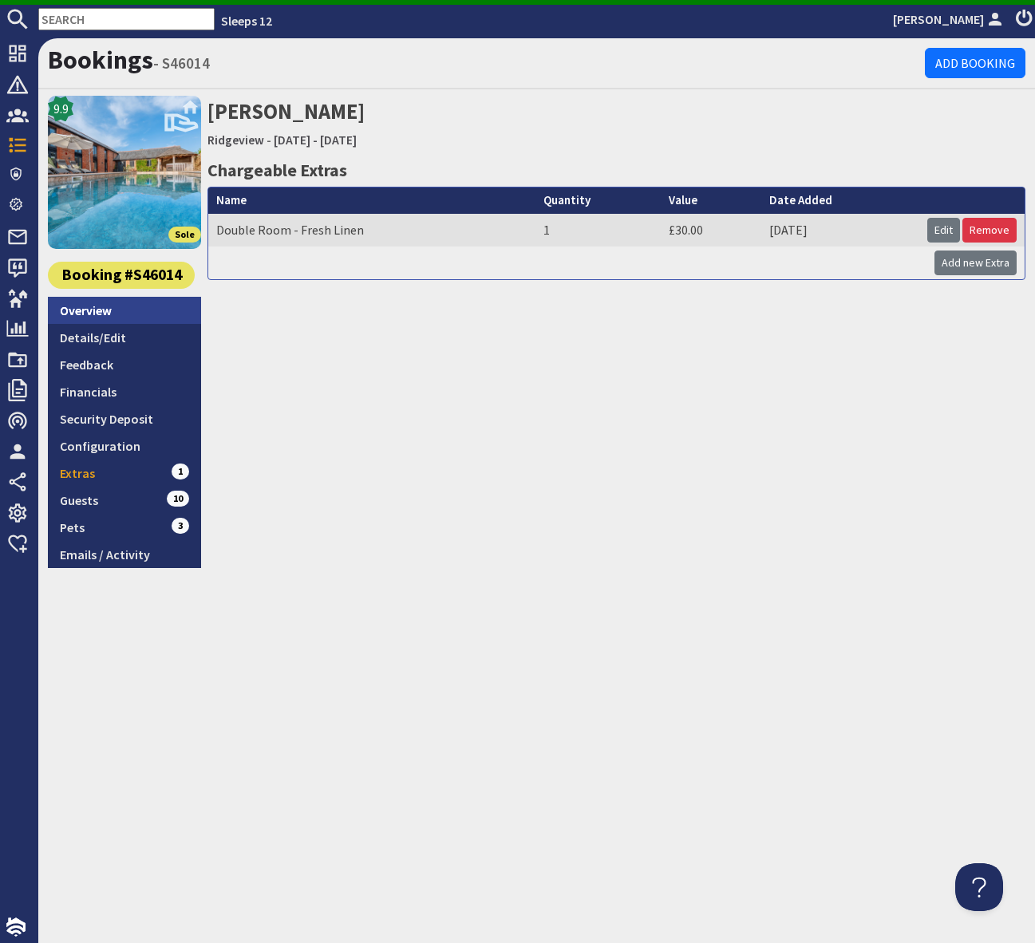
click at [113, 314] on link "Overview" at bounding box center [124, 310] width 153 height 27
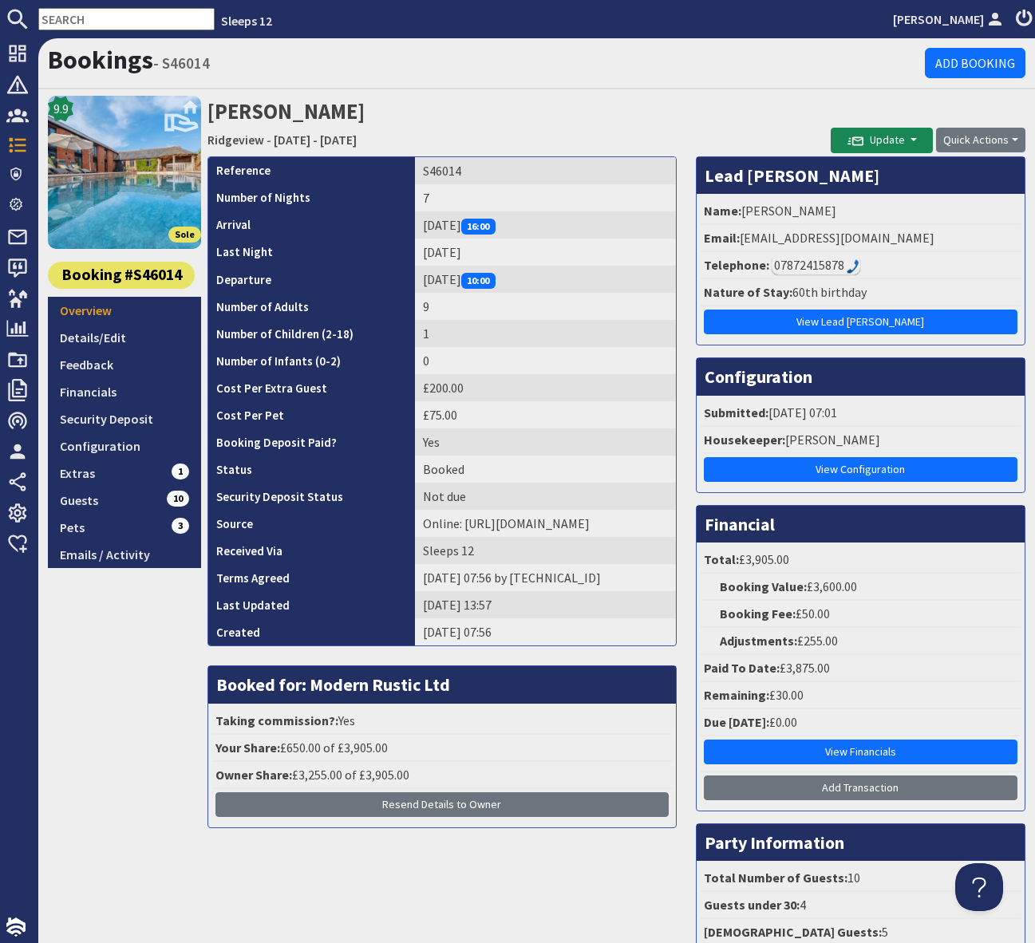
drag, startPoint x: 665, startPoint y: 71, endPoint x: 497, endPoint y: 2, distance: 181.4
click at [662, 69] on h1 "Bookings - S46014" at bounding box center [486, 60] width 877 height 30
click at [82, 16] on input "text" at bounding box center [126, 19] width 176 height 22
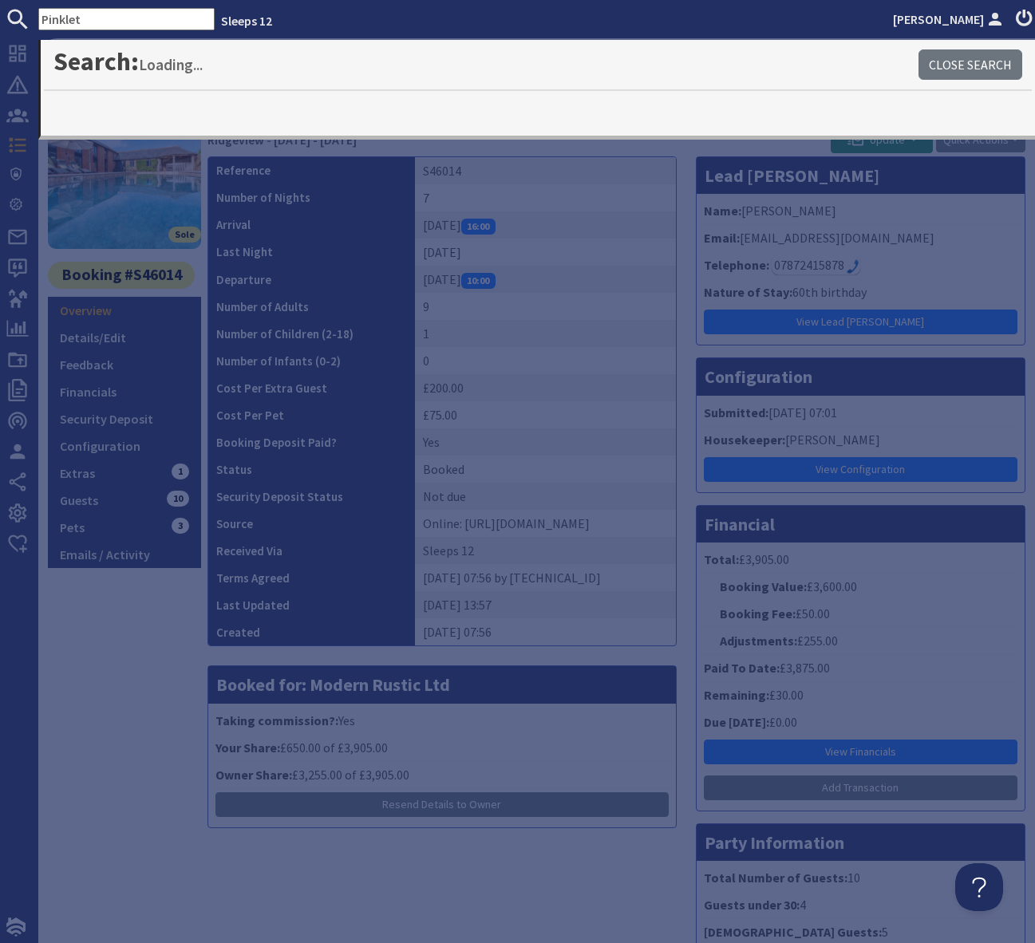
type input "Pinklet"
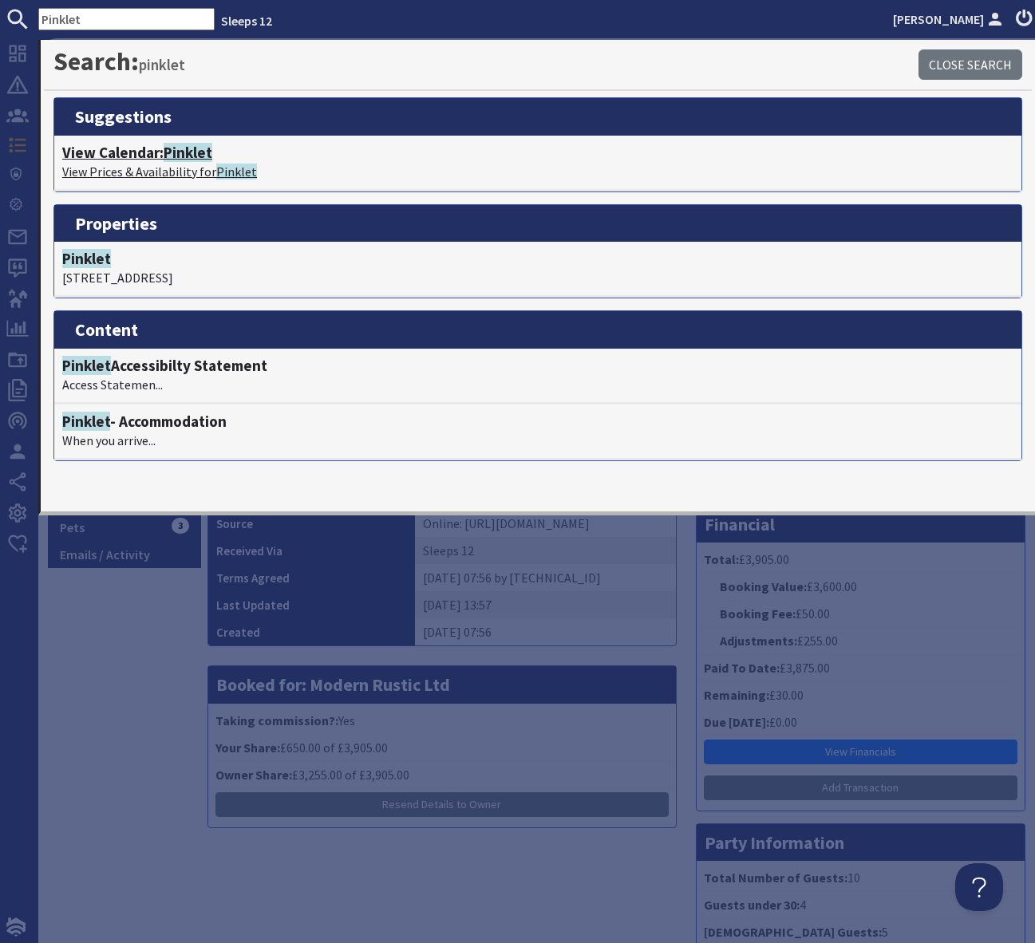
click at [196, 155] on span "Pinklet" at bounding box center [188, 152] width 49 height 19
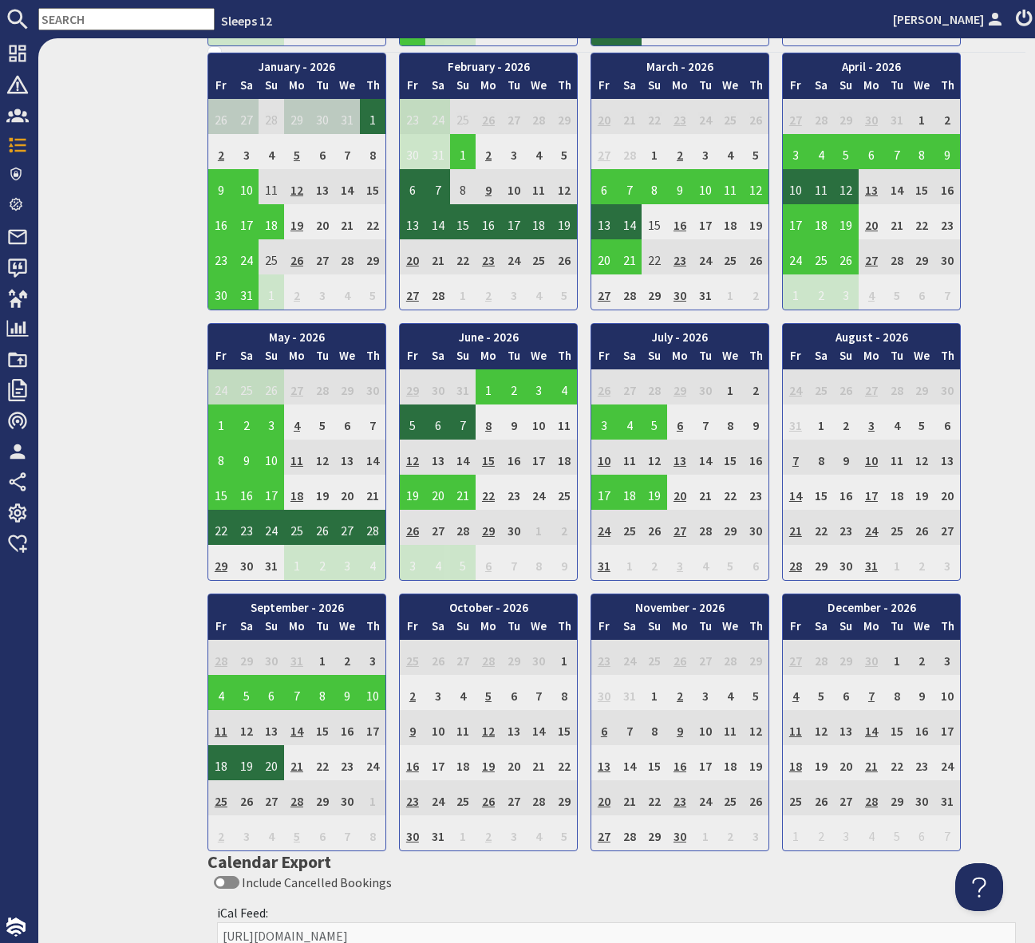
scroll to position [926, 0]
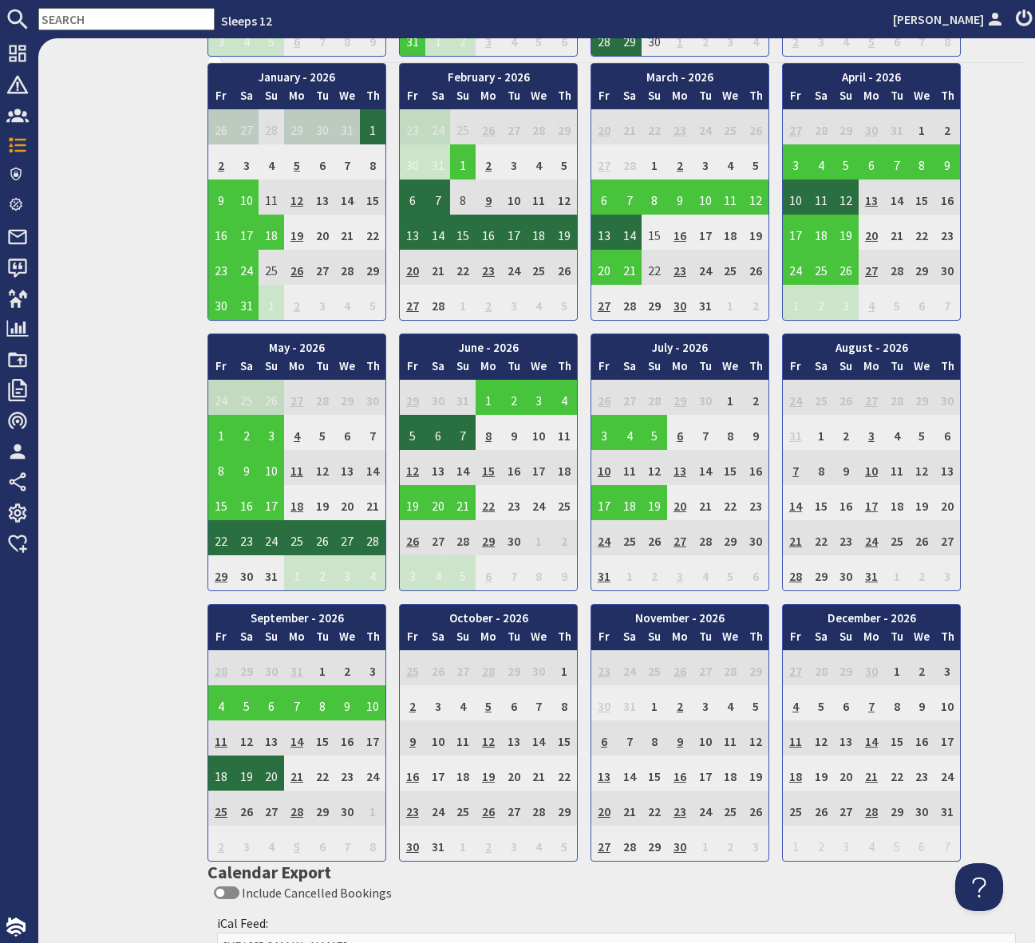
click at [409, 535] on td "26" at bounding box center [413, 537] width 26 height 35
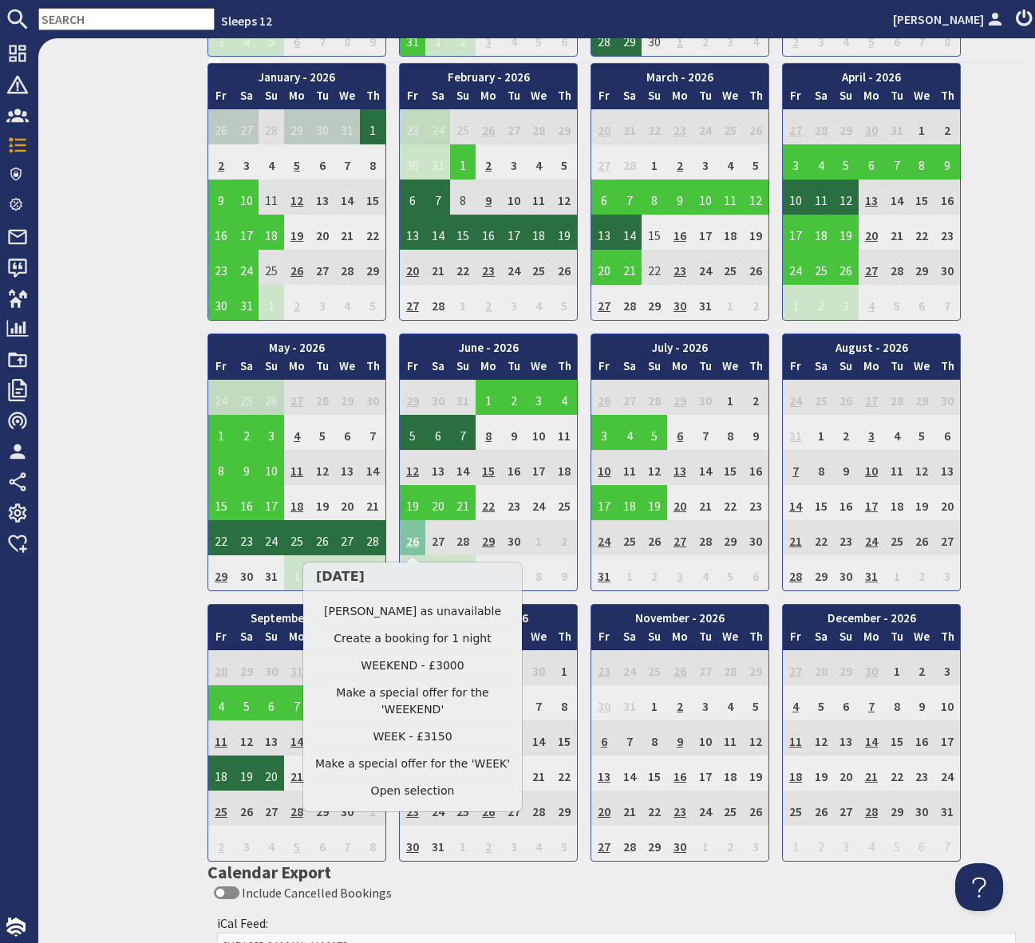
click at [409, 539] on td "26" at bounding box center [413, 537] width 26 height 35
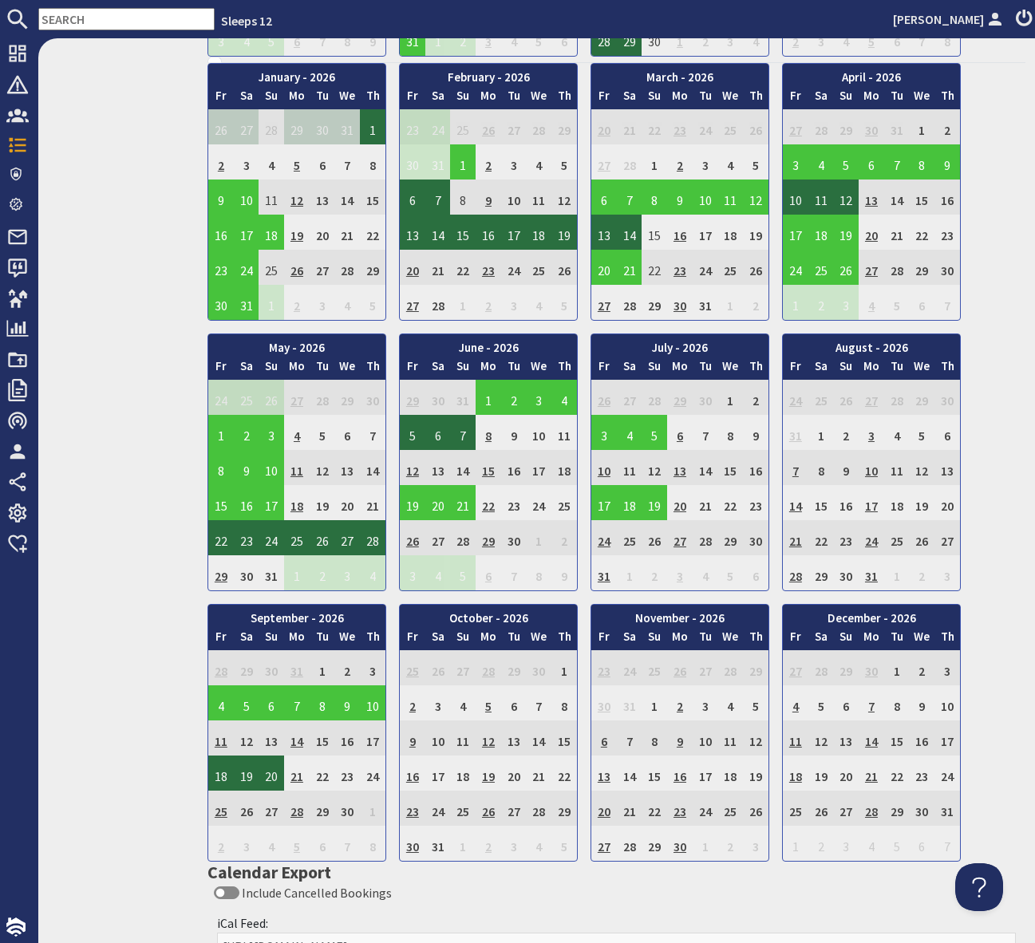
click at [409, 539] on td "26" at bounding box center [413, 537] width 26 height 35
click at [434, 539] on td "27" at bounding box center [438, 537] width 26 height 35
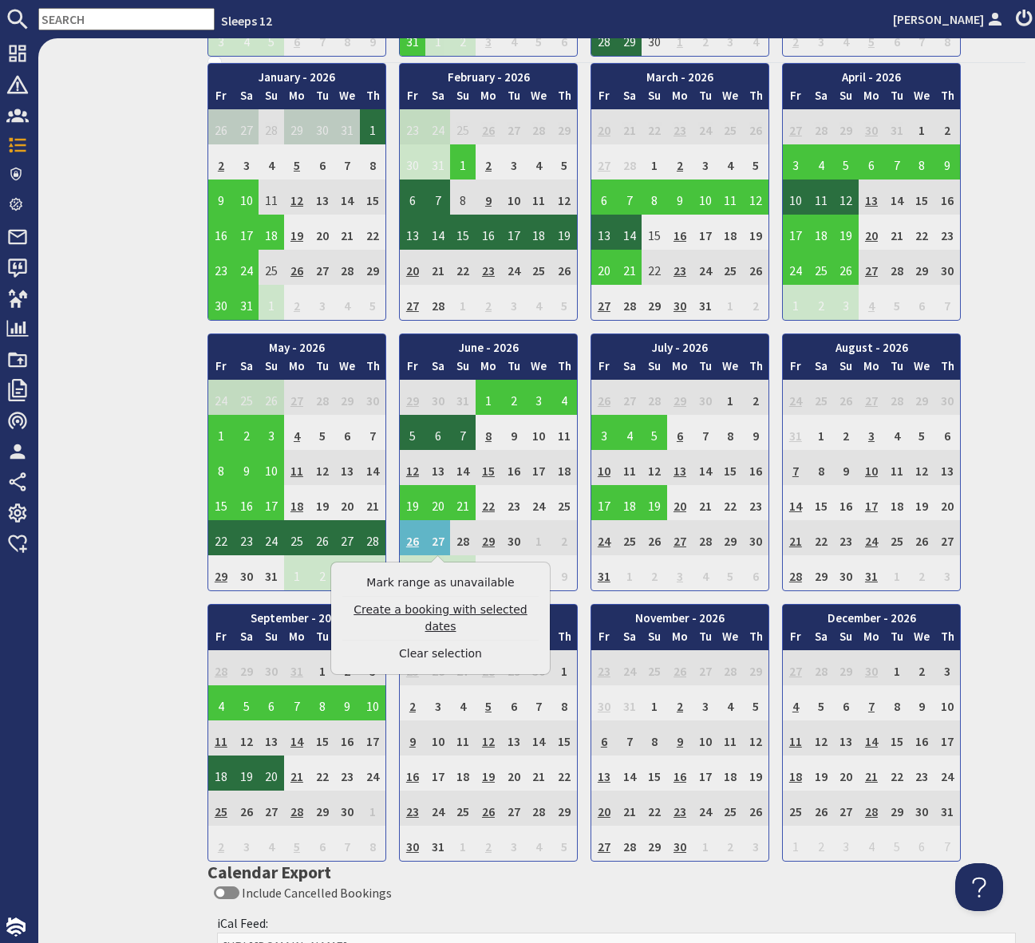
click at [429, 607] on link "Create a booking with selected dates" at bounding box center [440, 619] width 196 height 34
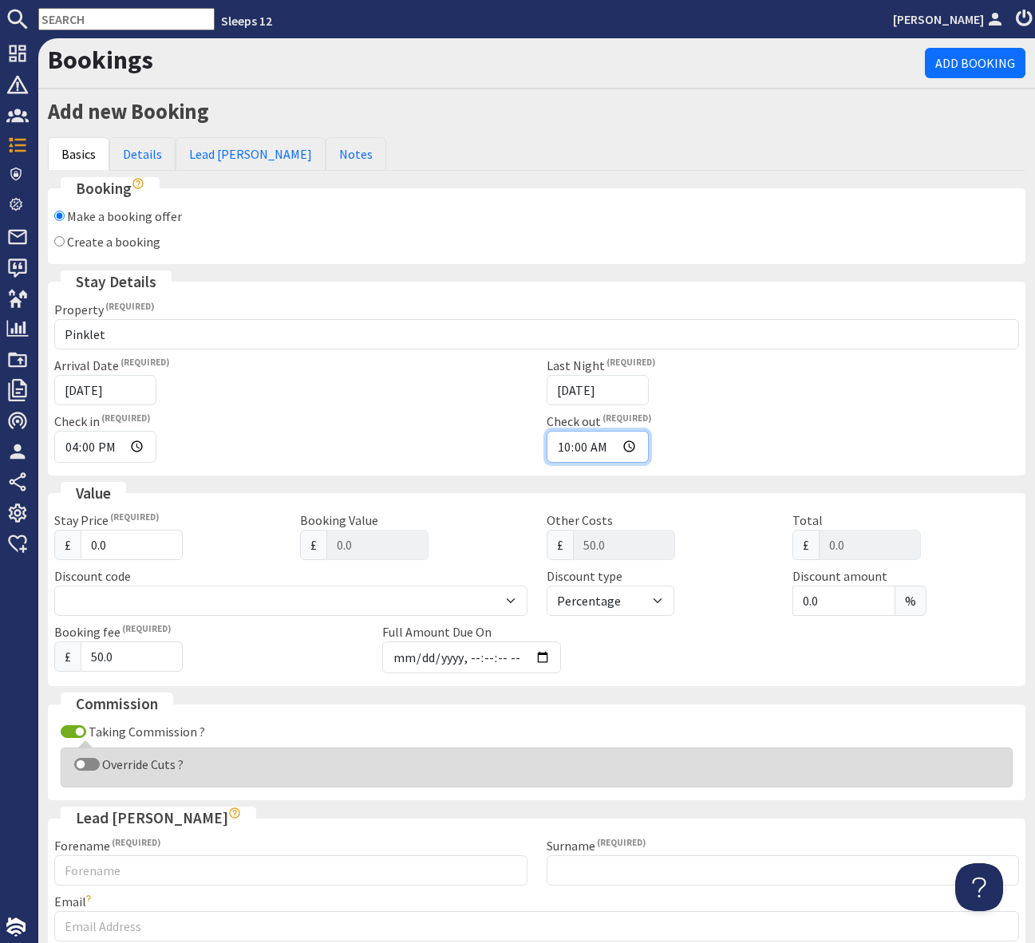
click at [629, 448] on input "10:00" at bounding box center [598, 447] width 102 height 32
type input "16:00"
click at [726, 436] on div "Check out 16:00" at bounding box center [783, 437] width 492 height 51
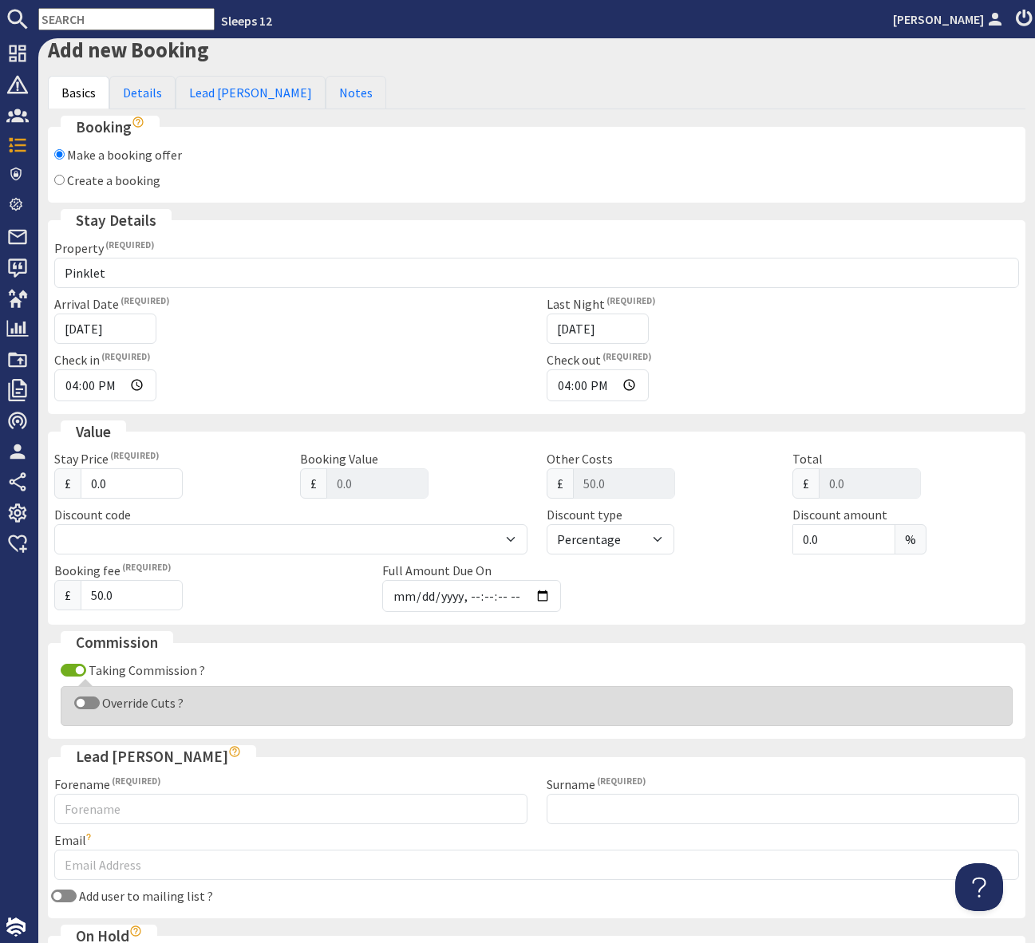
scroll to position [74, 0]
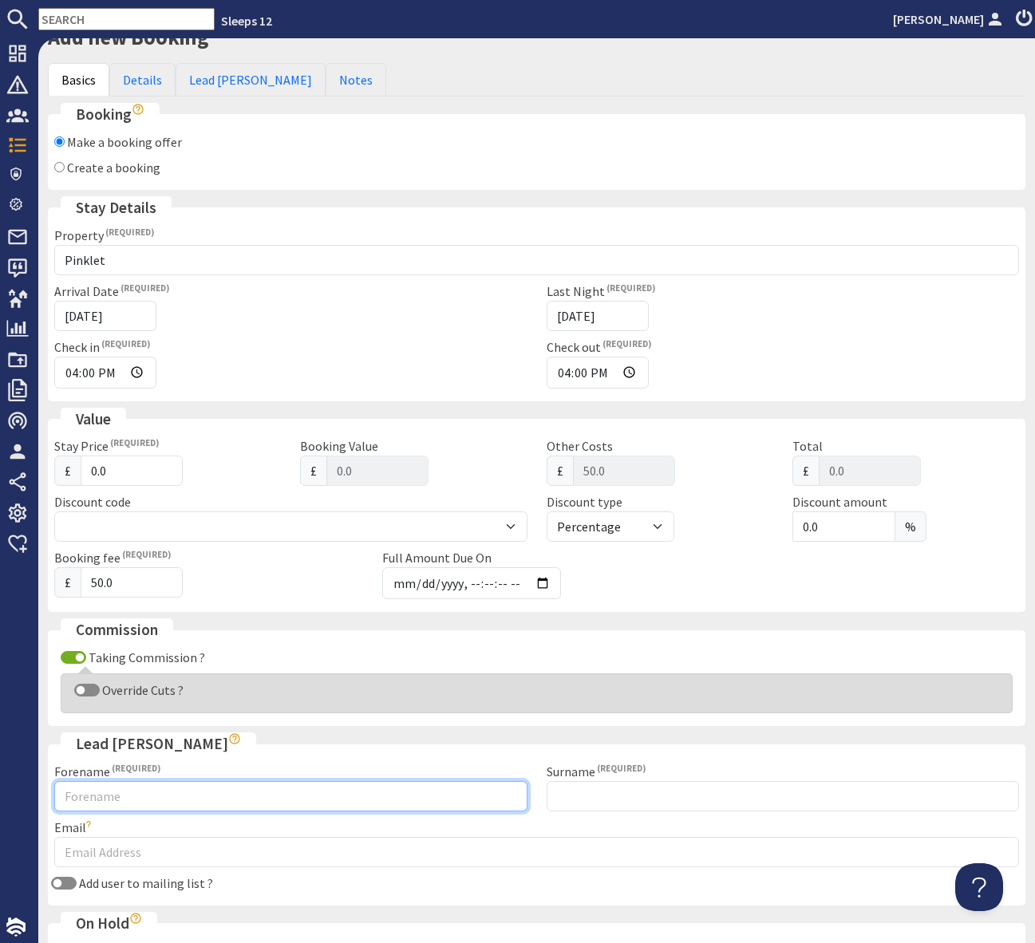
click at [102, 800] on input "Forename" at bounding box center [290, 796] width 473 height 30
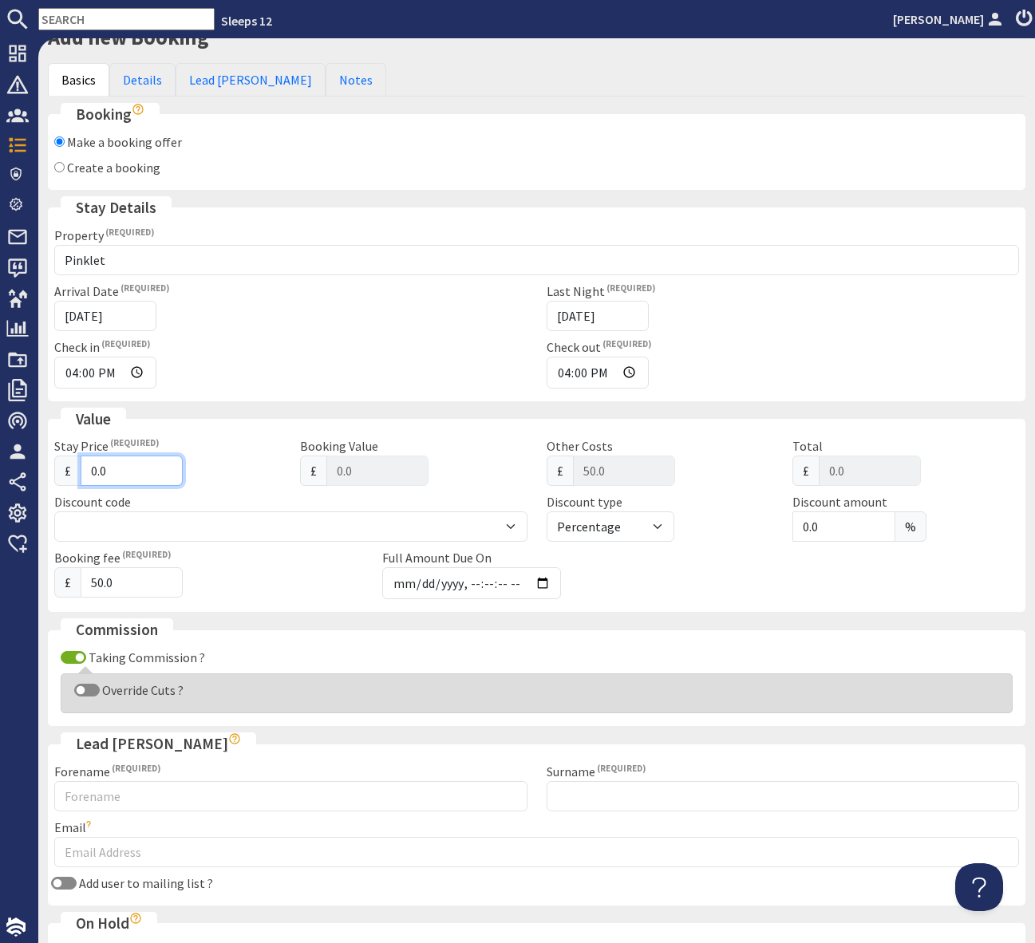
drag, startPoint x: 109, startPoint y: 469, endPoint x: 69, endPoint y: 469, distance: 40.7
click at [69, 469] on div "£ 0.0" at bounding box center [167, 471] width 227 height 30
type input "2"
type input "52.00"
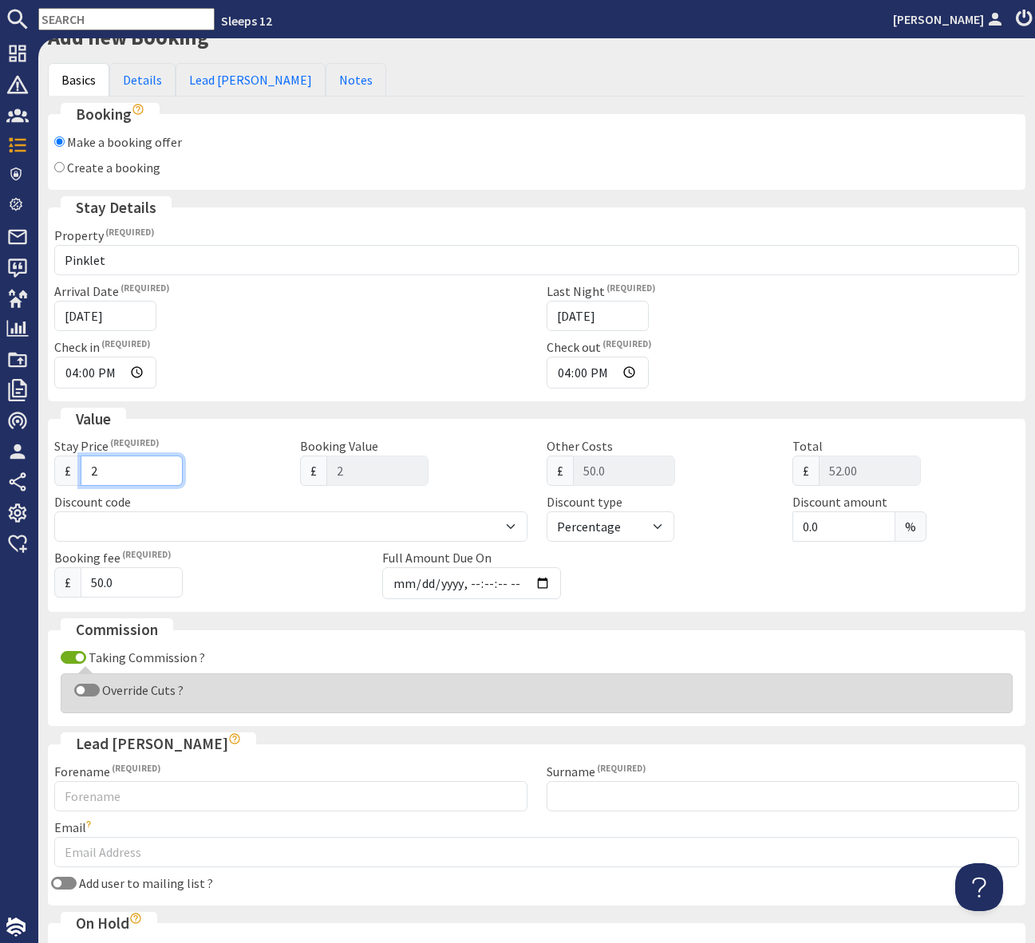
type input "27"
type input "77.00"
type input "270"
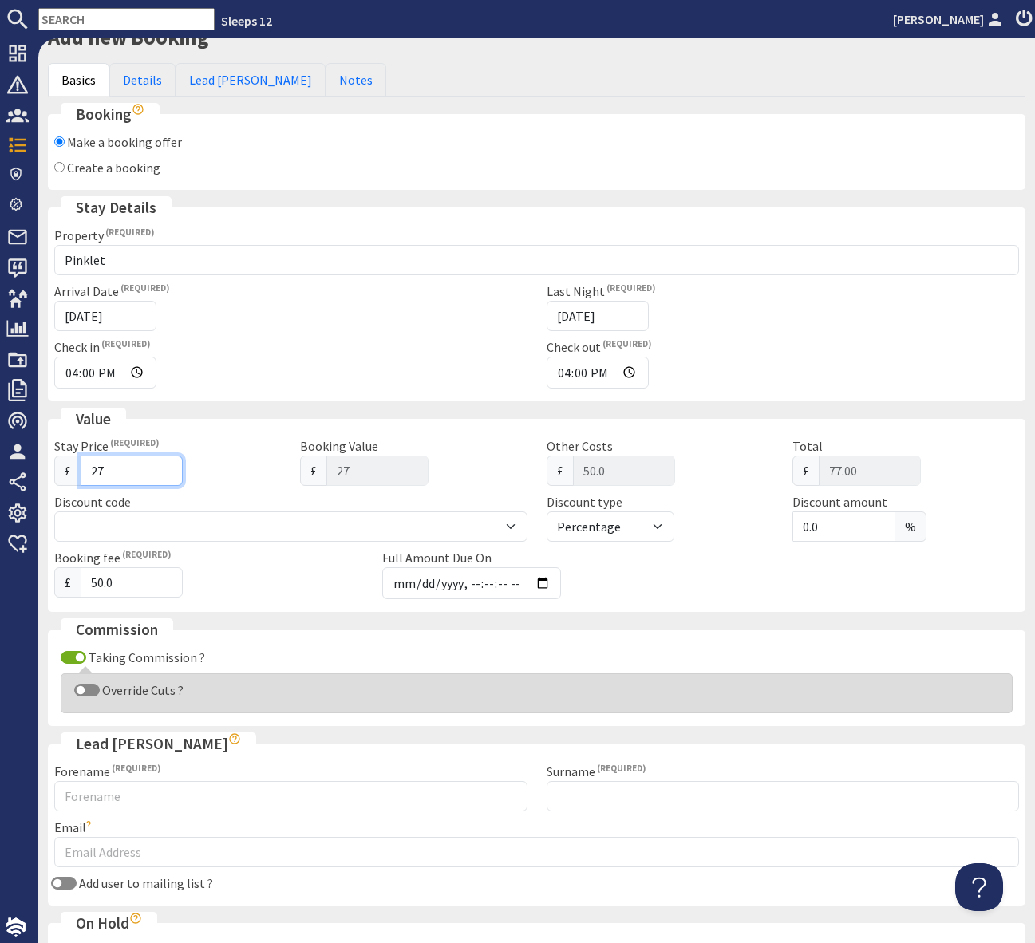
type input "320.00"
type input "2700"
type input "2750.00"
type input "2700"
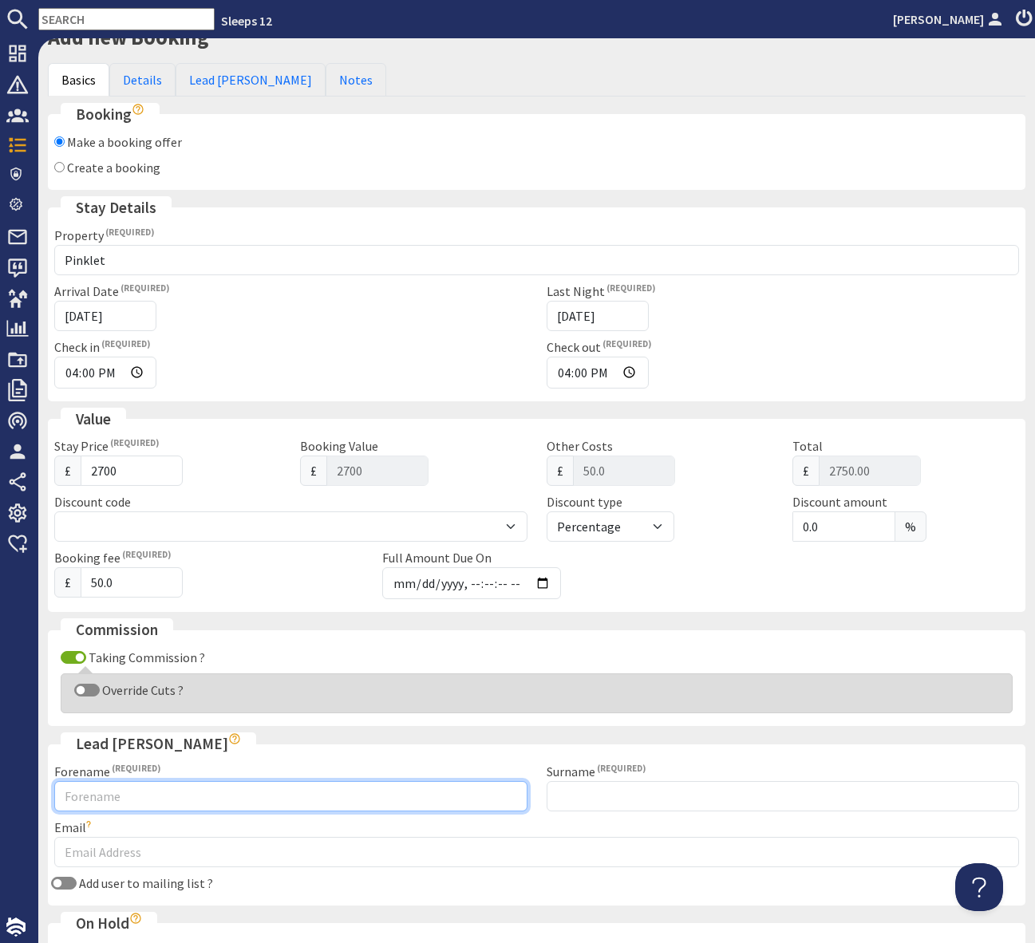
click at [89, 796] on fieldset "Lead Booker Forename Surname Email Double check the email address you've entere…" at bounding box center [537, 819] width 978 height 173
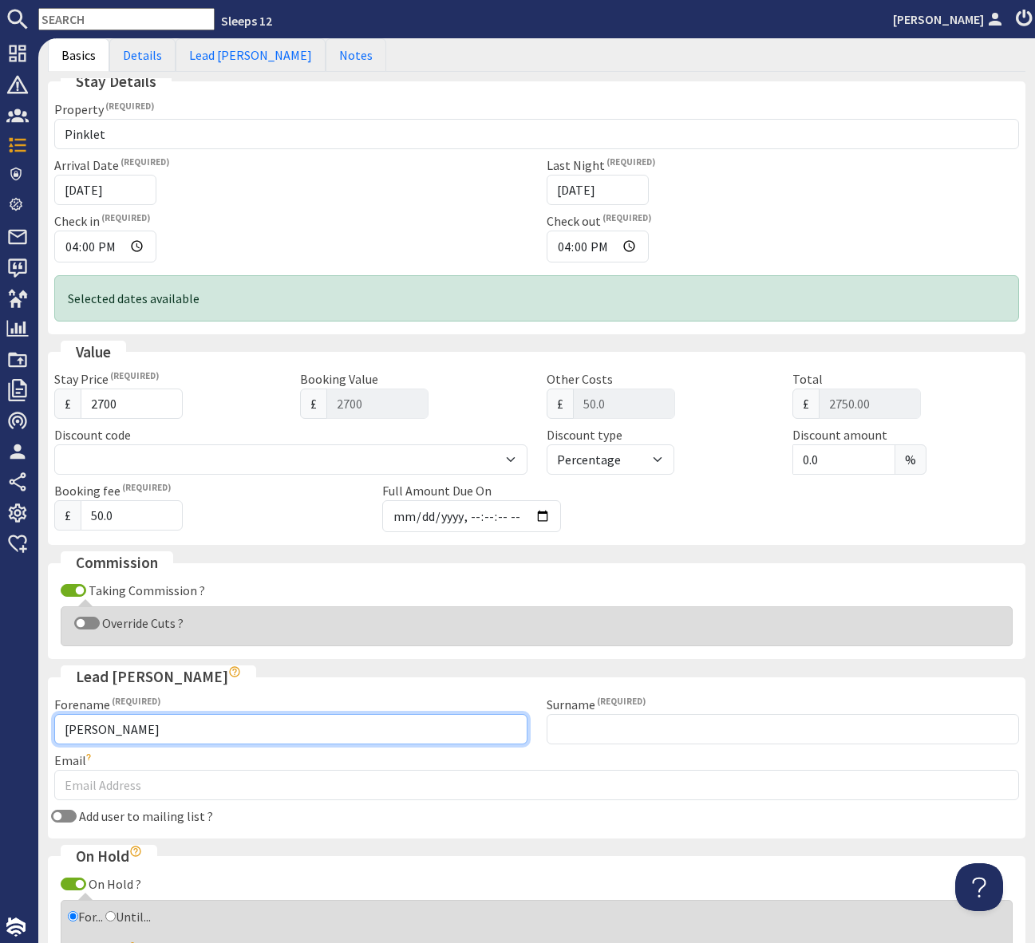
scroll to position [225, 0]
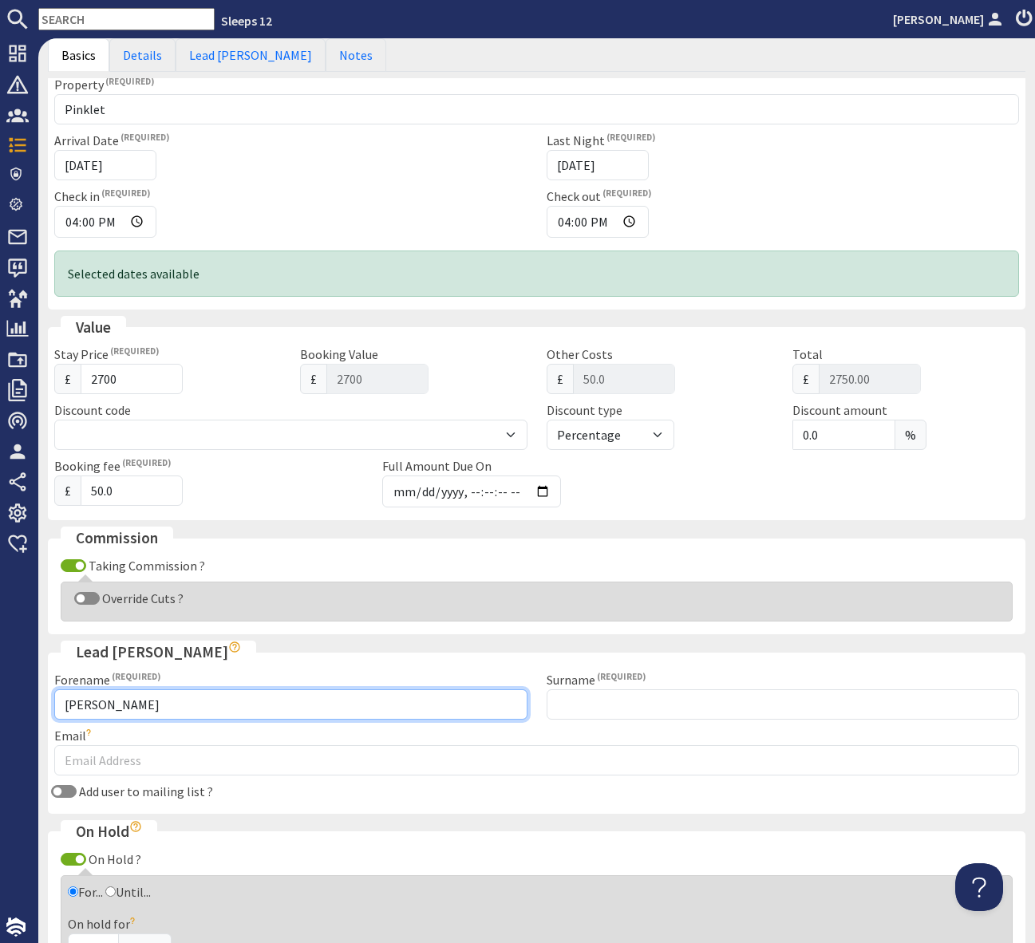
type input "Zoe"
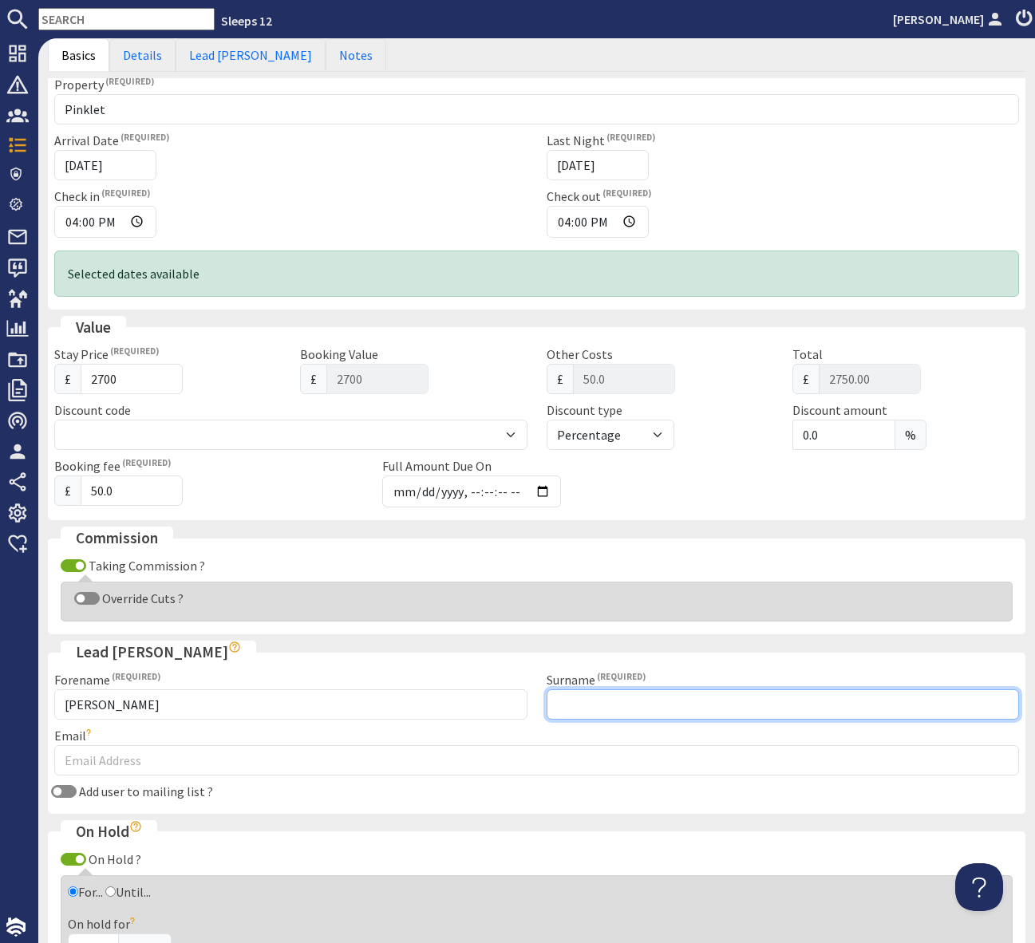
click at [575, 706] on input "Surname" at bounding box center [783, 704] width 473 height 30
type input "Rhoads"
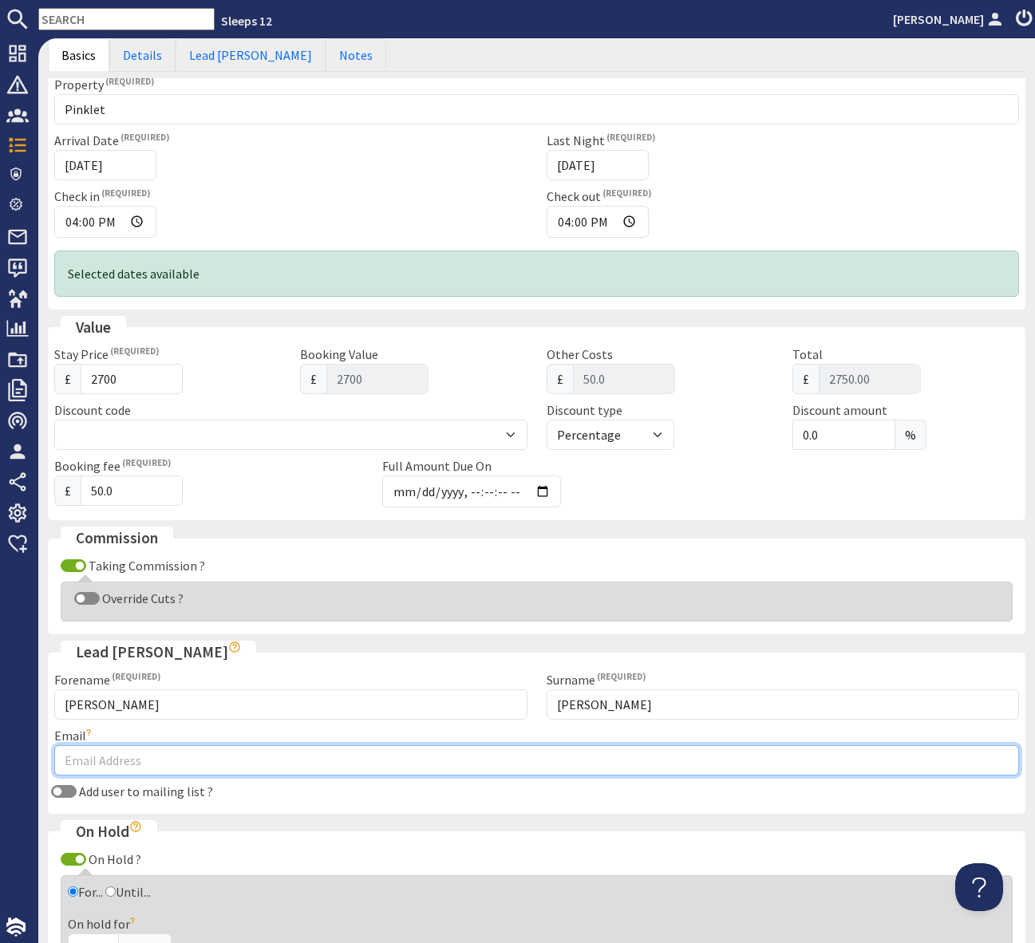
click at [92, 756] on input "Email" at bounding box center [536, 760] width 965 height 30
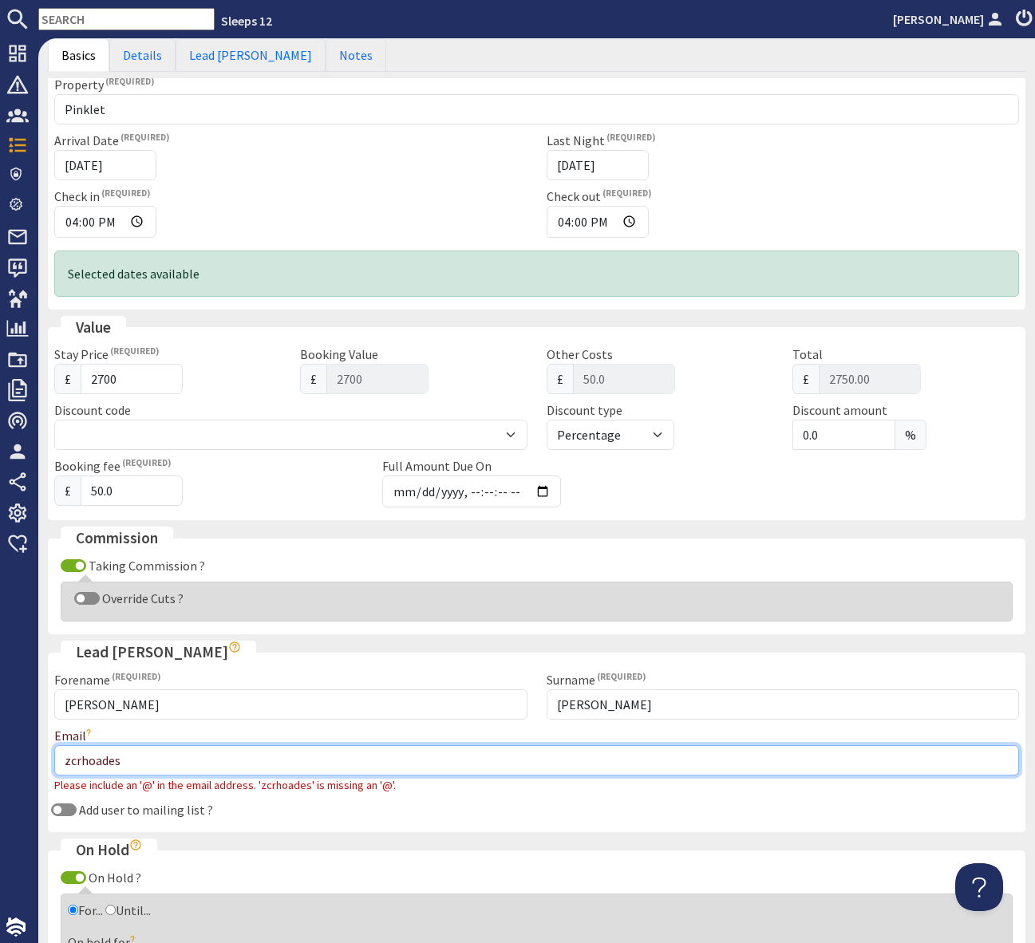
drag, startPoint x: 114, startPoint y: 762, endPoint x: 58, endPoint y: 759, distance: 55.9
click at [58, 759] on input "zcrhoades" at bounding box center [536, 760] width 965 height 30
drag, startPoint x: 129, startPoint y: 758, endPoint x: 55, endPoint y: 760, distance: 74.3
click at [55, 760] on input "zcrhoades" at bounding box center [536, 760] width 965 height 30
paste input "@gmail.com"
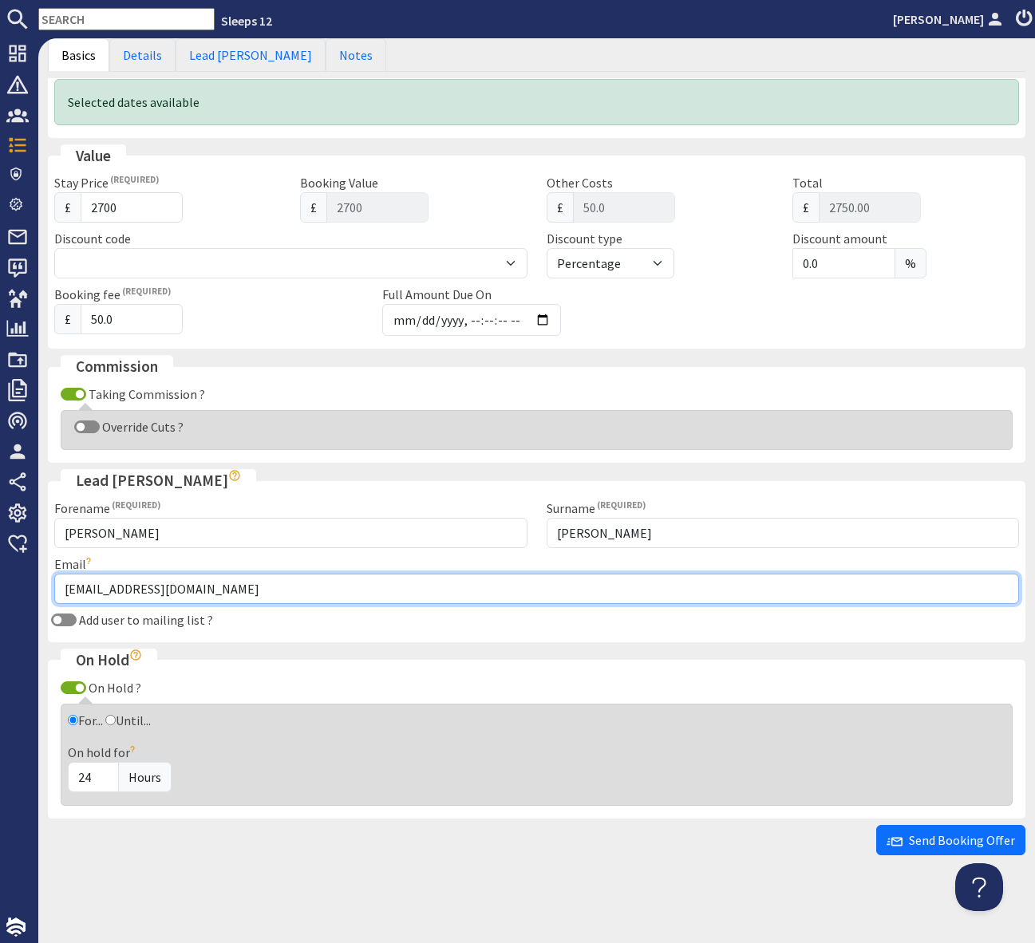
scroll to position [0, 0]
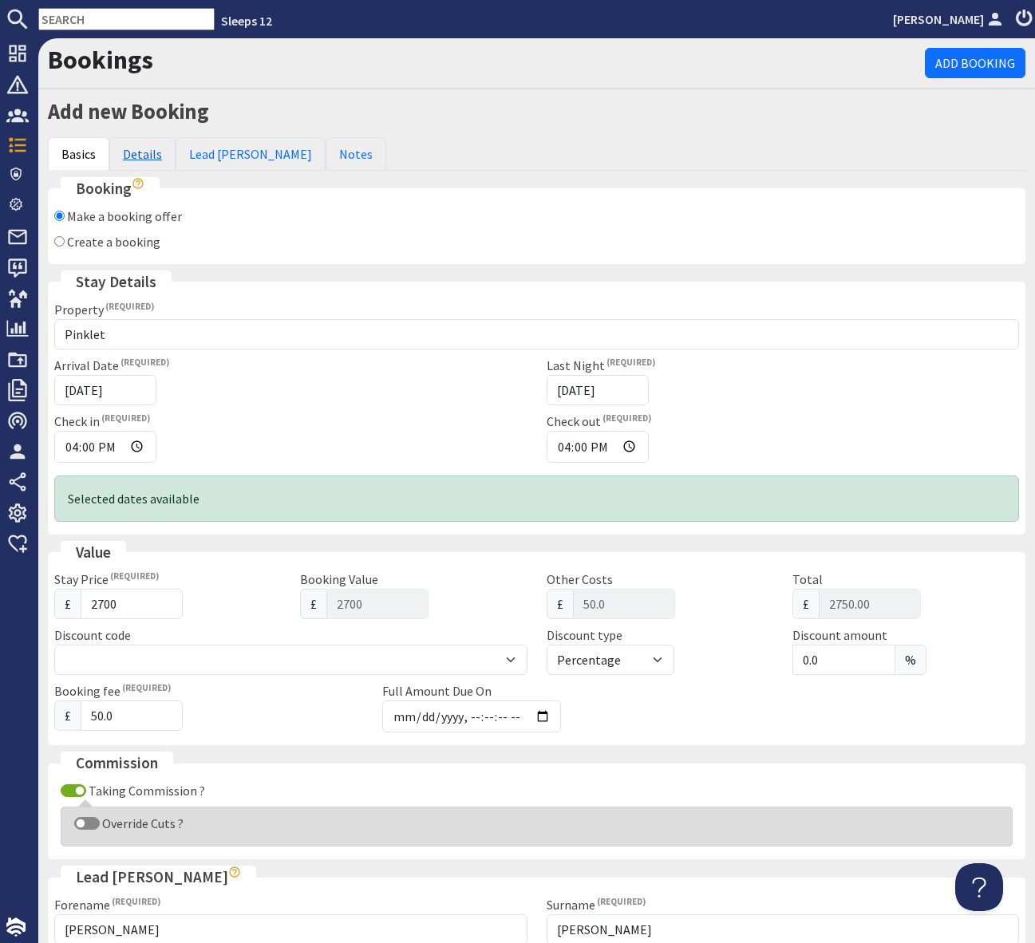
type input "zcrhoades@gmail.com"
drag, startPoint x: 138, startPoint y: 155, endPoint x: 148, endPoint y: 163, distance: 13.1
click at [138, 154] on link "Details" at bounding box center [142, 154] width 66 height 34
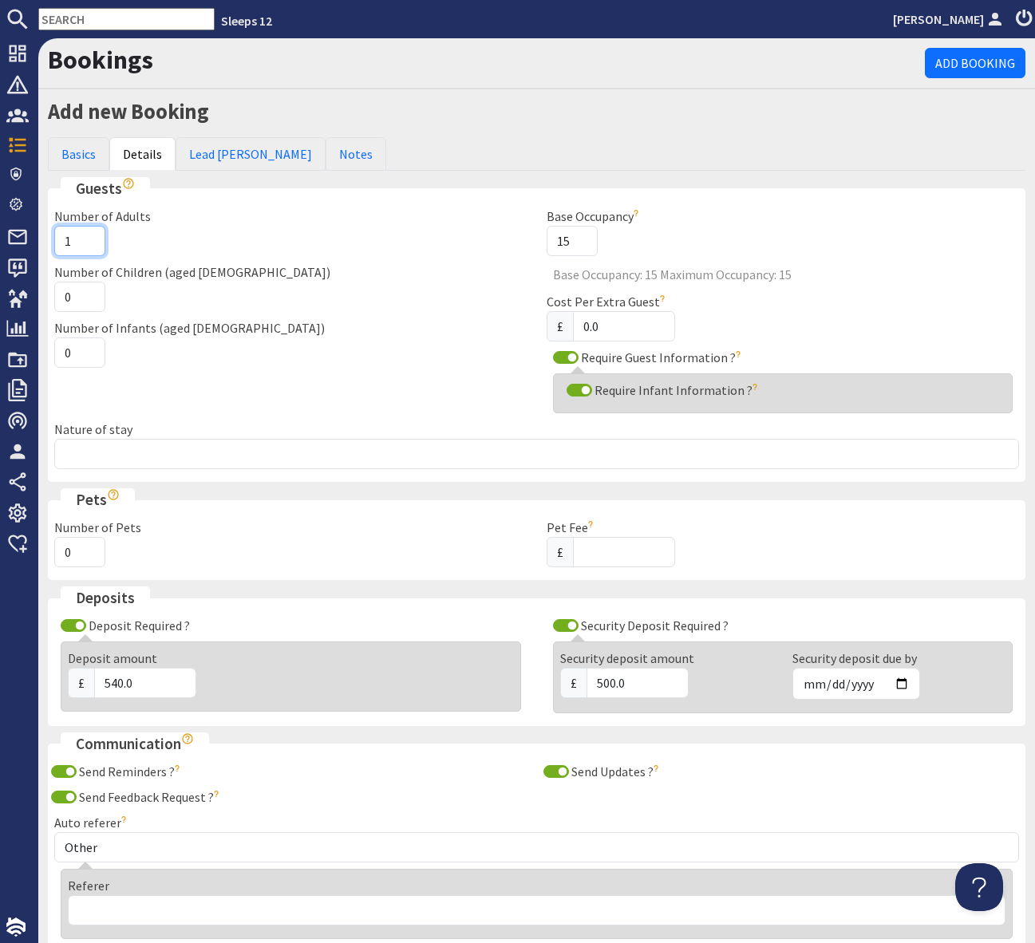
click at [71, 236] on input "1" at bounding box center [79, 241] width 51 height 30
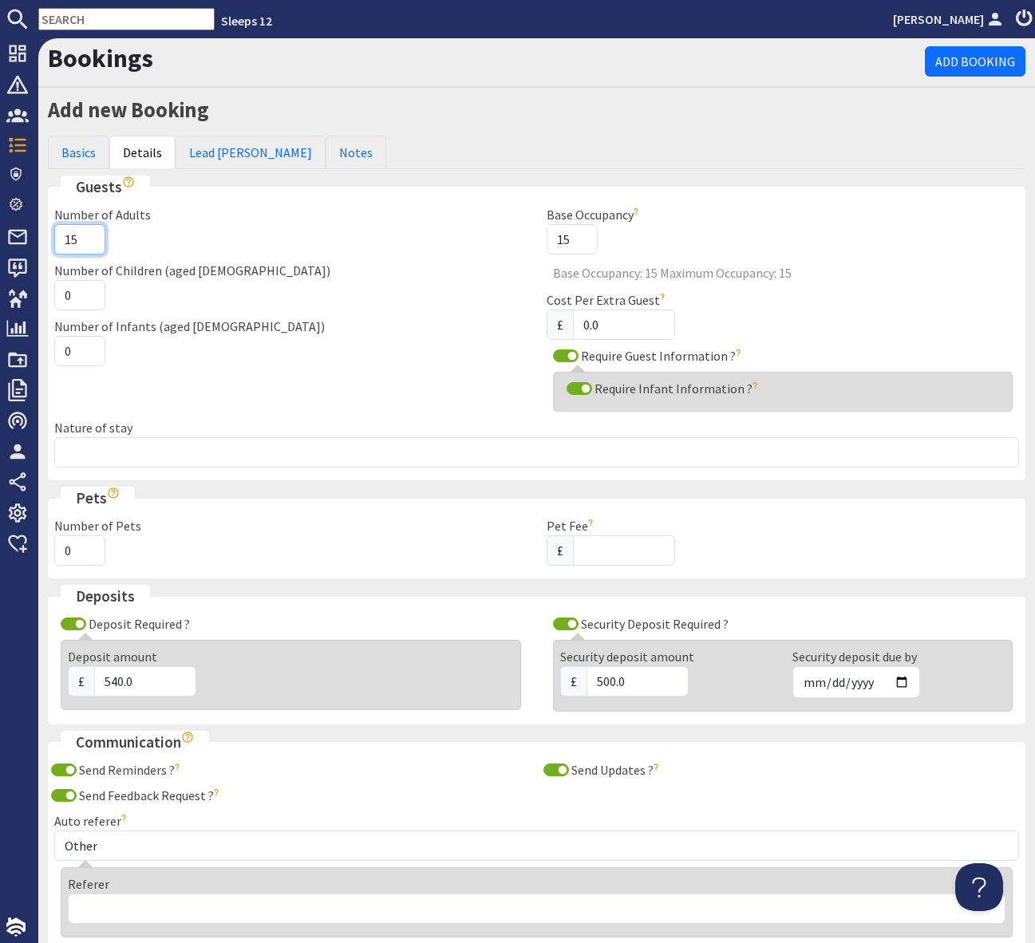
type input "15"
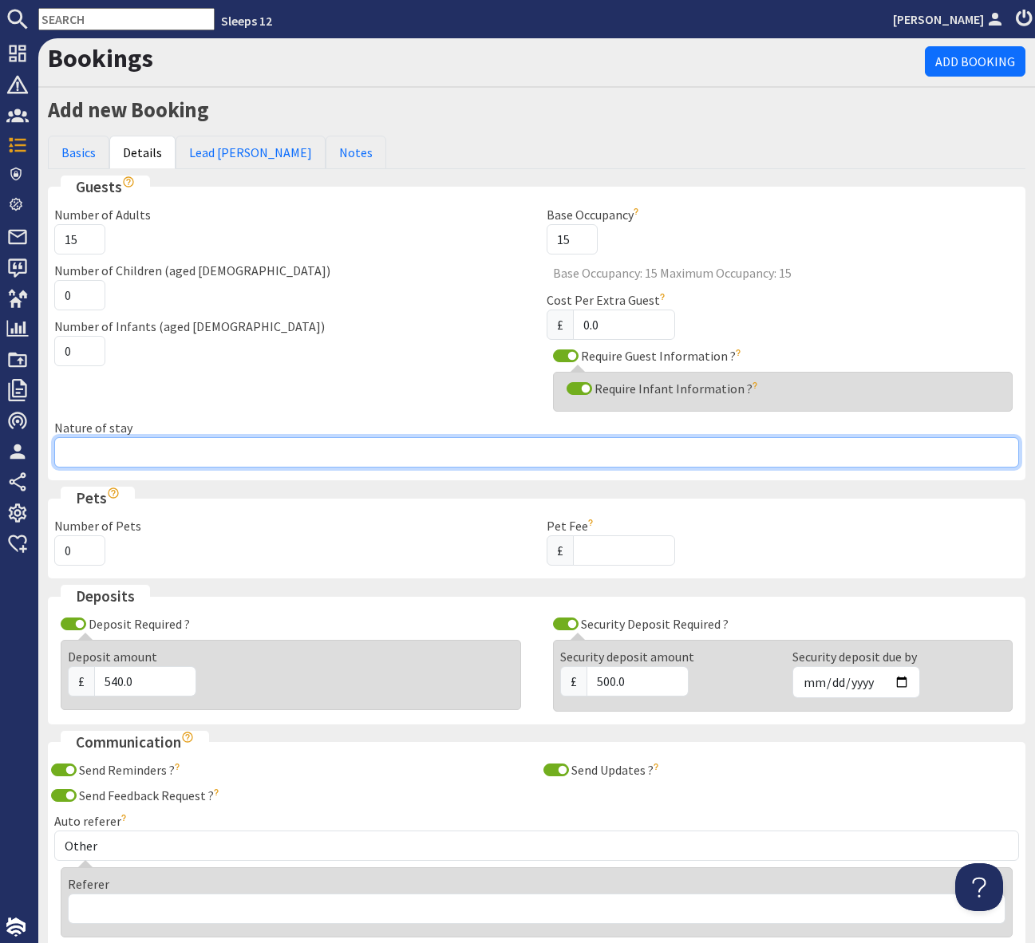
click at [74, 451] on input "Nature of stay" at bounding box center [536, 452] width 965 height 30
type input "Hen Group - Age Range 25-30"
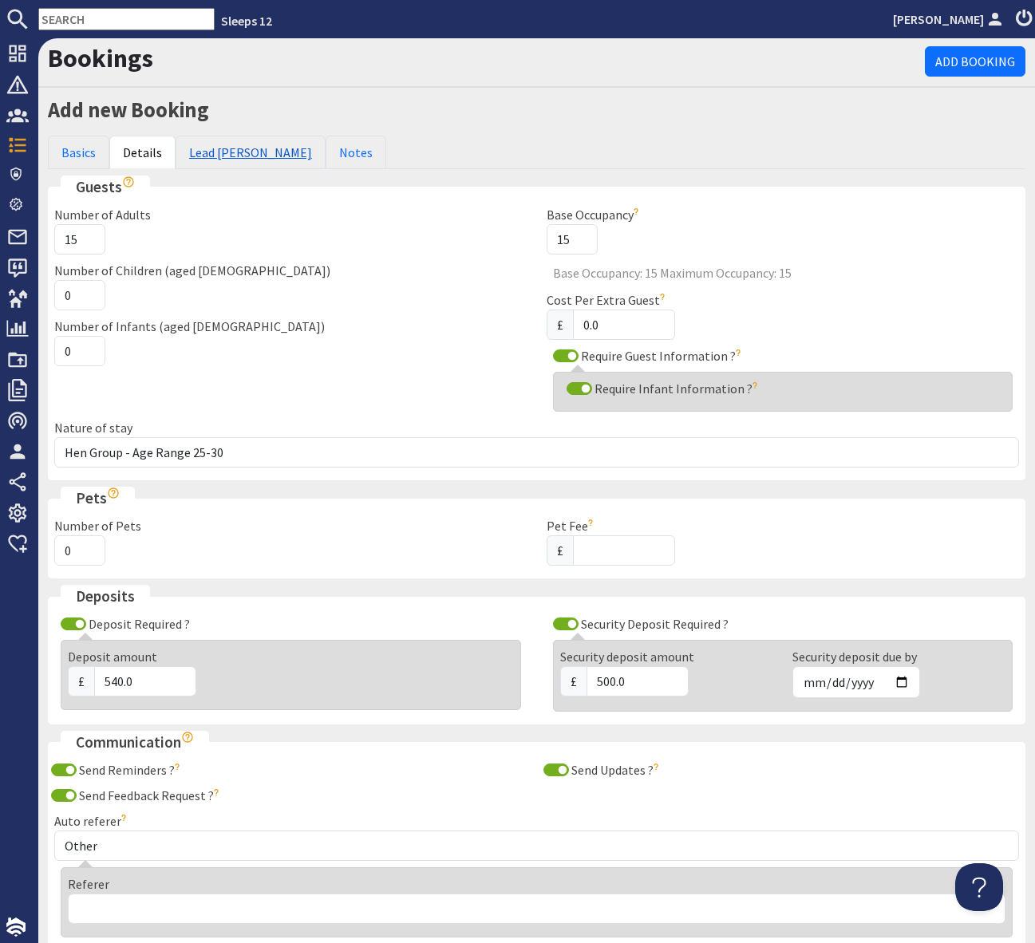
click at [235, 152] on link "Lead [PERSON_NAME]" at bounding box center [251, 153] width 150 height 34
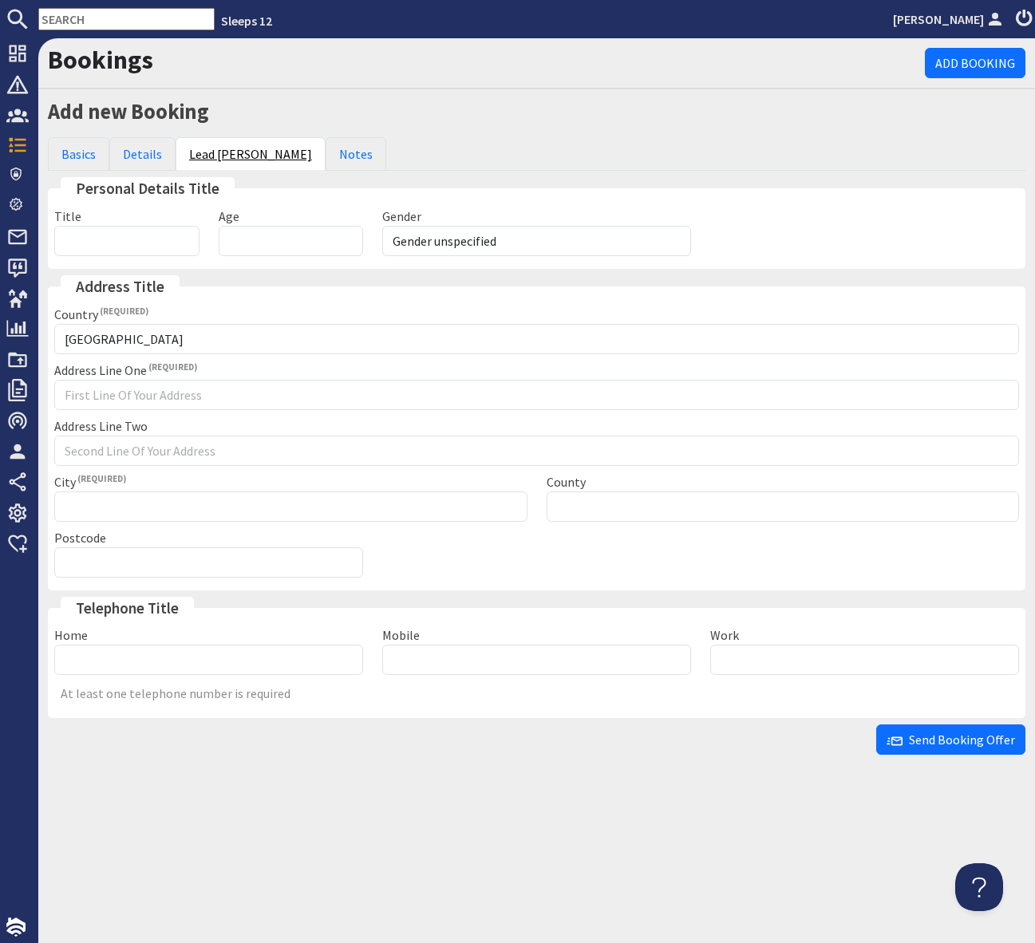
scroll to position [0, 0]
click at [250, 244] on input "Age" at bounding box center [291, 241] width 145 height 30
type input "25"
click at [412, 656] on input "Mobile" at bounding box center [536, 660] width 309 height 30
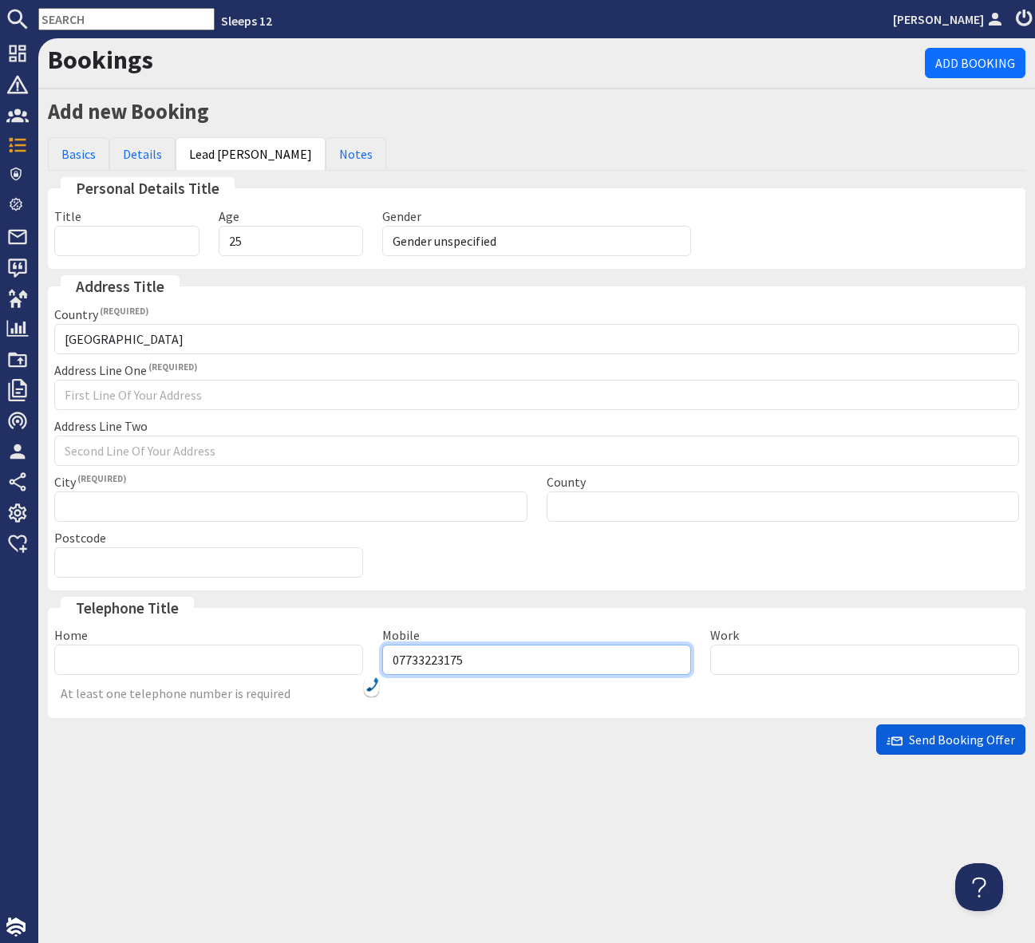
type input "07733223175"
click at [938, 736] on span "Send Booking Offer" at bounding box center [951, 740] width 128 height 16
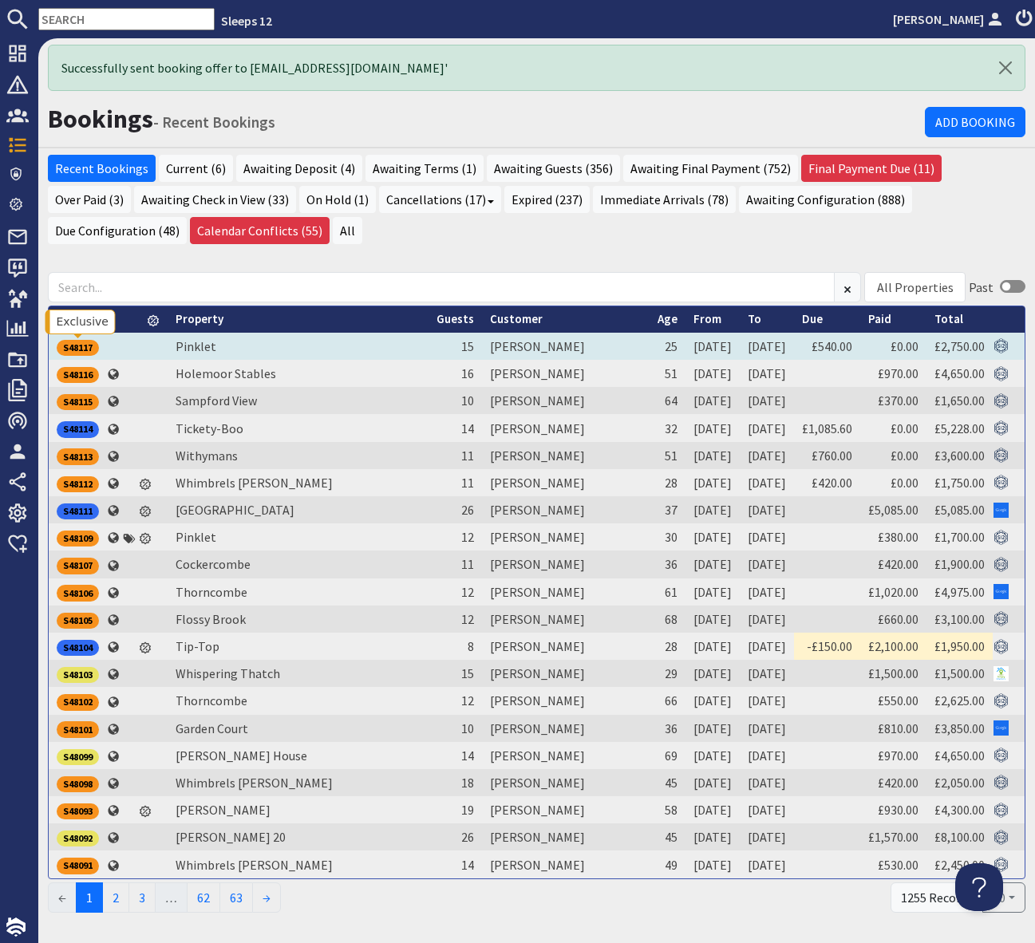
click at [77, 344] on div "S48117" at bounding box center [78, 348] width 42 height 16
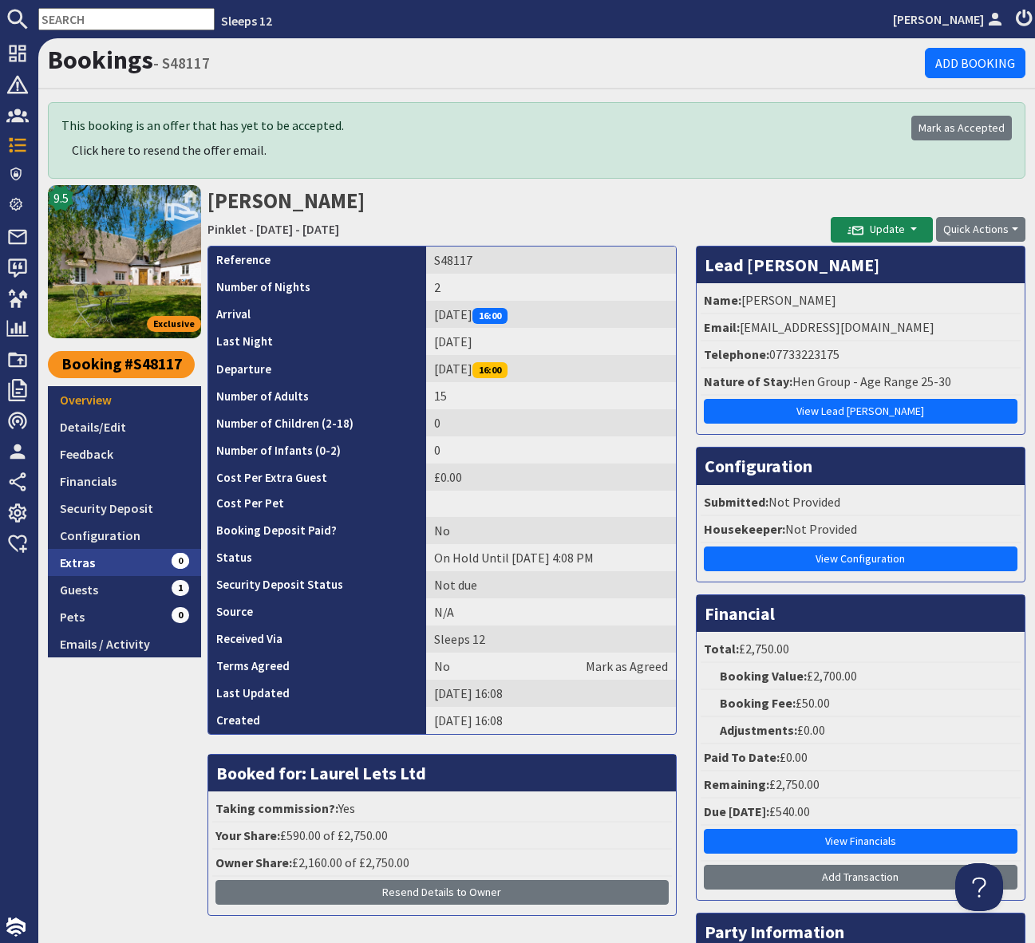
click at [152, 559] on link "Extras 0" at bounding box center [124, 562] width 153 height 27
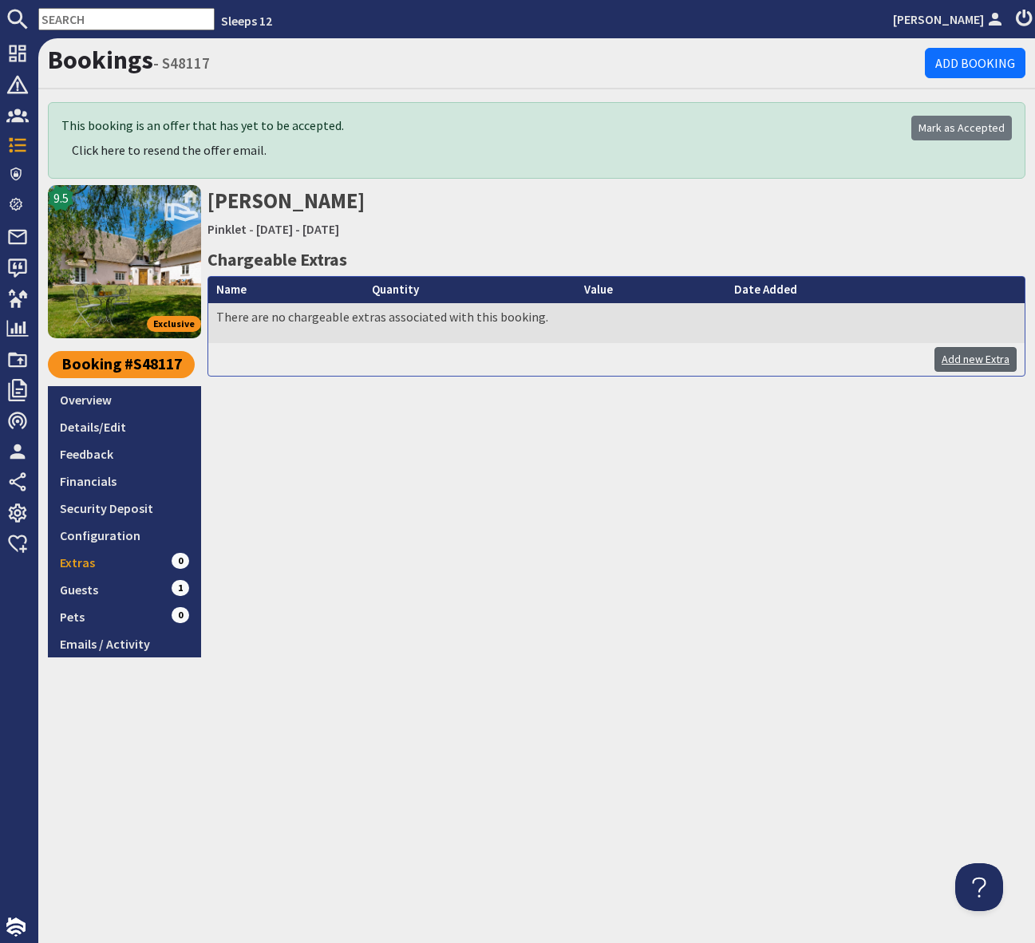
click at [984, 358] on link "Add new Extra" at bounding box center [975, 359] width 82 height 25
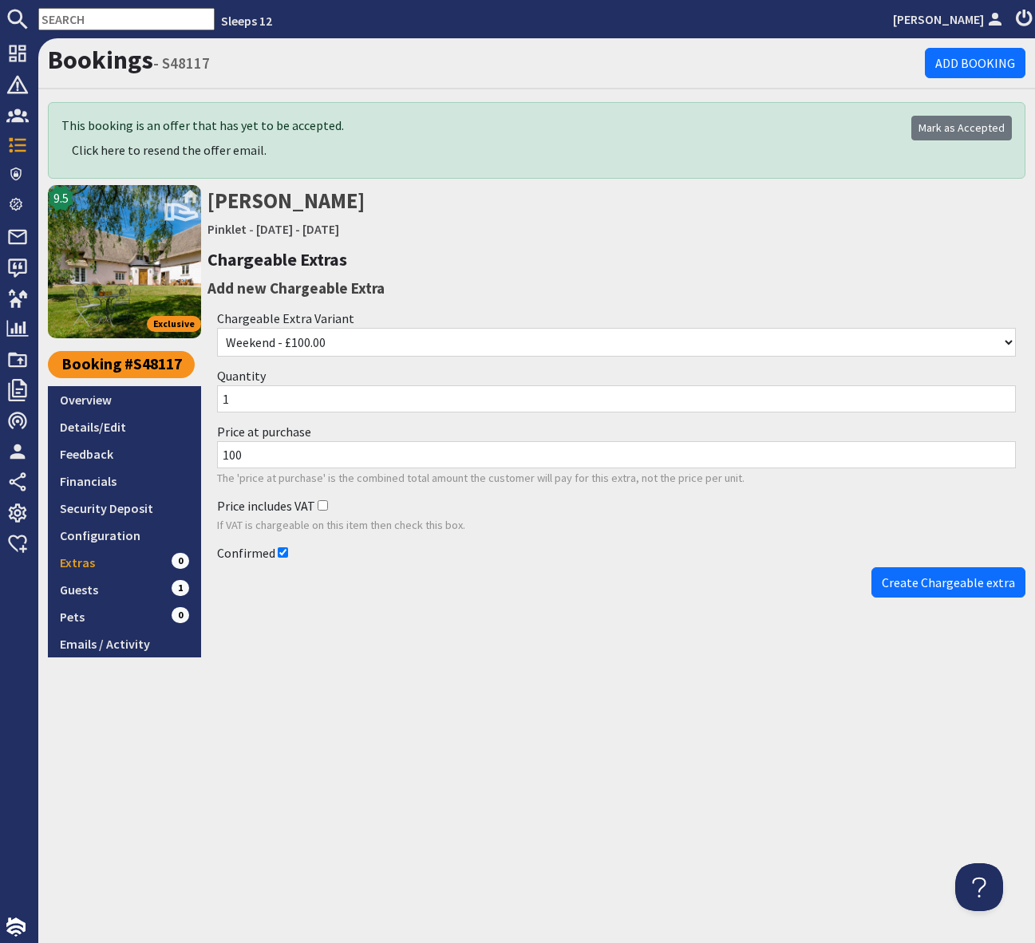
click at [370, 338] on select "Weekend - £100.00 Midweek - £100.00 Week - £200.00 Weekend - Annexe - £200.00 M…" at bounding box center [616, 342] width 799 height 29
select select "843"
click at [217, 328] on select "Weekend - £100.00 Midweek - £100.00 Week - £200.00 Weekend - Annexe - £200.00 M…" at bounding box center [616, 342] width 799 height 29
type input "150"
click at [947, 581] on span "Create Chargeable extra" at bounding box center [948, 583] width 133 height 16
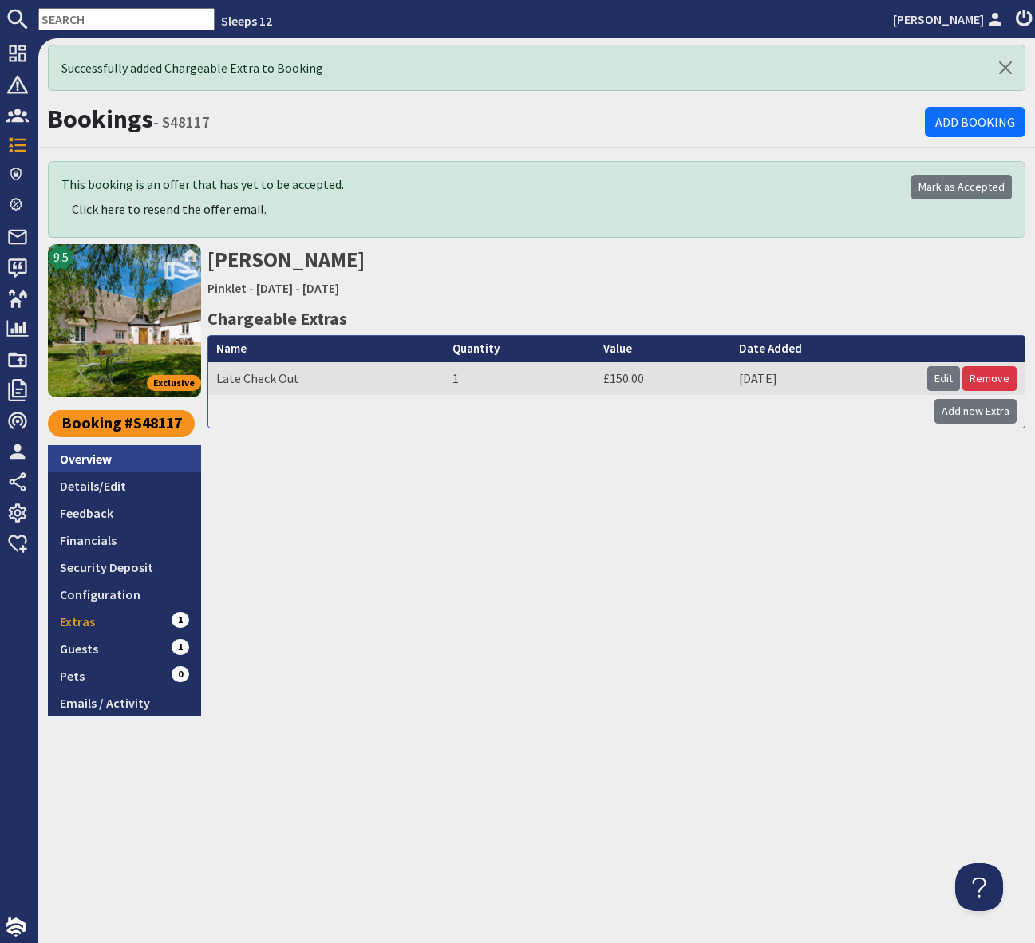
click at [104, 460] on link "Overview" at bounding box center [124, 458] width 153 height 27
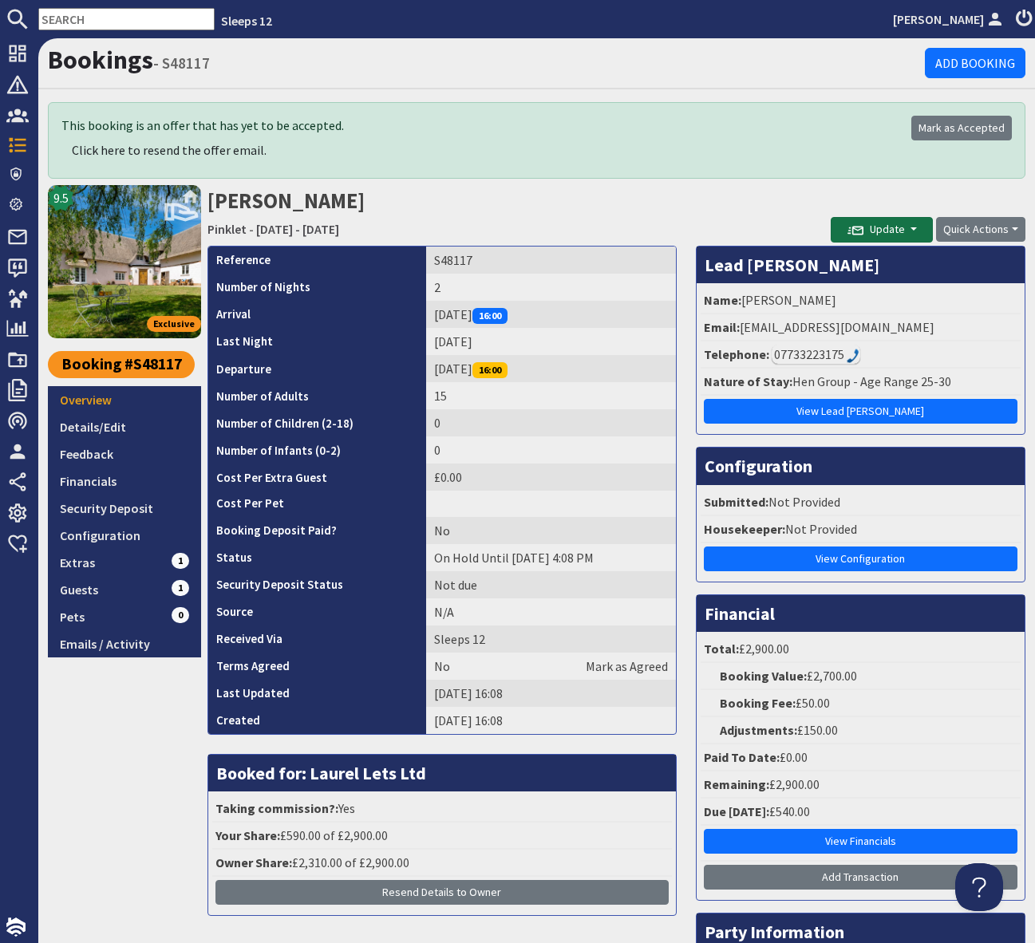
click at [916, 223] on button "Update" at bounding box center [882, 230] width 102 height 26
click at [908, 263] on button "Send Booking Update Email" at bounding box center [919, 264] width 177 height 26
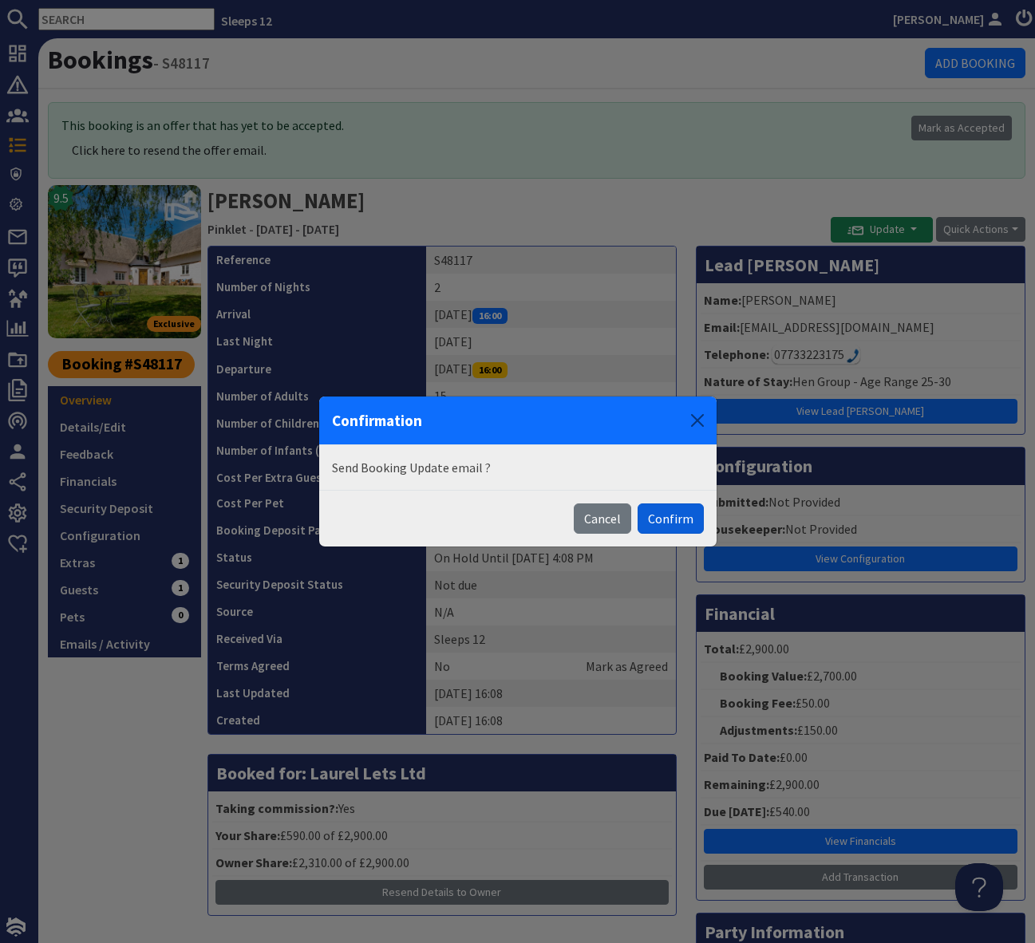
click at [668, 522] on button "Confirm" at bounding box center [671, 519] width 66 height 30
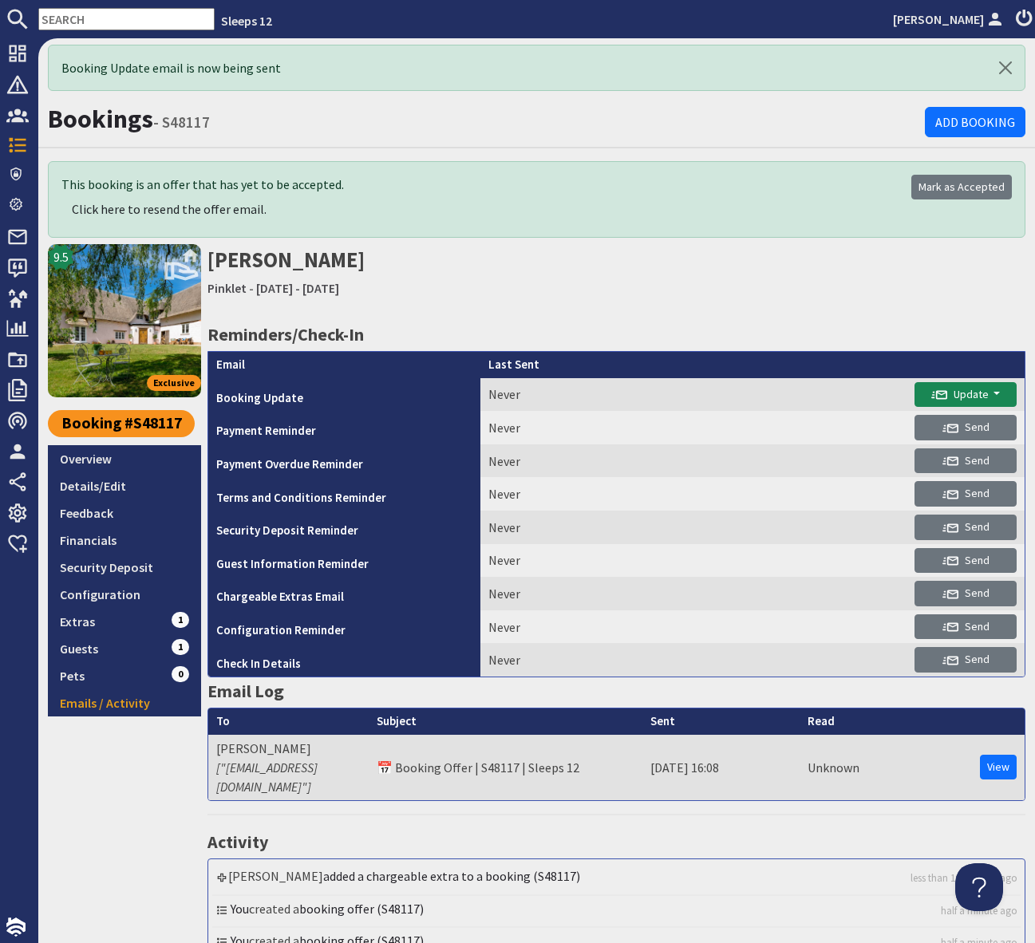
click at [94, 791] on div "9.5 Exclusive Booking #S48117 Overview Details/Edit Feedback Financials Securit…" at bounding box center [124, 609] width 153 height 731
click at [75, 451] on link "Overview" at bounding box center [124, 458] width 153 height 27
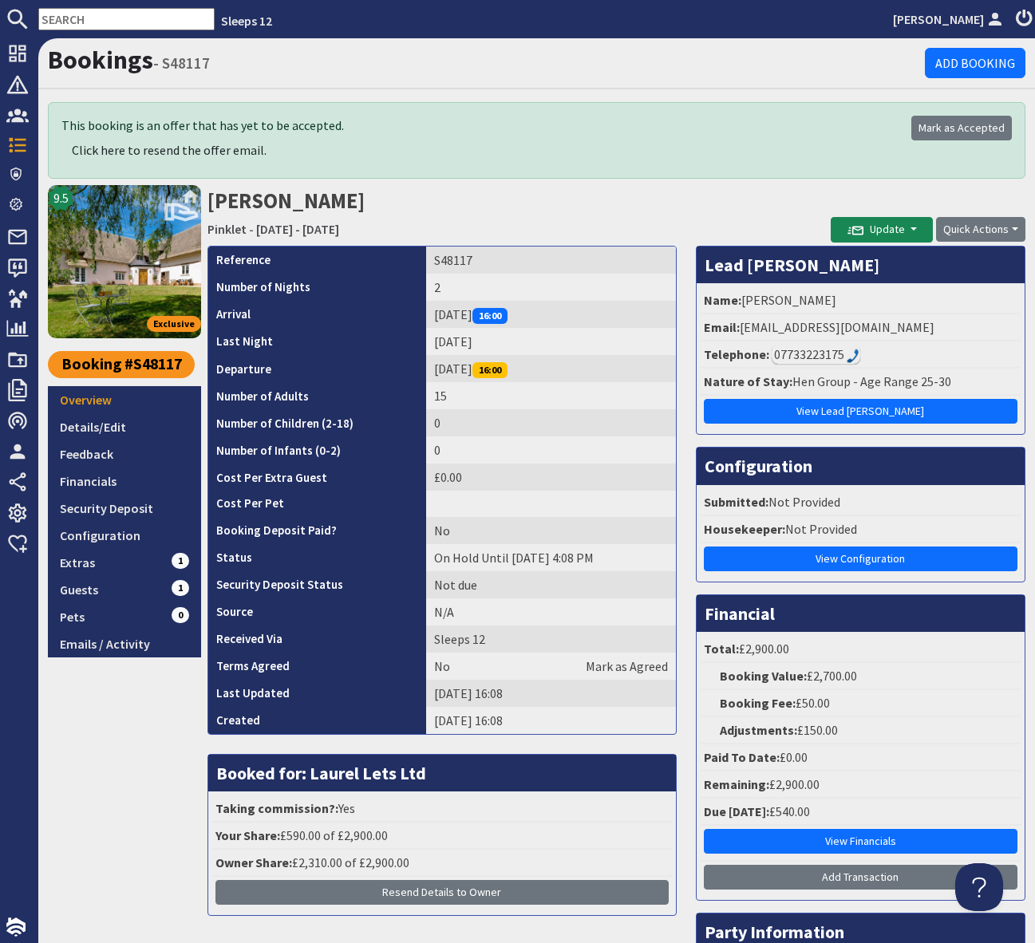
click at [72, 20] on input "text" at bounding box center [126, 19] width 176 height 22
click at [72, 18] on input "text" at bounding box center [126, 19] width 176 height 22
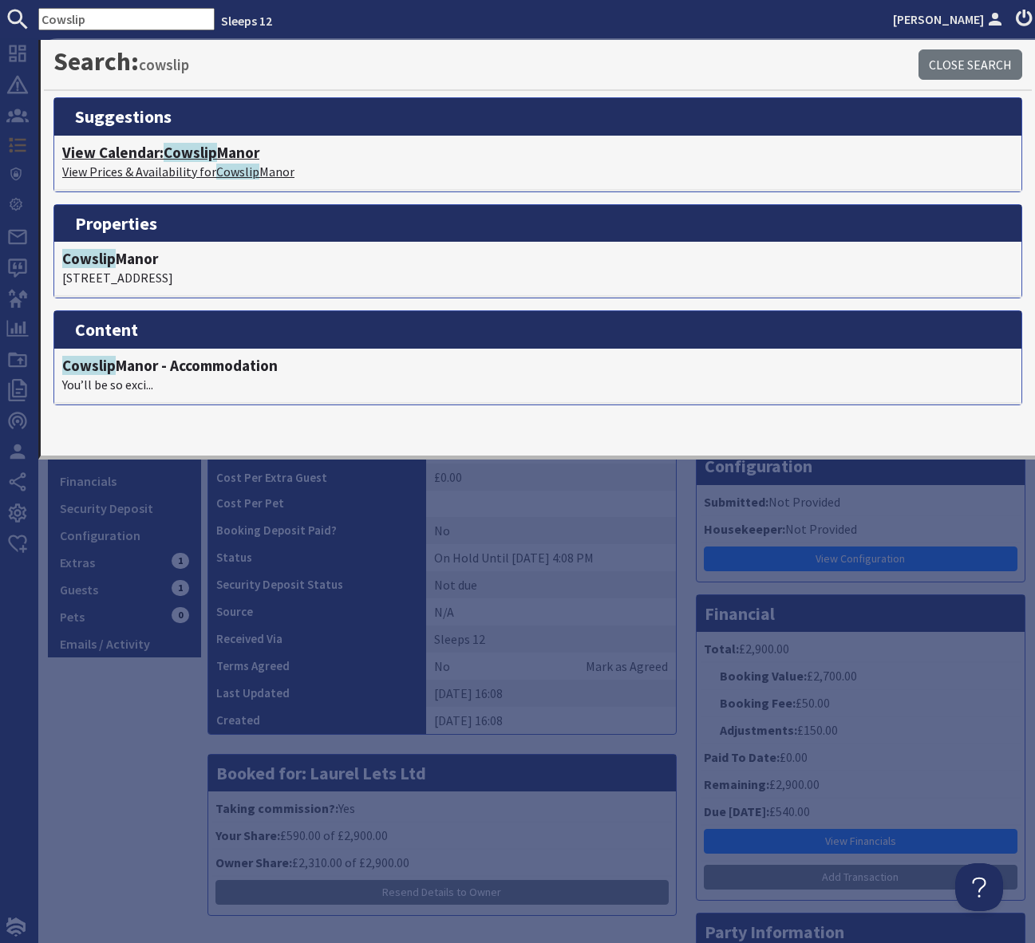
type input "Cowslip"
click at [201, 156] on span "Cowslip" at bounding box center [190, 152] width 53 height 19
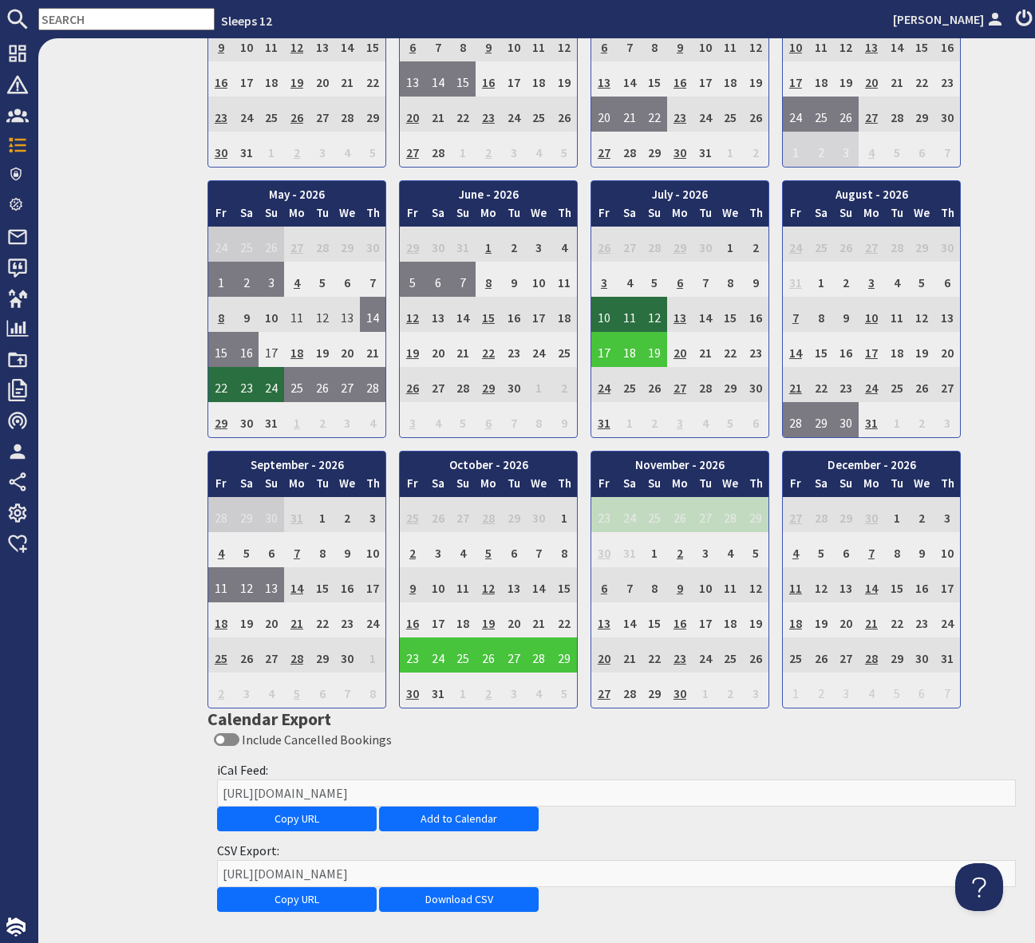
scroll to position [1140, 0]
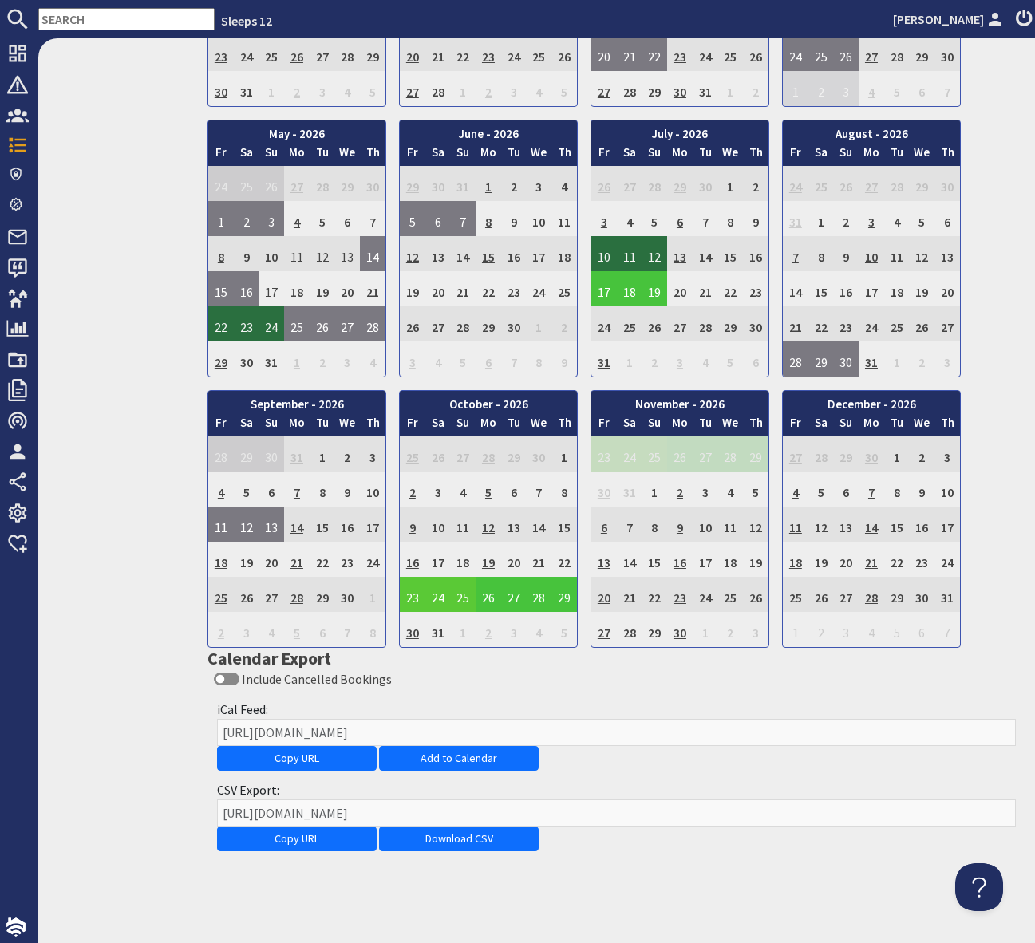
click at [417, 597] on td "23" at bounding box center [413, 594] width 26 height 35
click at [429, 667] on link "View booking" at bounding box center [415, 668] width 83 height 17
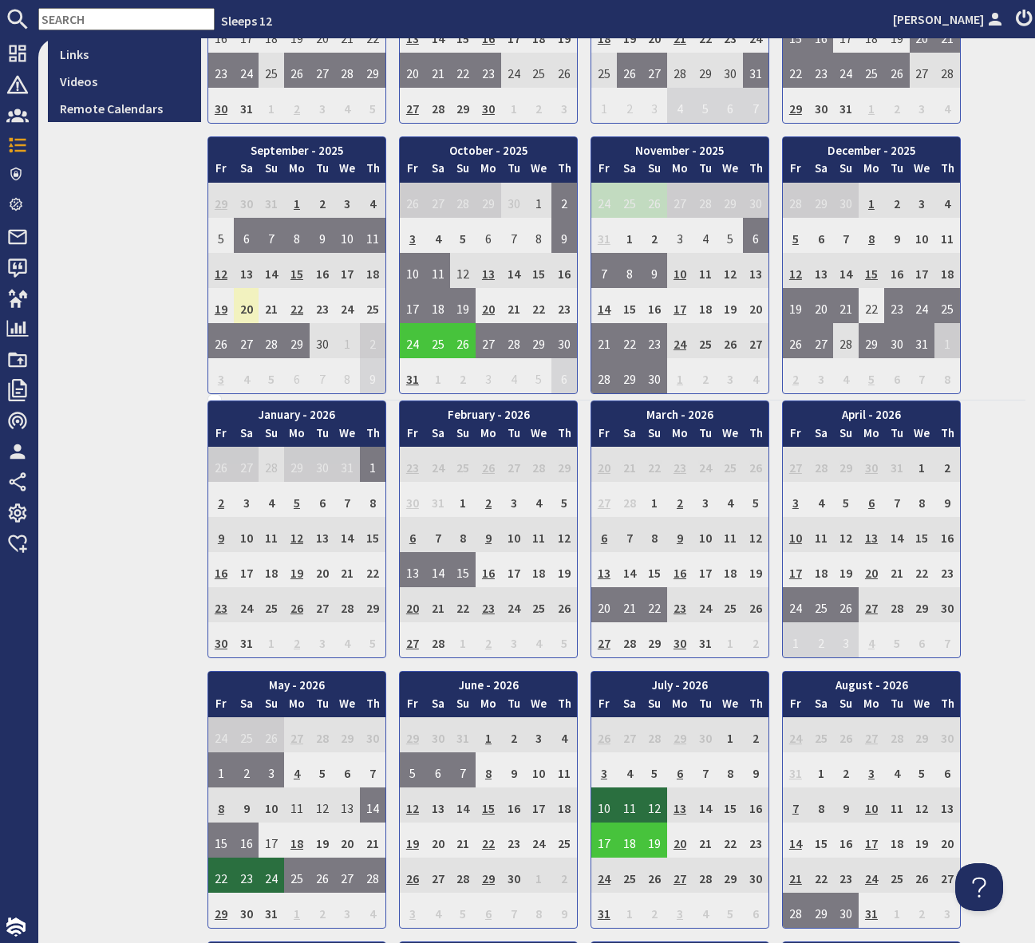
scroll to position [586, 0]
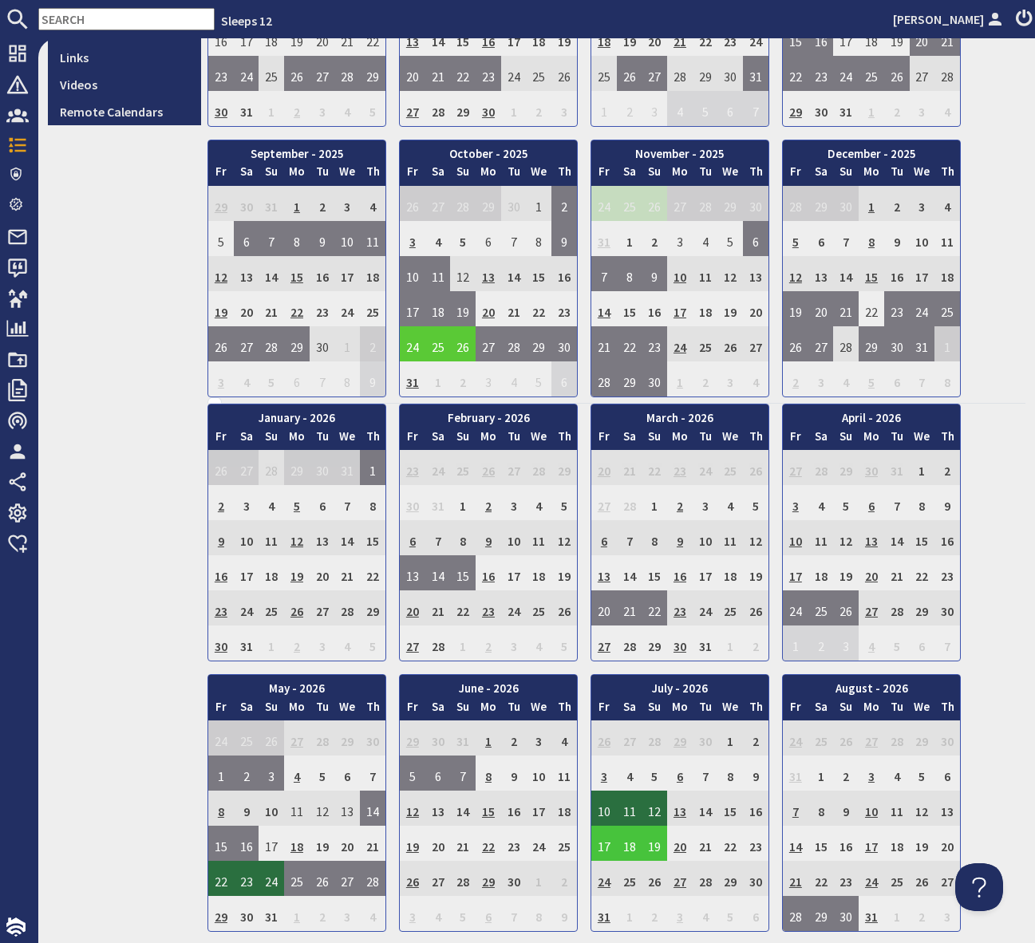
click at [409, 340] on td "24" at bounding box center [413, 343] width 26 height 35
click at [414, 412] on link "View booking" at bounding box center [415, 417] width 83 height 17
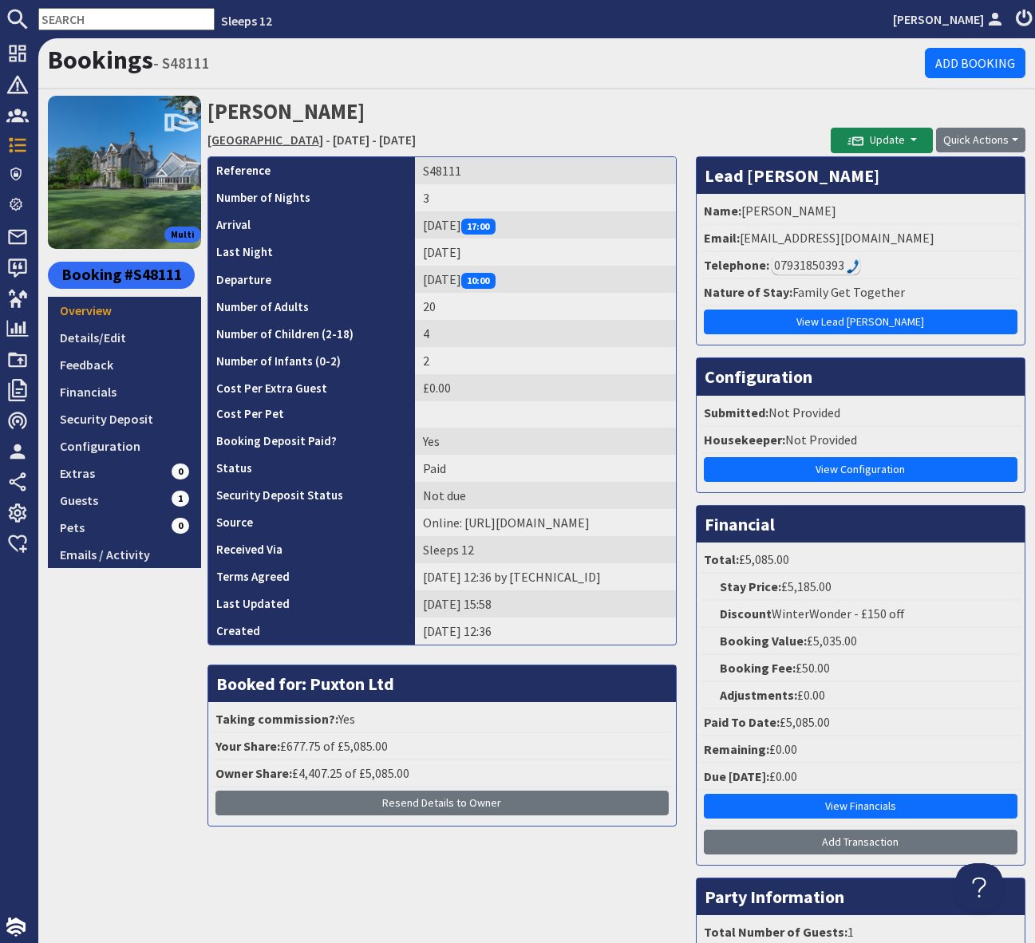
click at [231, 139] on link "Cowslip Manor" at bounding box center [265, 140] width 116 height 16
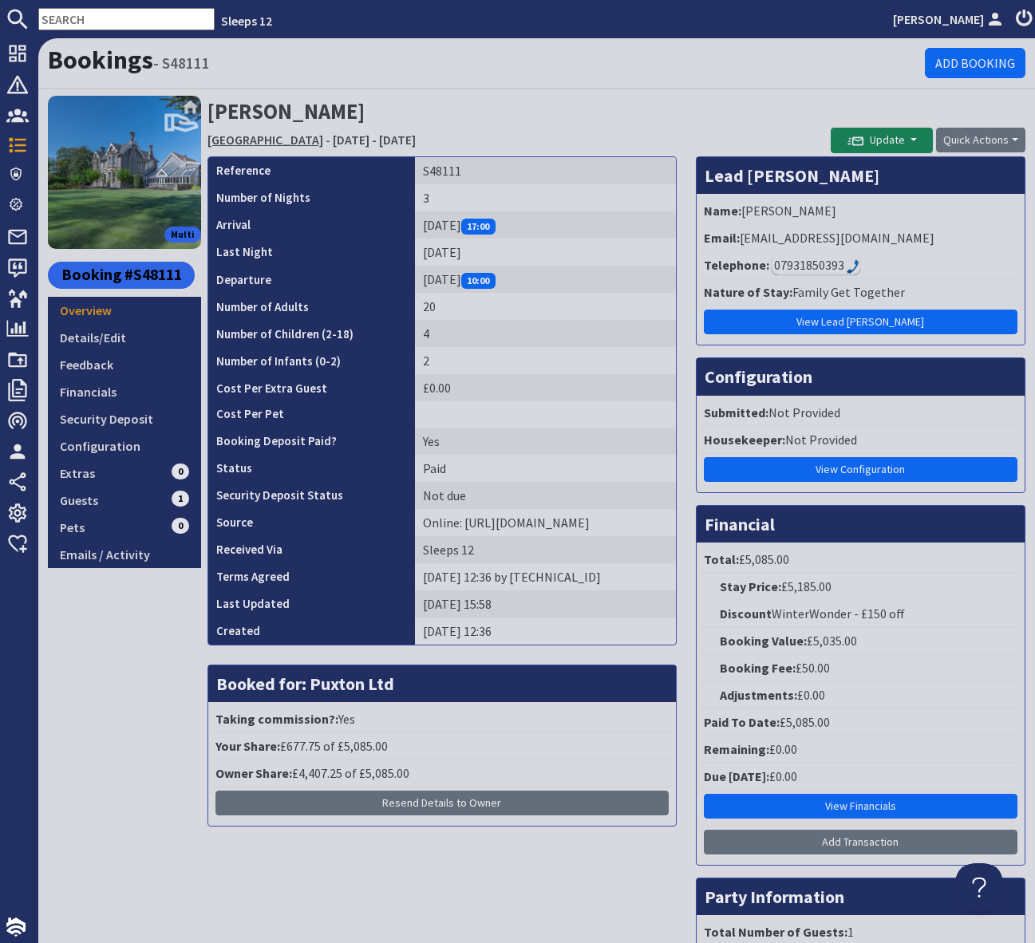
click at [231, 139] on link "Cowslip Manor" at bounding box center [265, 140] width 116 height 16
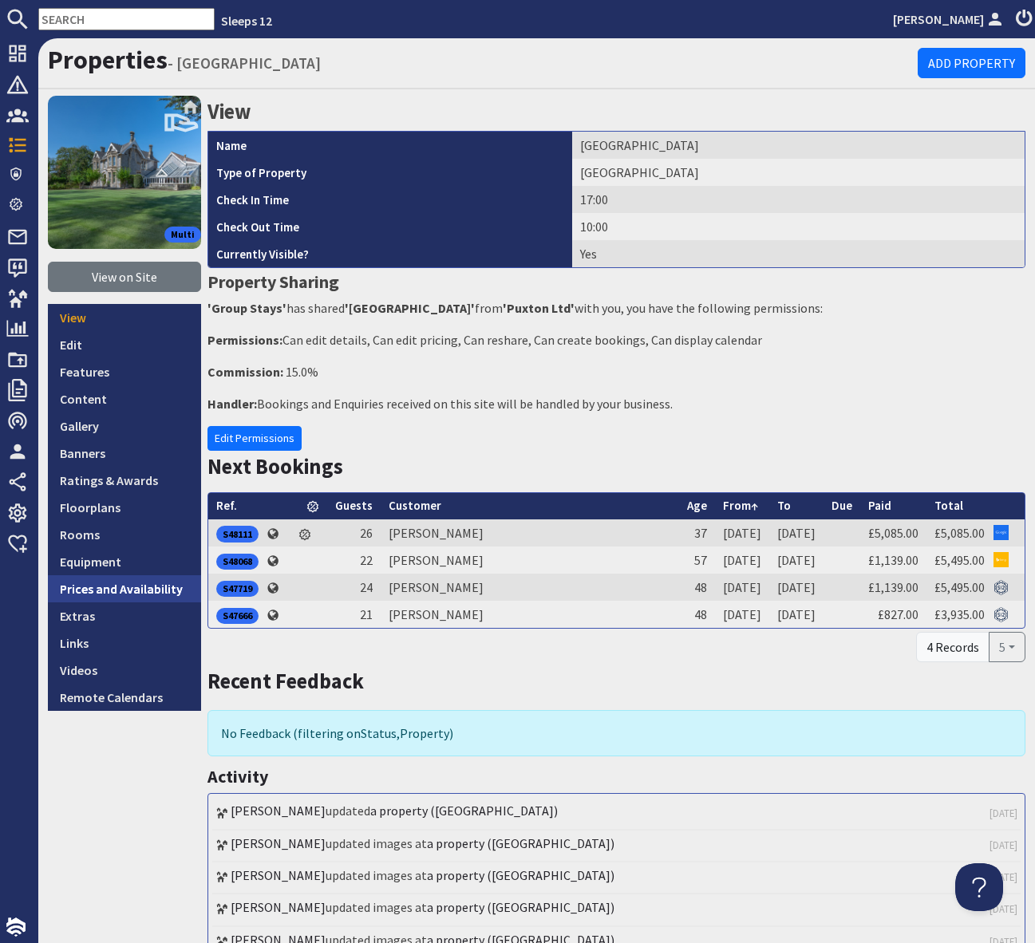
click at [125, 591] on link "Prices and Availability" at bounding box center [124, 588] width 153 height 27
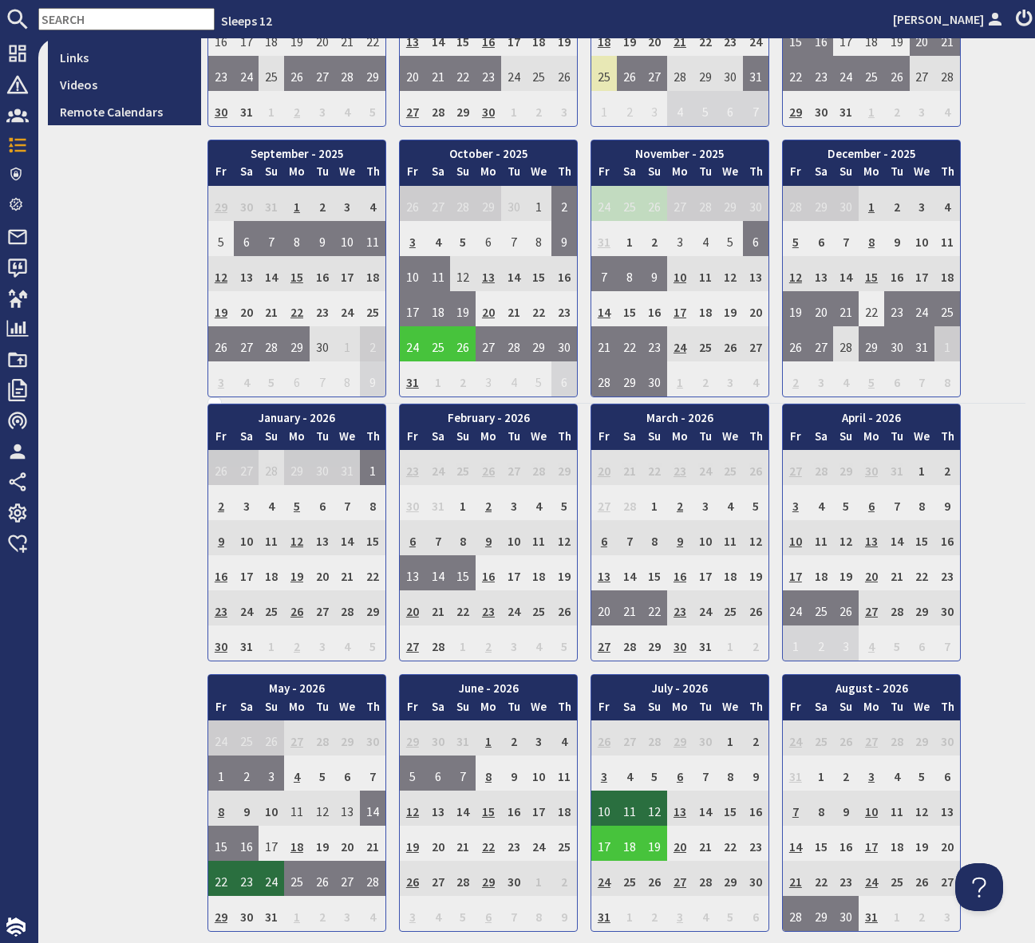
scroll to position [585, 0]
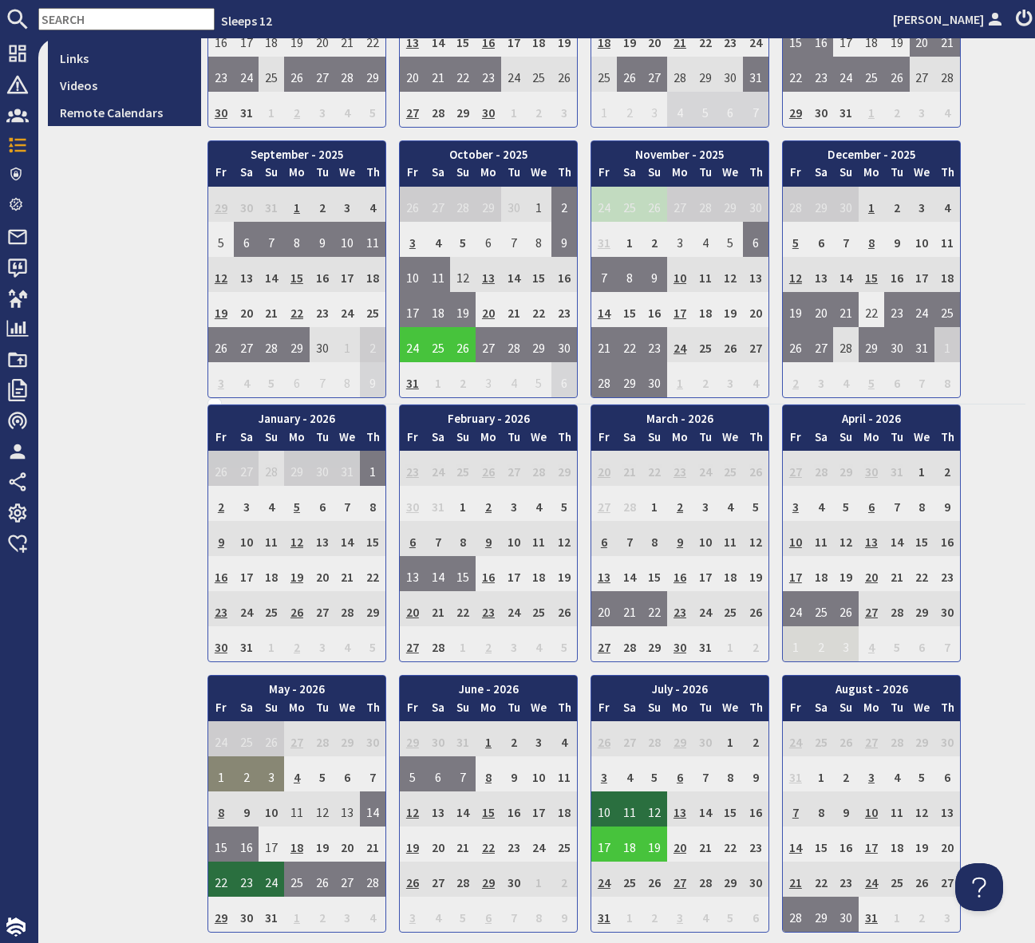
click at [77, 14] on input "text" at bounding box center [126, 19] width 176 height 22
click at [71, 30] on input "text" at bounding box center [126, 19] width 176 height 22
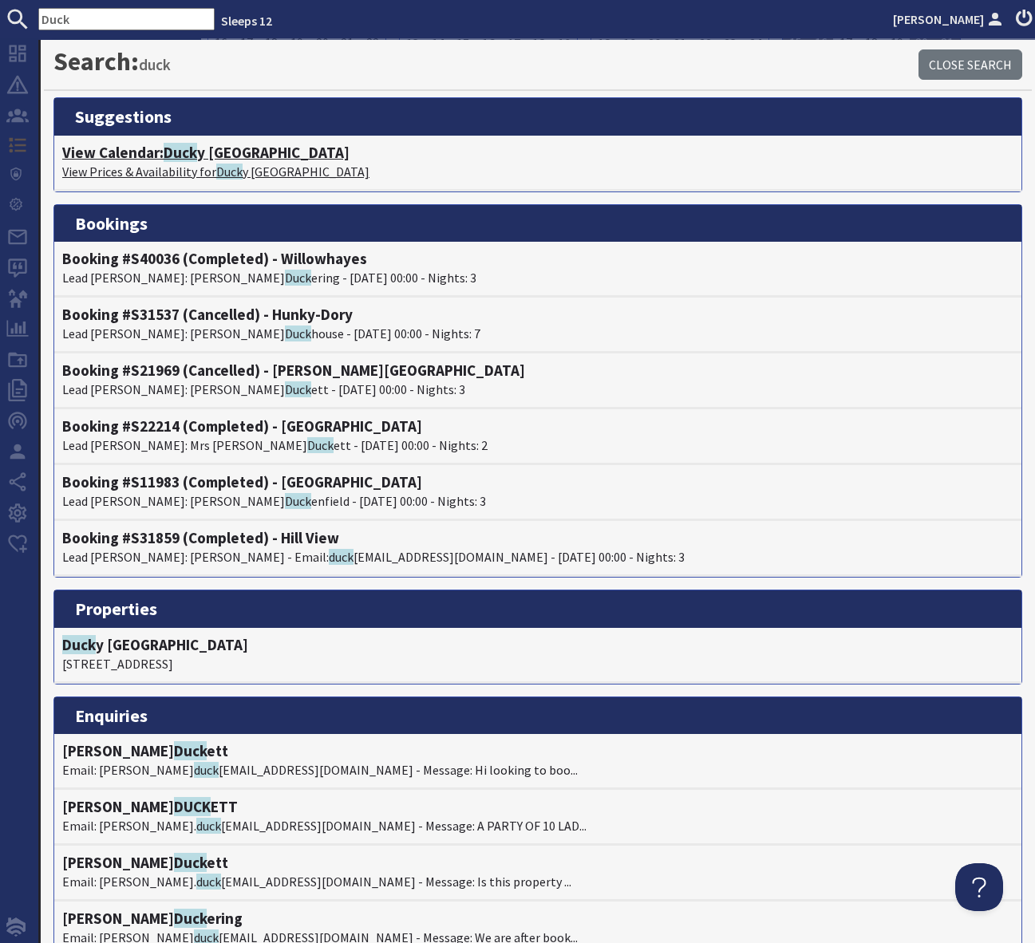
type input "Duck"
click at [245, 152] on h4 "View Calendar: Duck y Bird Island" at bounding box center [537, 153] width 951 height 18
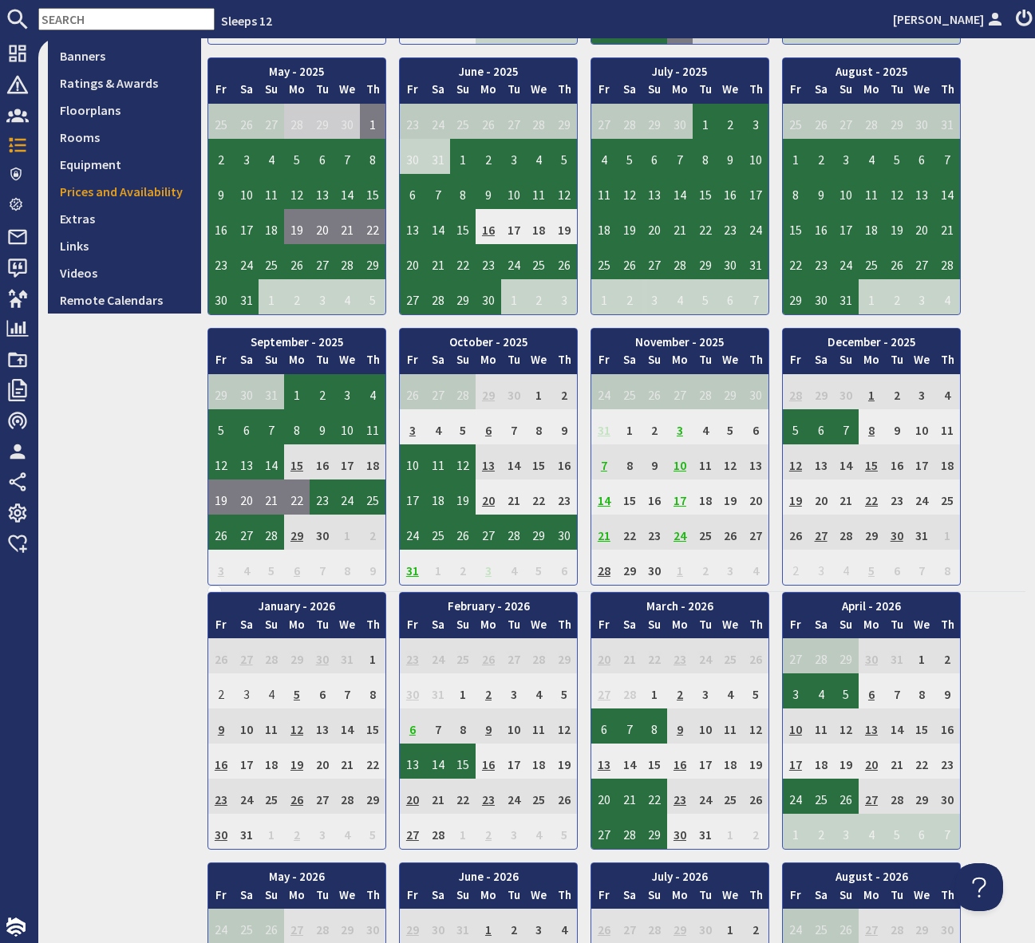
scroll to position [420, 0]
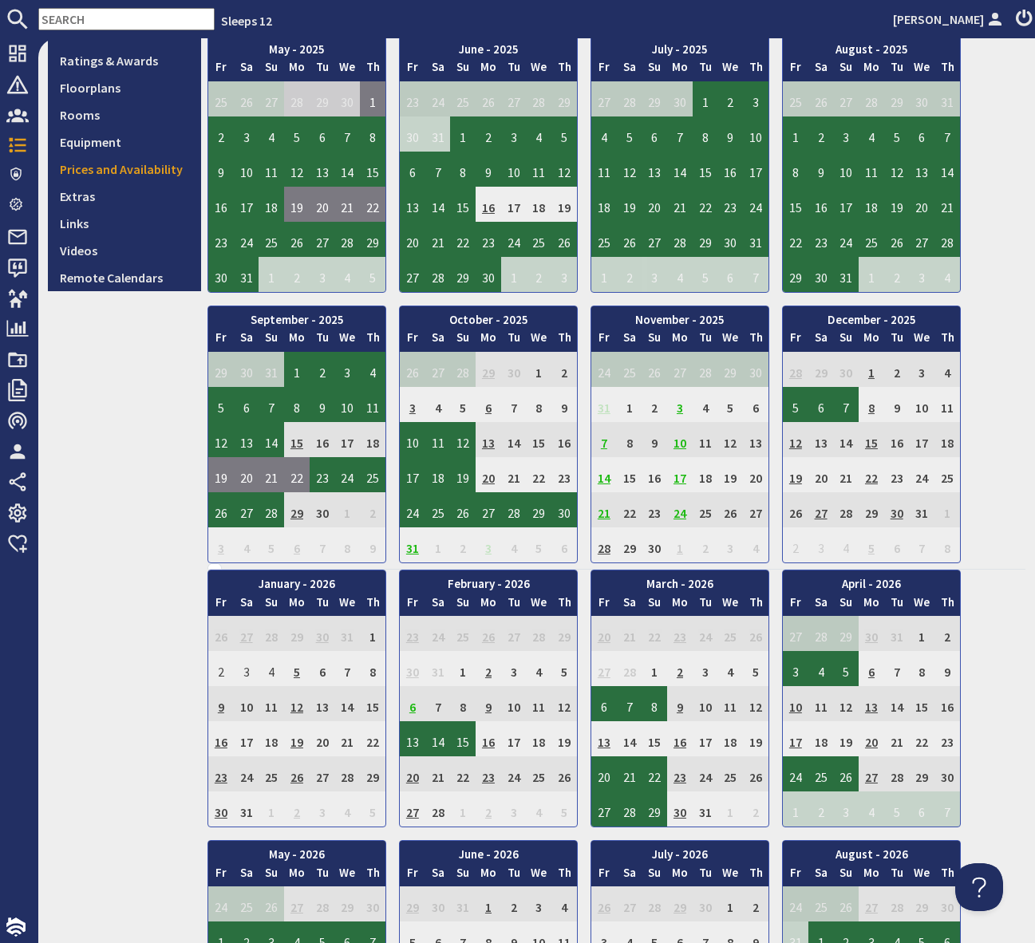
click at [873, 480] on td "22" at bounding box center [872, 474] width 26 height 35
click at [62, 16] on input "text" at bounding box center [126, 19] width 176 height 22
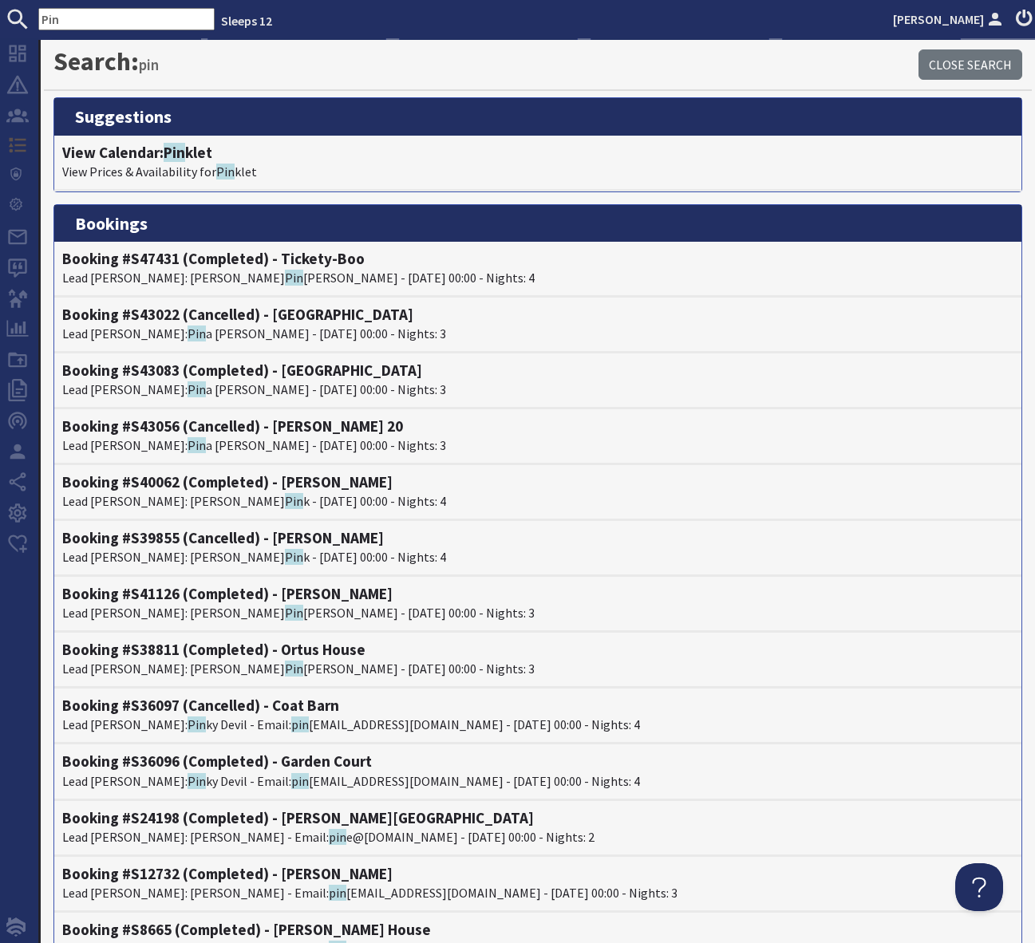
scroll to position [1, 0]
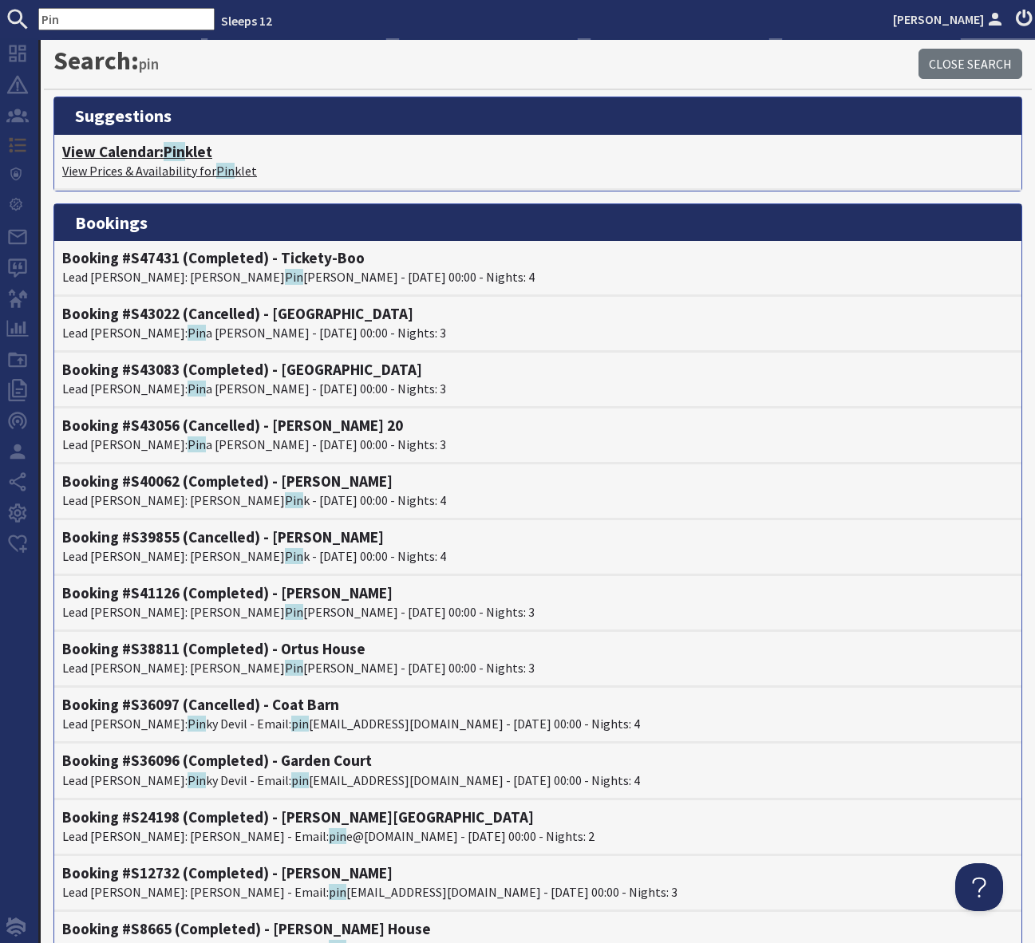
type input "Pin"
drag, startPoint x: 184, startPoint y: 151, endPoint x: 219, endPoint y: 173, distance: 41.6
click at [184, 151] on span "Pin" at bounding box center [175, 151] width 22 height 19
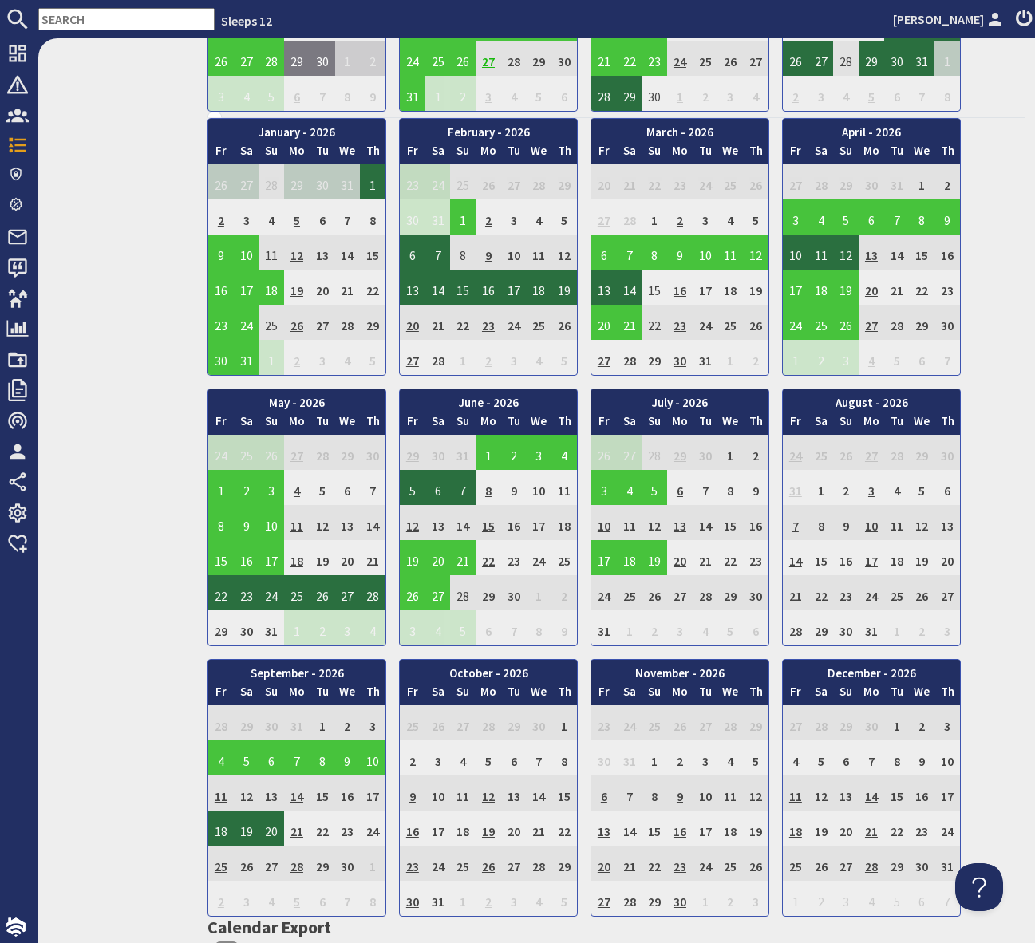
scroll to position [942, 0]
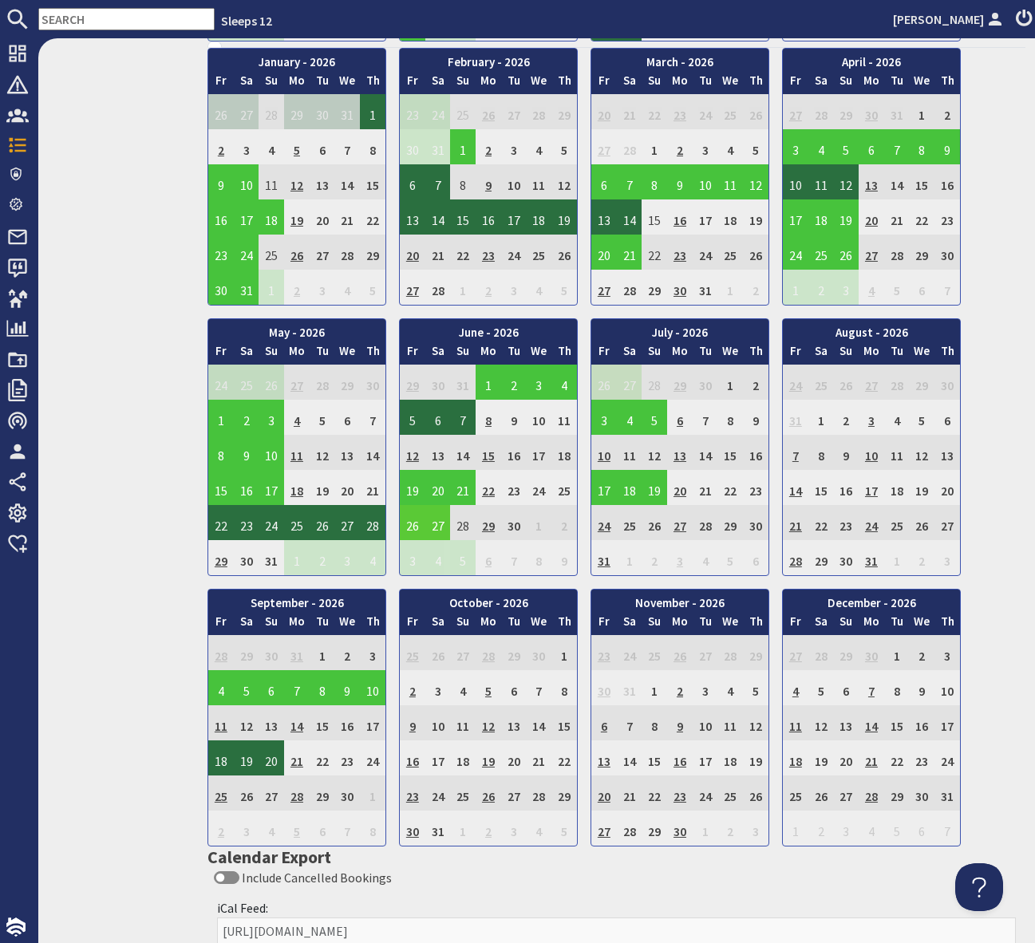
click at [412, 523] on td "26" at bounding box center [413, 522] width 26 height 35
click at [414, 594] on link "View booking" at bounding box center [415, 596] width 83 height 17
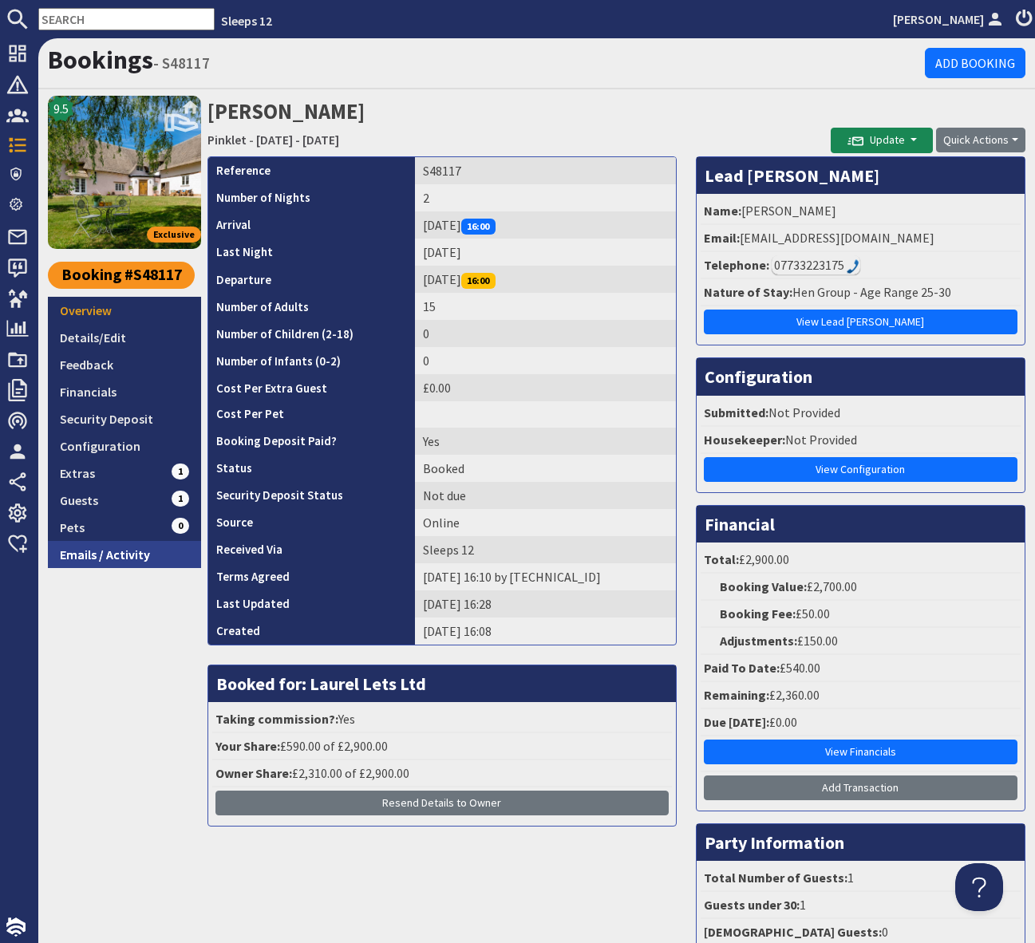
click at [130, 556] on link "Emails / Activity" at bounding box center [124, 554] width 153 height 27
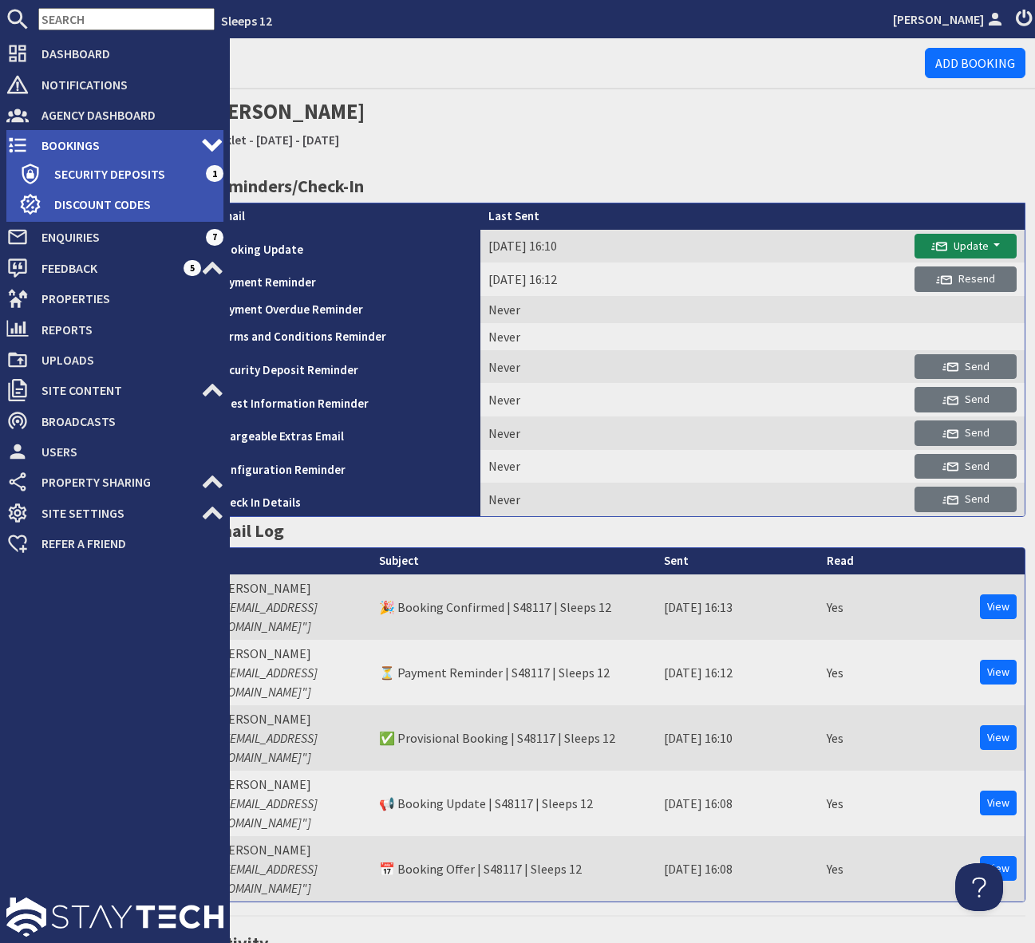
click at [105, 146] on span "Bookings" at bounding box center [115, 145] width 172 height 26
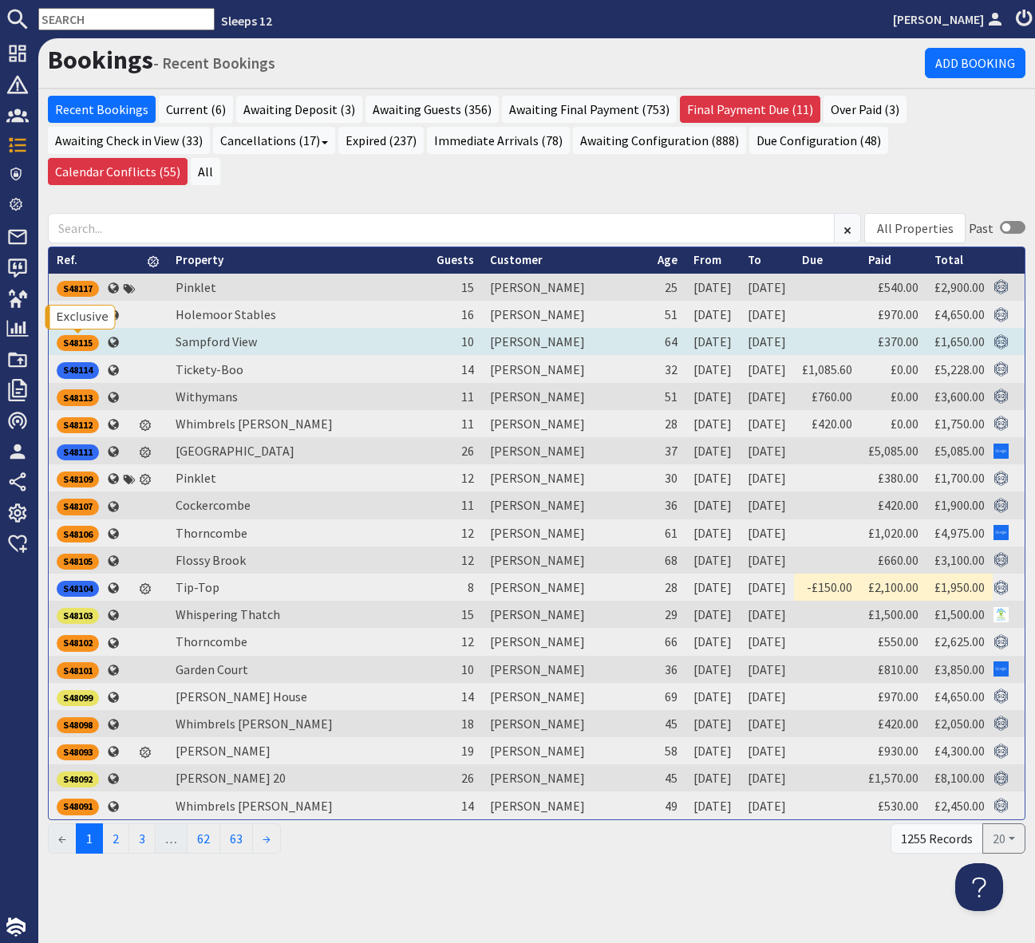
click at [75, 340] on div "S48115" at bounding box center [78, 343] width 42 height 16
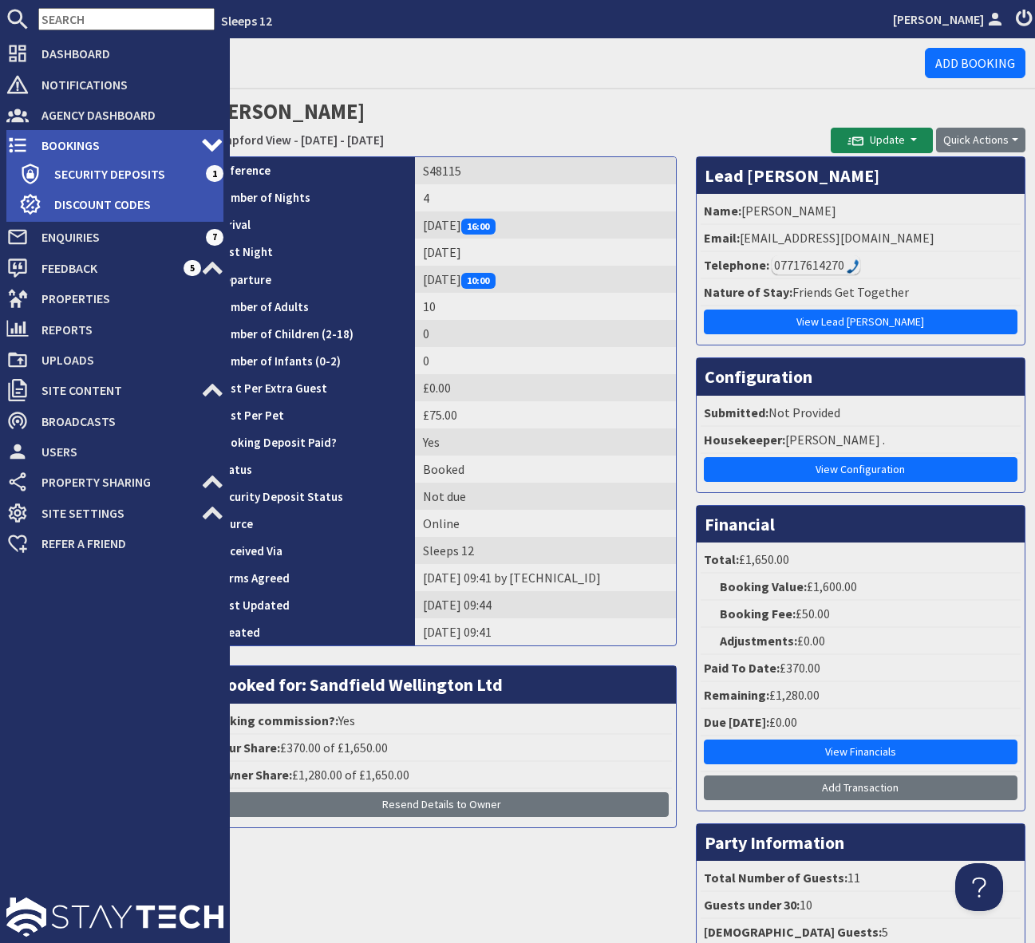
click at [65, 141] on span "Bookings" at bounding box center [115, 145] width 172 height 26
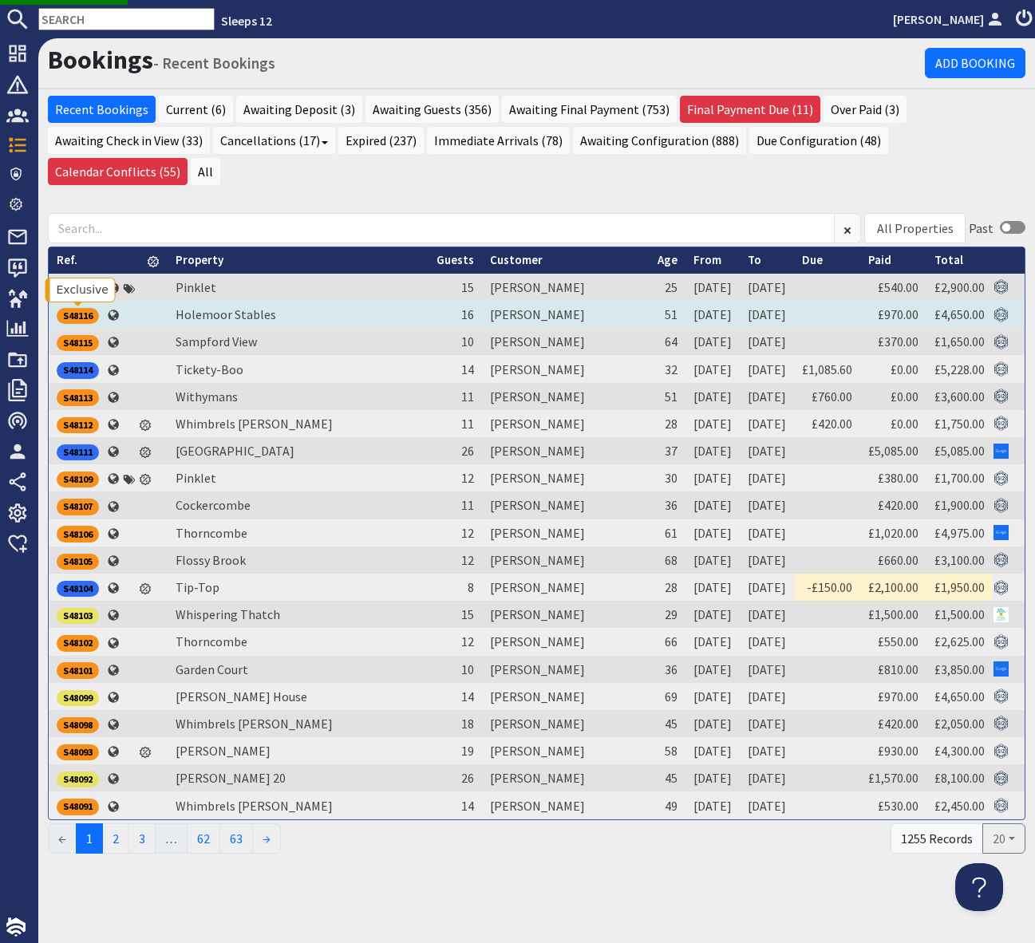
click at [77, 312] on div "S48116" at bounding box center [78, 316] width 42 height 16
click at [88, 313] on div "S48116" at bounding box center [78, 316] width 42 height 16
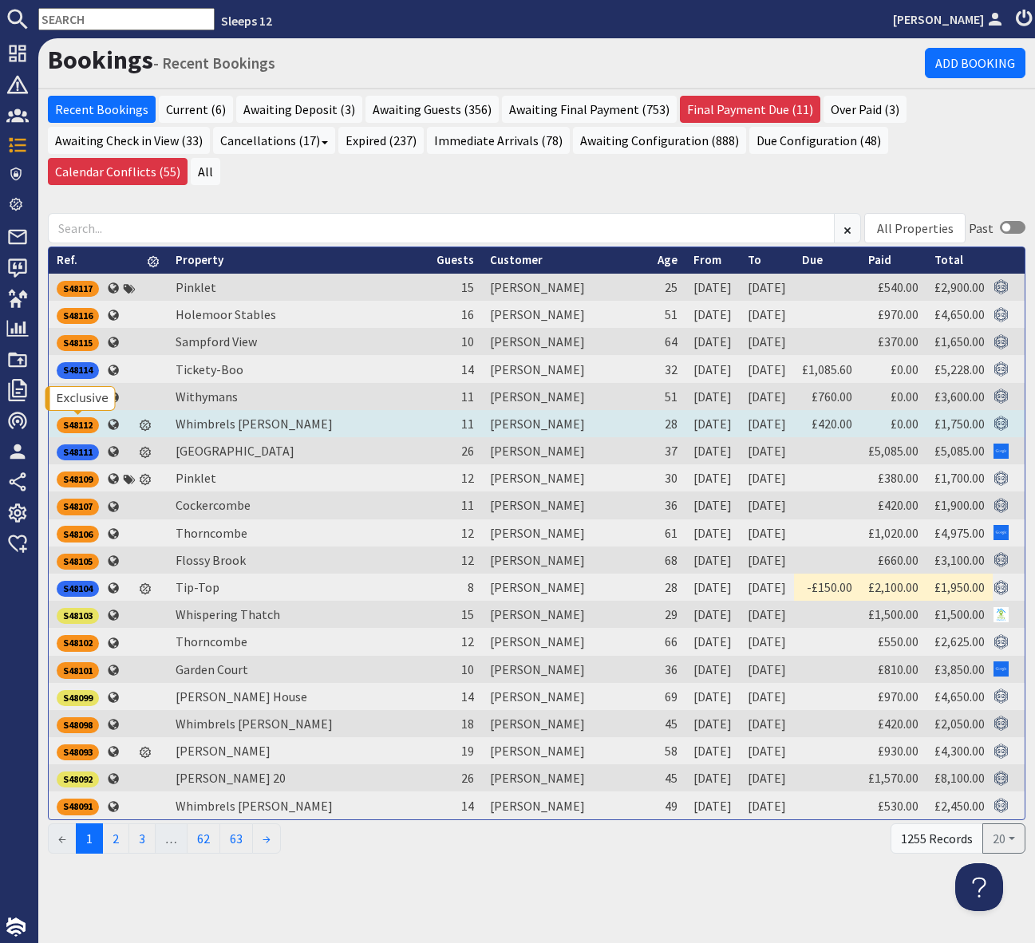
click at [77, 422] on div "S48112" at bounding box center [78, 425] width 42 height 16
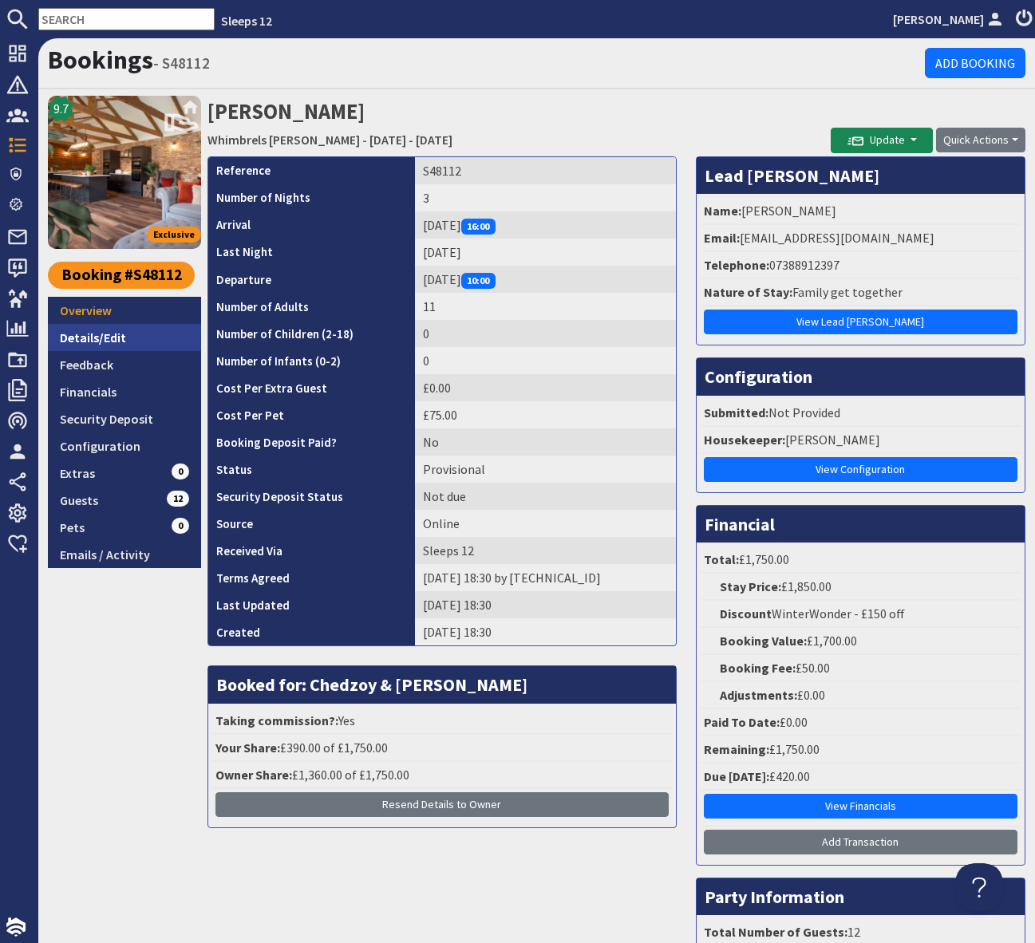
click at [113, 338] on link "Details/Edit" at bounding box center [124, 337] width 153 height 27
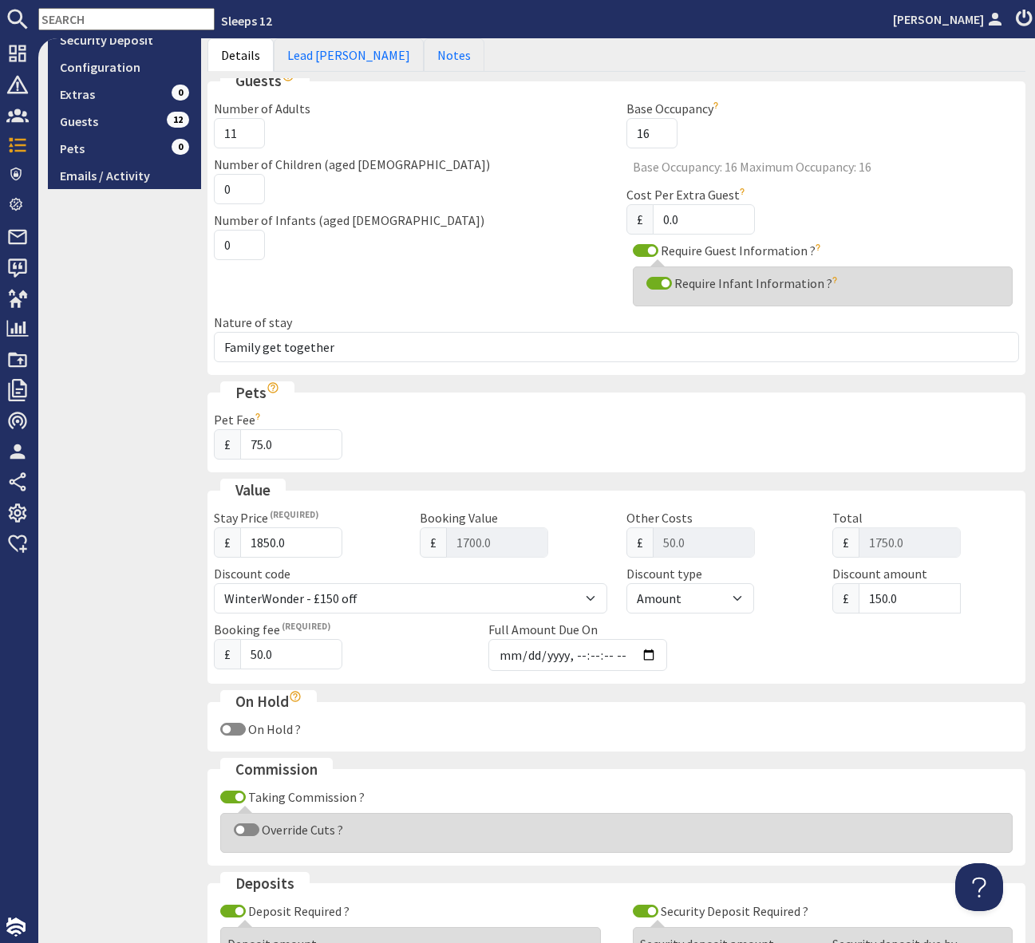
scroll to position [398, 0]
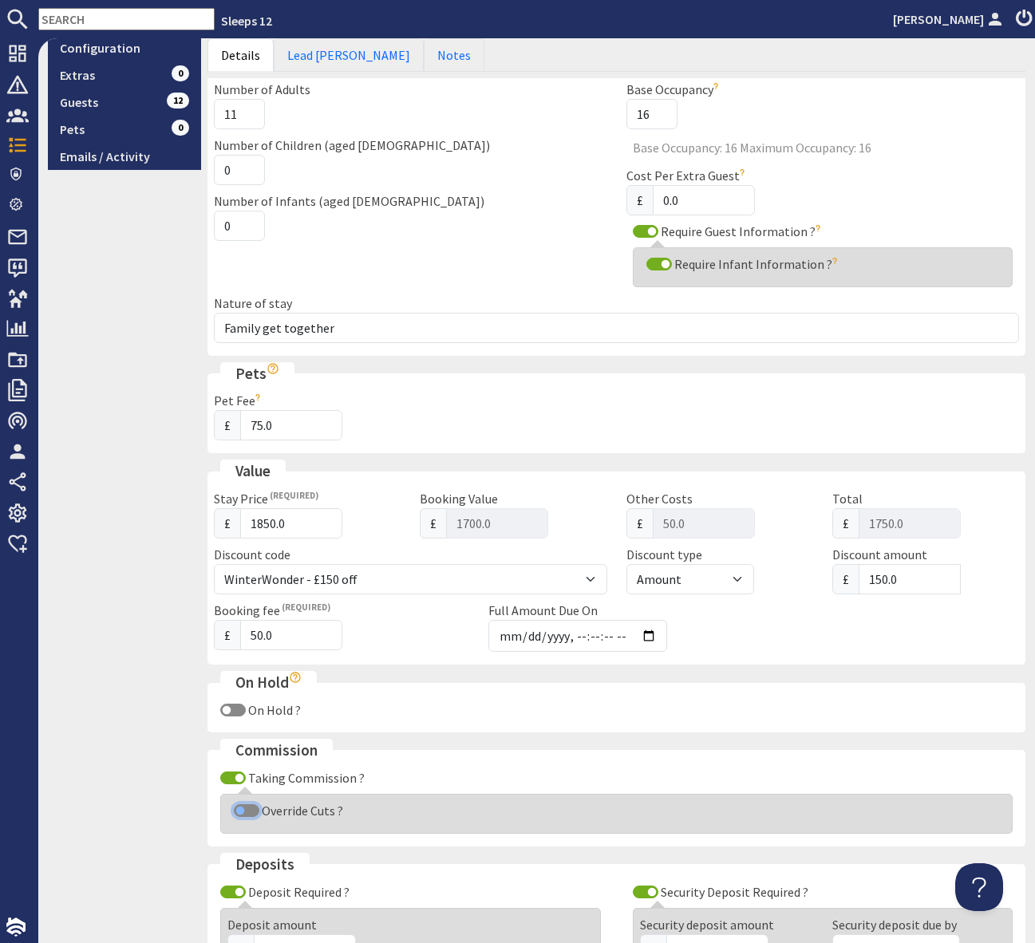
click at [239, 811] on input "Override Cuts ?" at bounding box center [247, 810] width 26 height 13
checkbox input "true"
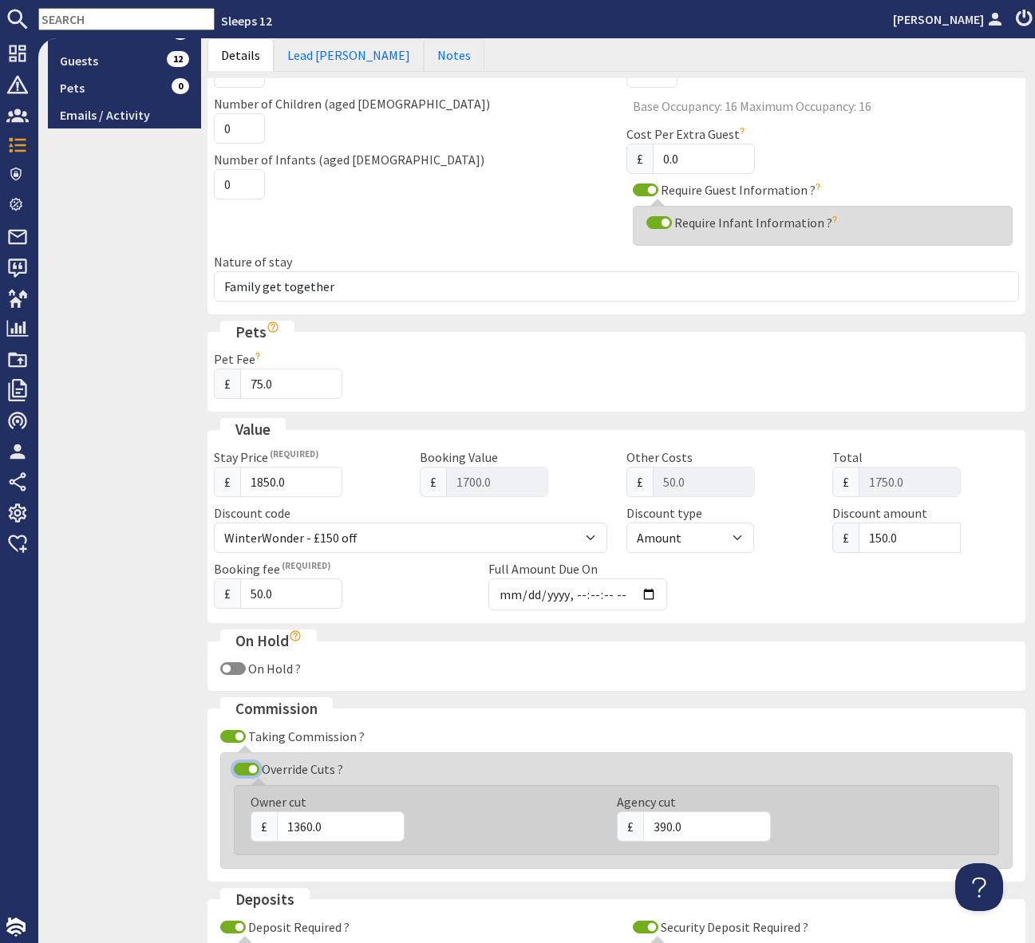
scroll to position [448, 0]
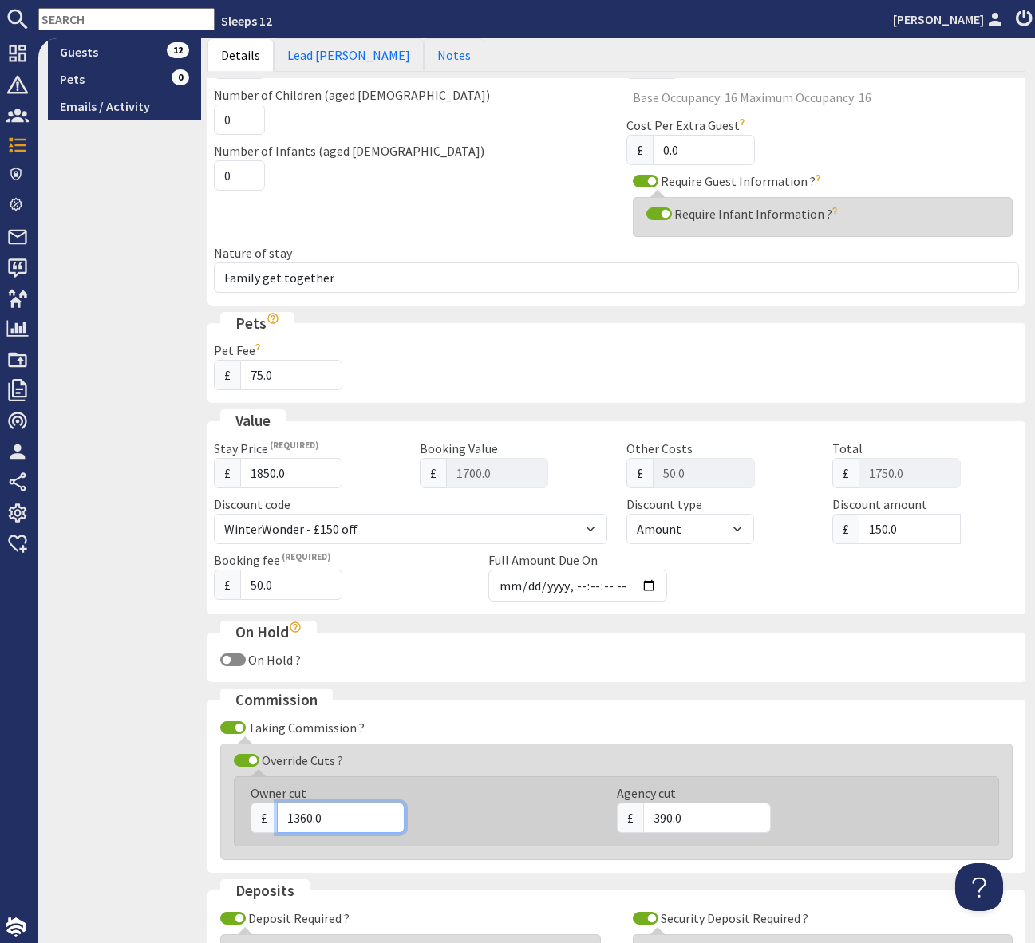
drag, startPoint x: 329, startPoint y: 819, endPoint x: 274, endPoint y: 816, distance: 55.1
click at [274, 816] on div "£ 1360.0" at bounding box center [424, 818] width 347 height 30
type input "1480"
drag, startPoint x: 694, startPoint y: 820, endPoint x: 647, endPoint y: 820, distance: 47.1
click at [647, 820] on input "390.0" at bounding box center [707, 818] width 128 height 30
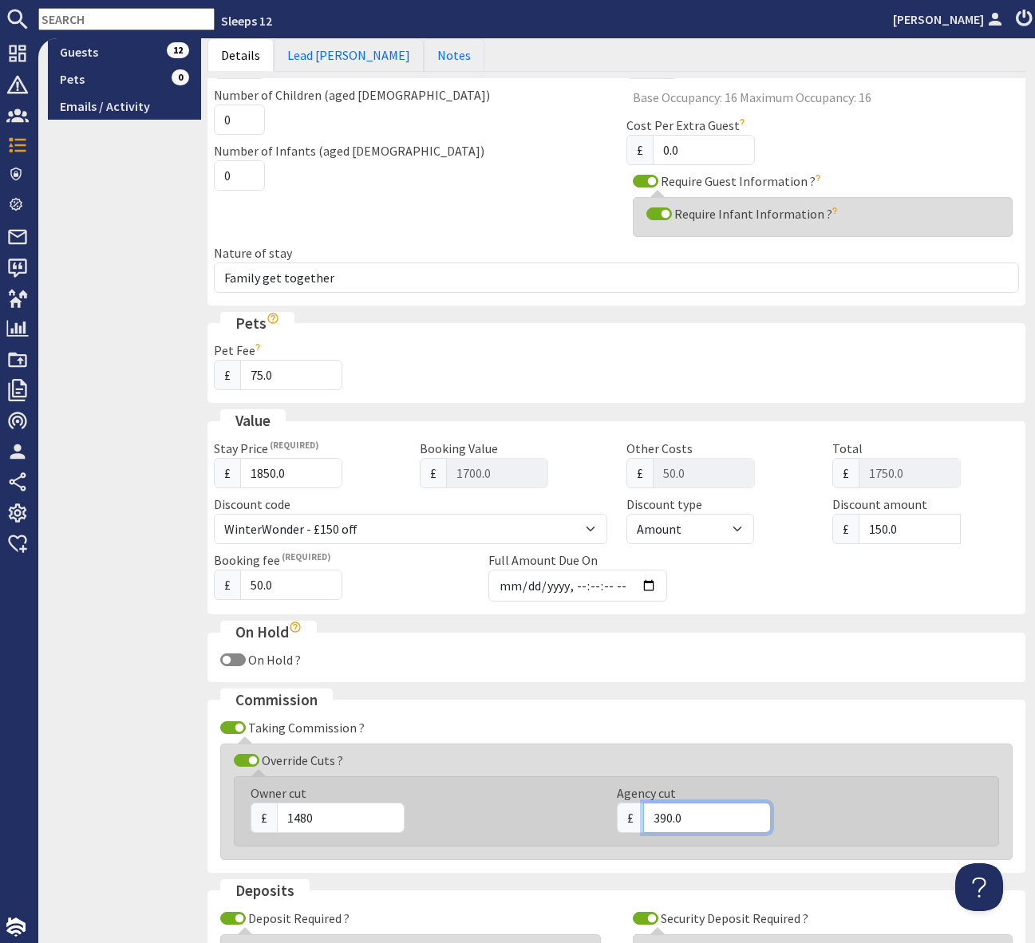
drag, startPoint x: 701, startPoint y: 824, endPoint x: 649, endPoint y: 818, distance: 53.1
click at [649, 818] on input "390.0" at bounding box center [707, 818] width 128 height 30
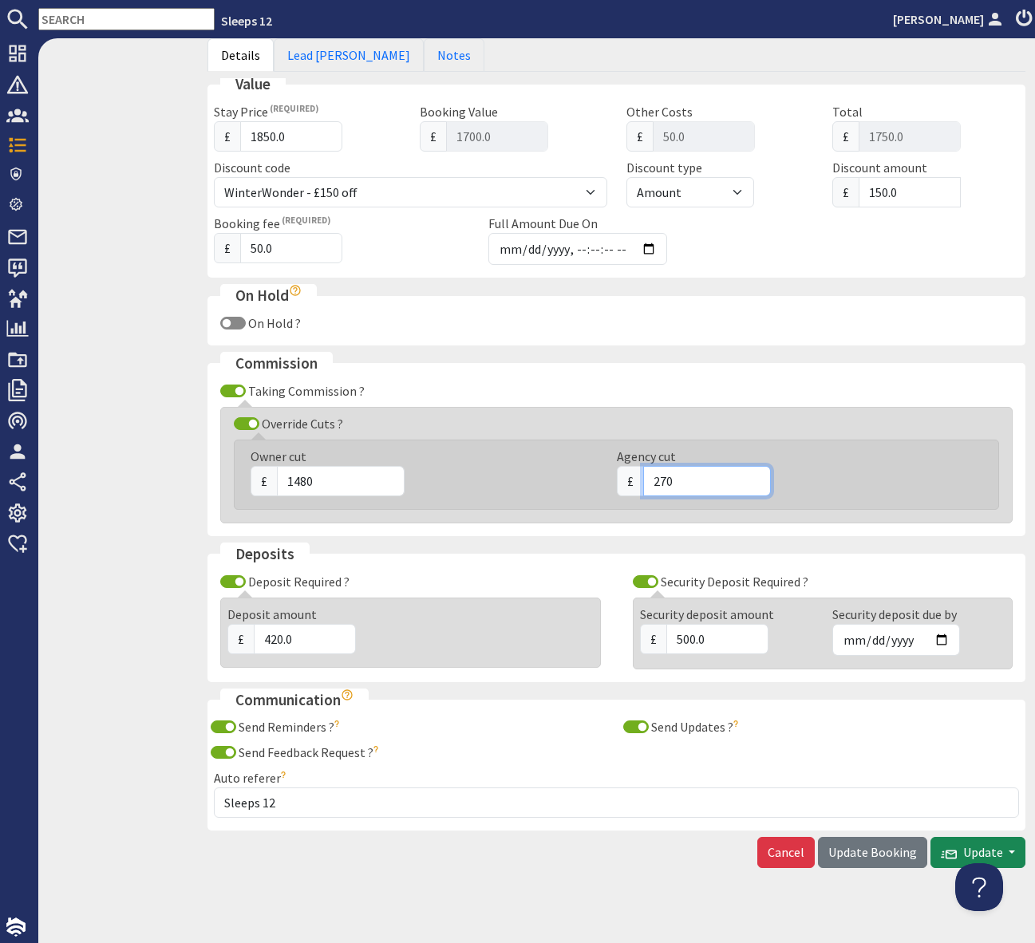
scroll to position [797, 0]
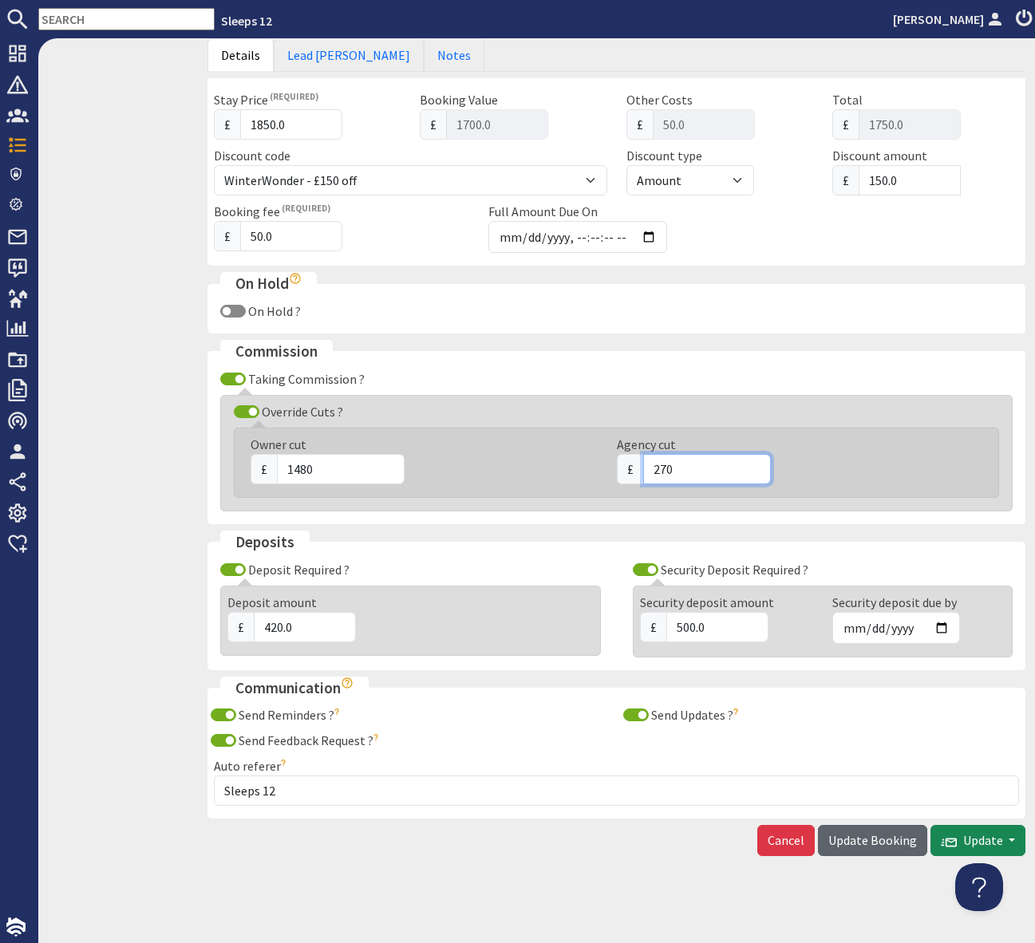
type input "270"
click at [876, 839] on span "Update Booking" at bounding box center [872, 840] width 89 height 16
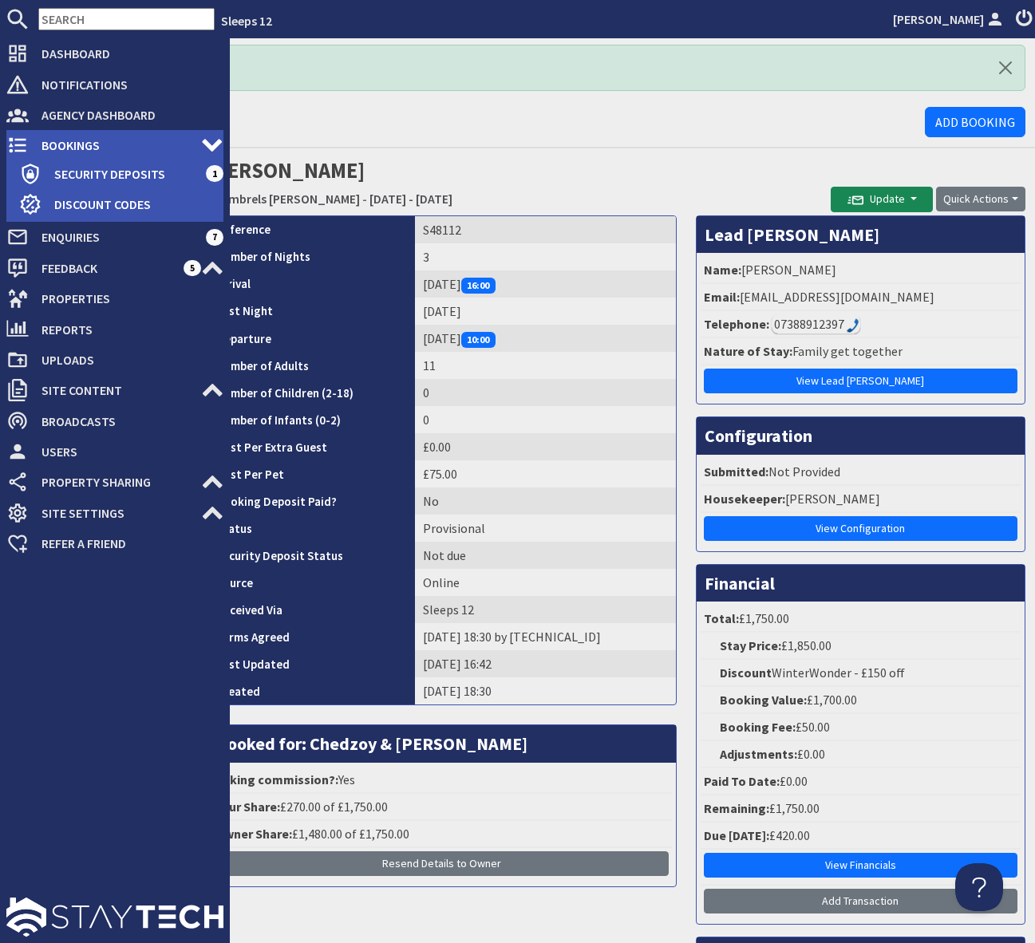
click at [128, 144] on span "Bookings" at bounding box center [115, 145] width 172 height 26
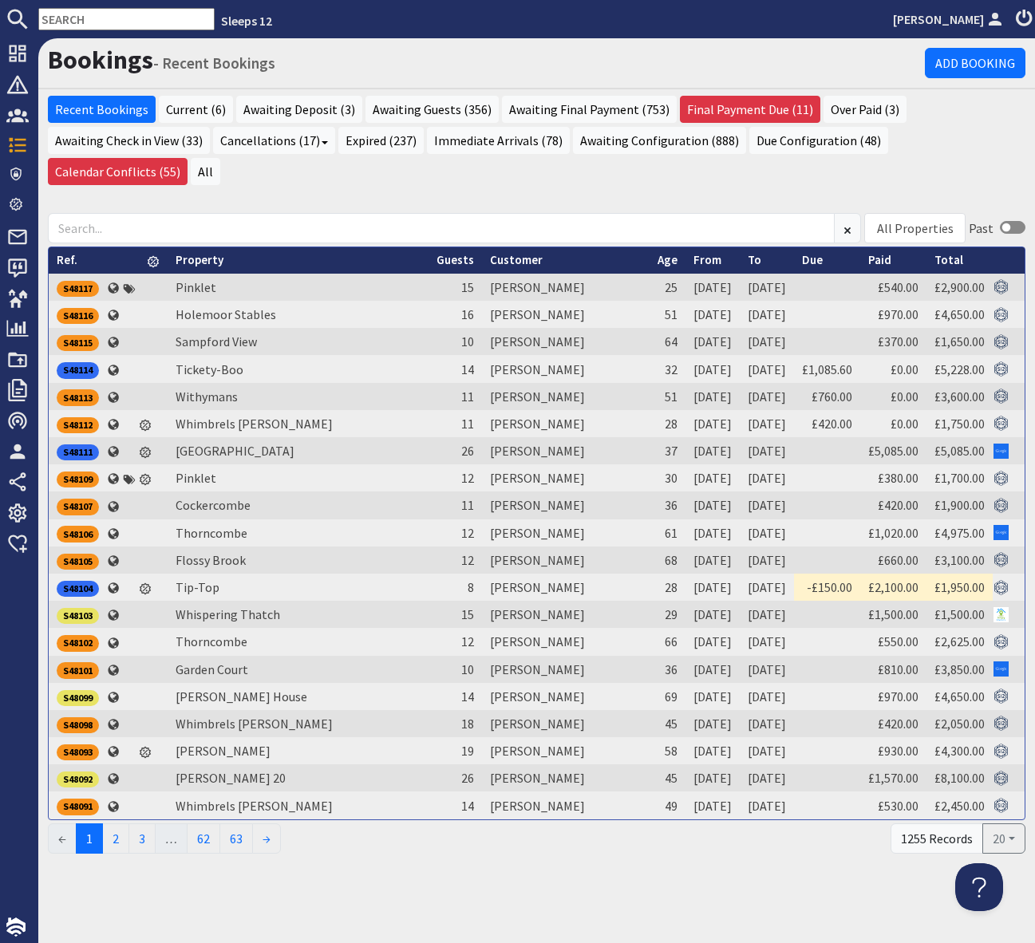
click at [58, 23] on input "text" at bounding box center [126, 19] width 176 height 22
paste input "S47429"
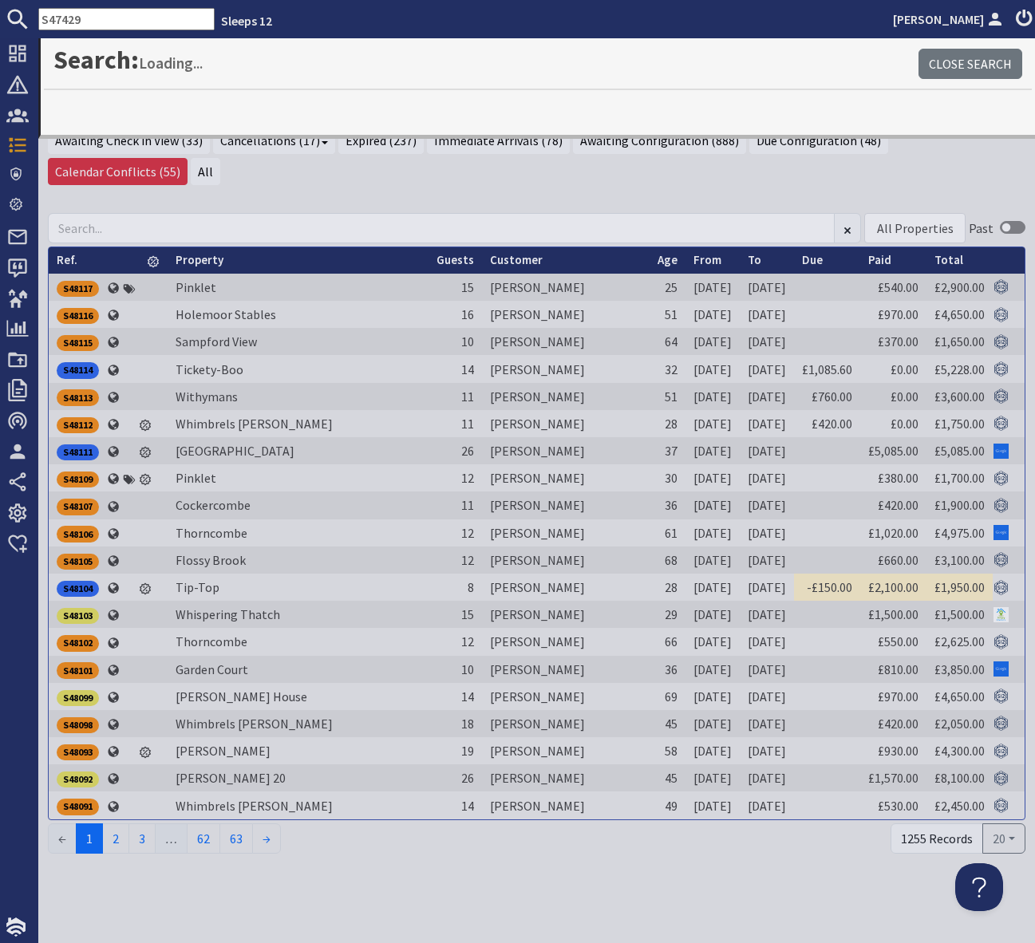
type input "S47429"
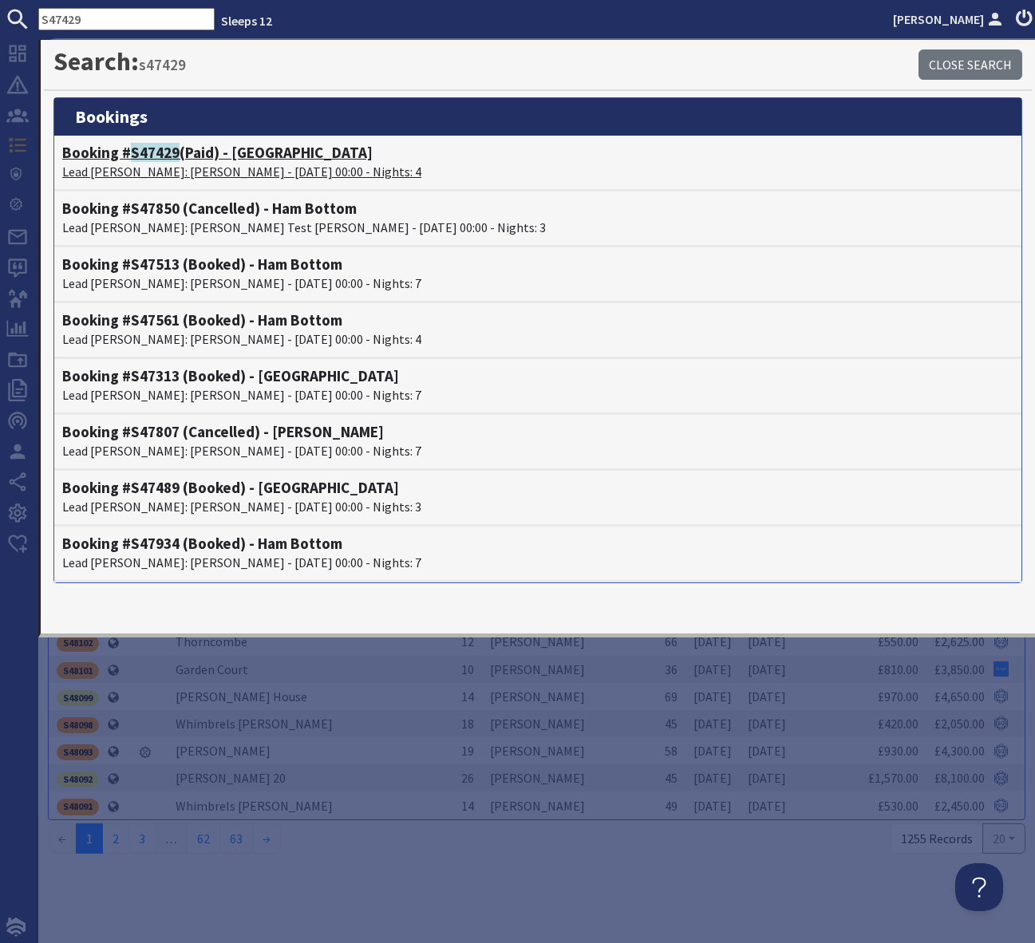
click at [219, 159] on h4 "Booking # S47429 (Paid) - Croftview" at bounding box center [537, 153] width 951 height 18
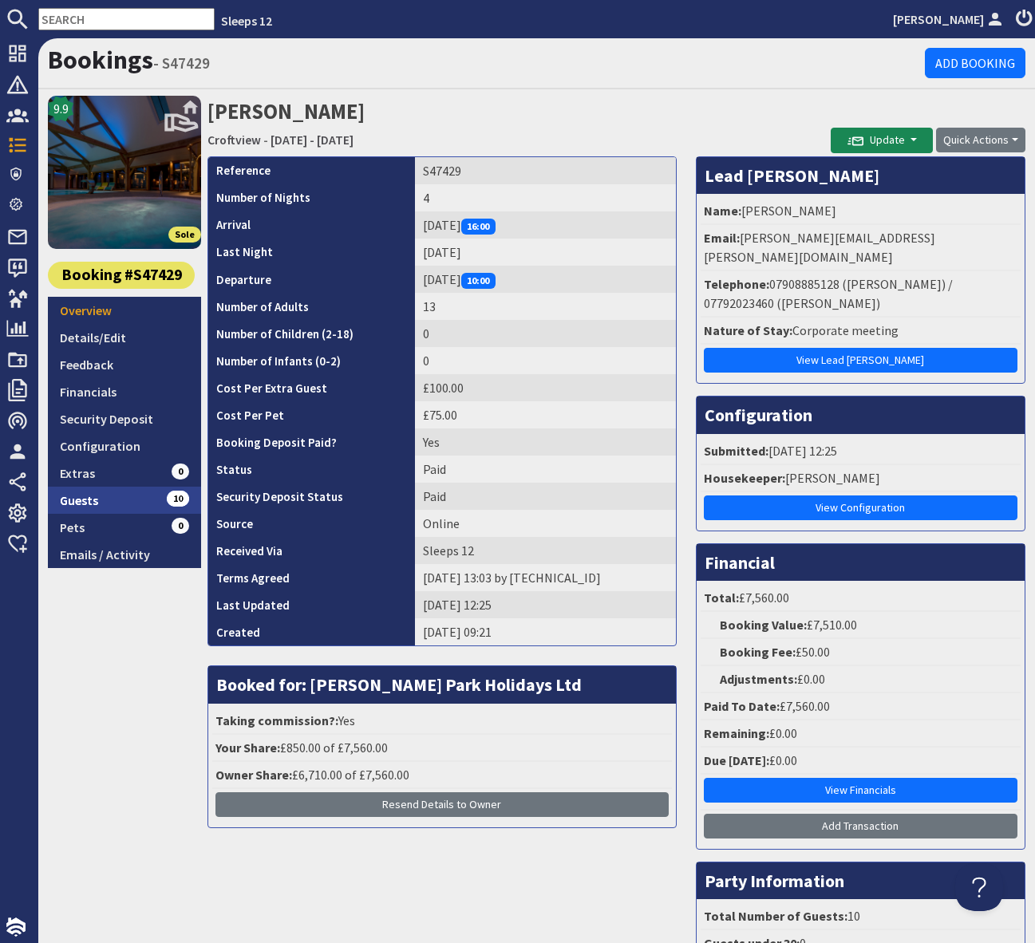
click at [160, 496] on link "Guests 10" at bounding box center [124, 500] width 153 height 27
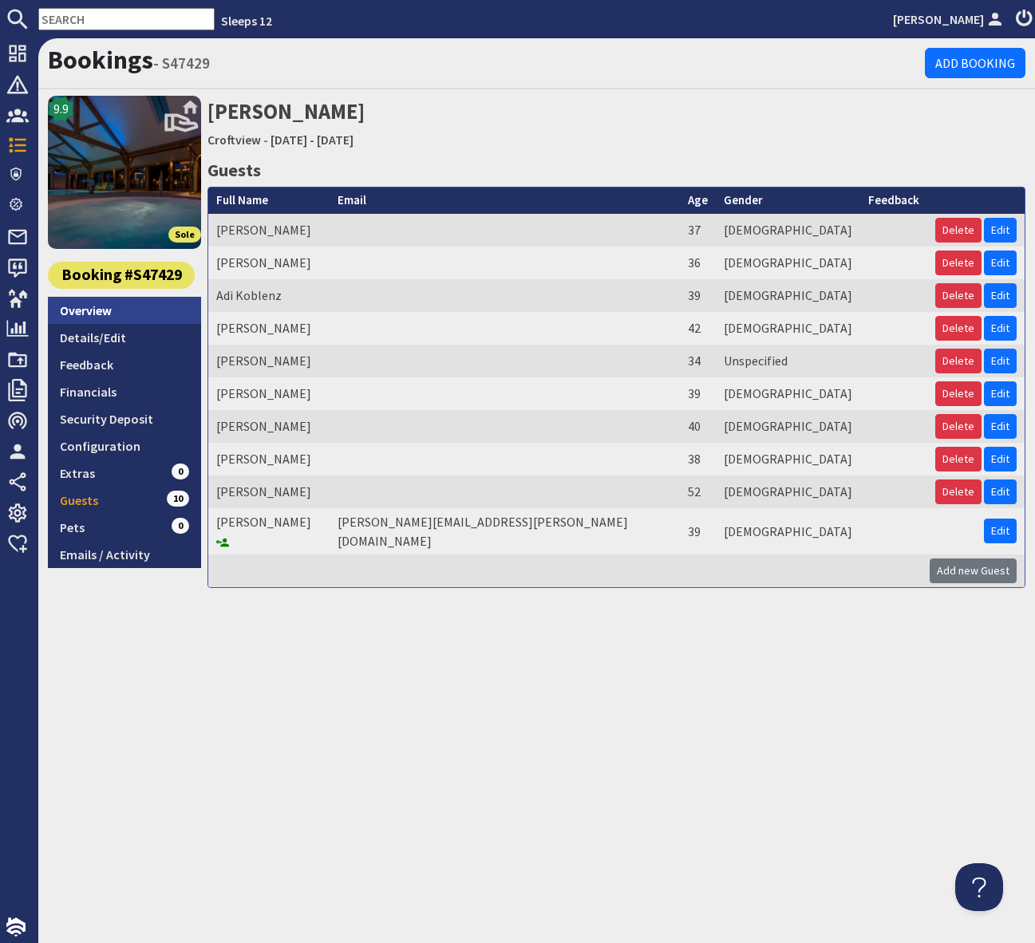
click at [126, 310] on link "Overview" at bounding box center [124, 310] width 153 height 27
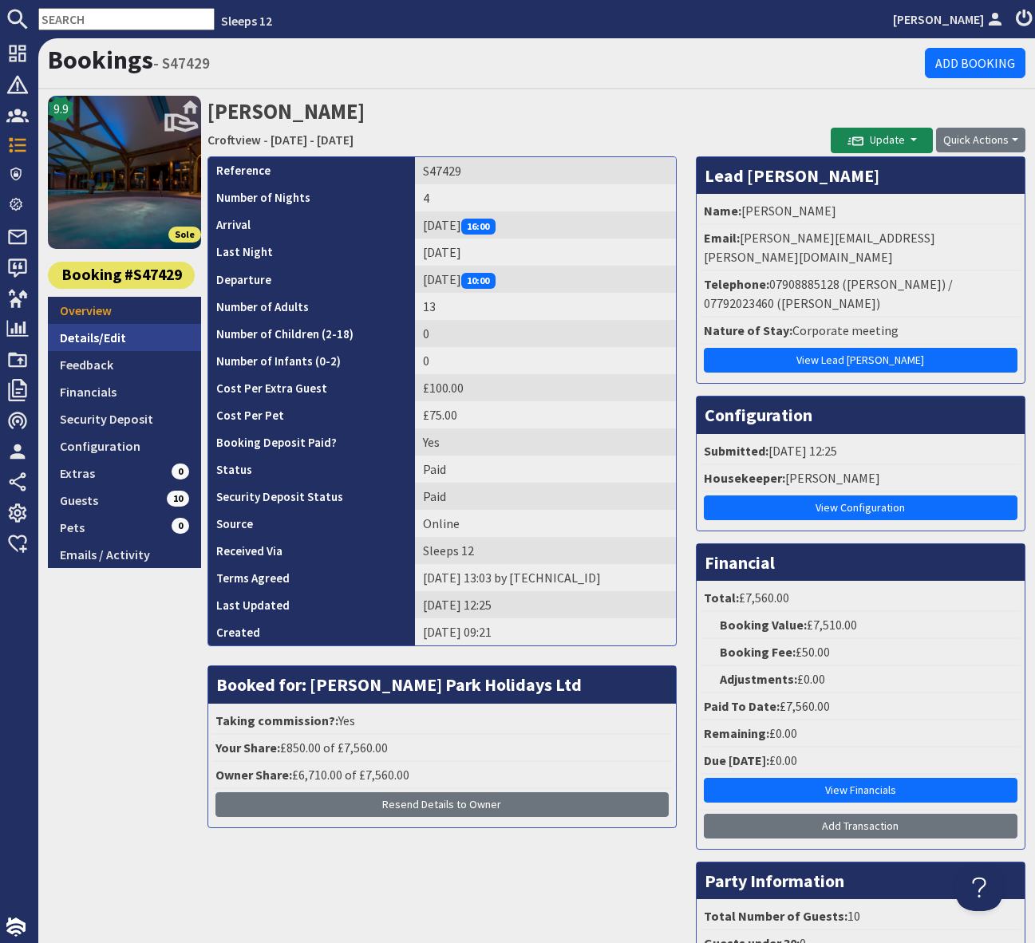
click at [120, 341] on link "Details/Edit" at bounding box center [124, 337] width 153 height 27
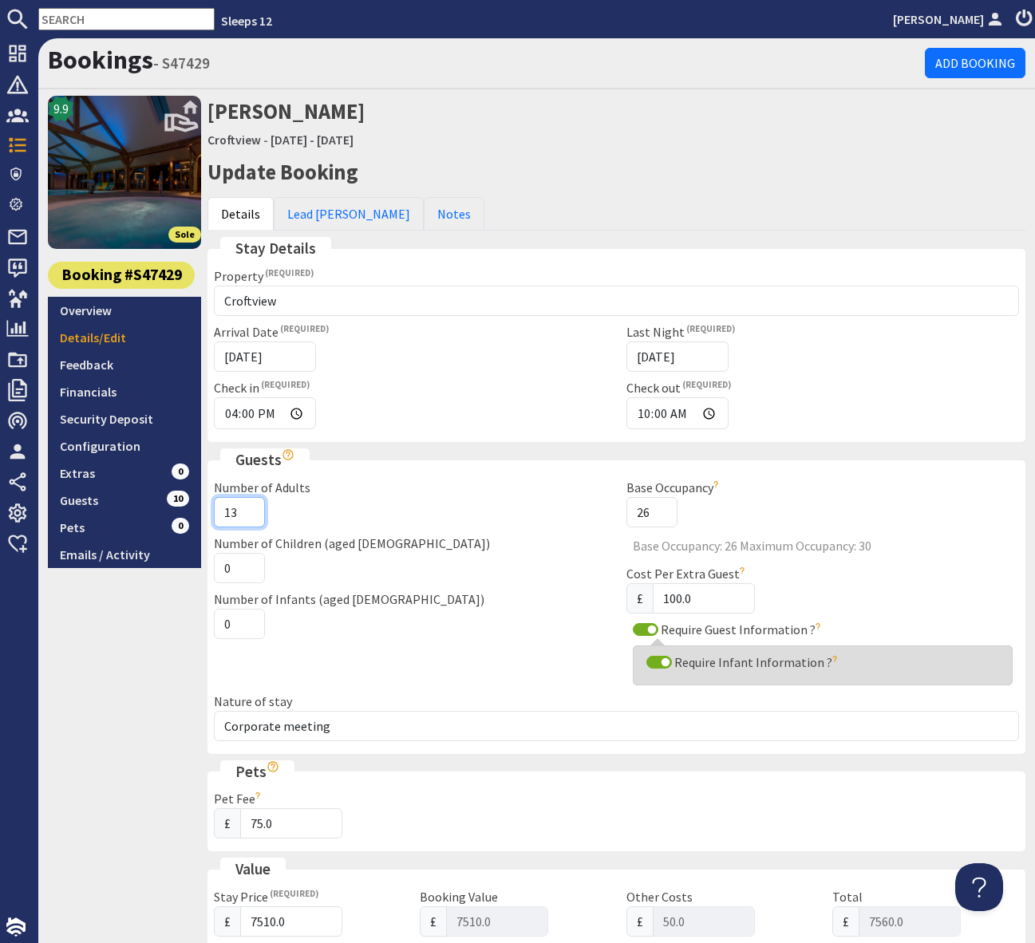
click at [238, 513] on input "13" at bounding box center [239, 512] width 51 height 30
type input "3"
type input "10"
click at [496, 557] on div "Number of Children (aged 2-18) 0" at bounding box center [410, 558] width 413 height 49
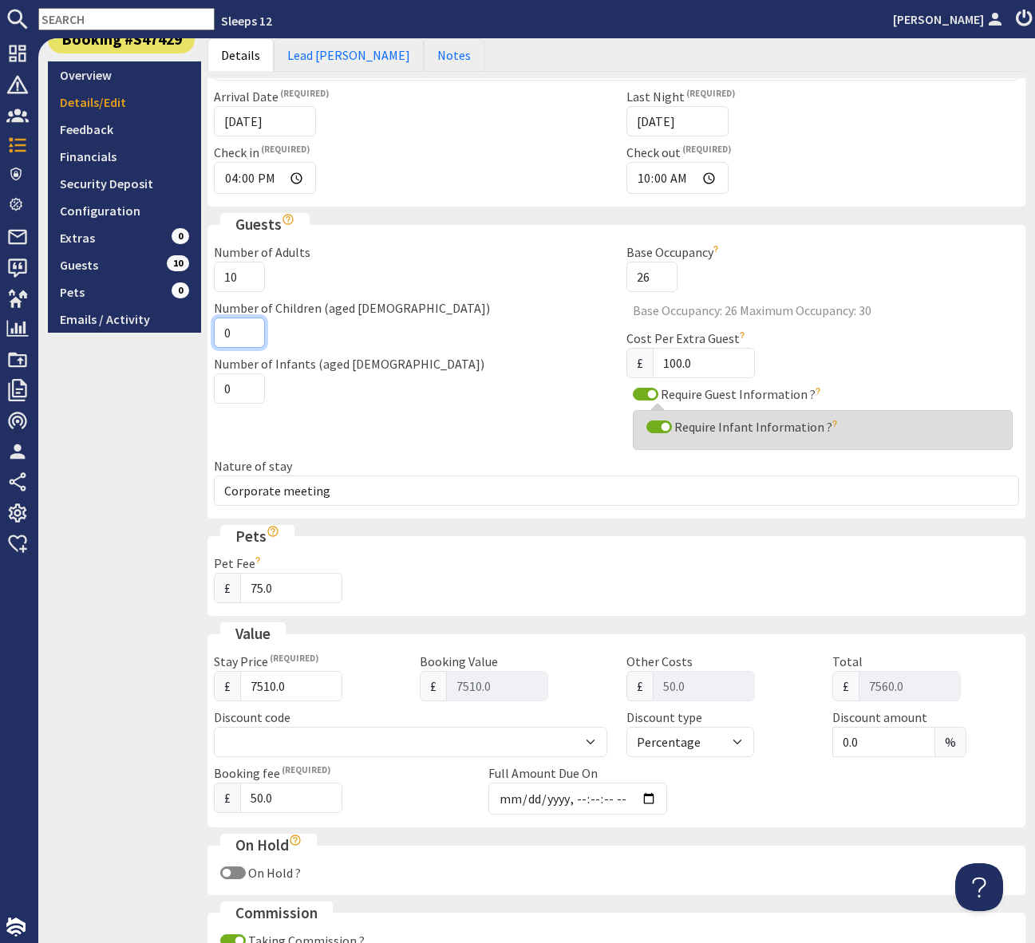
scroll to position [721, 0]
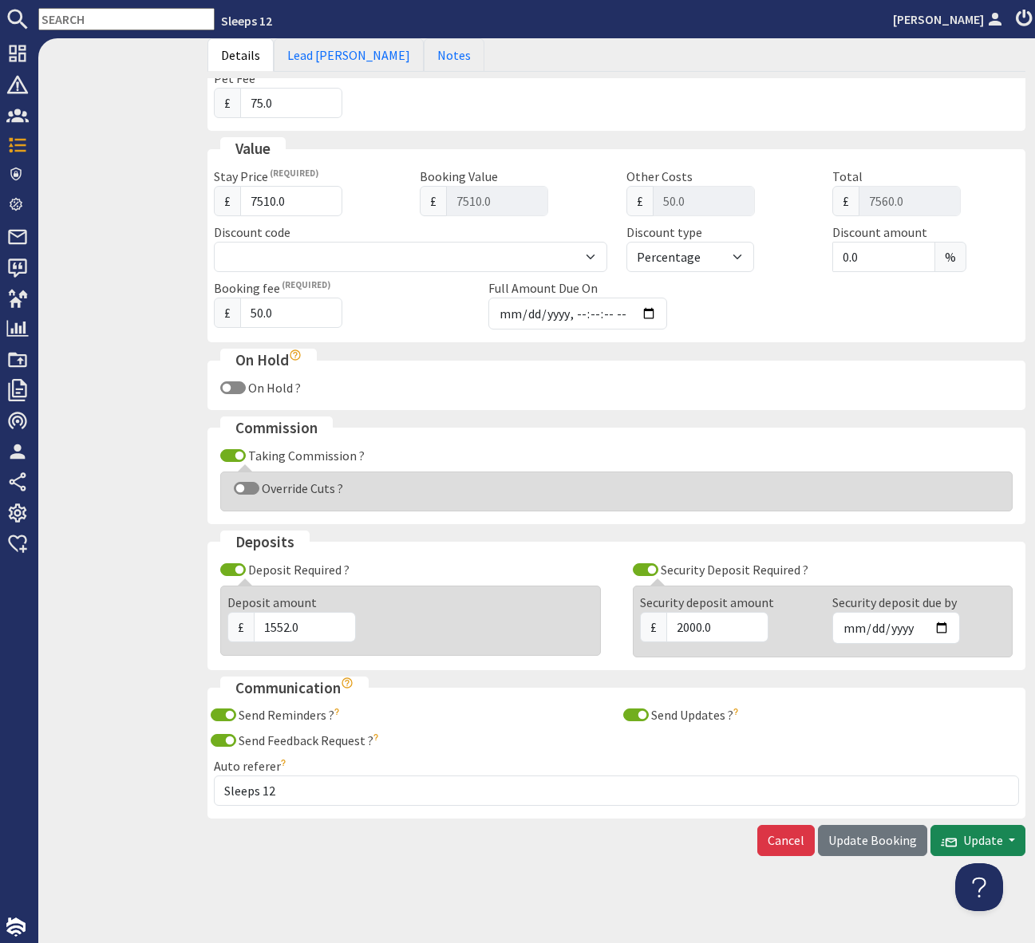
click at [860, 832] on span "Update Booking" at bounding box center [872, 840] width 89 height 16
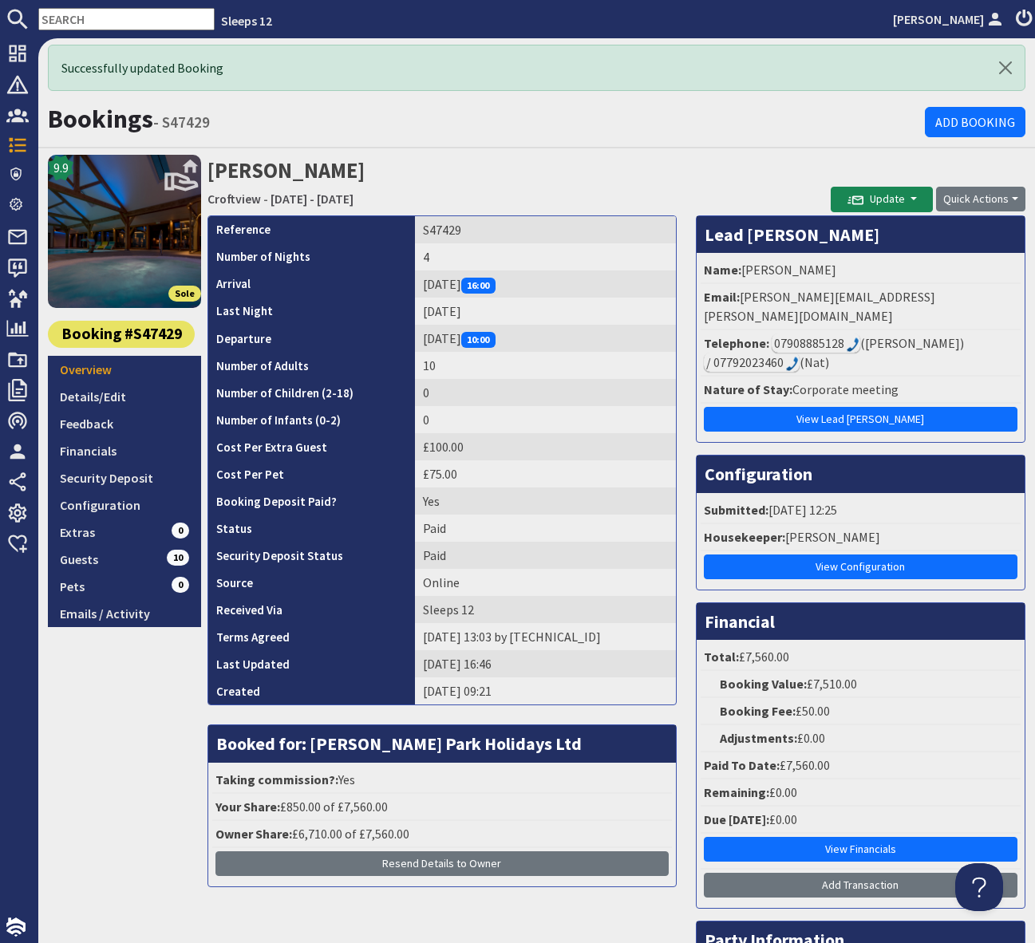
click at [89, 18] on input "text" at bounding box center [126, 19] width 176 height 22
paste input "S47469"
type input "S47469"
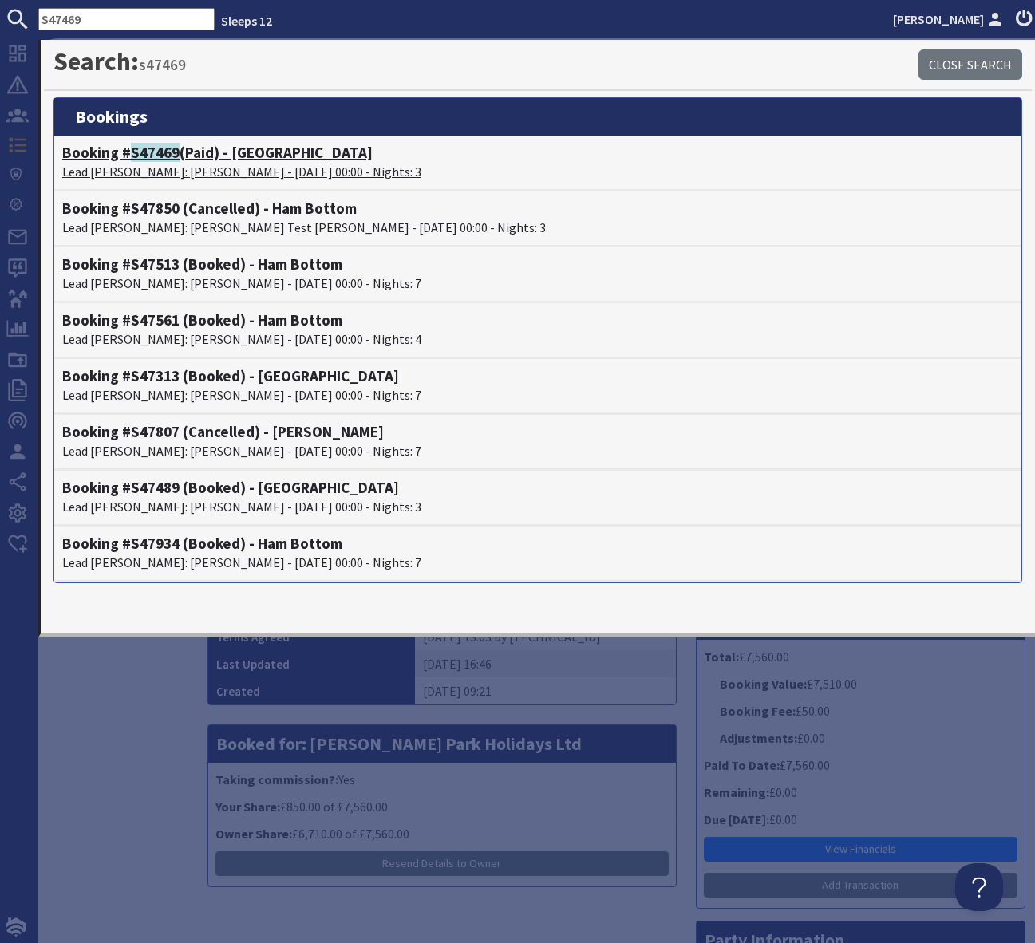
click at [245, 156] on h4 "Booking # S47469 (Paid) - Swallows Meadow" at bounding box center [537, 153] width 951 height 18
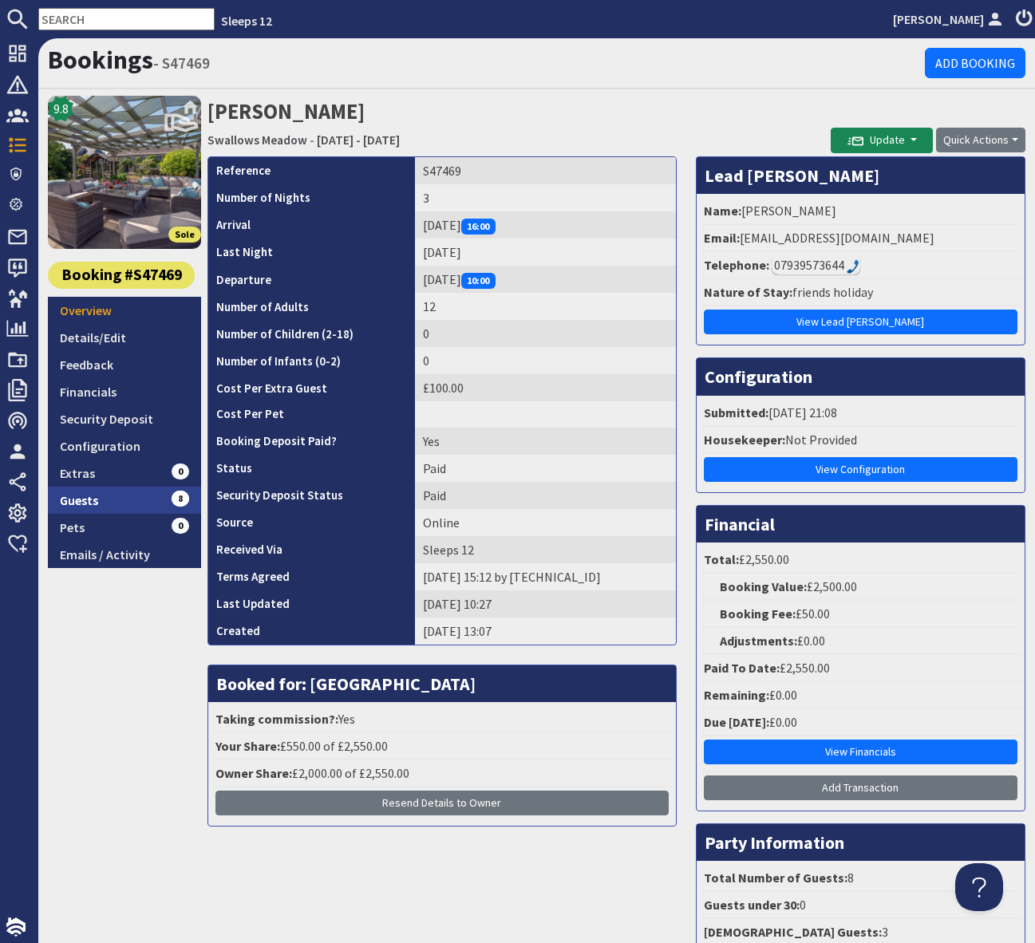
click at [144, 499] on link "Guests 8" at bounding box center [124, 500] width 153 height 27
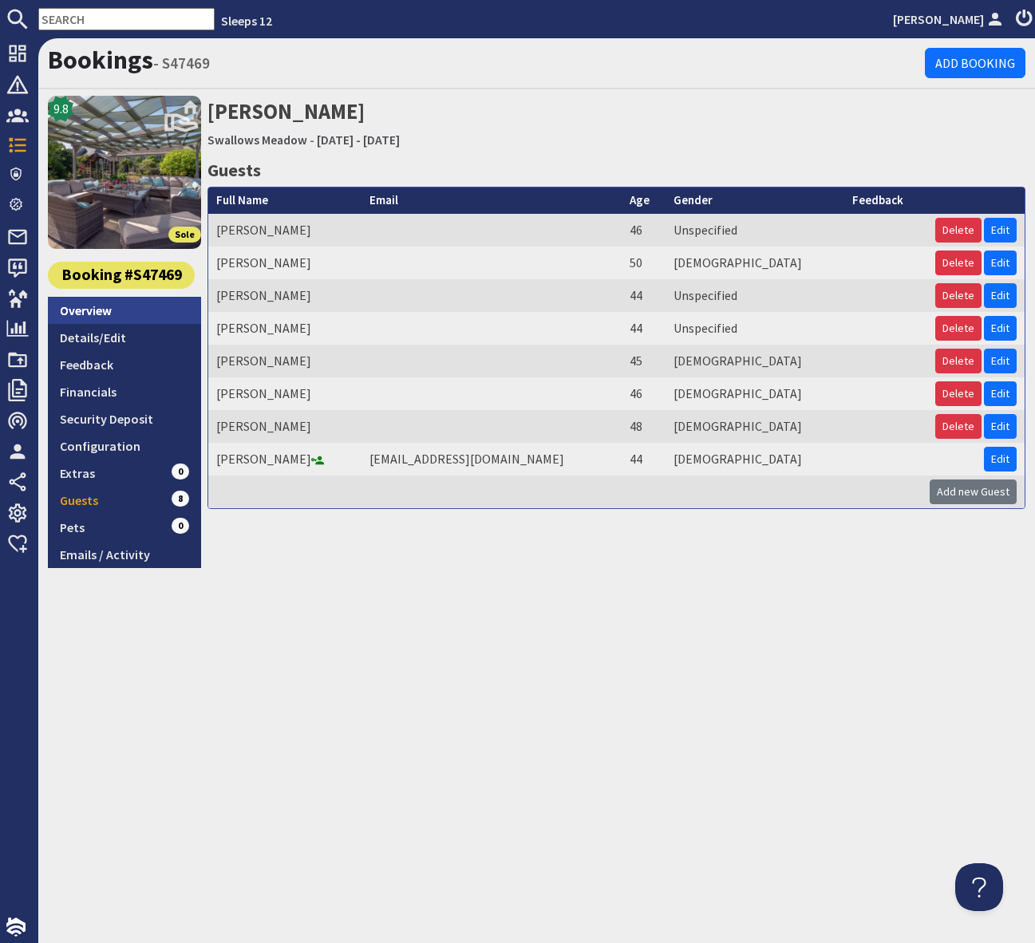
click at [120, 305] on link "Overview" at bounding box center [124, 310] width 153 height 27
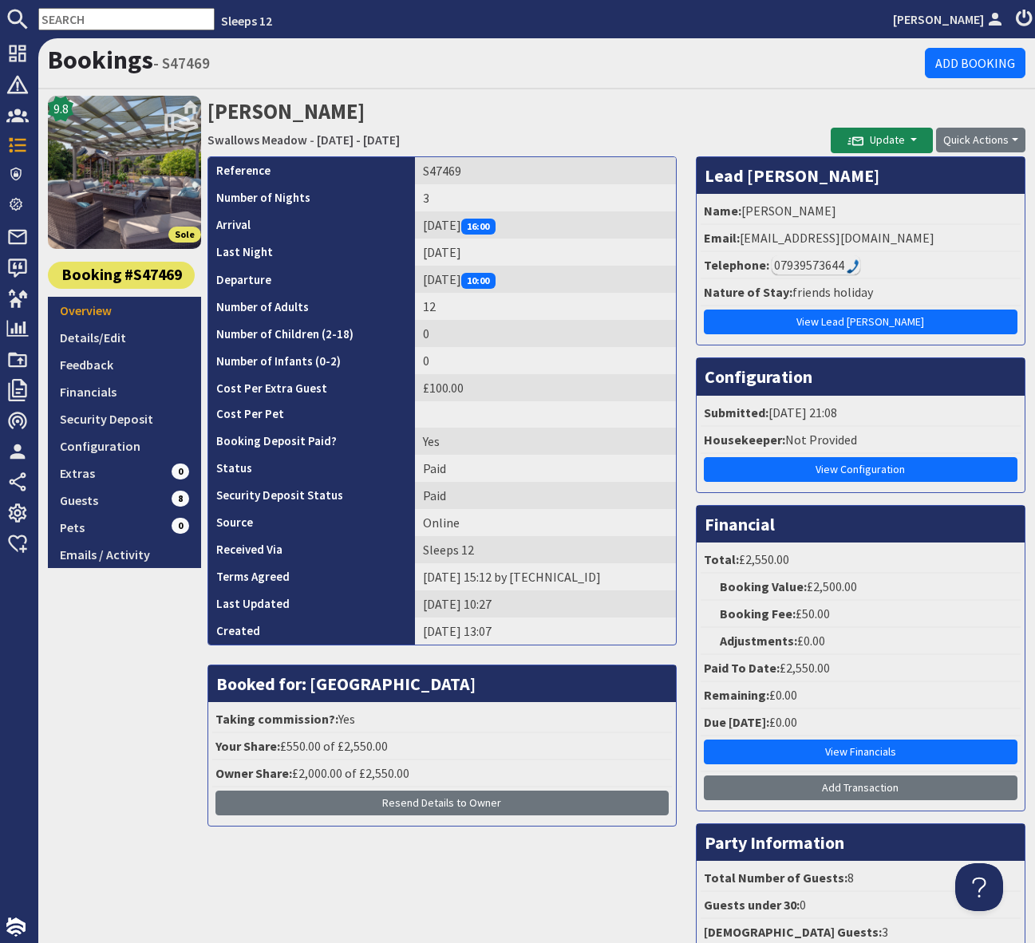
click at [816, 266] on div "07939573644" at bounding box center [816, 264] width 89 height 19
click at [130, 504] on link "Guests 8" at bounding box center [124, 500] width 153 height 27
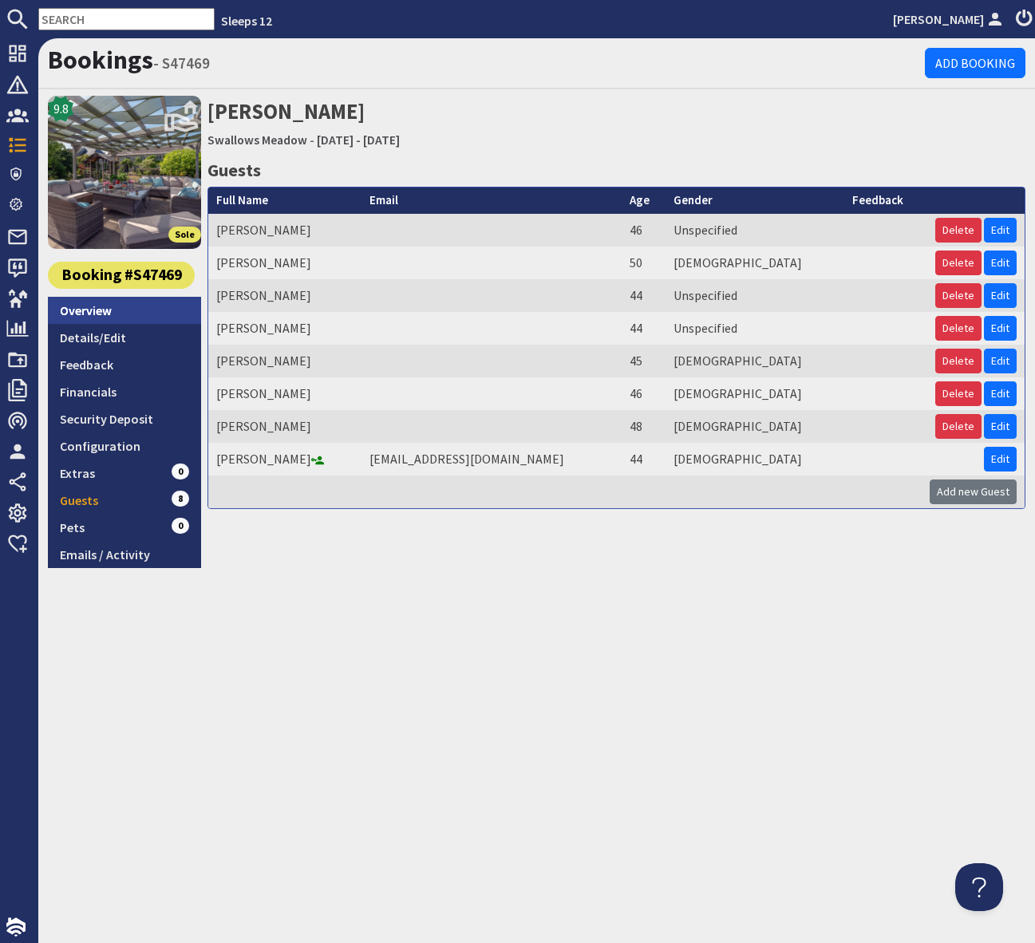
click at [129, 318] on link "Overview" at bounding box center [124, 310] width 153 height 27
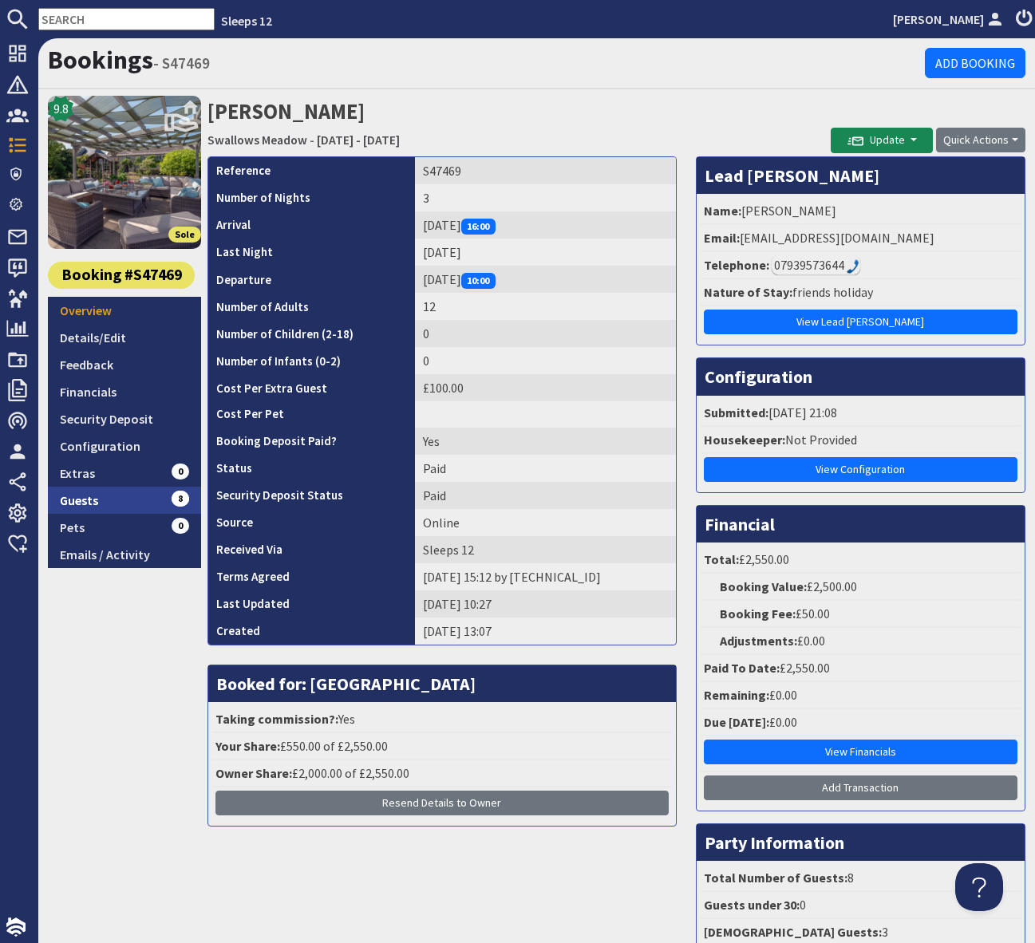
click at [152, 496] on link "Guests 8" at bounding box center [124, 500] width 153 height 27
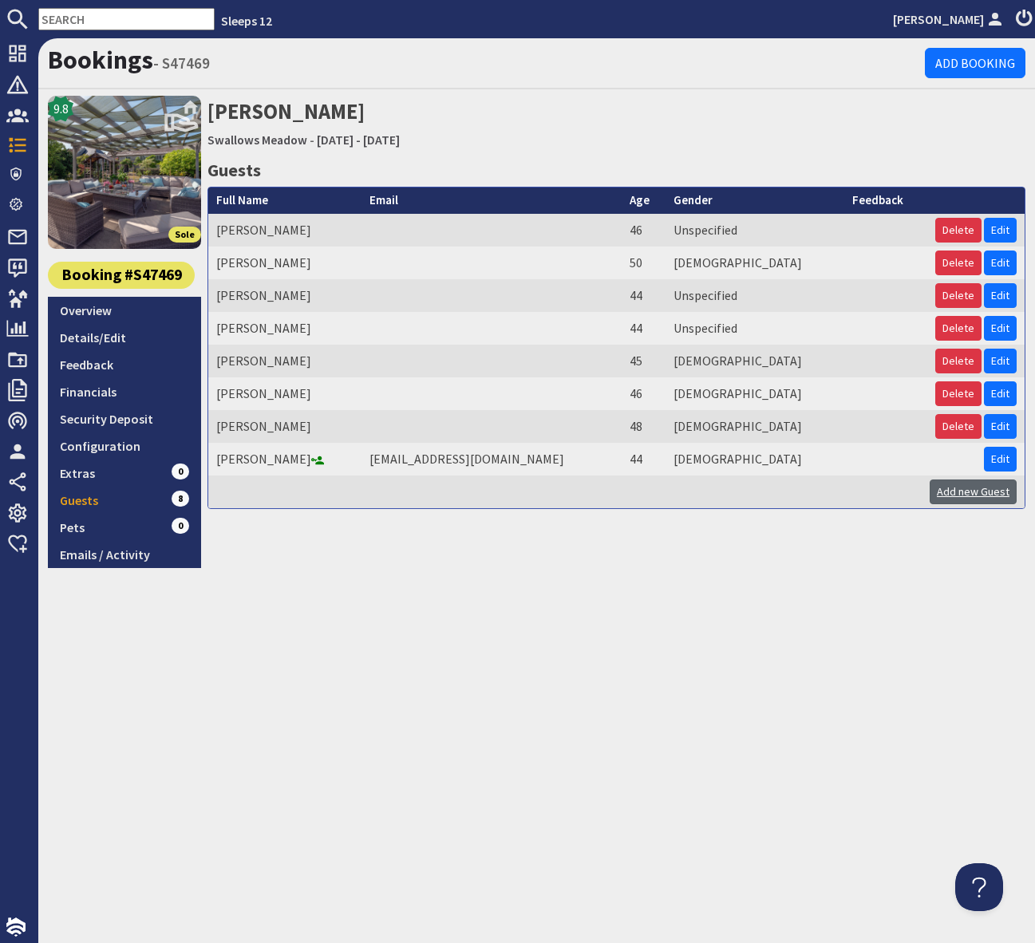
click at [960, 492] on link "Add new Guest" at bounding box center [973, 492] width 87 height 25
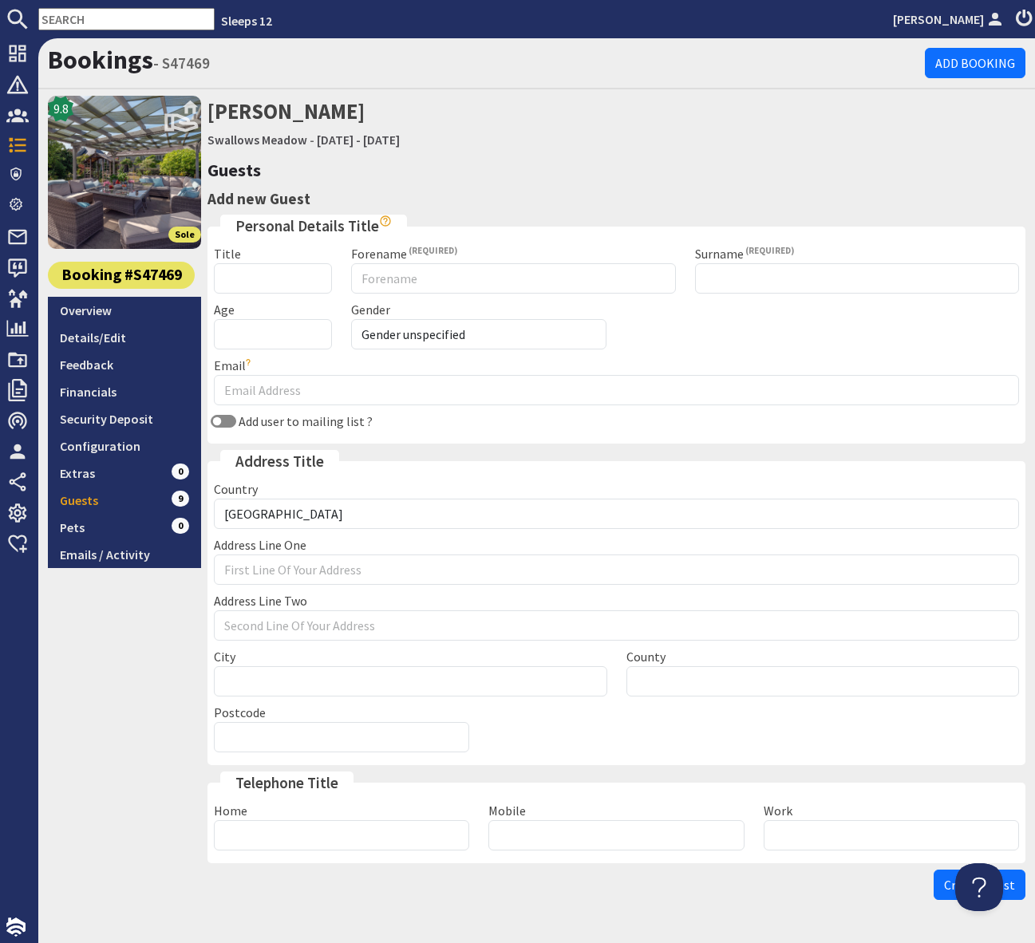
click at [115, 755] on div "9.8 Sole Booking #S47469 Overview Details/Edit Feedback Financials Security Dep…" at bounding box center [124, 502] width 153 height 812
click at [144, 500] on link "Guests 9" at bounding box center [124, 500] width 153 height 27
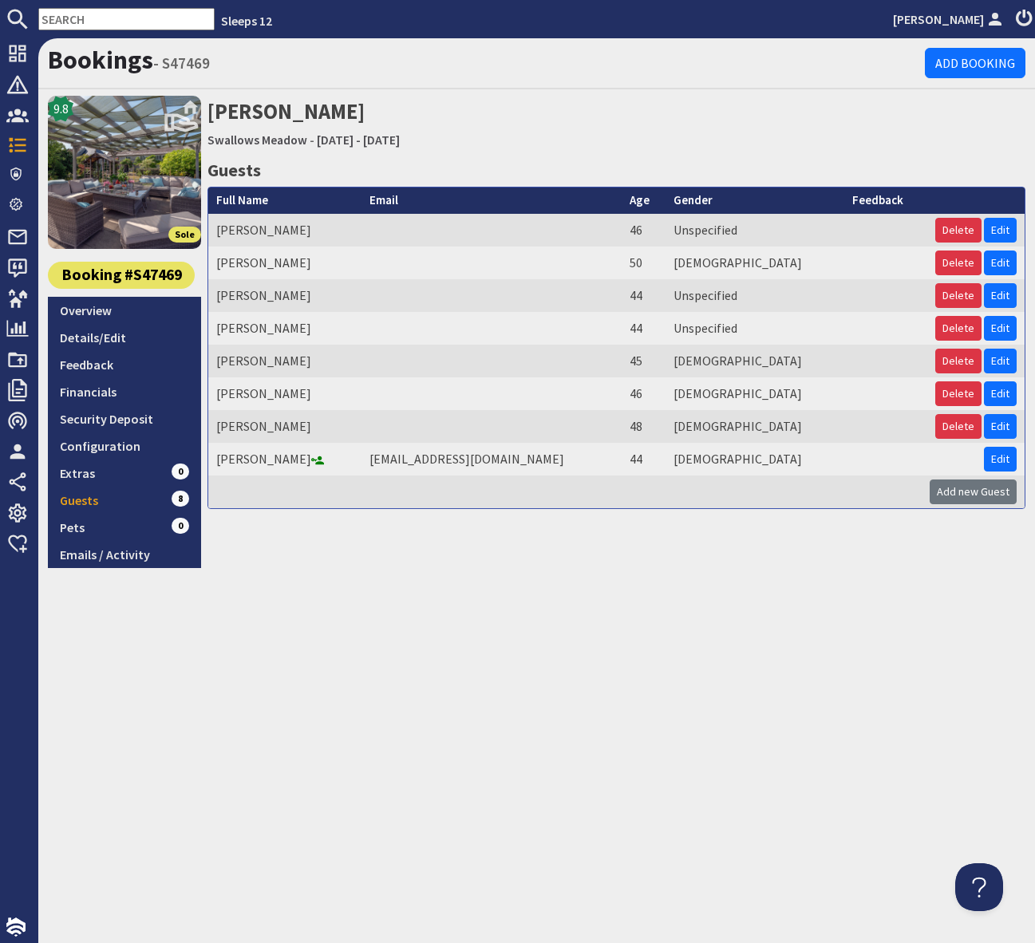
click at [409, 663] on div "Bookings - S47469 Add Booking 9.8 Sole Booking #S47469 Overview Details/Edit Fe…" at bounding box center [536, 490] width 997 height 905
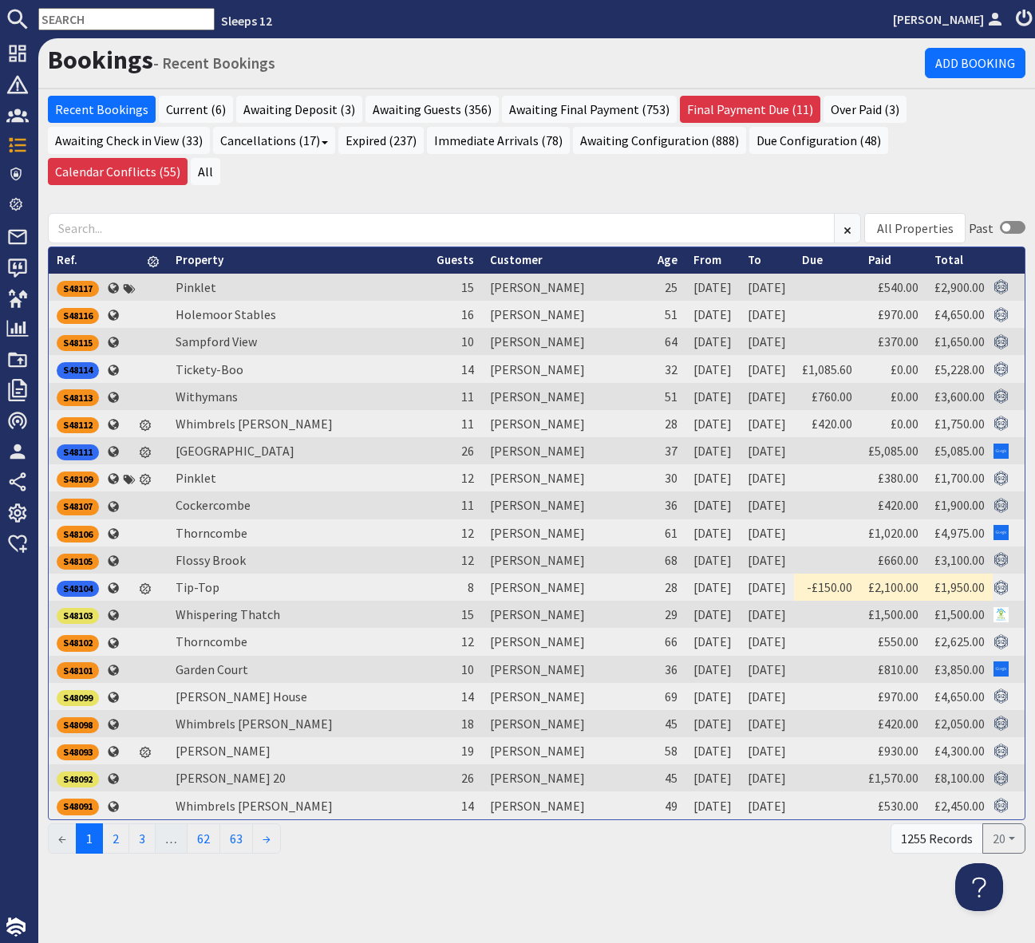
click at [69, 19] on input "text" at bounding box center [126, 19] width 176 height 22
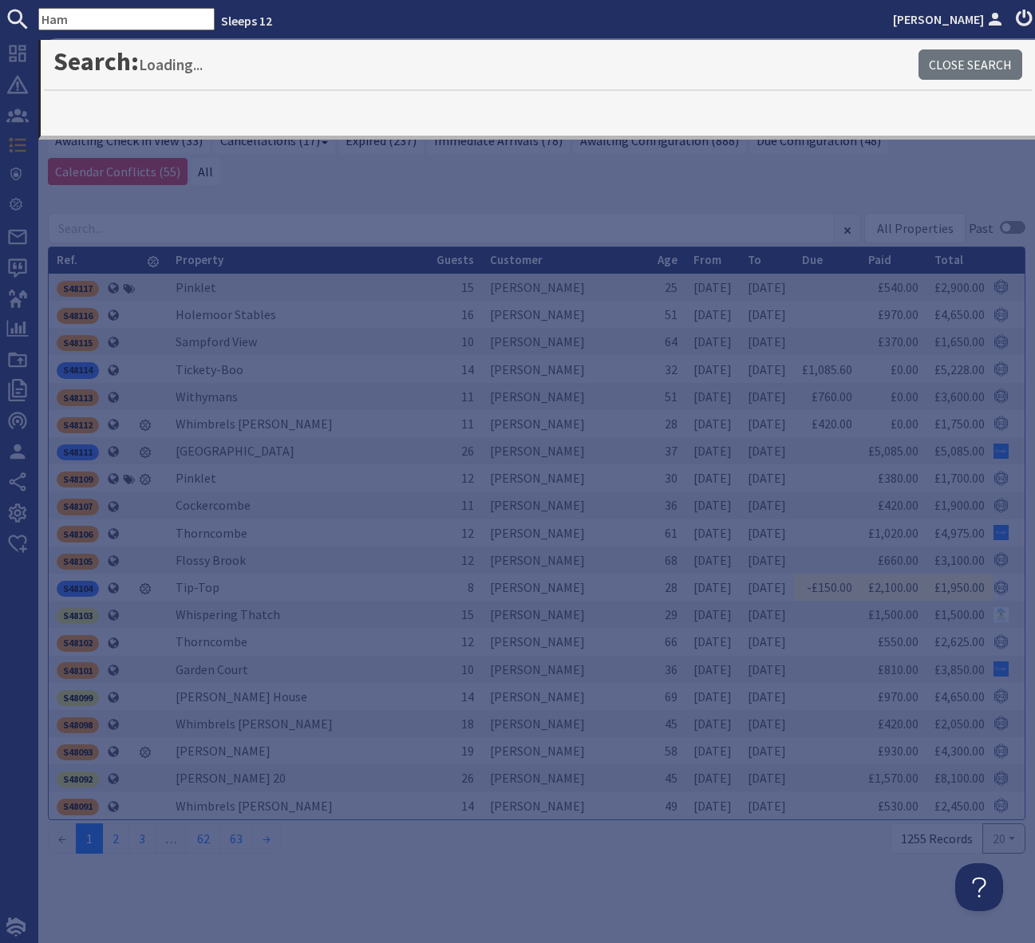
type input "Ham"
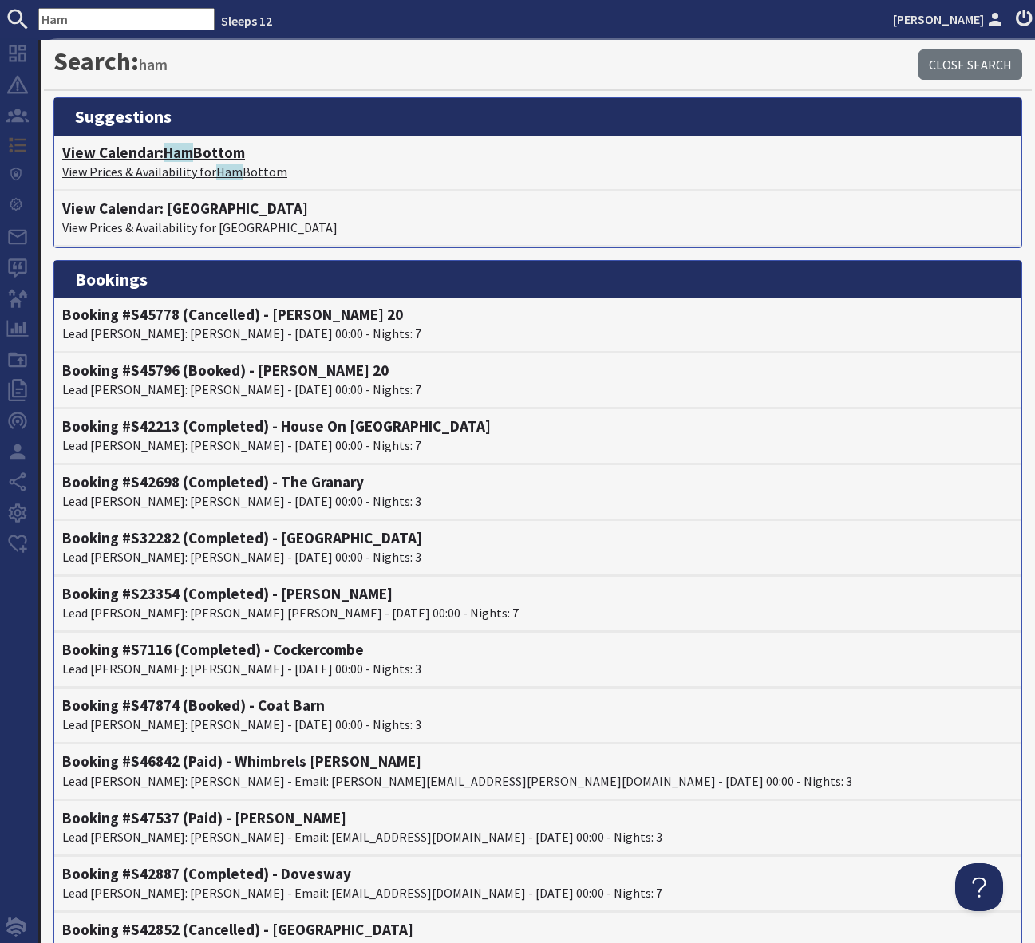
click at [193, 157] on span "Ham" at bounding box center [179, 152] width 30 height 19
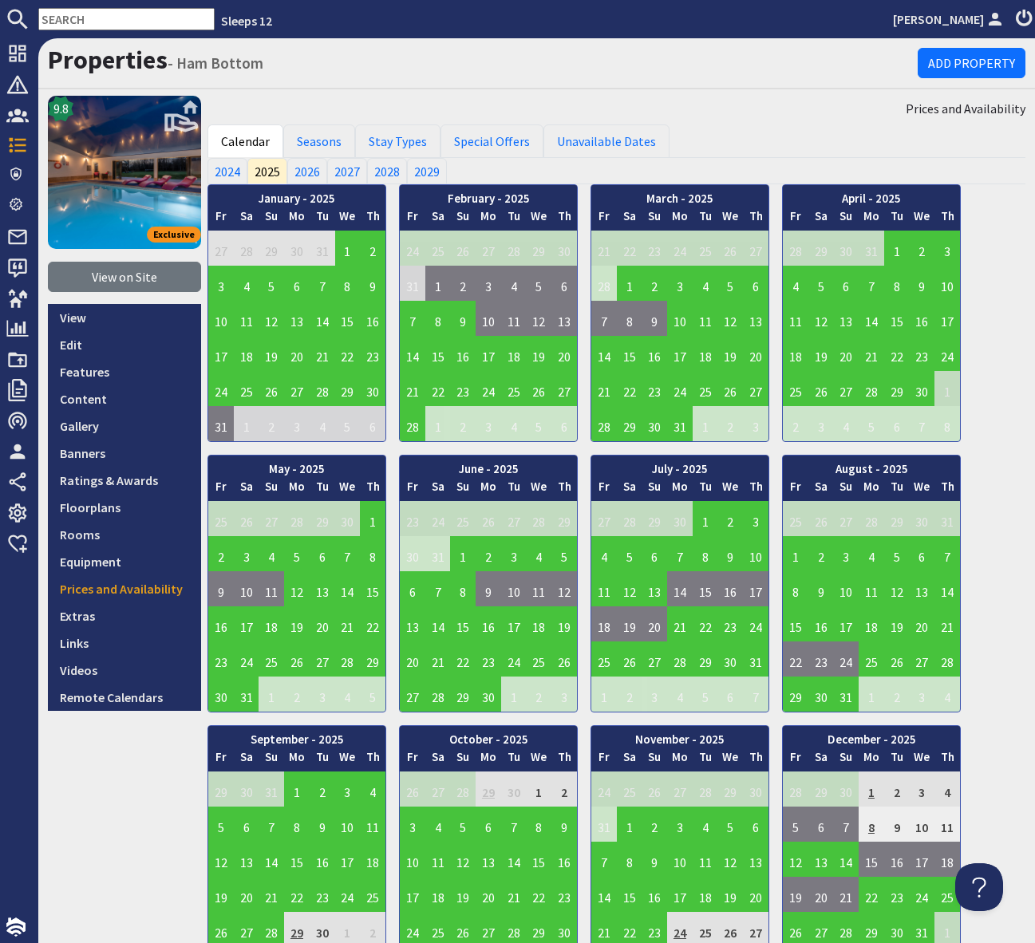
scroll to position [33, 0]
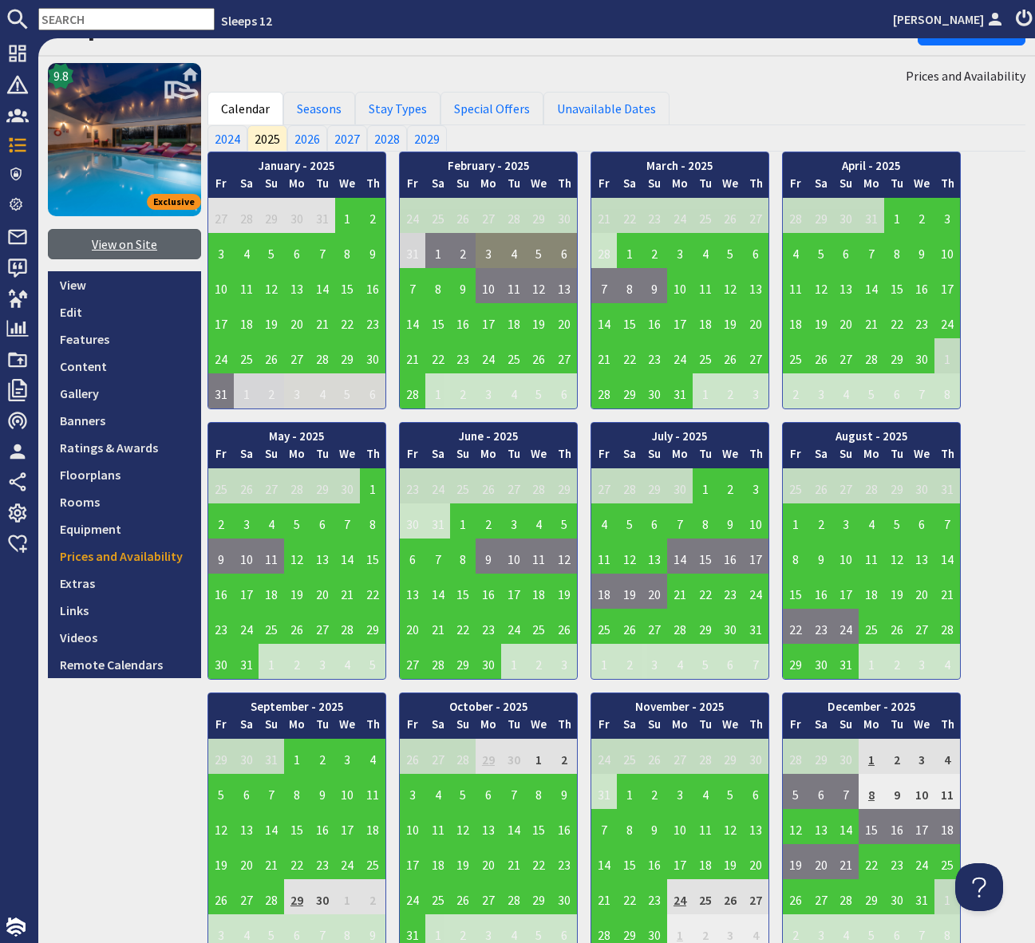
click at [128, 244] on link "View on Site" at bounding box center [124, 244] width 153 height 30
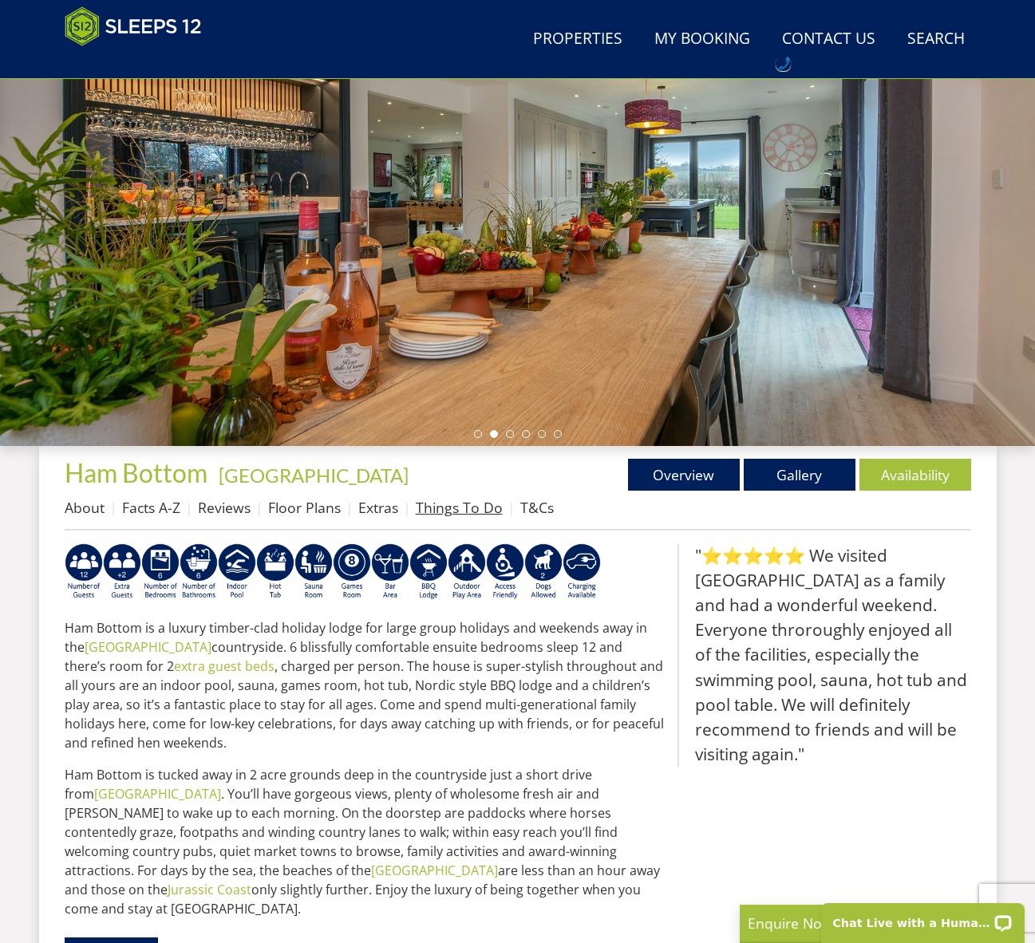
click at [460, 512] on link "Things To Do" at bounding box center [459, 507] width 87 height 19
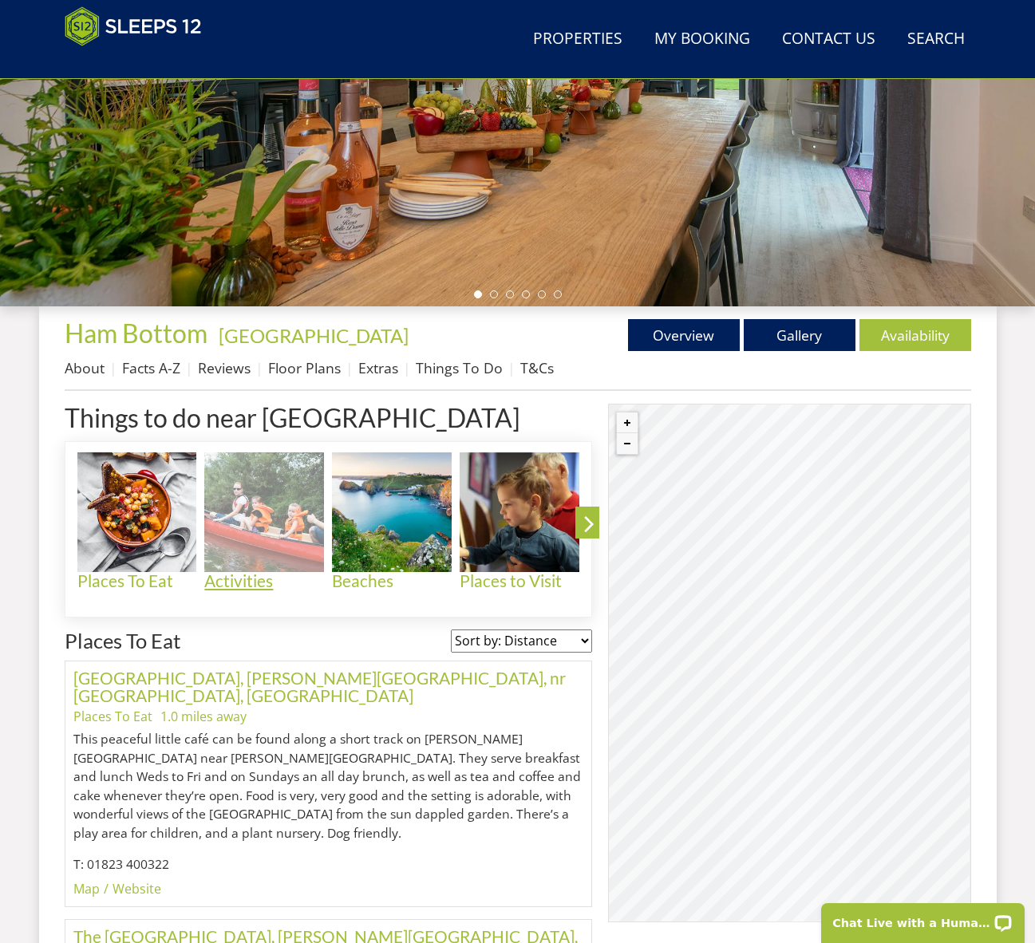
click at [257, 519] on img at bounding box center [264, 512] width 120 height 120
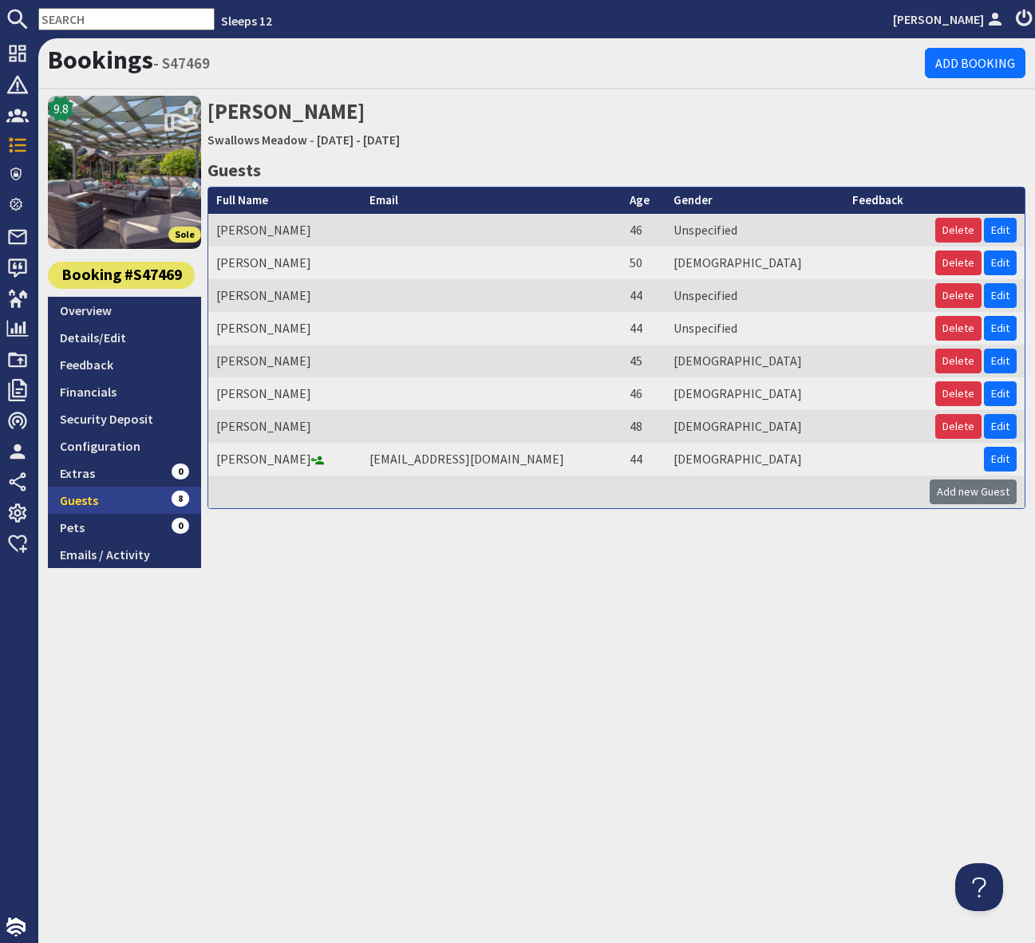
click at [155, 496] on link "Guests 8" at bounding box center [124, 500] width 153 height 27
click at [498, 594] on div "Bookings - S47469 Add Booking 9.8 Sole Booking #S47469 Overview Details/Edit Fe…" at bounding box center [536, 490] width 997 height 905
click at [972, 492] on link "Add new Guest" at bounding box center [973, 492] width 87 height 25
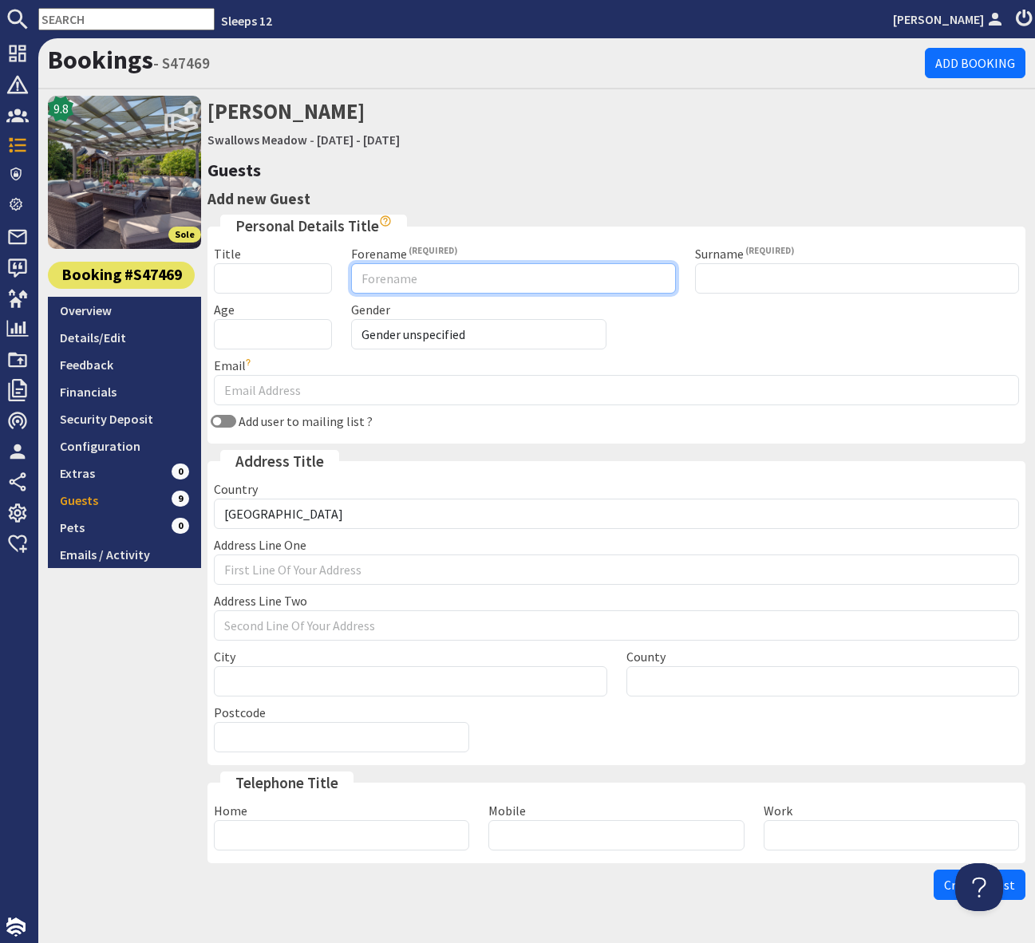
click at [401, 278] on input "Forename" at bounding box center [513, 278] width 324 height 30
type input "Ben"
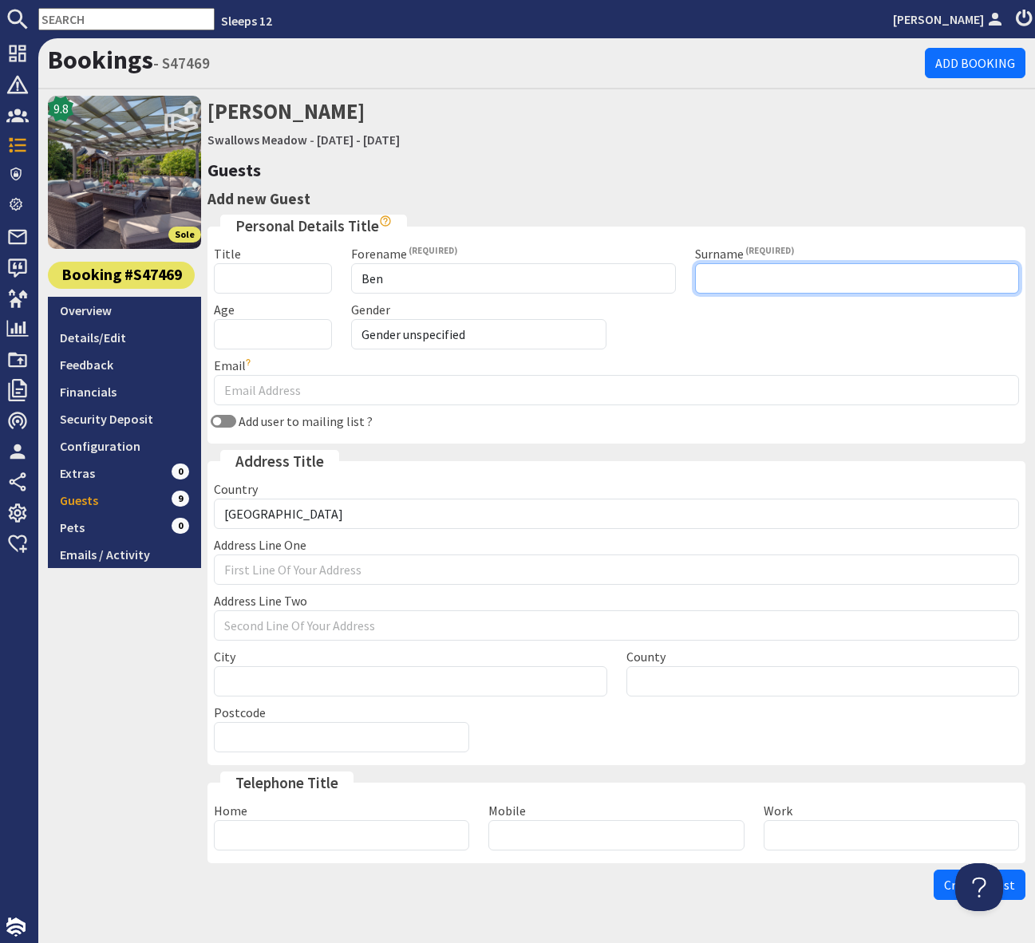
click at [729, 284] on input "Surname" at bounding box center [857, 278] width 324 height 30
click at [718, 280] on input "Pontenu" at bounding box center [857, 278] width 324 height 30
drag, startPoint x: 737, startPoint y: 280, endPoint x: 775, endPoint y: 278, distance: 37.6
click at [775, 278] on input "Pountenu" at bounding box center [857, 278] width 324 height 30
type input "Pountney"
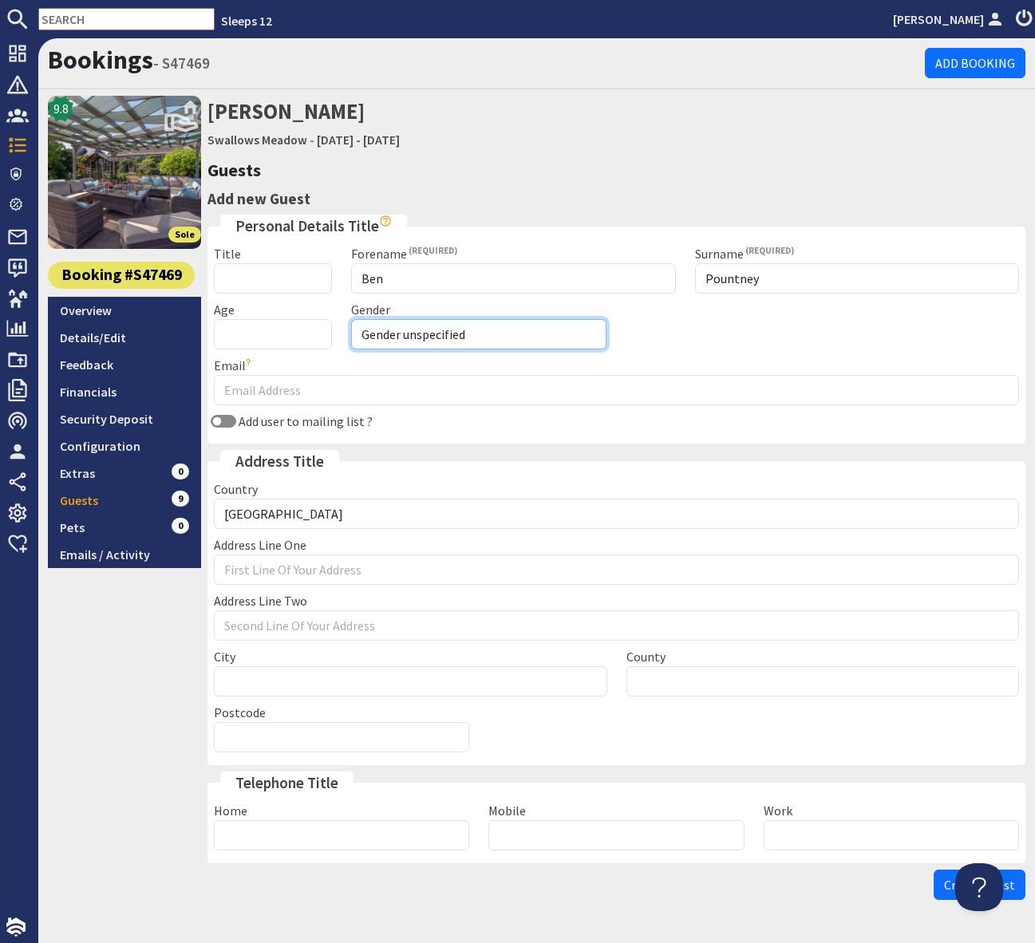
click at [434, 336] on select "Gender unspecified Gender [DEMOGRAPHIC_DATA] Gender [DEMOGRAPHIC_DATA]" at bounding box center [478, 334] width 255 height 30
select select "gender_[DEMOGRAPHIC_DATA]"
click at [351, 319] on select "Gender unspecified Gender [DEMOGRAPHIC_DATA] Gender [DEMOGRAPHIC_DATA]" at bounding box center [478, 334] width 255 height 30
click at [251, 330] on input "Age" at bounding box center [273, 334] width 118 height 30
type input "48"
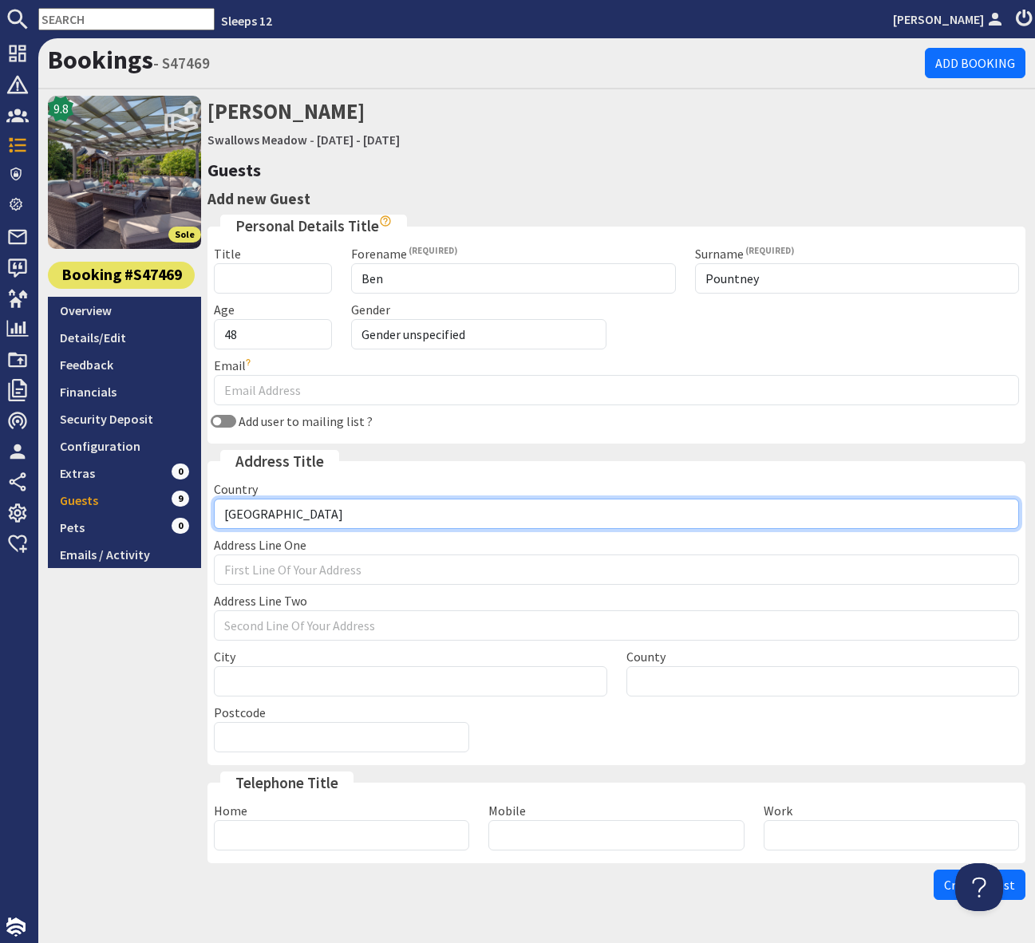
click at [709, 500] on select "[GEOGRAPHIC_DATA] --------------- [GEOGRAPHIC_DATA] [GEOGRAPHIC_DATA] [GEOGRAPH…" at bounding box center [616, 514] width 805 height 30
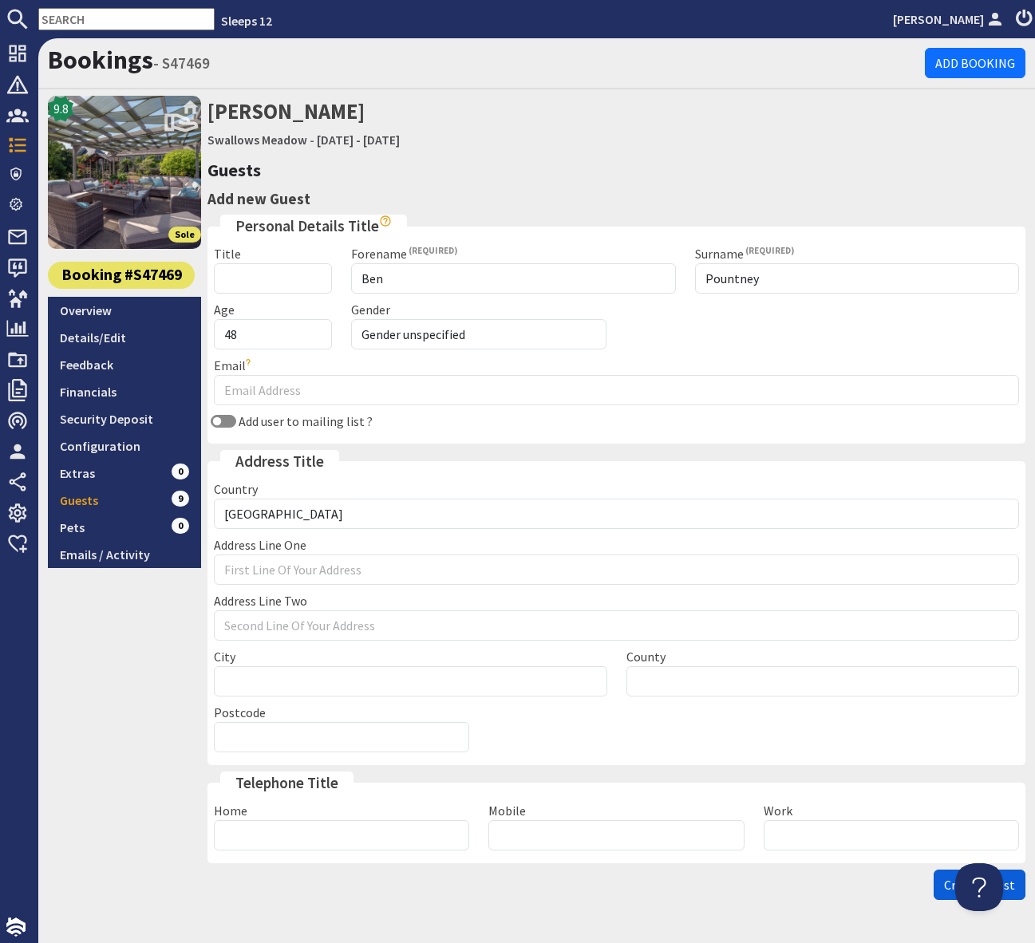
click at [1009, 882] on span "Create Guest" at bounding box center [979, 885] width 71 height 16
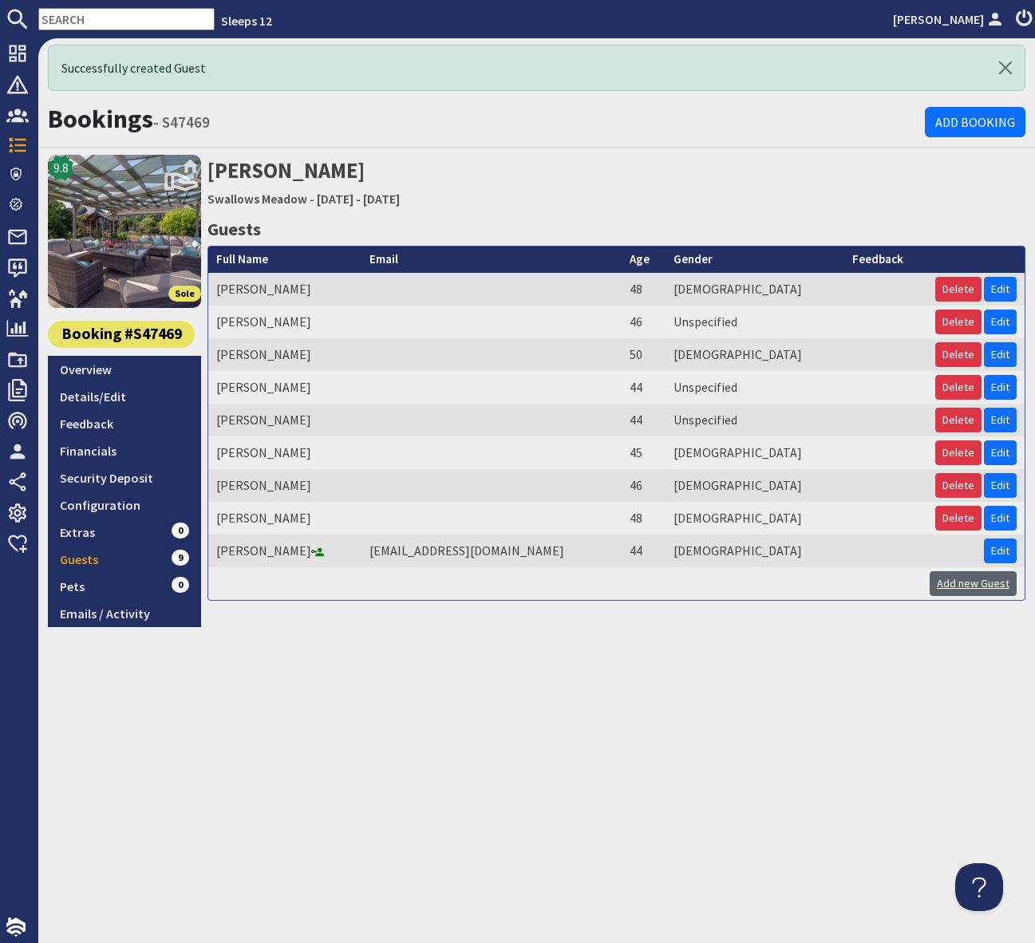
click at [992, 590] on link "Add new Guest" at bounding box center [973, 583] width 87 height 25
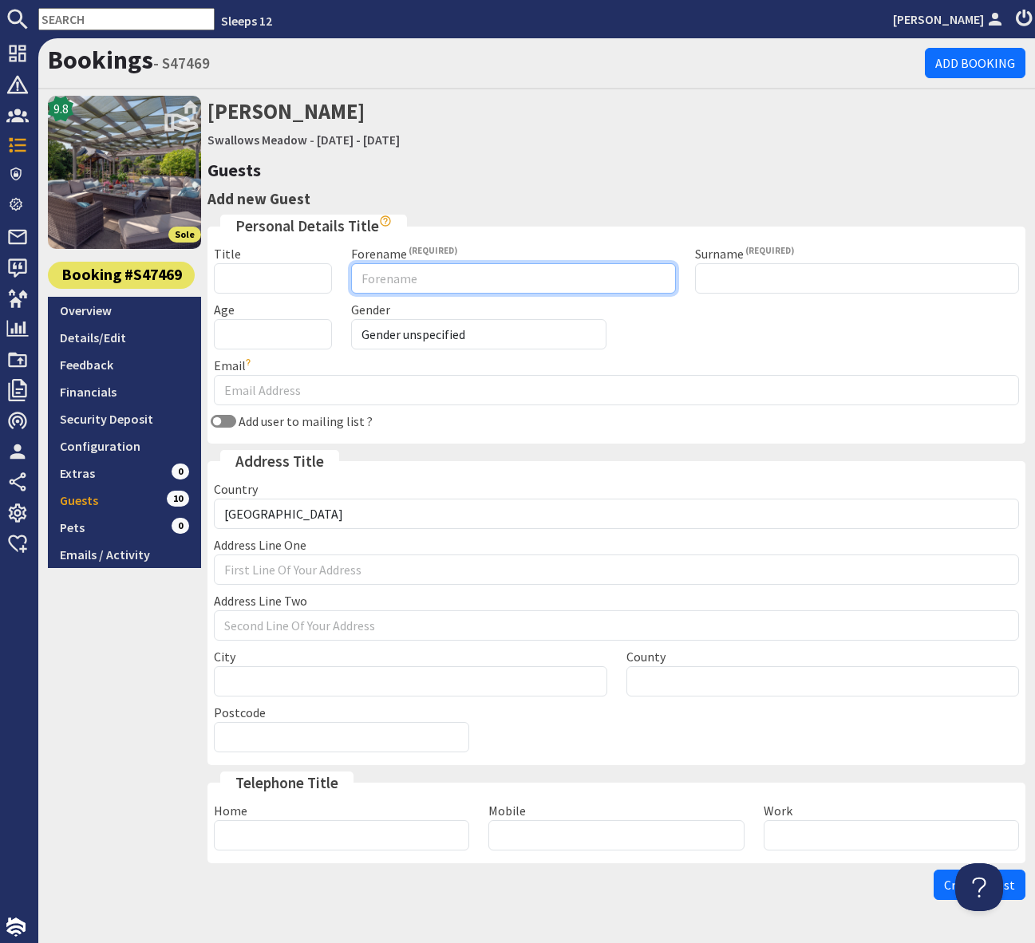
click at [393, 277] on input "Forename" at bounding box center [513, 278] width 324 height 30
type input "T"
type input "Patrytja"
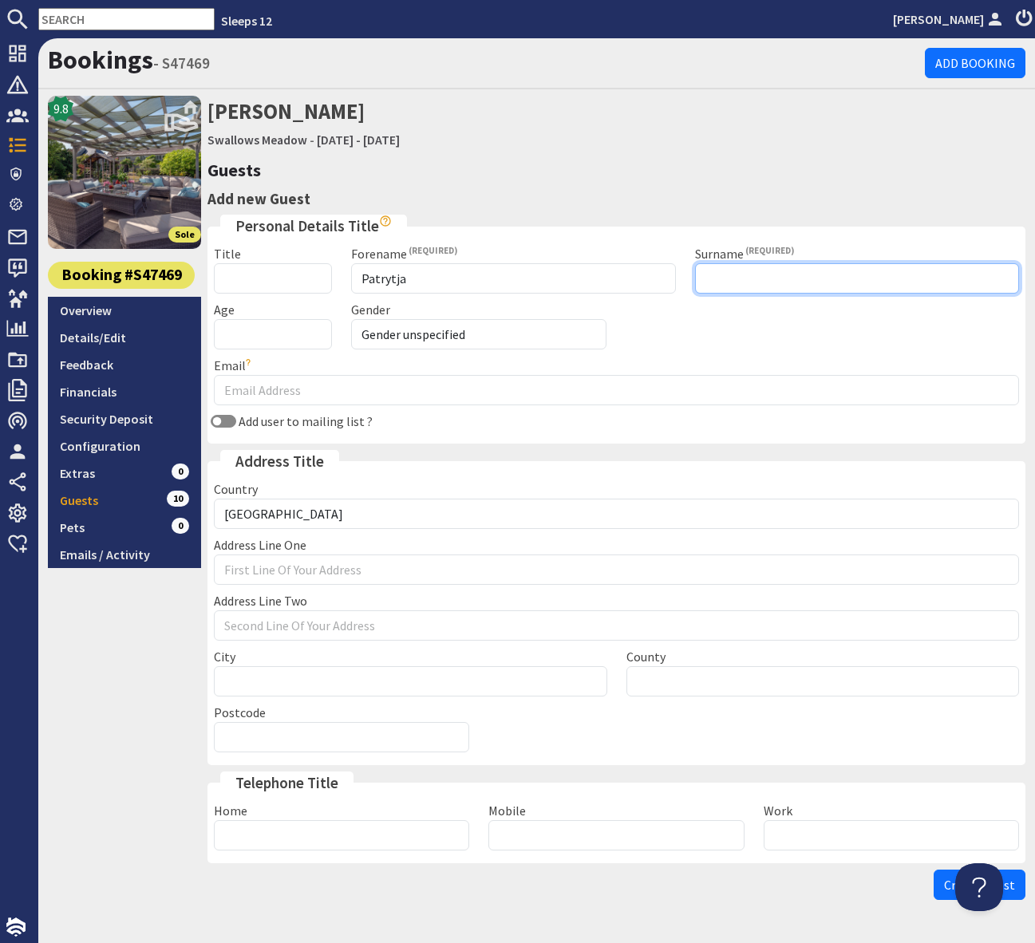
drag, startPoint x: 750, startPoint y: 284, endPoint x: 799, endPoint y: 286, distance: 48.7
click at [750, 284] on input "Surname" at bounding box center [857, 278] width 324 height 30
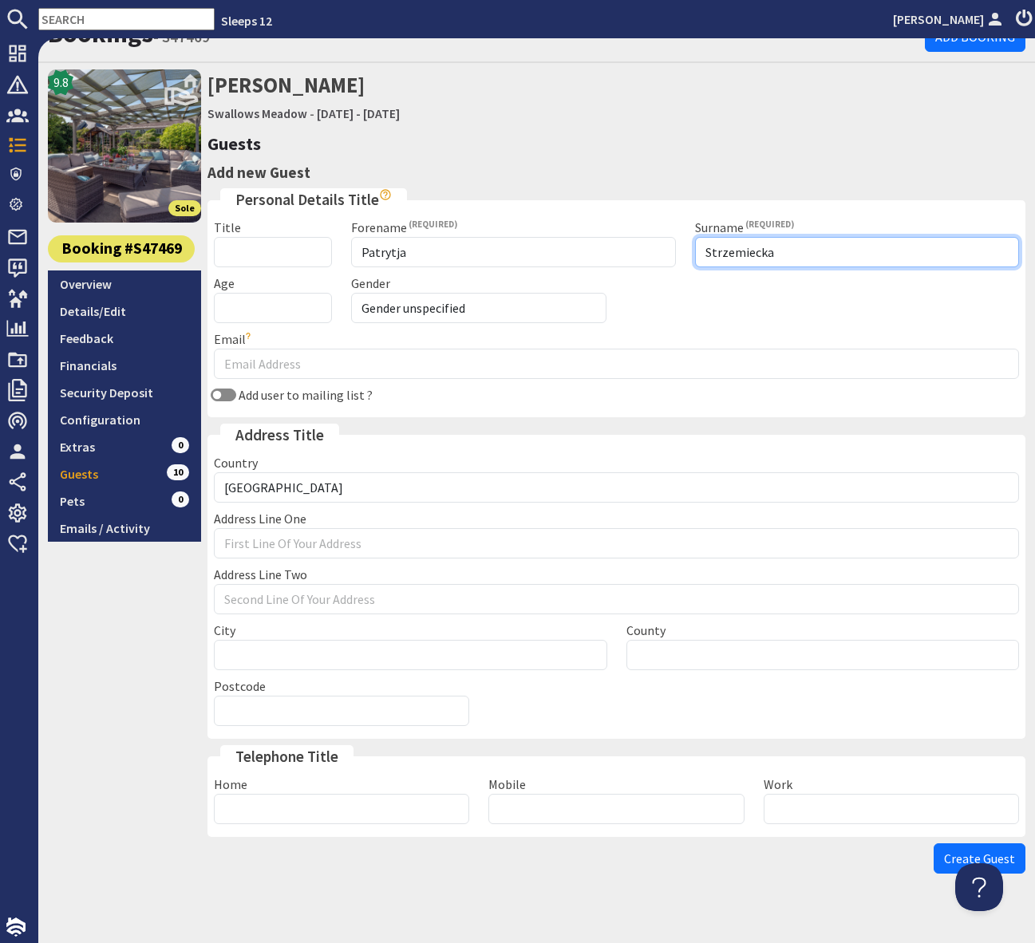
type input "Strzemiecka"
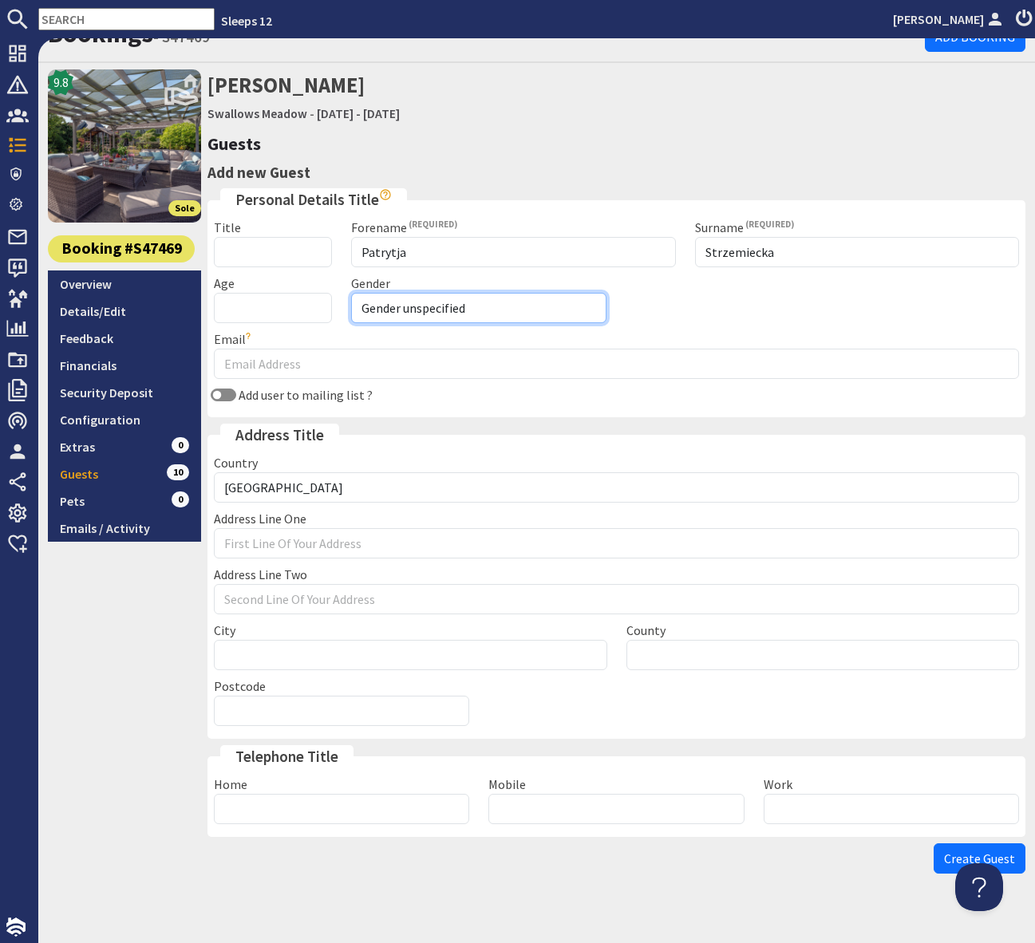
click at [423, 306] on select "Gender unspecified Gender [DEMOGRAPHIC_DATA] Gender [DEMOGRAPHIC_DATA]" at bounding box center [478, 308] width 255 height 30
select select "gender_[DEMOGRAPHIC_DATA]"
click at [351, 293] on select "Gender unspecified Gender [DEMOGRAPHIC_DATA] Gender [DEMOGRAPHIC_DATA]" at bounding box center [478, 308] width 255 height 30
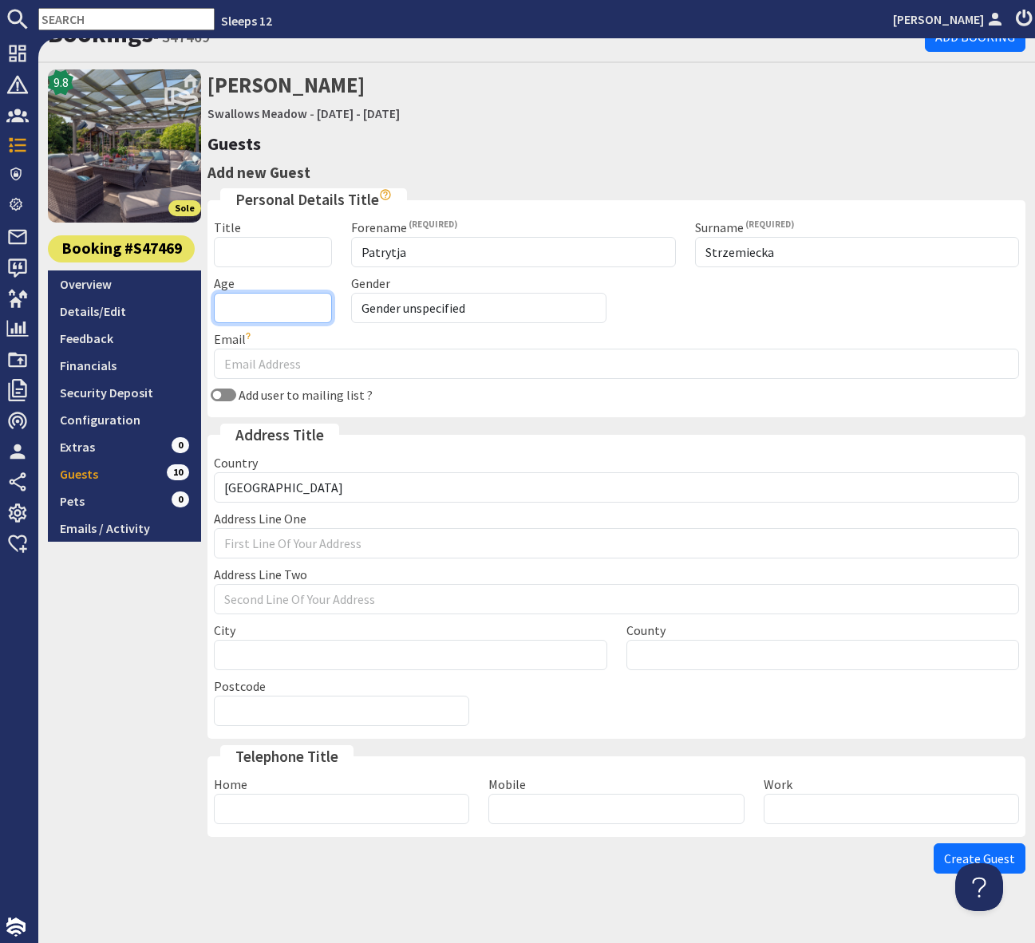
click at [258, 309] on input "Age" at bounding box center [273, 308] width 118 height 30
type input "49"
click at [982, 852] on span "Create Guest" at bounding box center [979, 859] width 71 height 16
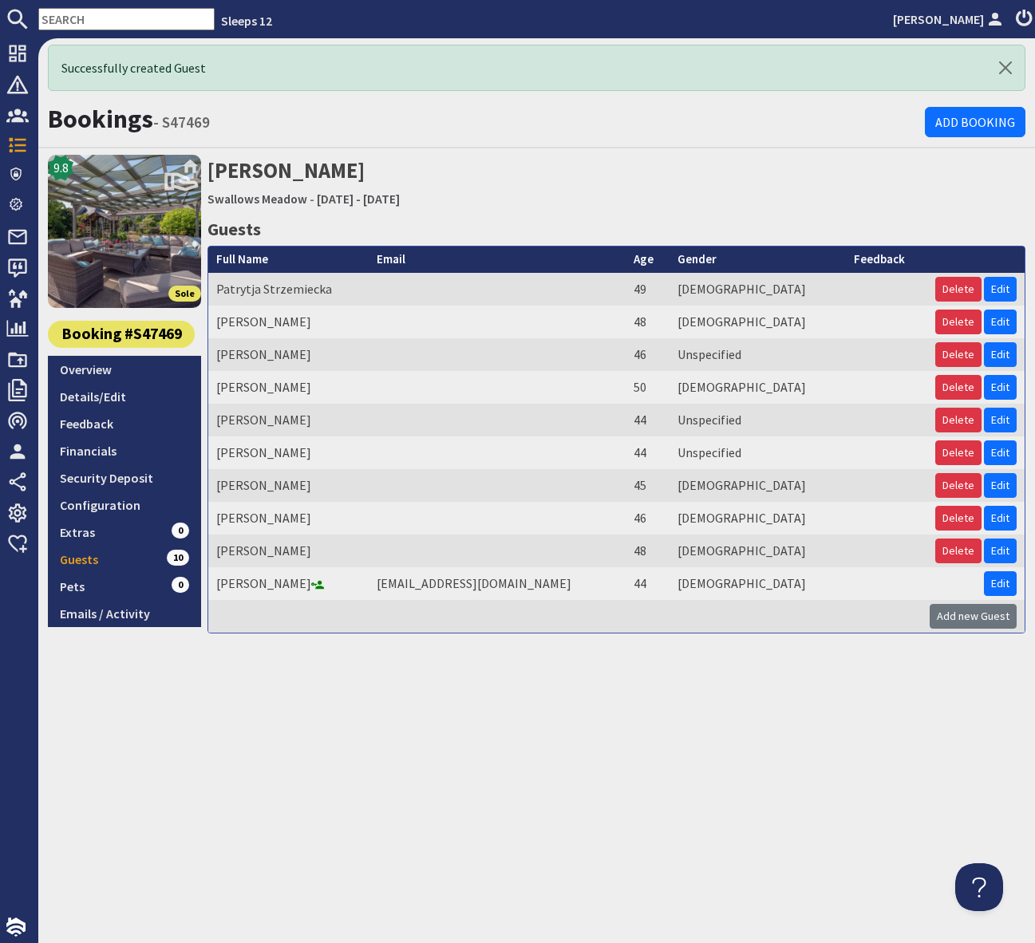
click at [642, 744] on div "Successfully created Guest Bookings - S47469 Add Booking 9.8 Sole Booking #S474…" at bounding box center [536, 490] width 997 height 905
click at [97, 20] on input "text" at bounding box center [126, 19] width 176 height 22
paste input "G1417"
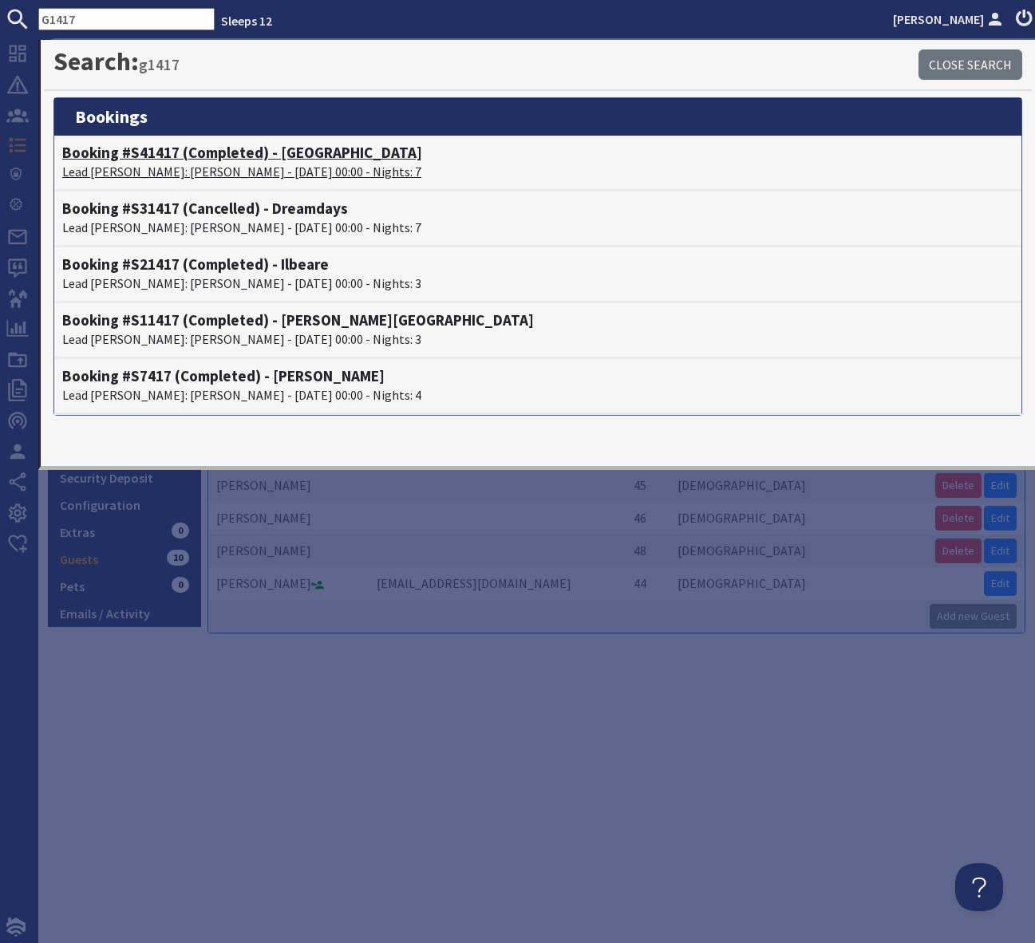
type input "G1417"
click at [309, 156] on h4 "Booking #S41417 (Completed) - [GEOGRAPHIC_DATA]" at bounding box center [537, 153] width 951 height 18
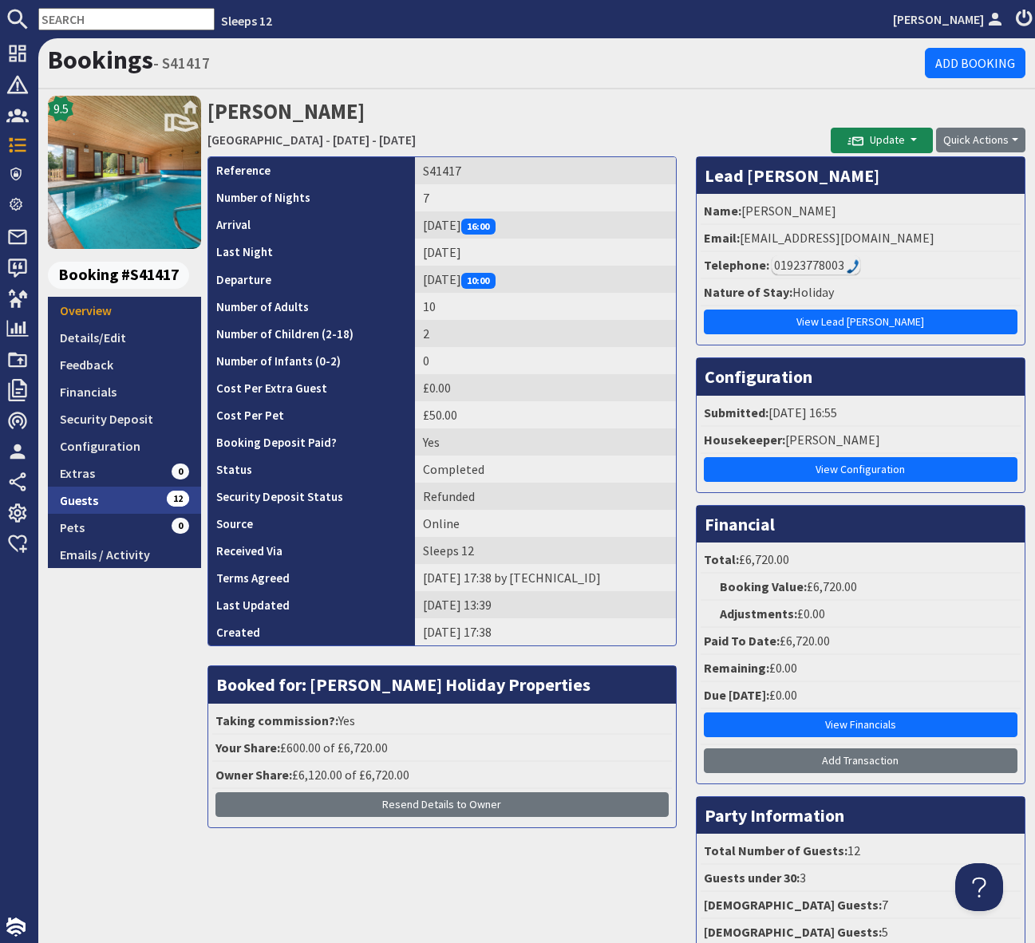
click at [155, 497] on link "Guests 12" at bounding box center [124, 500] width 153 height 27
